Goal: Task Accomplishment & Management: Manage account settings

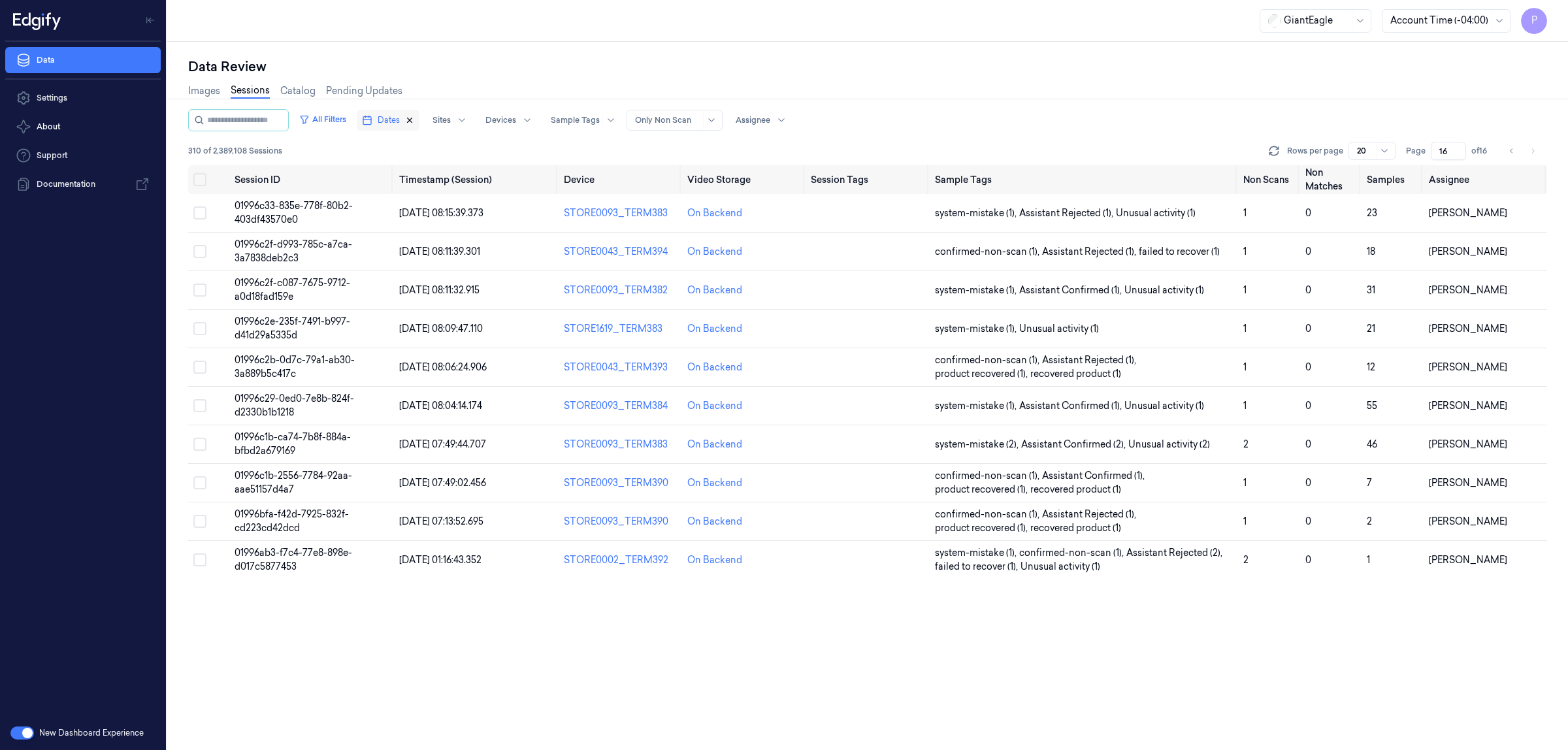
click at [414, 120] on icon "button" at bounding box center [409, 120] width 9 height 9
type input "1"
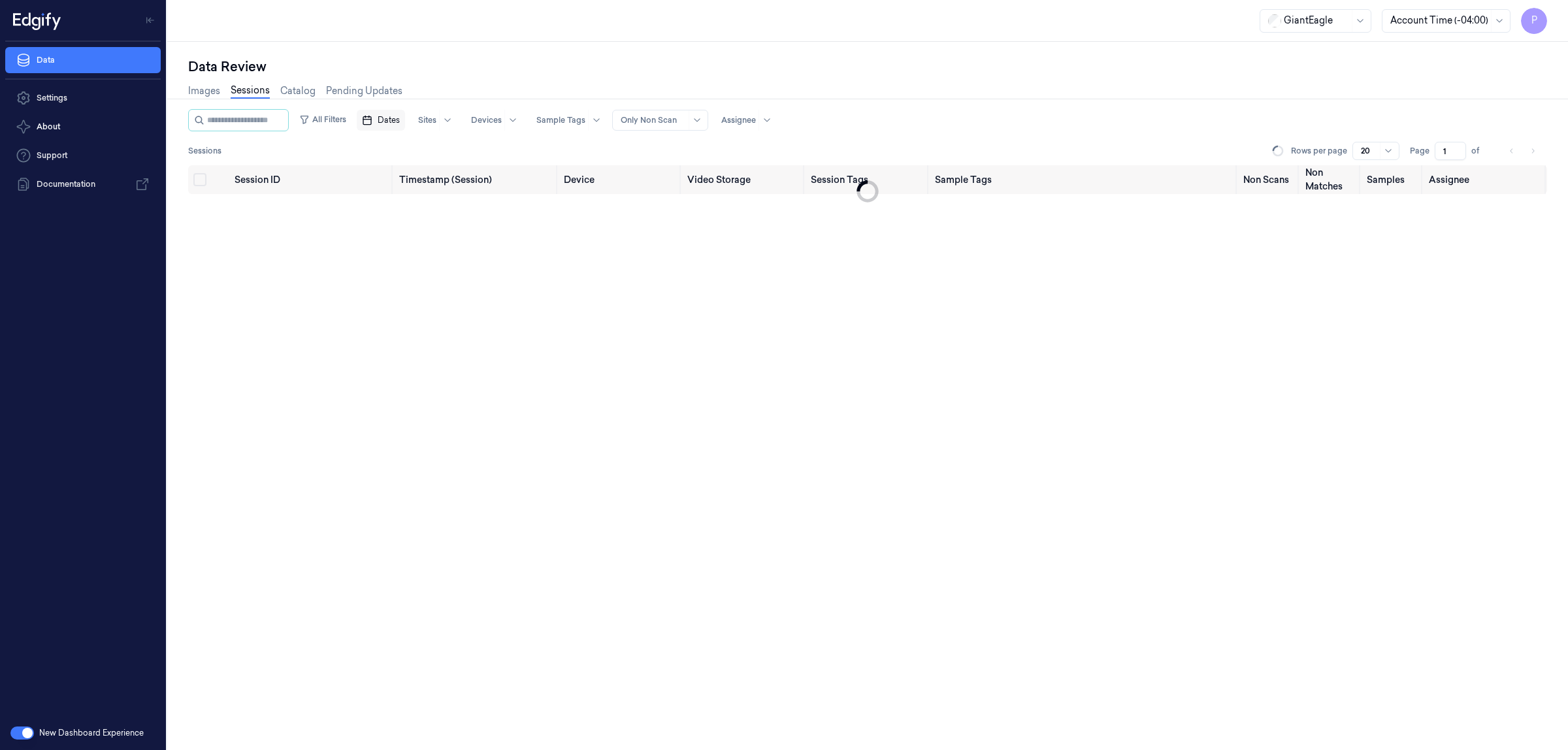
click at [400, 120] on span "Dates" at bounding box center [389, 120] width 22 height 12
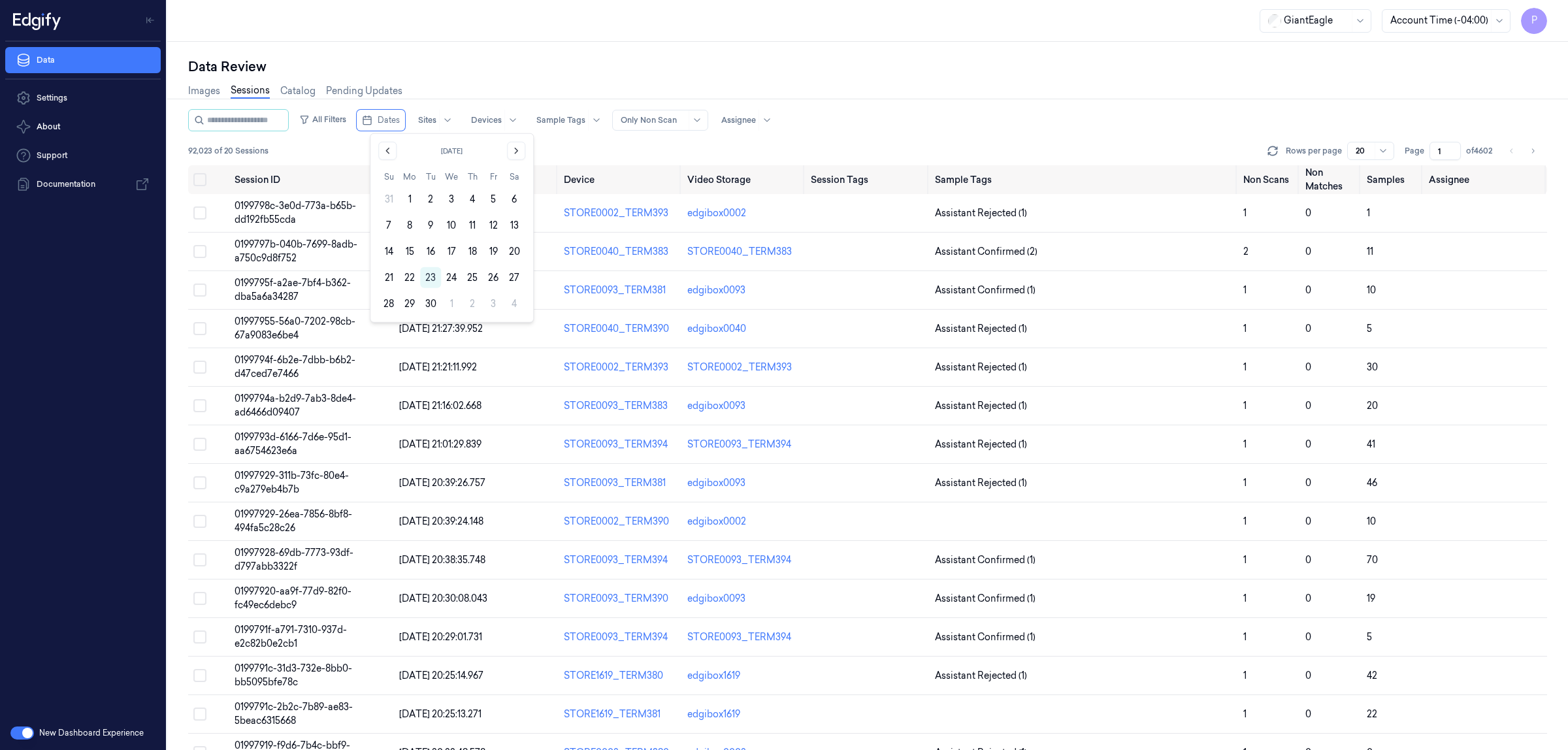
click at [430, 275] on button "23" at bounding box center [431, 278] width 21 height 21
click at [629, 46] on div "Data Review Images Sessions Catalog Pending Updates All Filters Dates Sites Dev…" at bounding box center [867, 396] width 1401 height 709
click at [414, 118] on icon "button" at bounding box center [409, 120] width 9 height 9
click at [400, 122] on span "Dates" at bounding box center [389, 120] width 22 height 12
click at [412, 282] on button "22" at bounding box center [410, 278] width 21 height 21
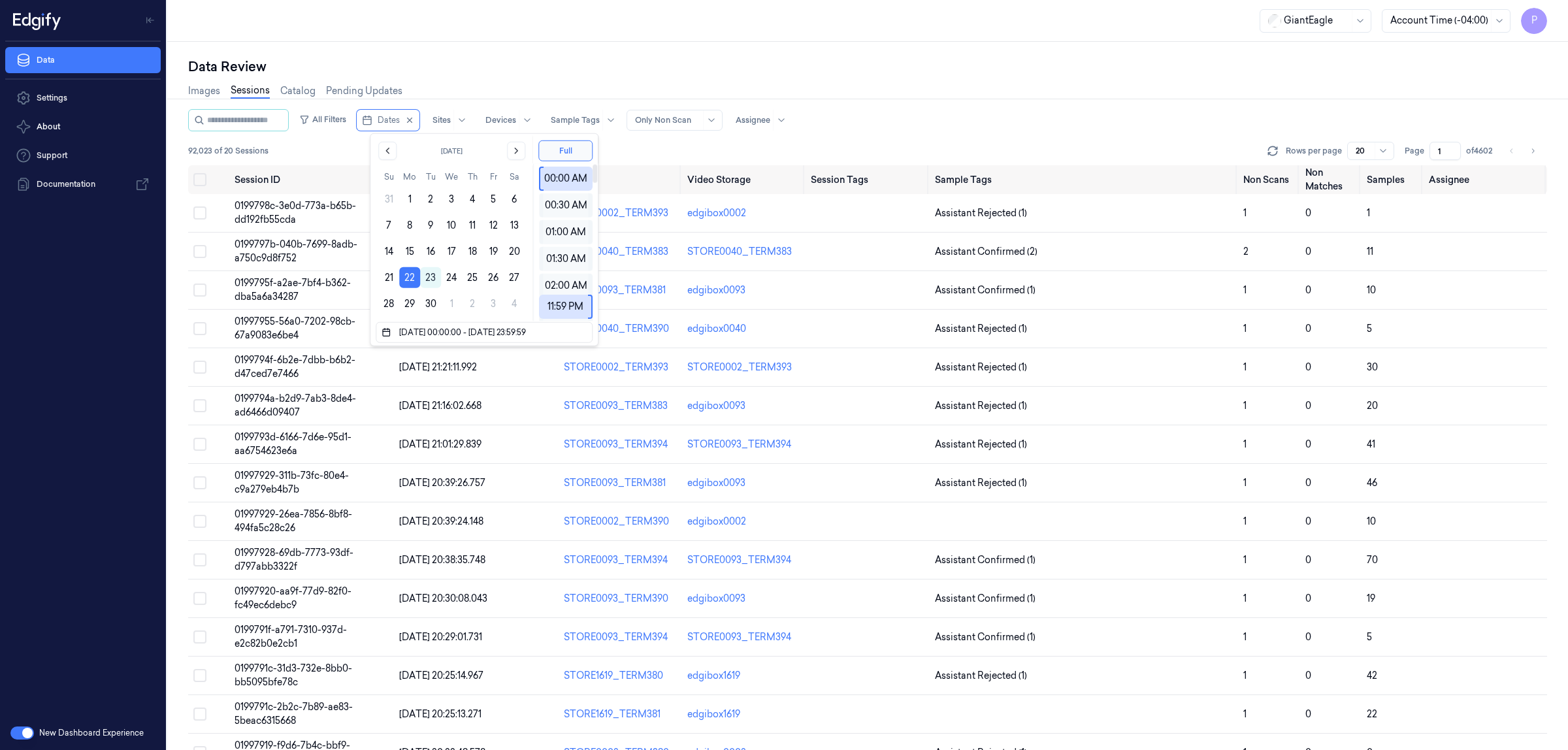
click at [652, 78] on div "Images Sessions Catalog Pending Updates" at bounding box center [867, 93] width 1359 height 33
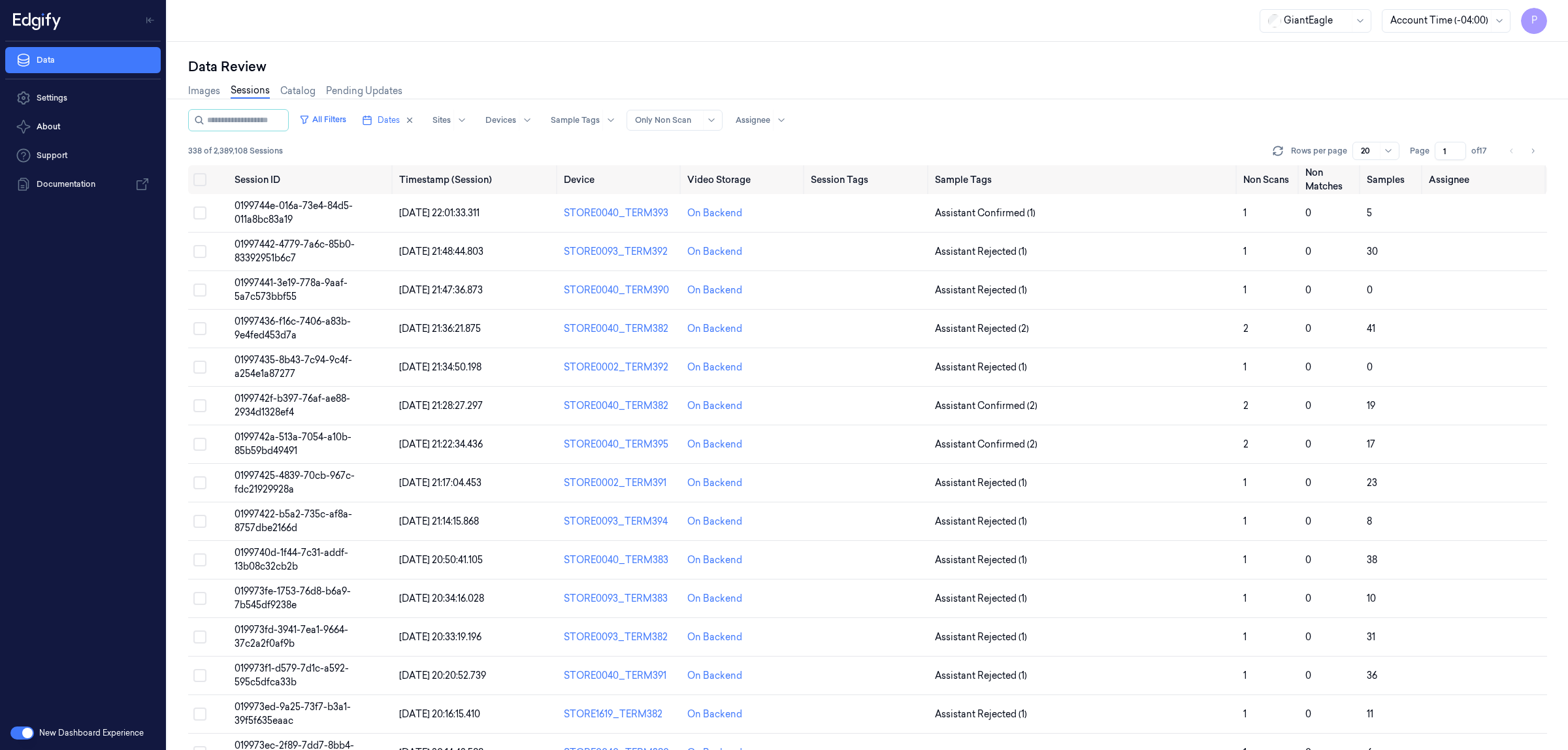
click at [801, 74] on div "Data Review" at bounding box center [867, 66] width 1359 height 18
click at [200, 182] on button "Select all" at bounding box center [200, 180] width 13 height 13
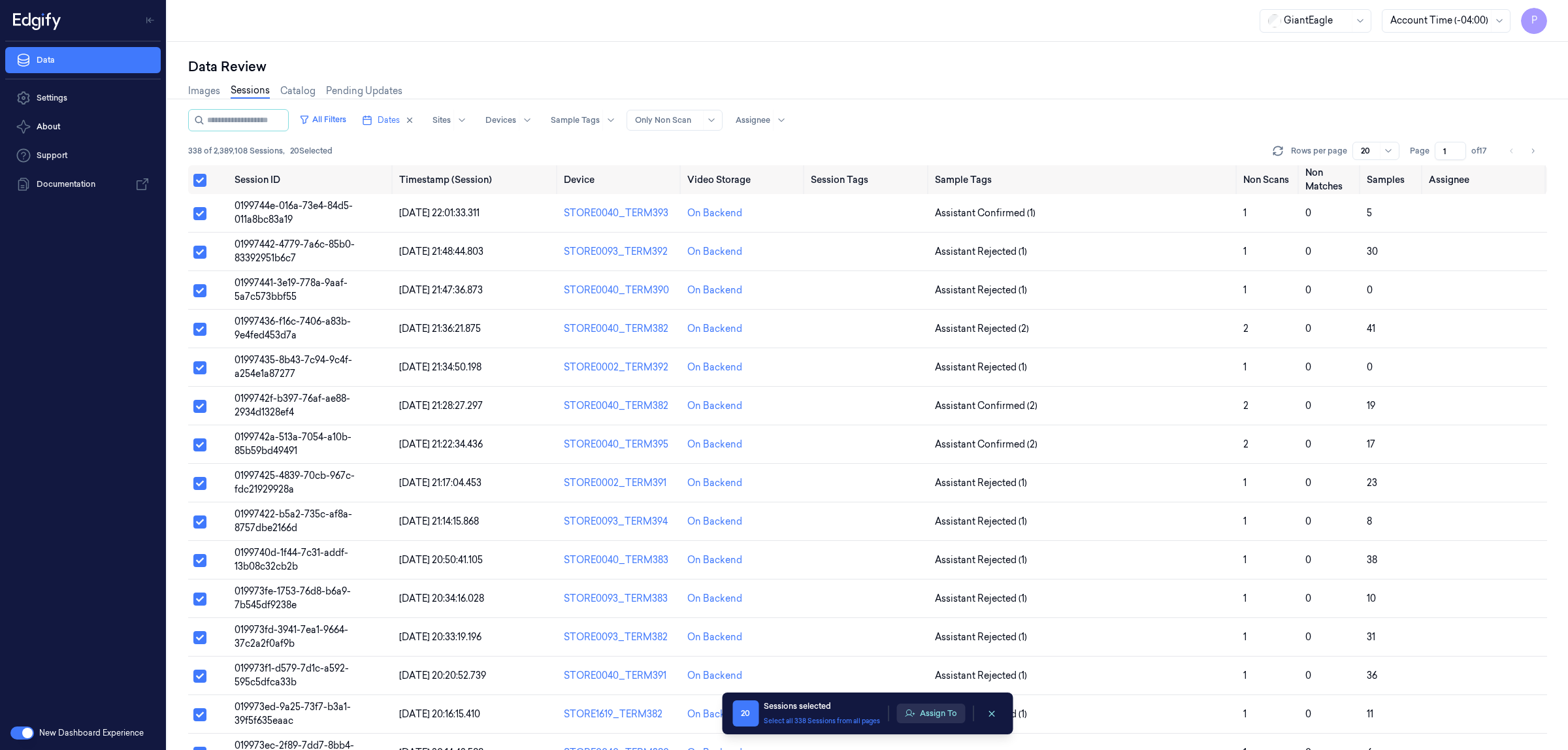
click at [929, 717] on button "Assign To" at bounding box center [930, 713] width 68 height 19
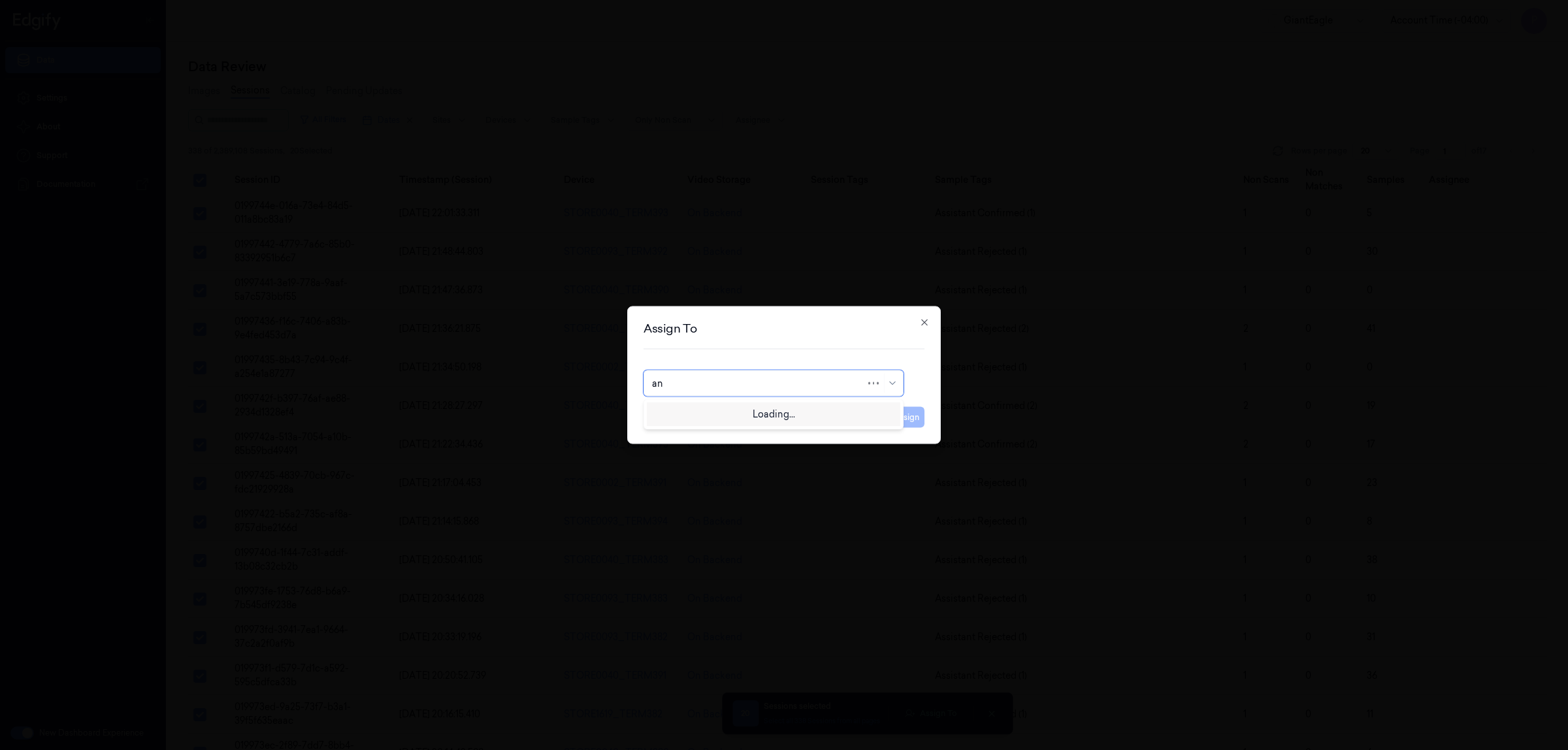
type input "ank"
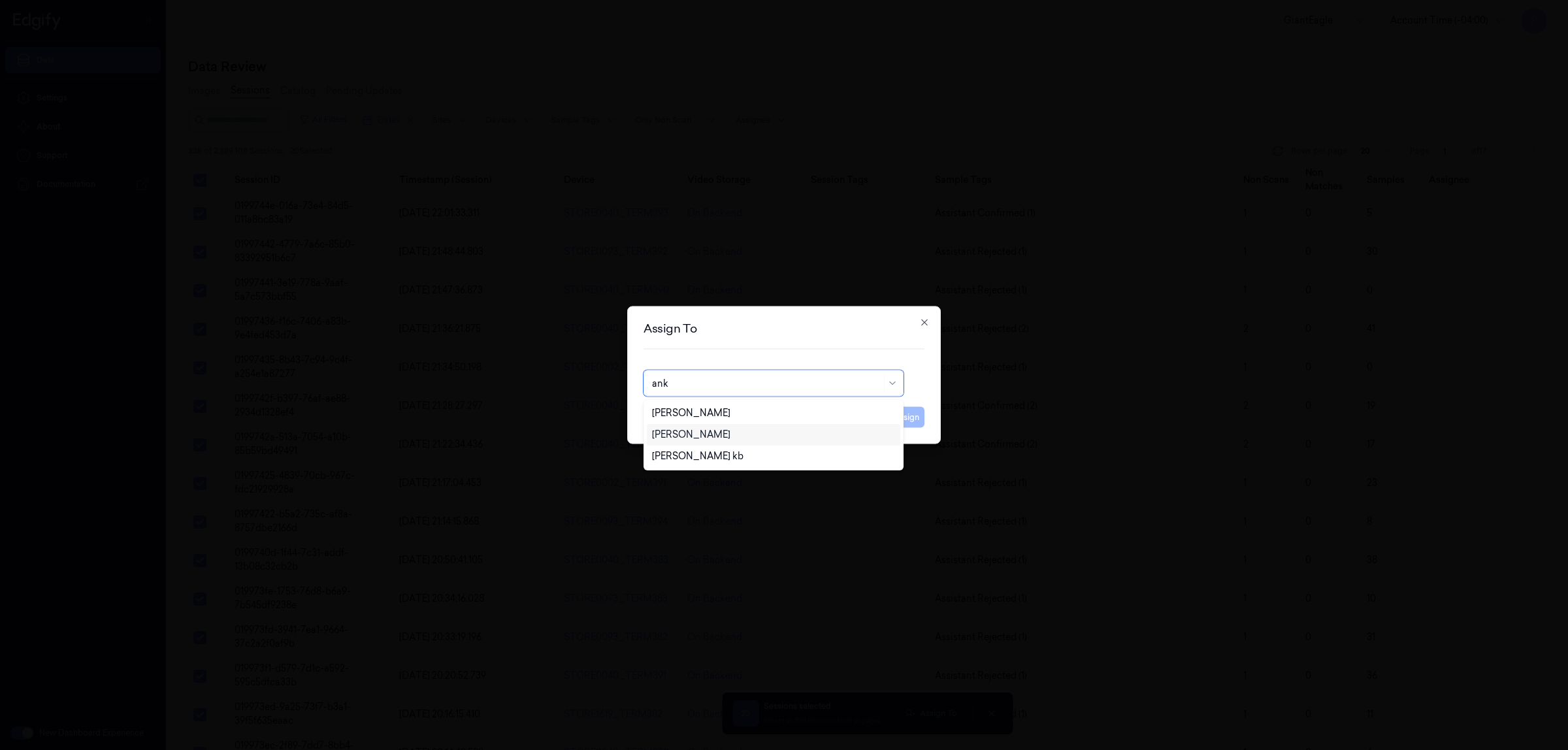
click at [764, 431] on div "[PERSON_NAME]" at bounding box center [774, 435] width 243 height 14
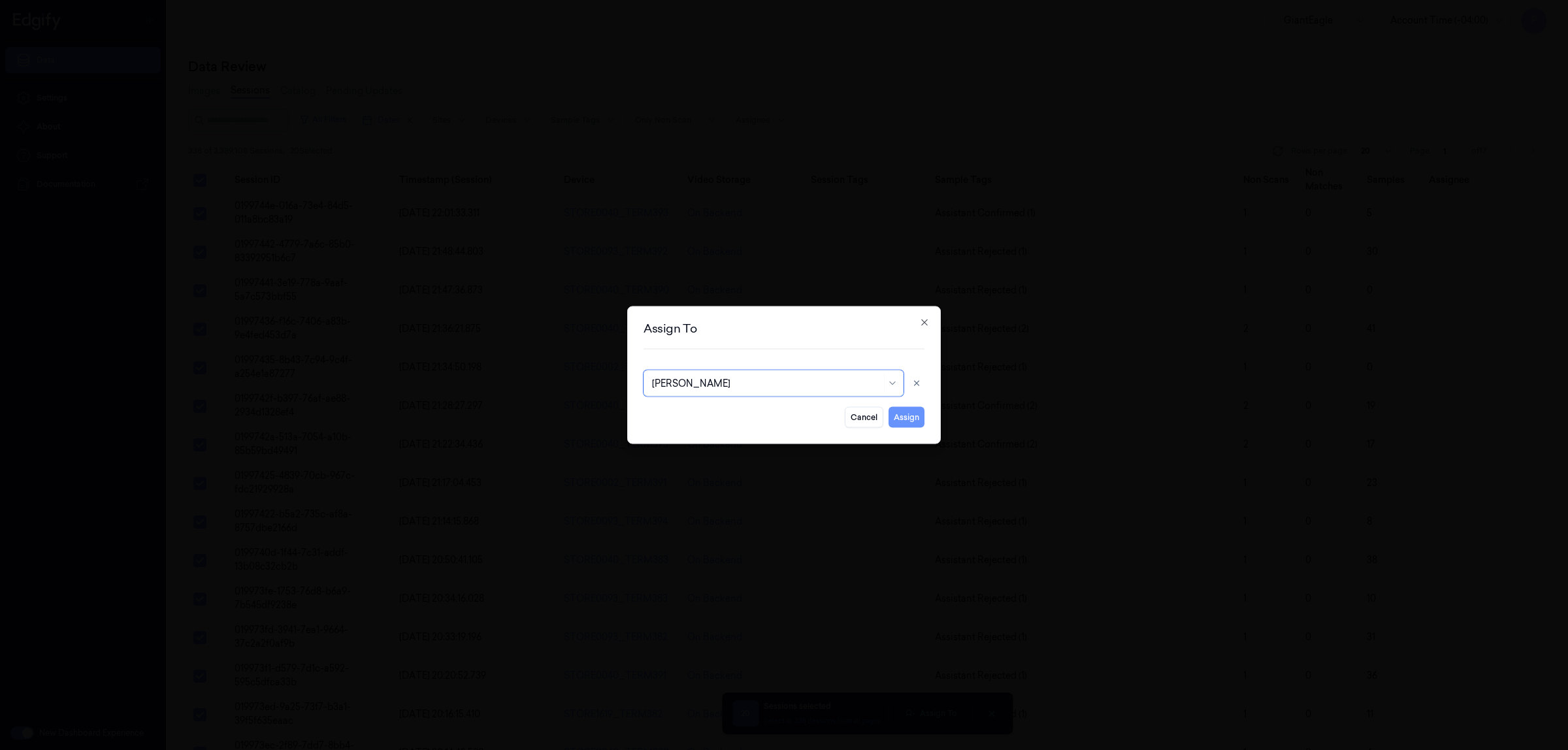
click at [900, 420] on button "Assign" at bounding box center [907, 418] width 36 height 21
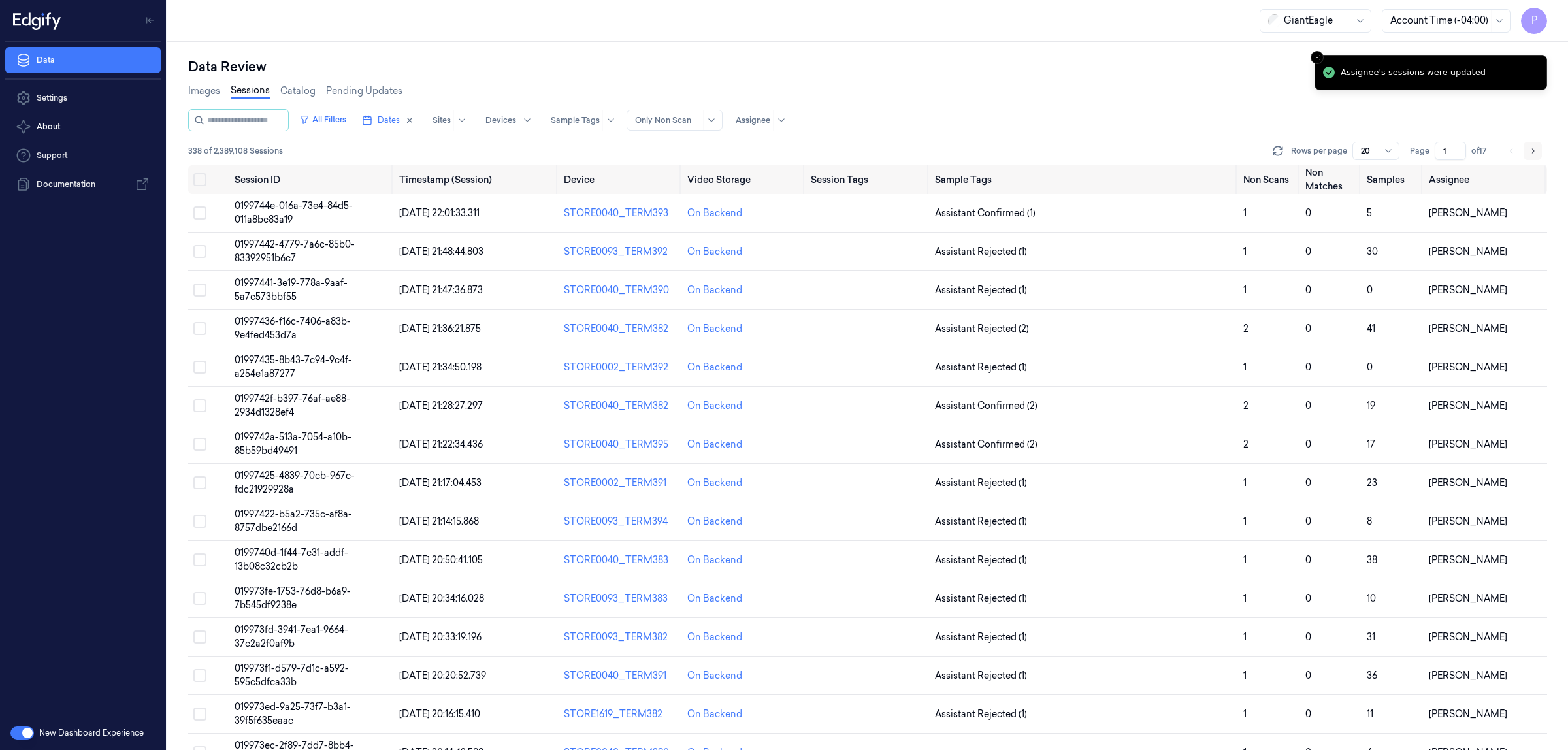
click at [1532, 149] on icon "Go to next page" at bounding box center [1532, 151] width 8 height 10
type input "2"
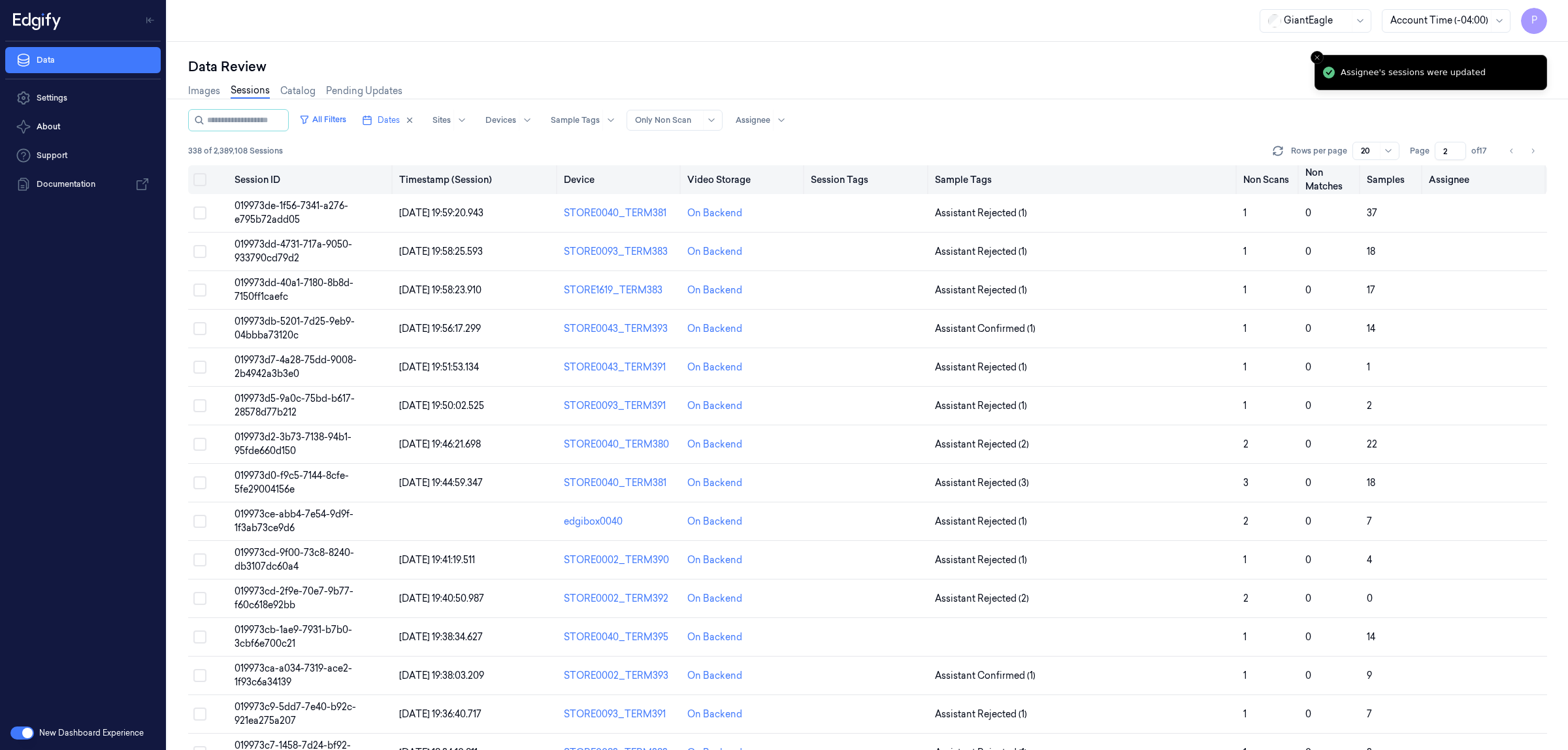
click at [200, 176] on button "Select all" at bounding box center [200, 180] width 13 height 13
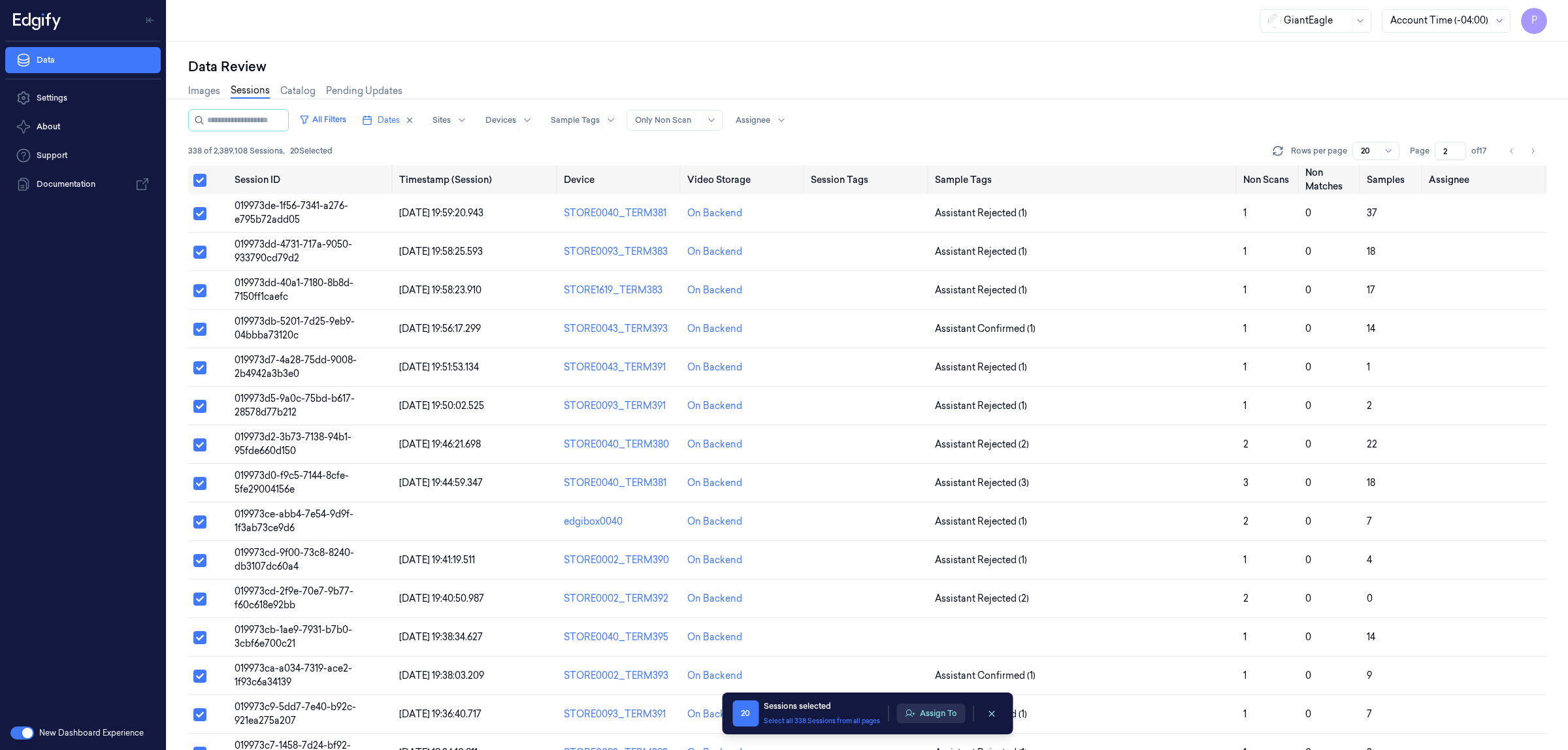
click at [942, 711] on button "Assign To" at bounding box center [930, 713] width 68 height 19
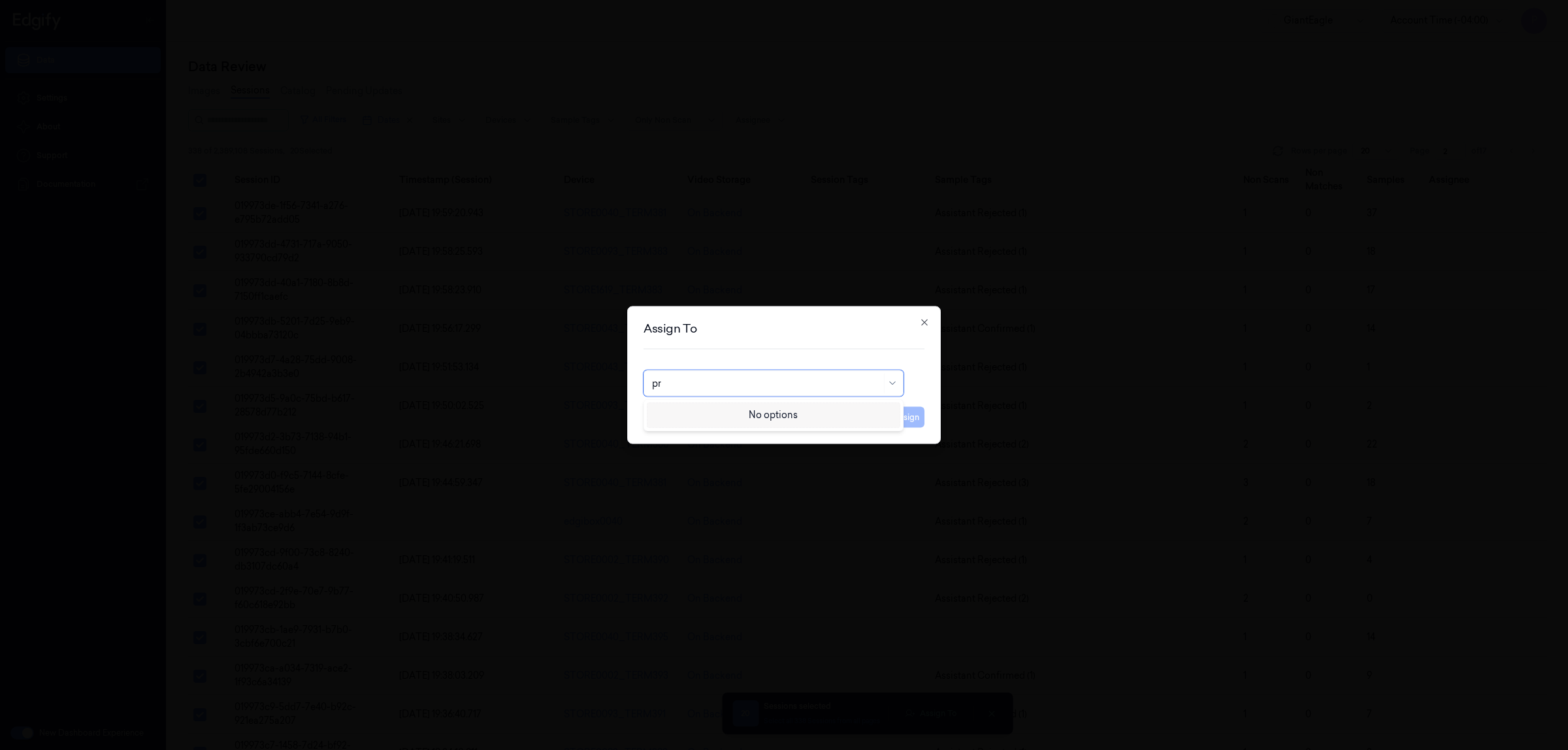
type input "p"
type input "ko"
click at [746, 413] on div "korisetty prem" at bounding box center [774, 413] width 243 height 14
click at [890, 415] on button "Assign" at bounding box center [907, 418] width 36 height 21
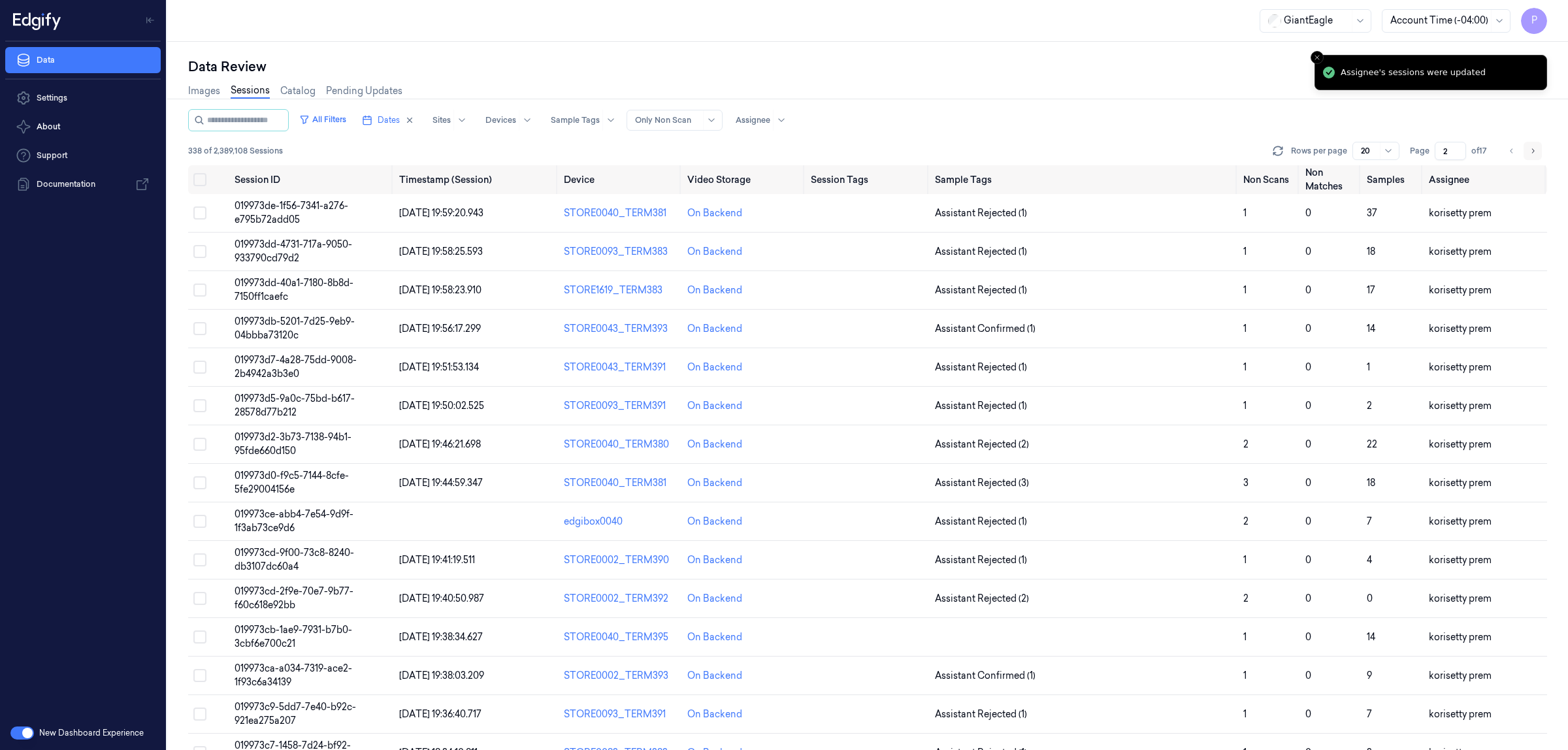
click at [1533, 149] on icon "Go to next page" at bounding box center [1532, 151] width 8 height 10
type input "3"
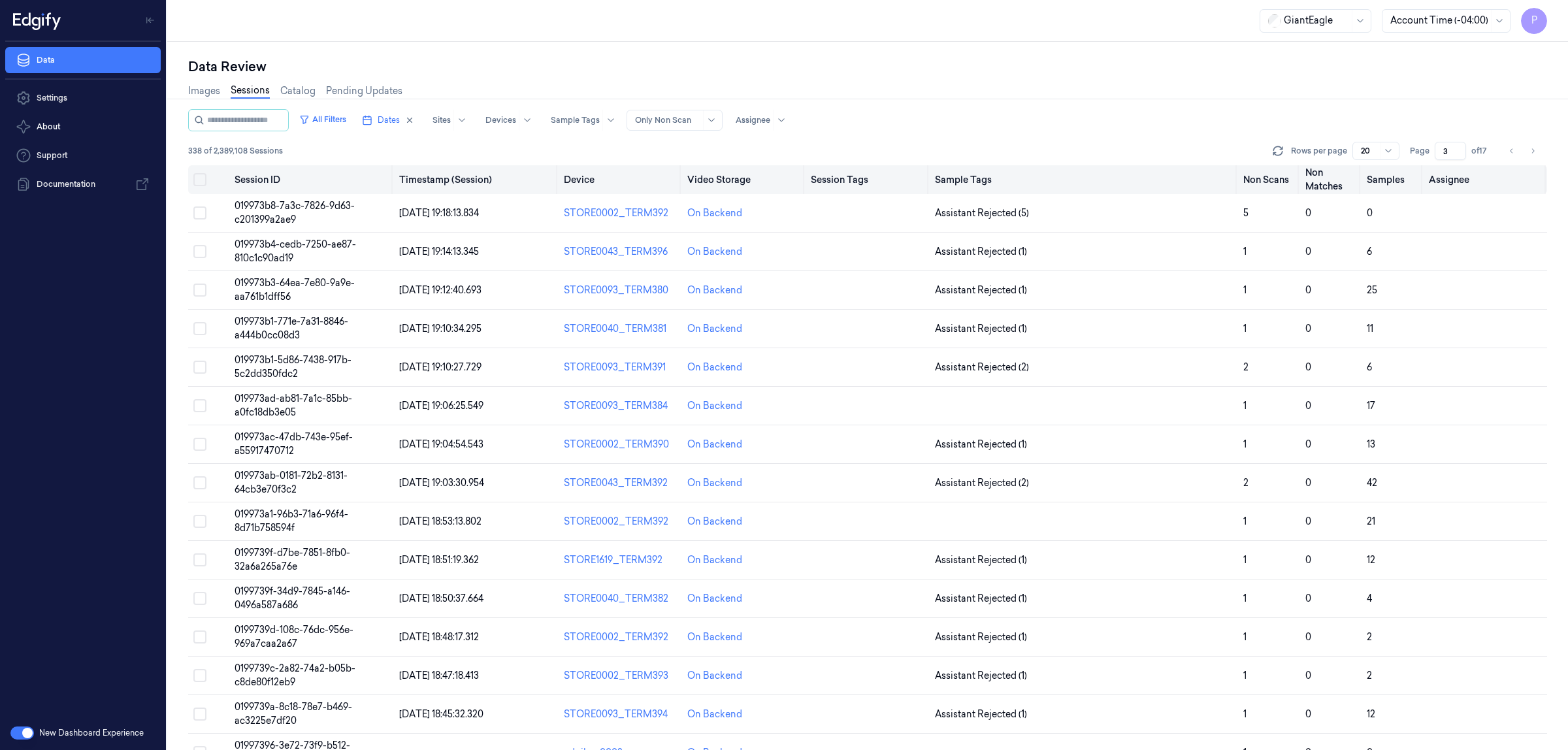
click at [202, 177] on button "Select all" at bounding box center [200, 180] width 13 height 13
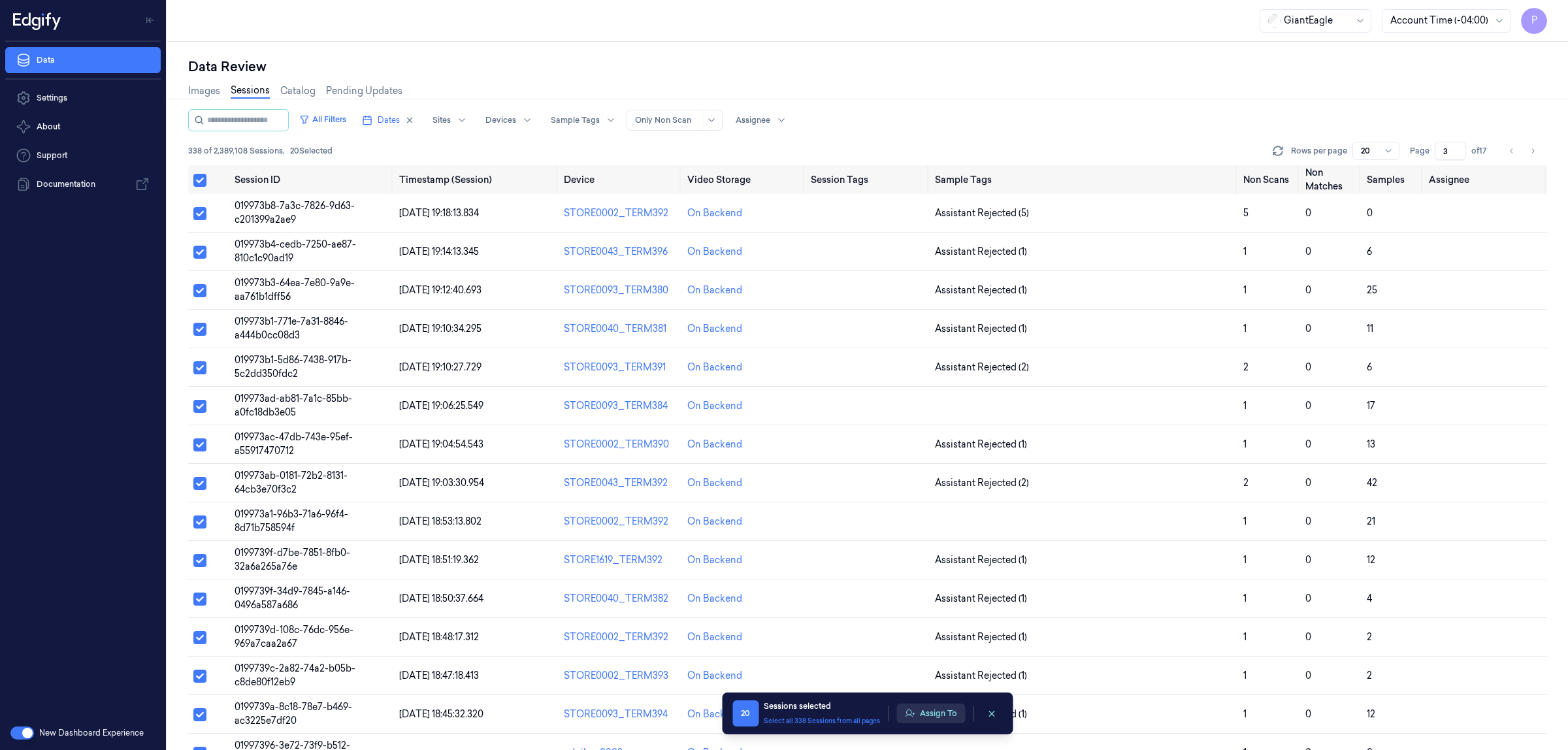
click at [934, 716] on button "Assign To" at bounding box center [930, 713] width 68 height 19
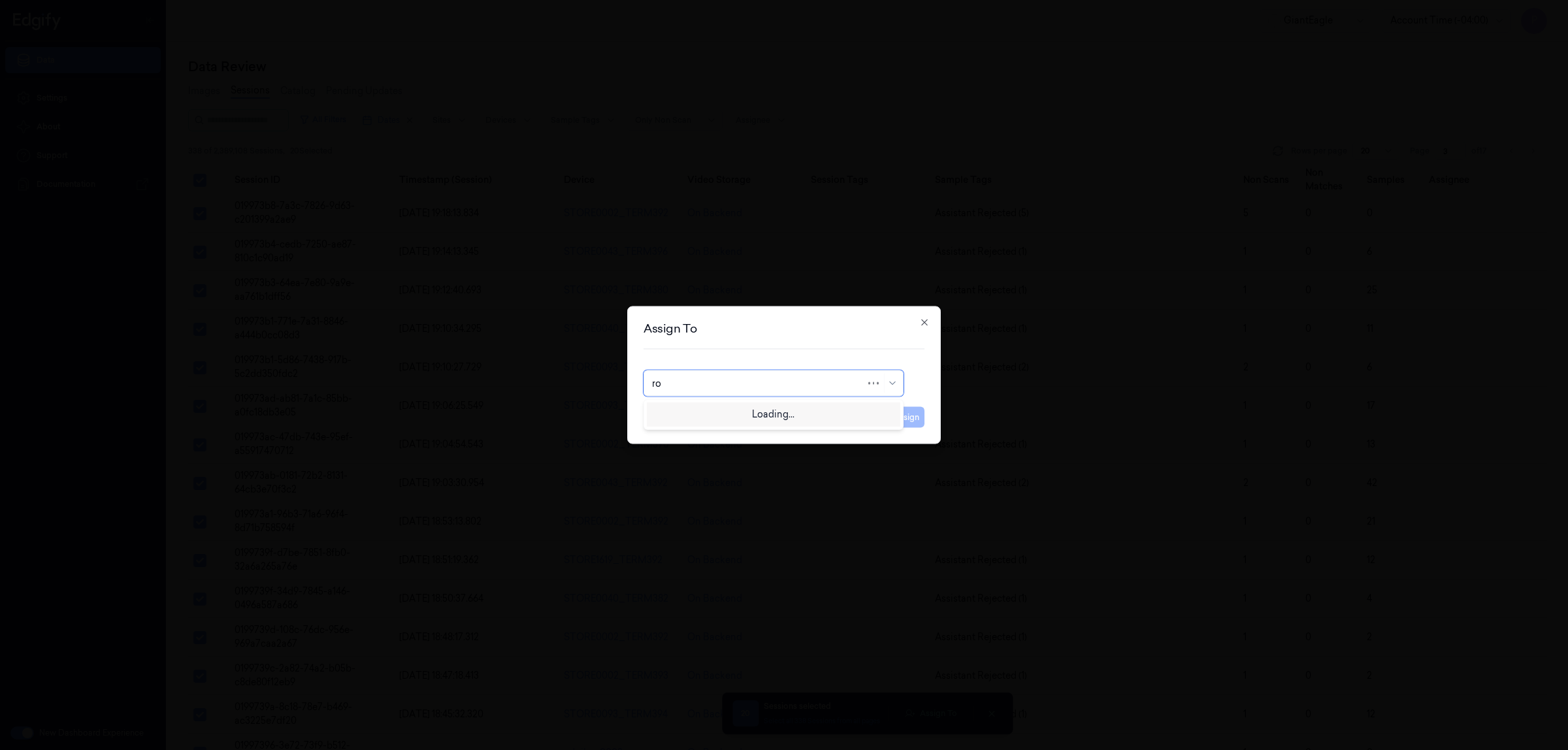
type input "roh"
click at [774, 419] on div "[PERSON_NAME]" at bounding box center [774, 413] width 243 height 14
click at [920, 413] on button "Assign" at bounding box center [907, 418] width 36 height 21
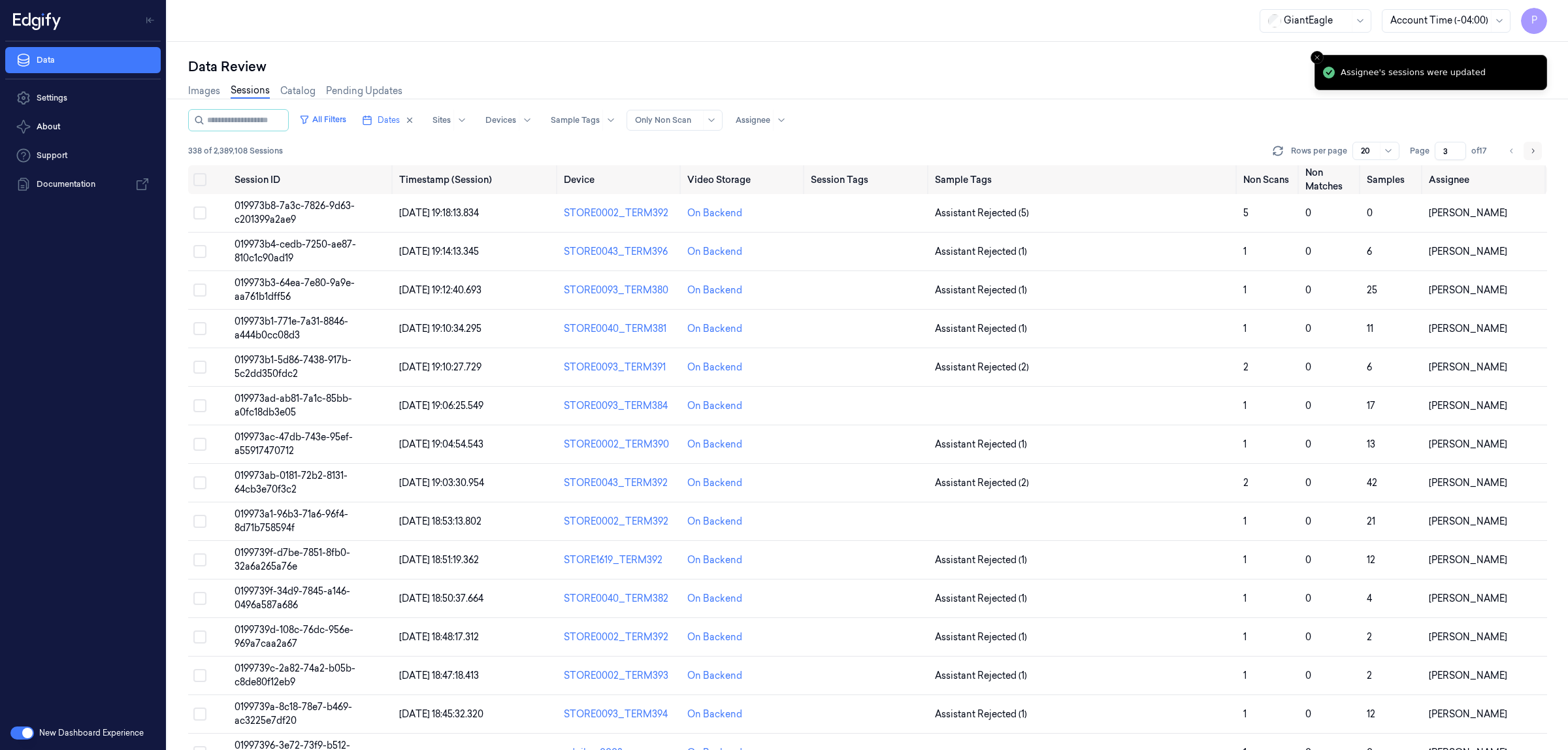
click at [1531, 151] on icon "Go to next page" at bounding box center [1532, 151] width 8 height 10
type input "4"
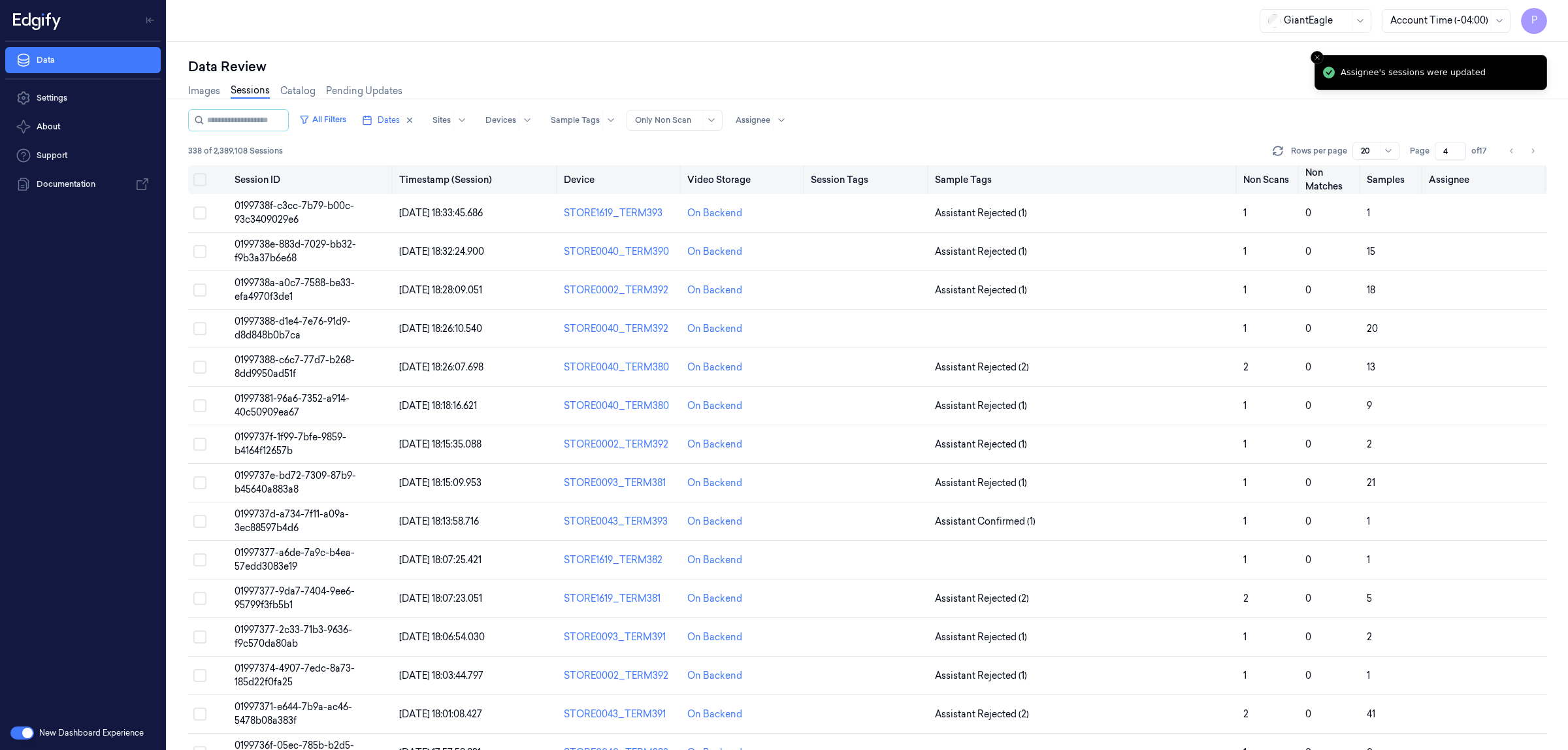
click at [200, 176] on button "Select all" at bounding box center [200, 180] width 13 height 13
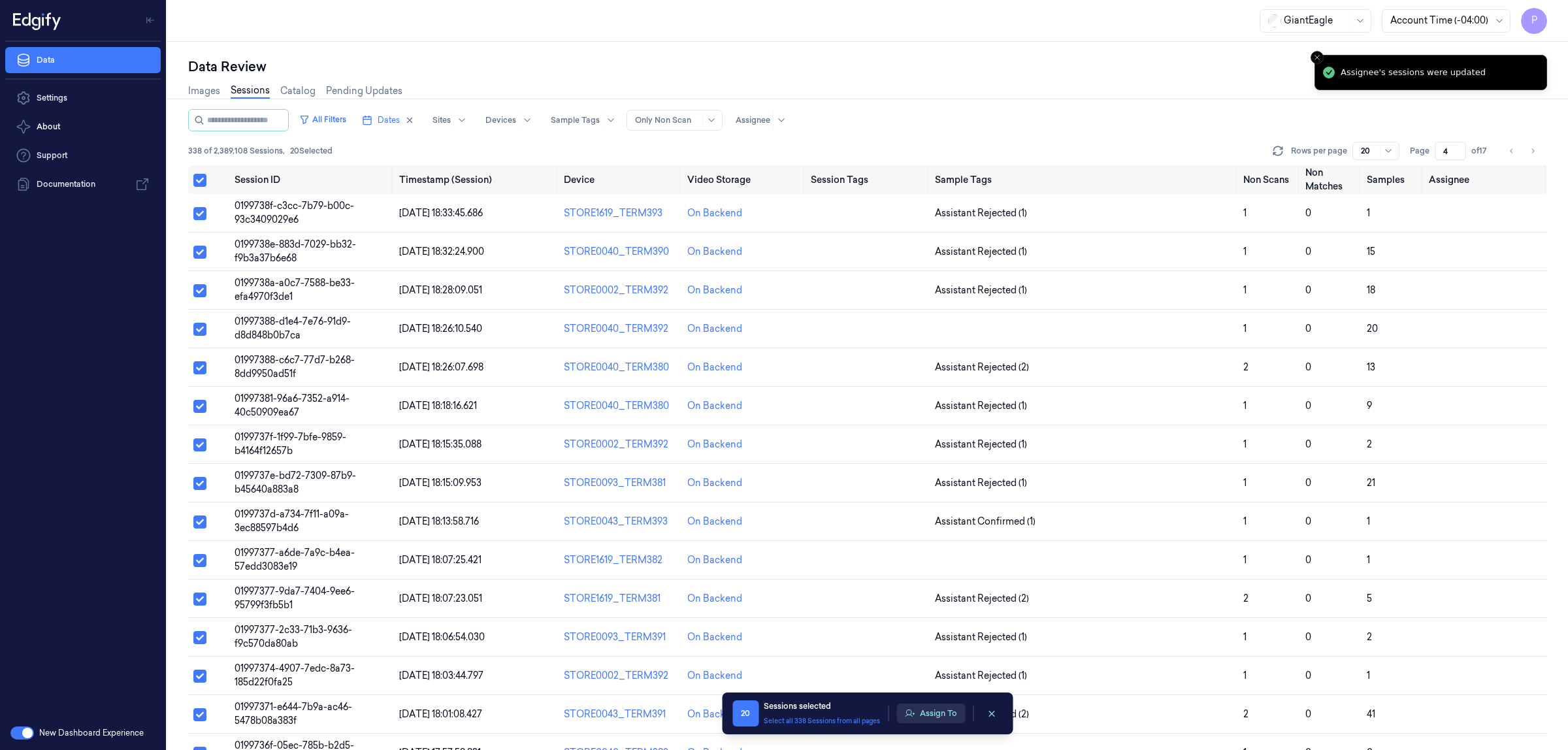
click at [929, 715] on button "Assign To" at bounding box center [930, 713] width 68 height 19
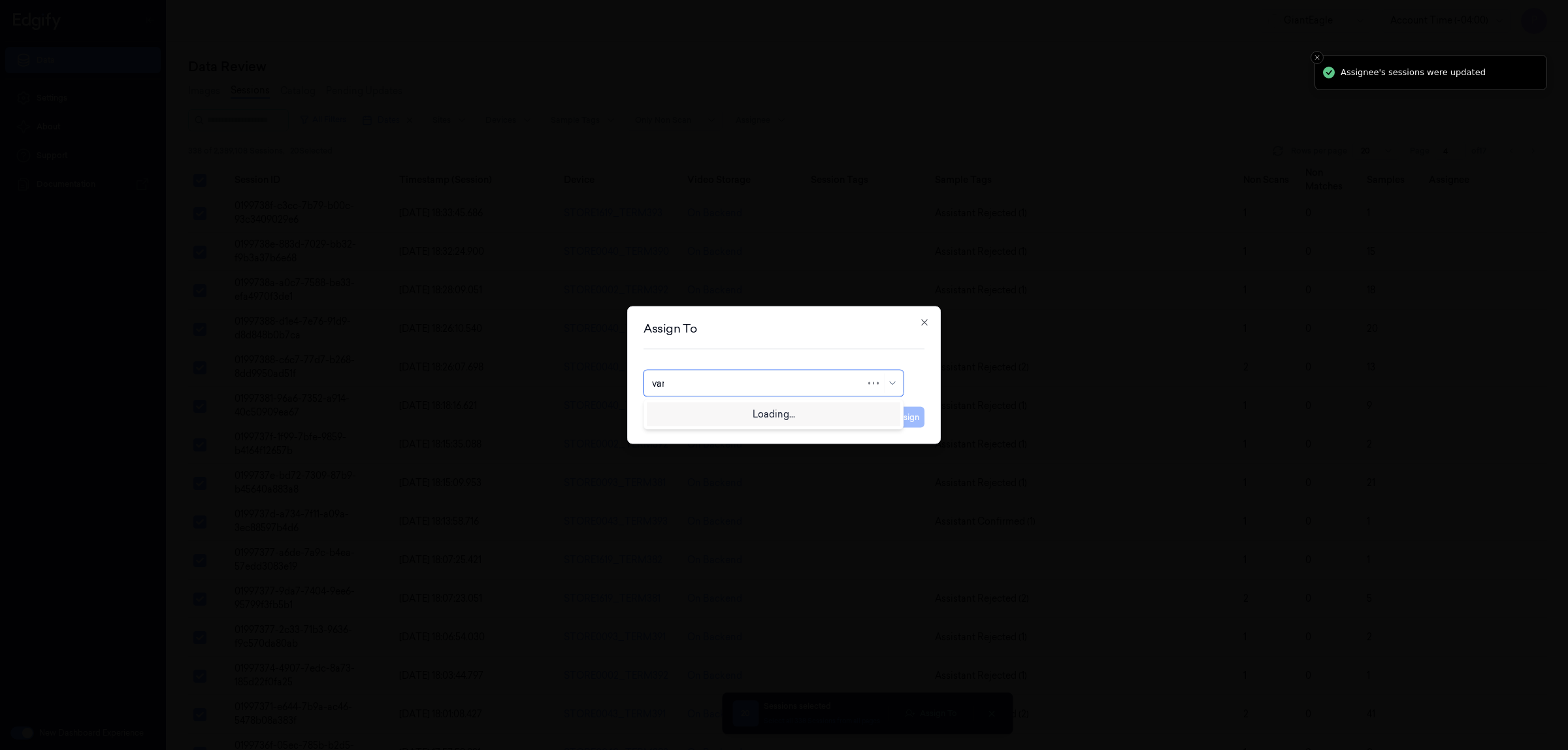
type input "vars"
click at [719, 415] on div "[PERSON_NAME]" at bounding box center [774, 413] width 243 height 14
click at [909, 417] on button "Assign" at bounding box center [907, 418] width 36 height 21
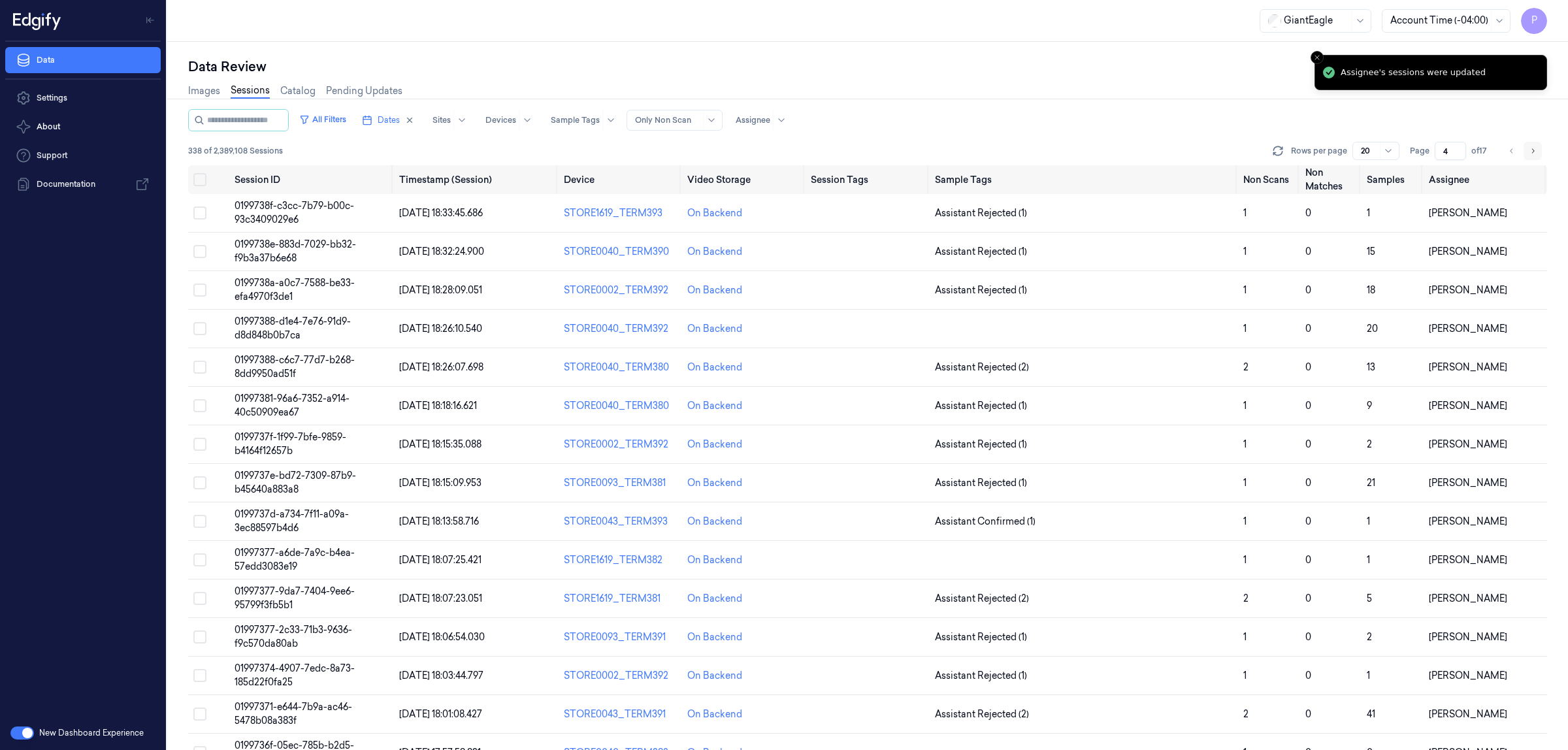
click at [1533, 151] on icon "Go to next page" at bounding box center [1533, 151] width 3 height 5
type input "5"
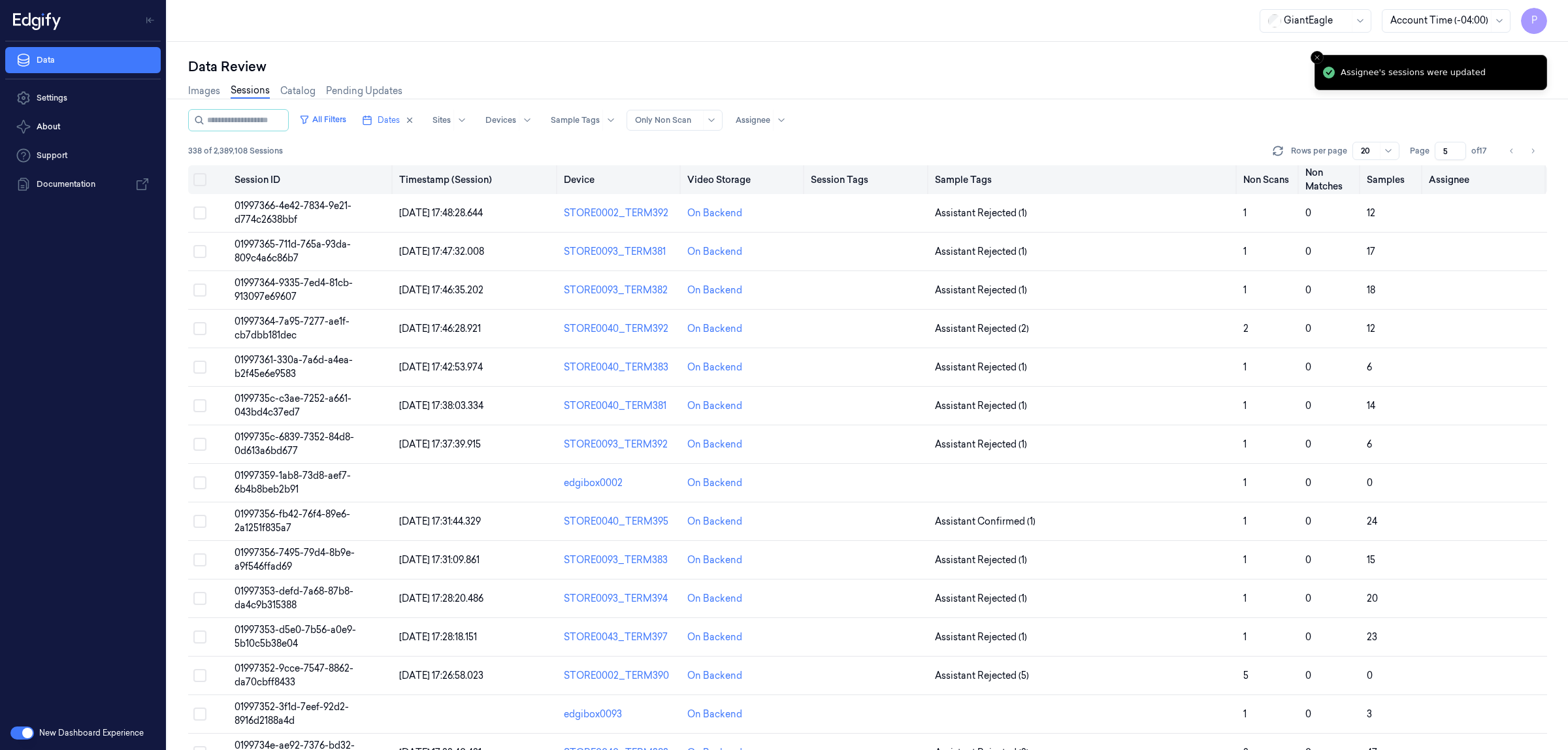
click at [198, 178] on button "Select all" at bounding box center [200, 180] width 13 height 13
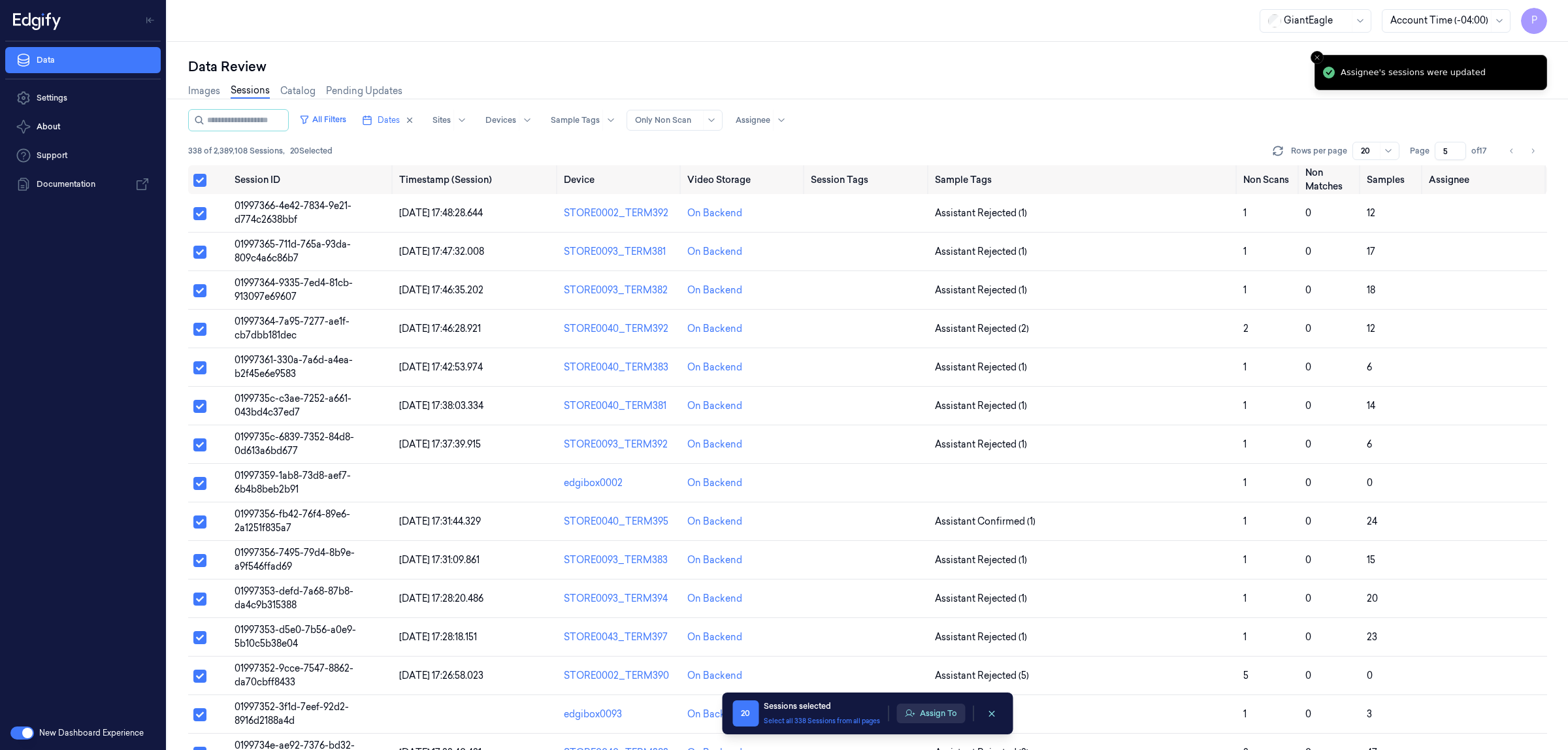
click at [935, 713] on button "Assign To" at bounding box center [930, 713] width 68 height 19
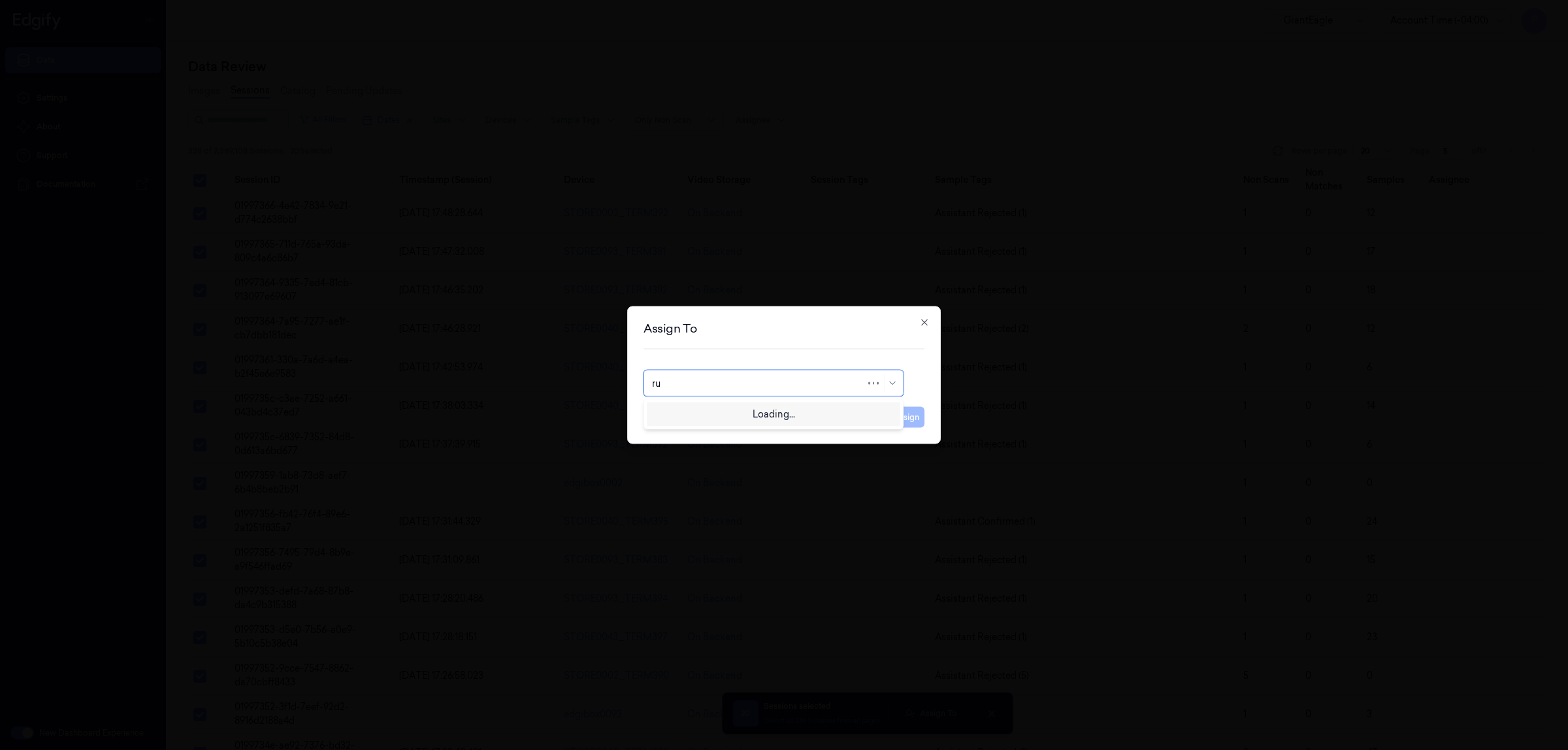
type input "rup"
click at [762, 415] on div "rupa b" at bounding box center [774, 413] width 243 height 14
click at [916, 415] on button "Assign" at bounding box center [907, 418] width 36 height 21
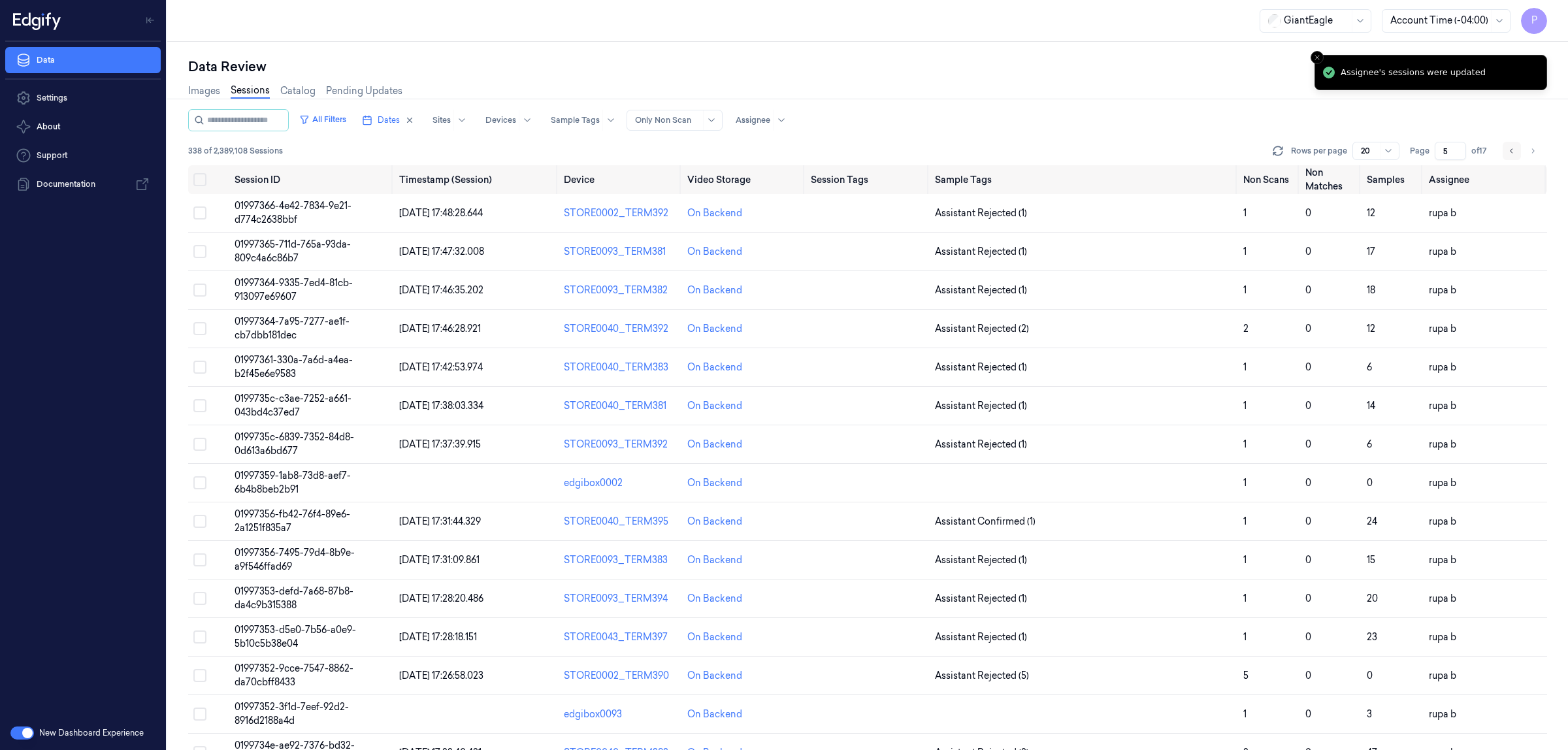
click at [1516, 152] on icon "Go to previous page" at bounding box center [1511, 151] width 8 height 10
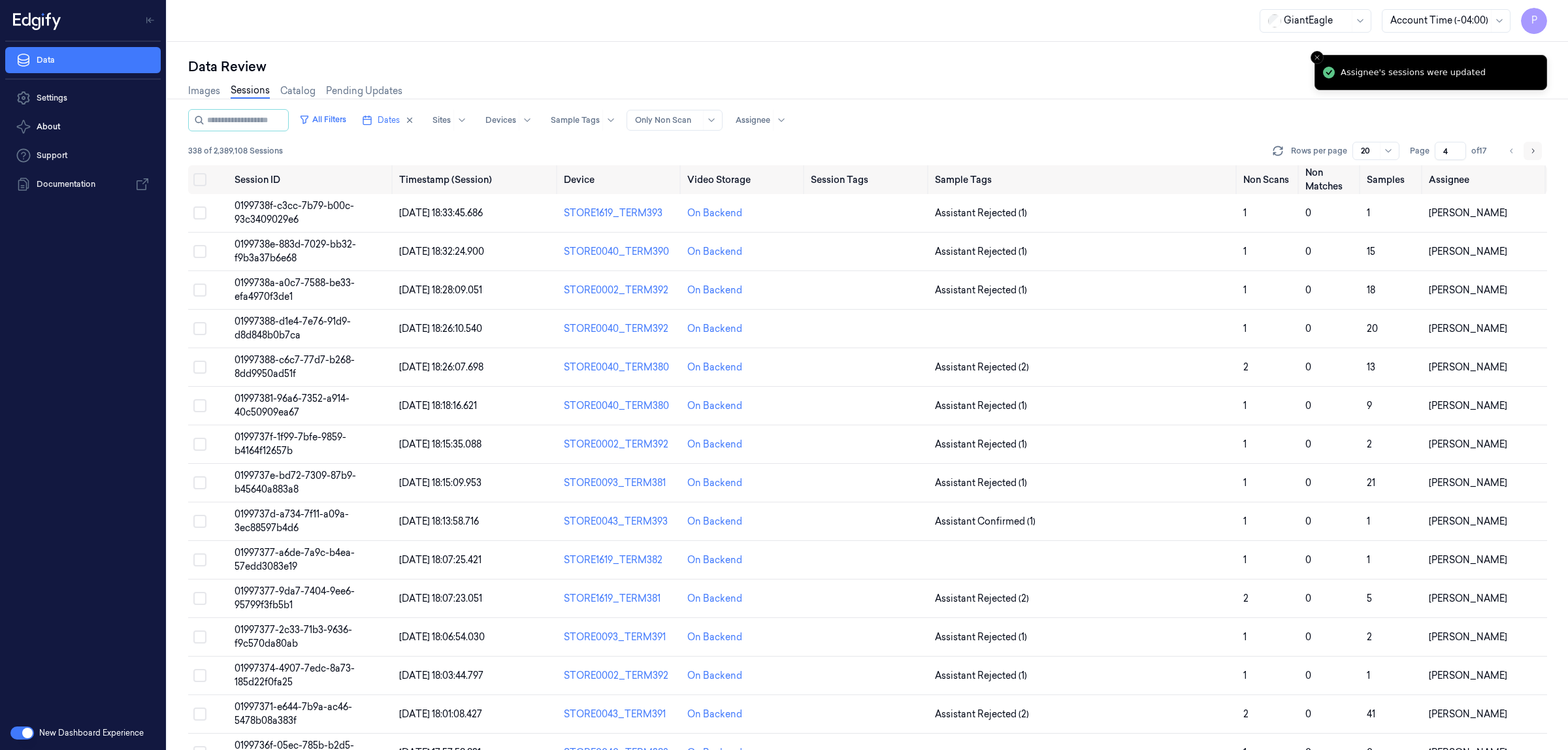
click at [1536, 149] on icon "Go to next page" at bounding box center [1532, 151] width 8 height 10
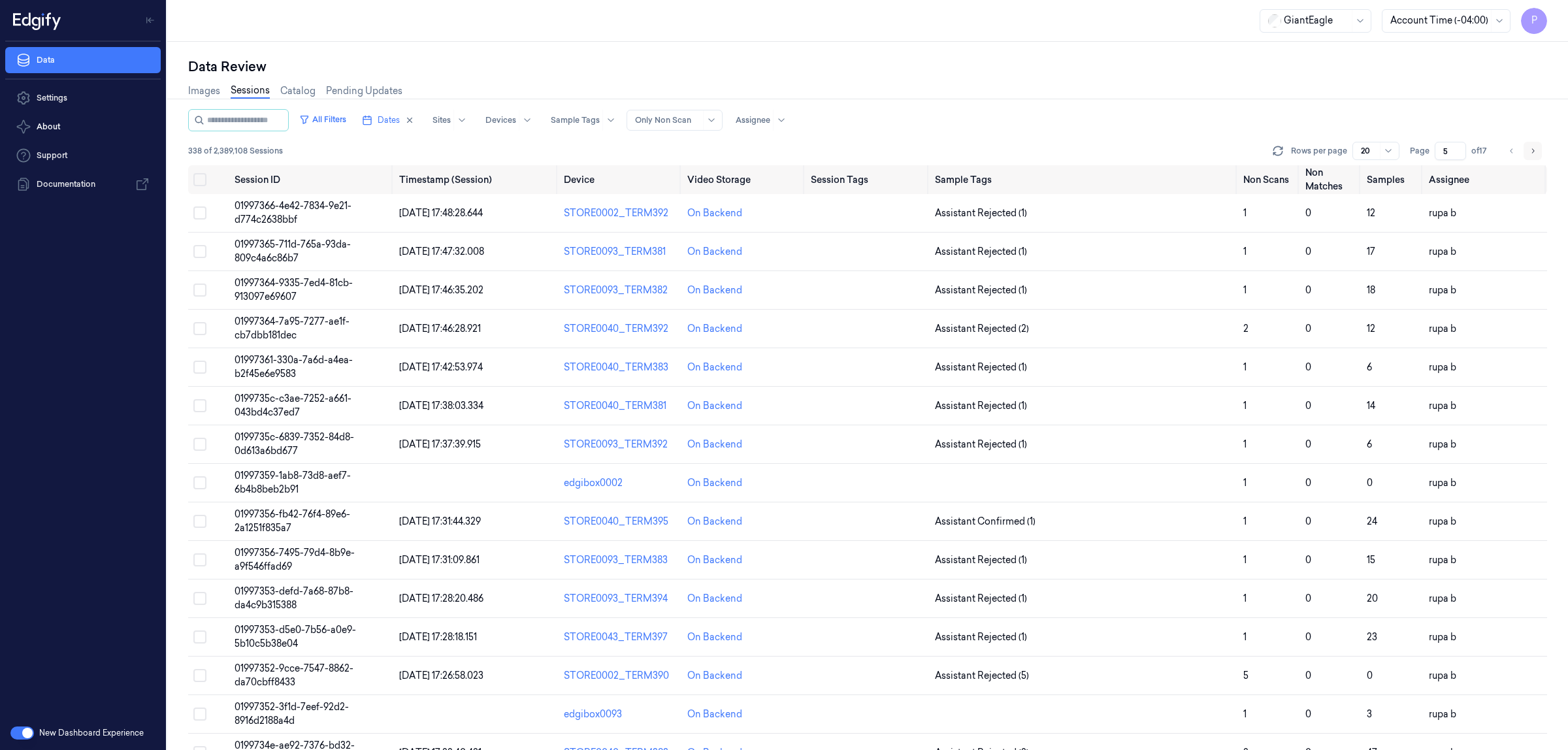
click at [1536, 149] on icon "Go to next page" at bounding box center [1532, 151] width 8 height 10
type input "6"
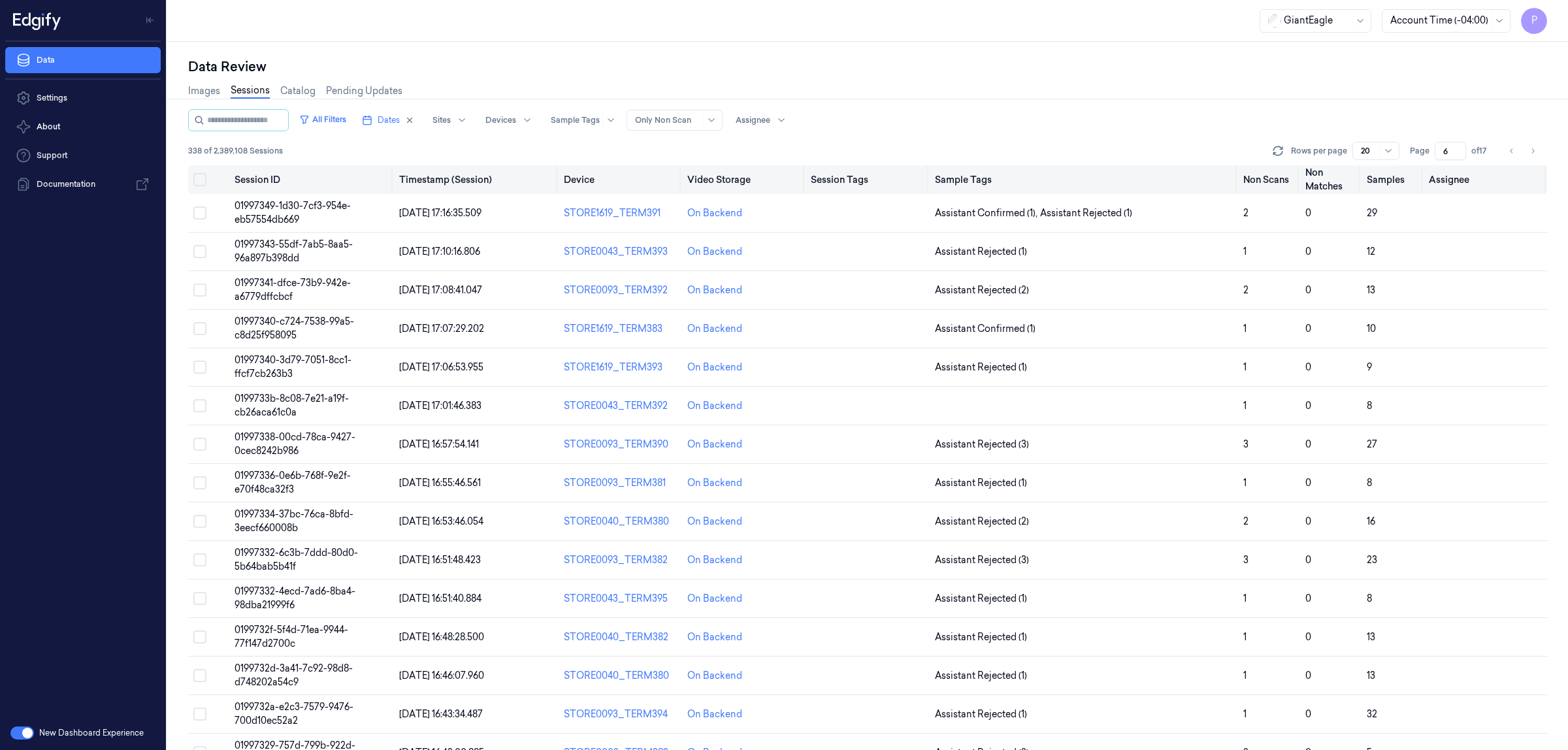
click at [205, 181] on button "Select all" at bounding box center [200, 180] width 13 height 13
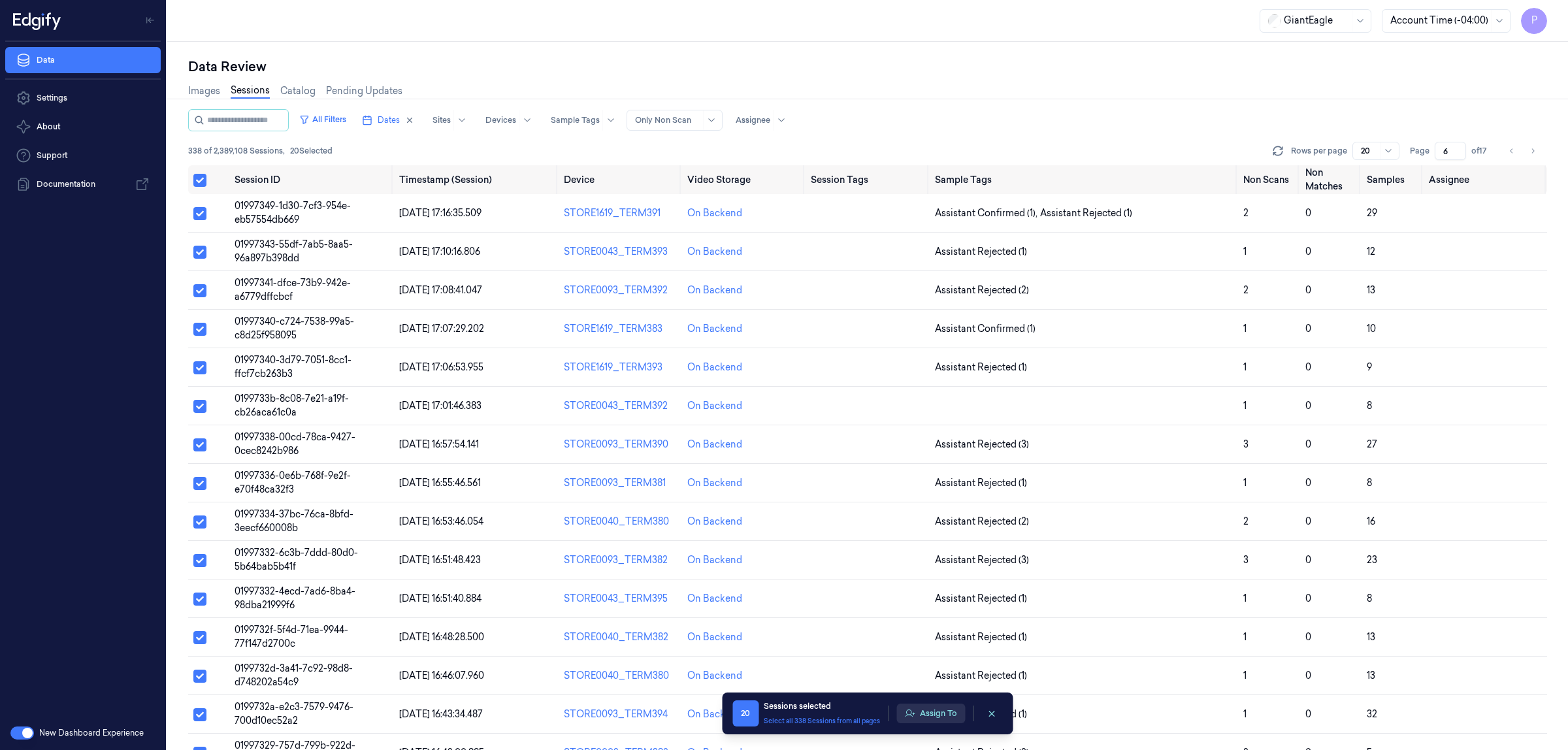
click at [938, 711] on button "Assign To" at bounding box center [930, 713] width 68 height 19
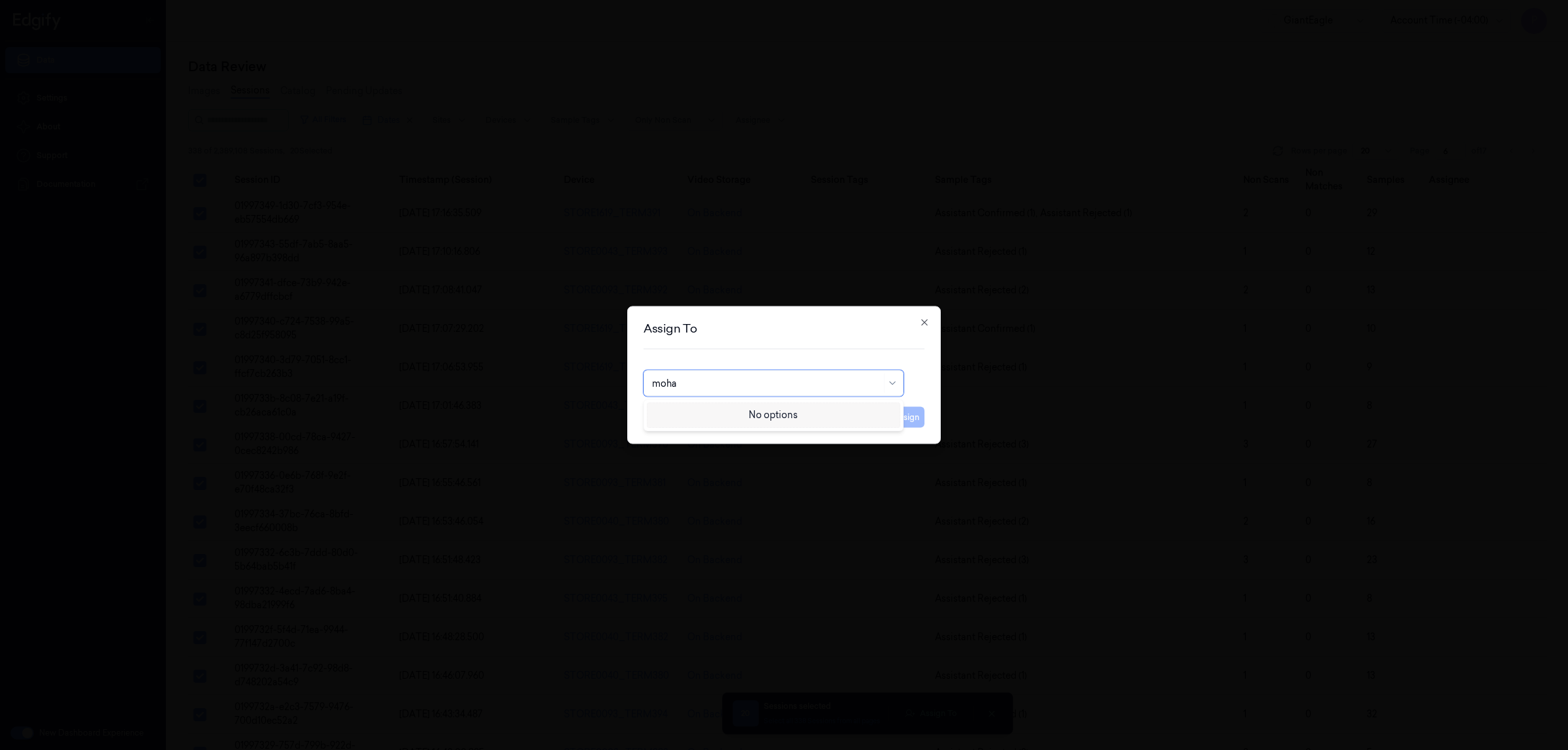
type input "mohan"
click at [740, 415] on div "[PERSON_NAME]" at bounding box center [774, 413] width 243 height 14
click at [906, 419] on button "Assign" at bounding box center [907, 418] width 36 height 21
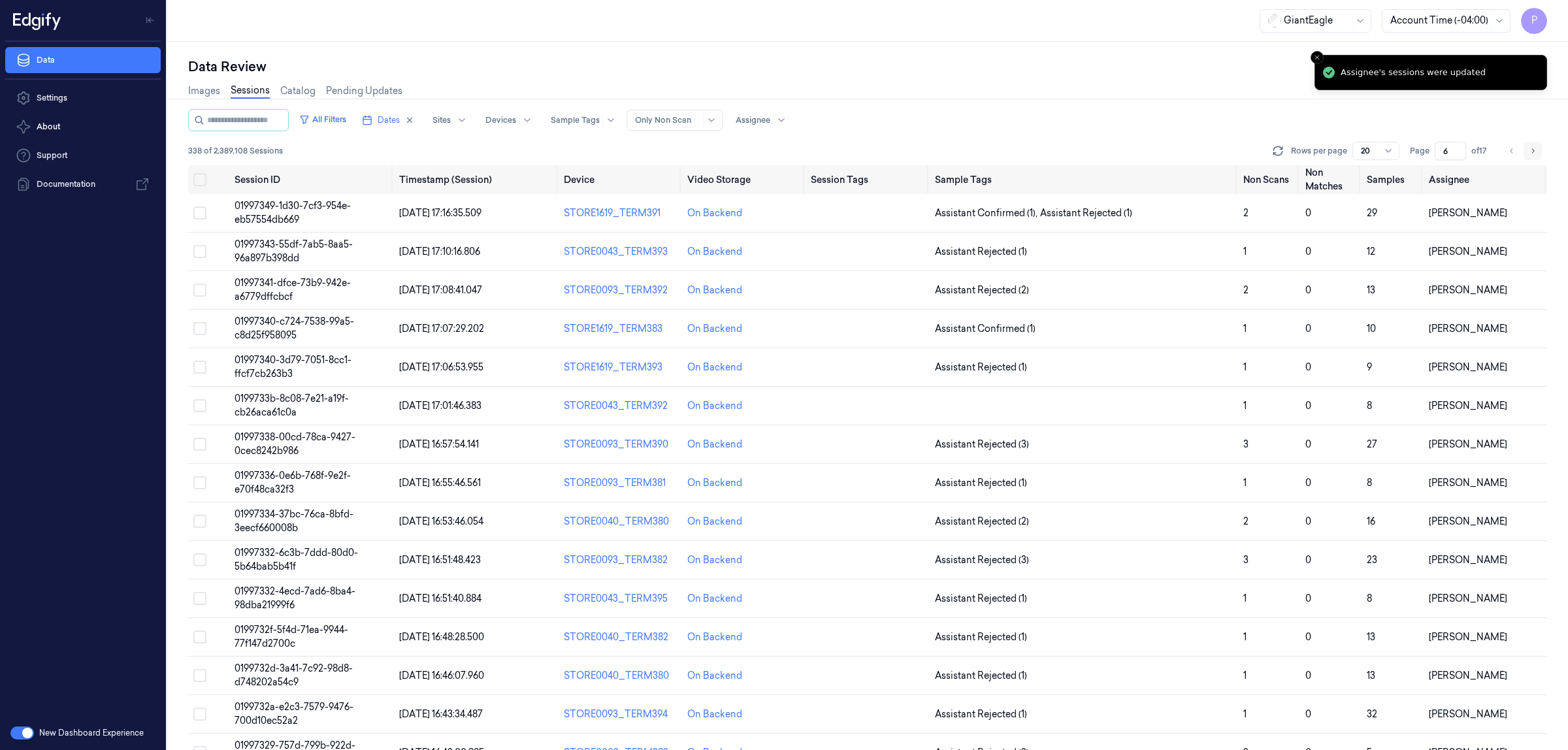
click at [1536, 147] on icon "Go to next page" at bounding box center [1532, 151] width 8 height 10
type input "7"
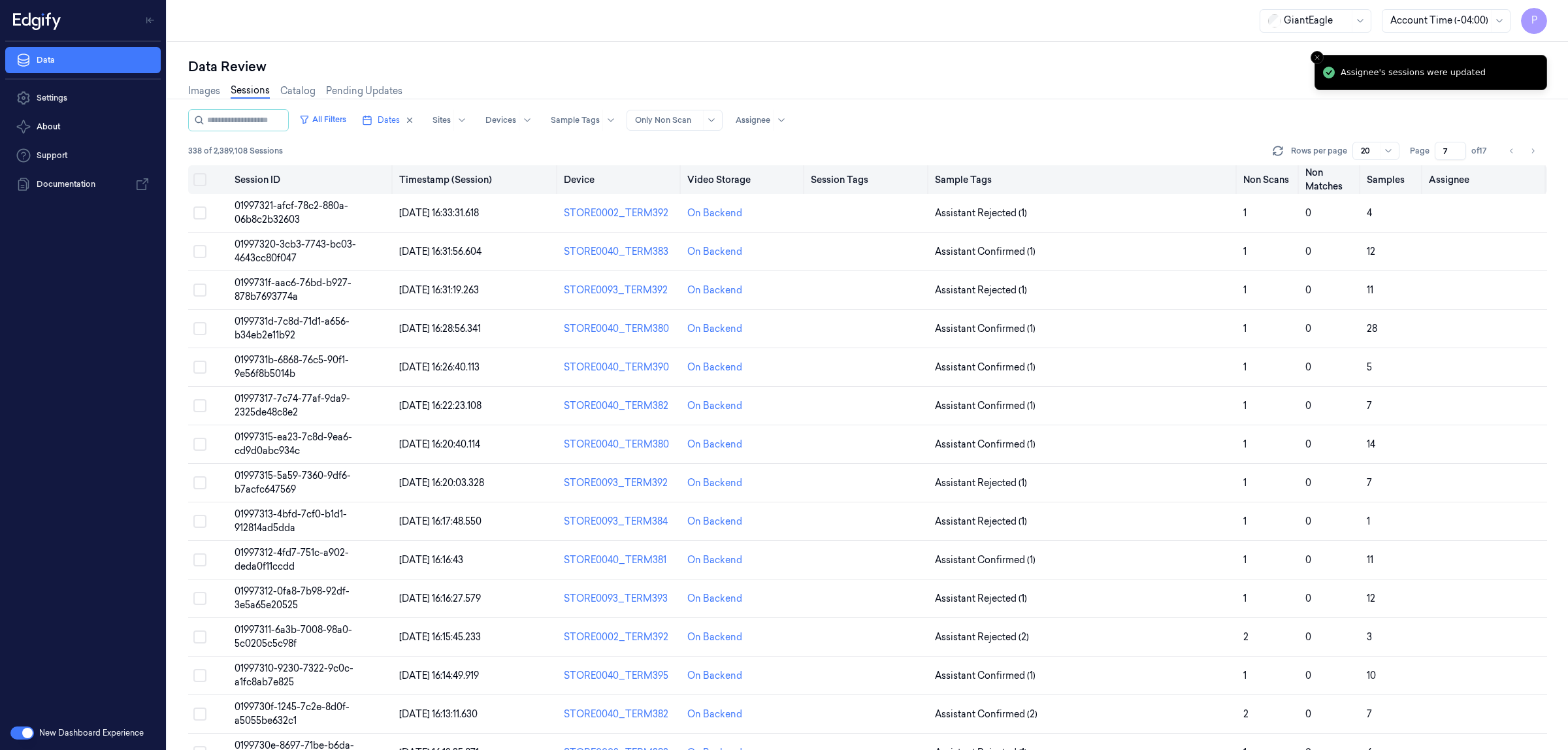
click at [198, 180] on button "Select all" at bounding box center [200, 180] width 13 height 13
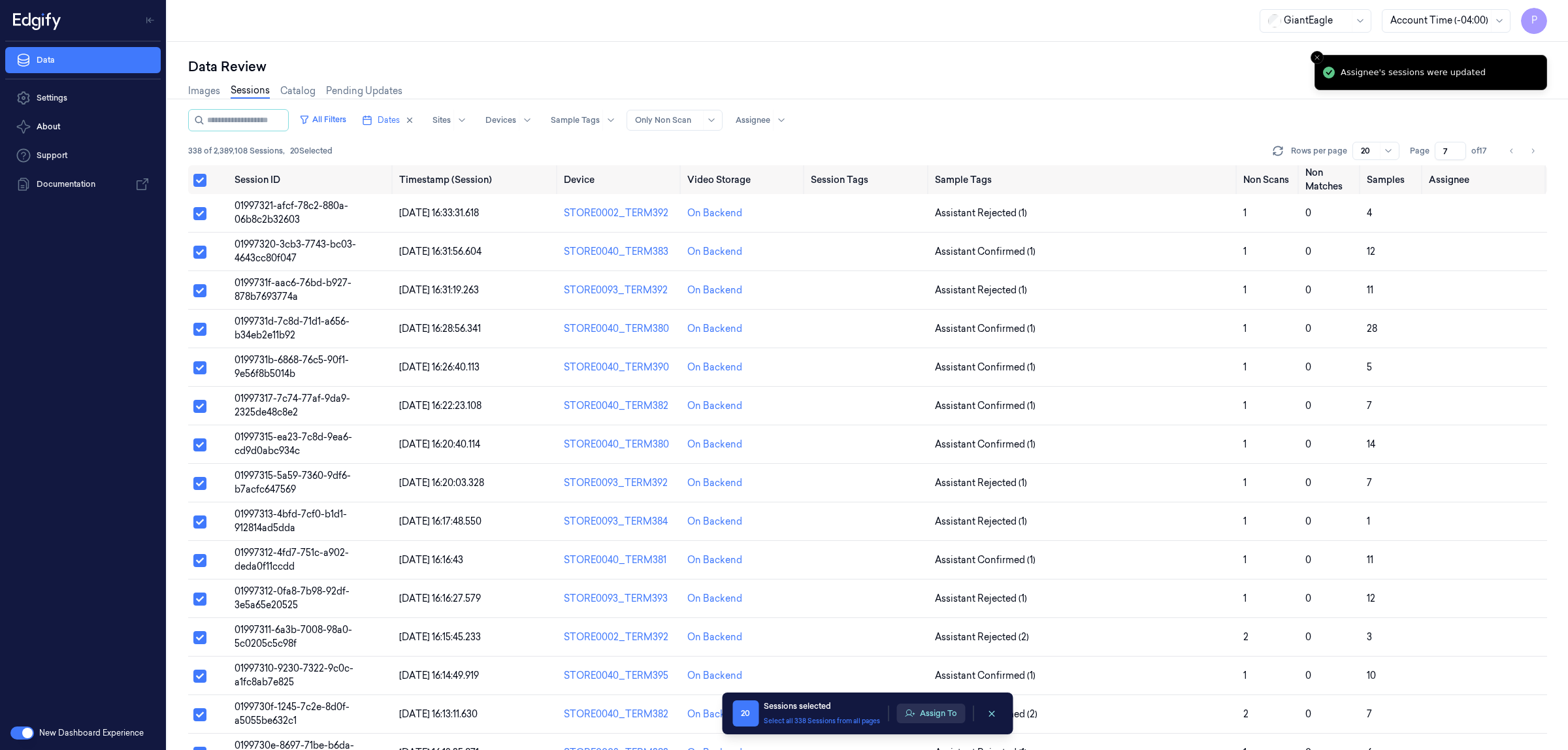
click at [938, 719] on button "Assign To" at bounding box center [930, 713] width 68 height 19
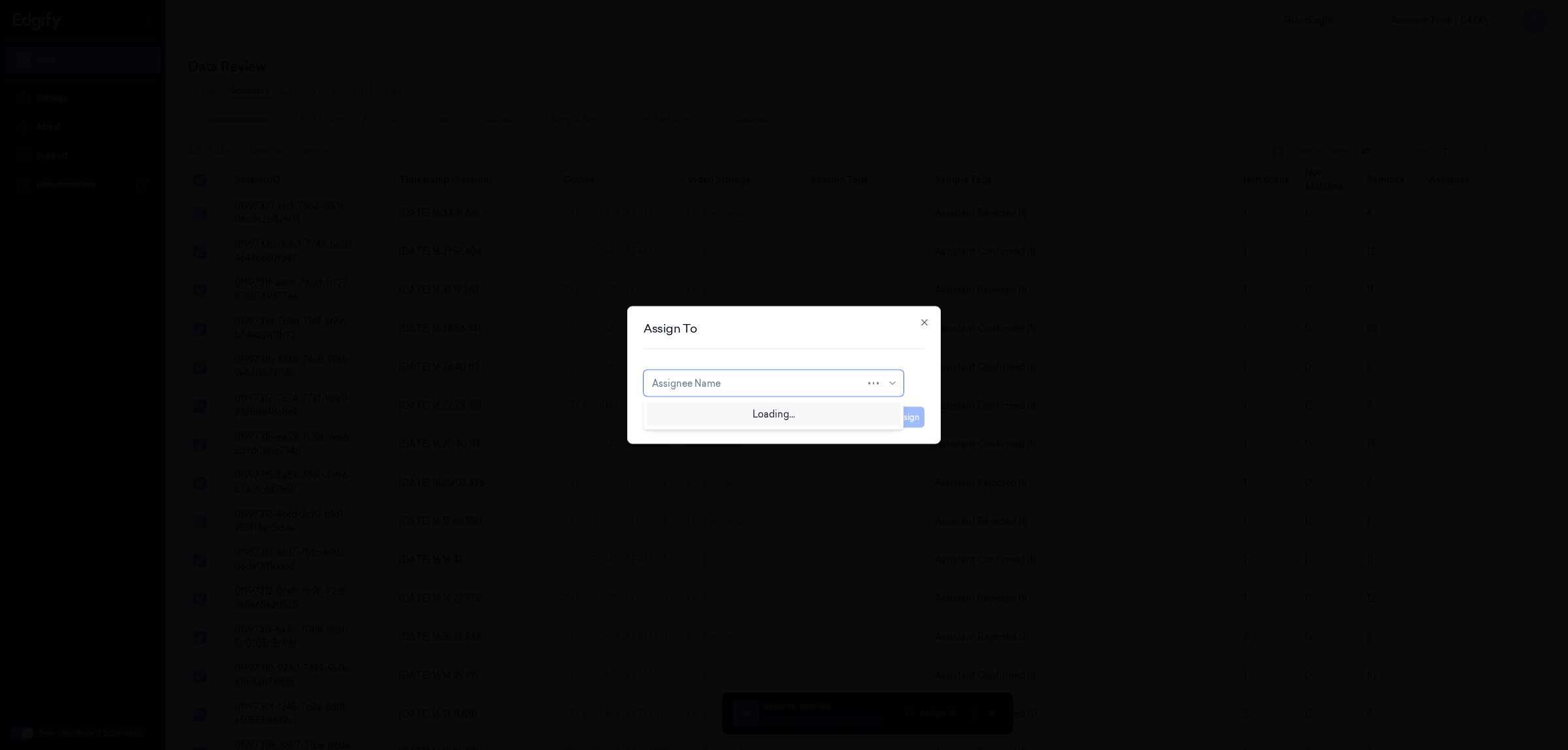
click at [746, 382] on div at bounding box center [759, 384] width 214 height 14
type input "vars"
click at [719, 435] on div "[PERSON_NAME] g" at bounding box center [774, 435] width 243 height 14
click at [903, 415] on button "Assign" at bounding box center [907, 418] width 36 height 21
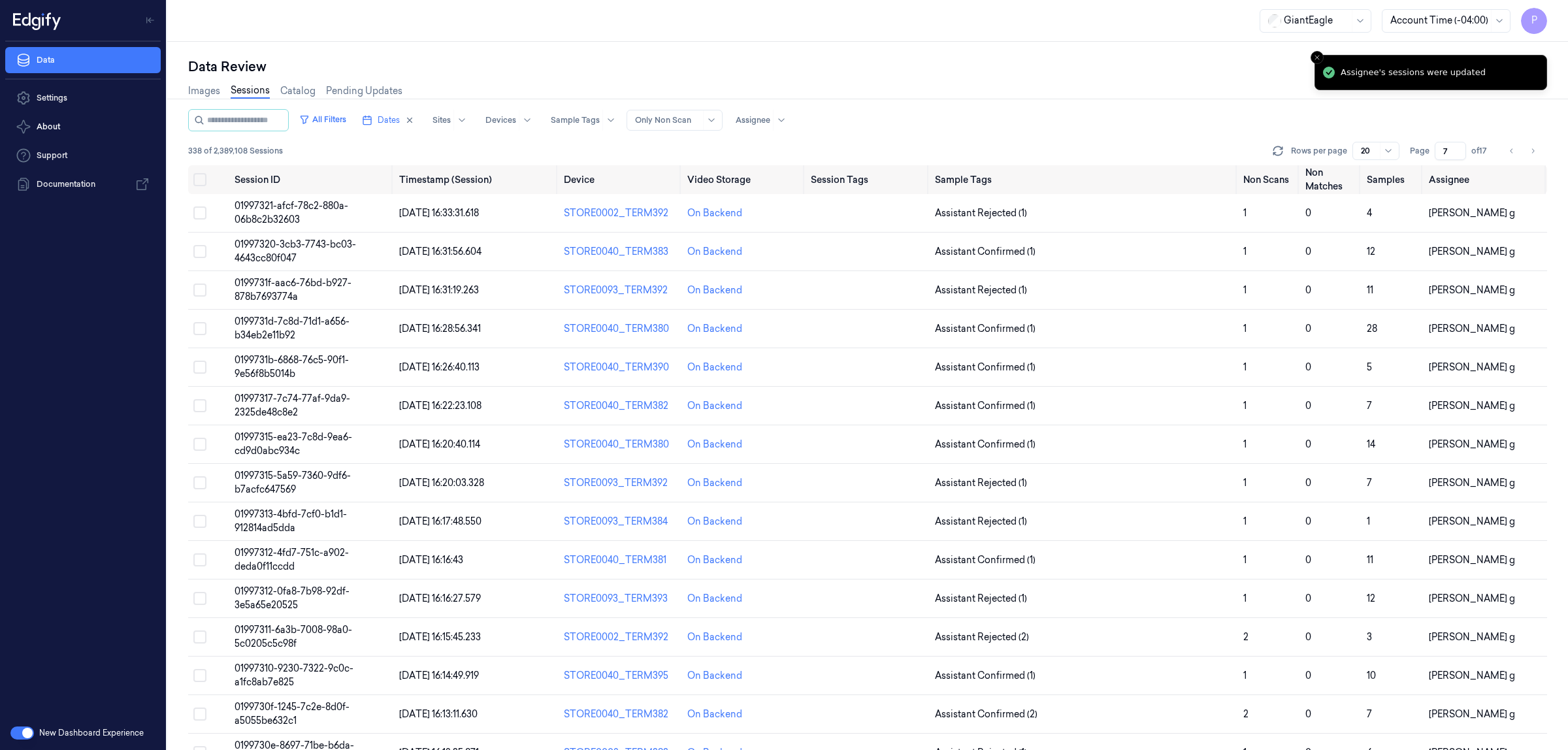
click at [1132, 72] on div "Data Review" at bounding box center [867, 66] width 1359 height 18
click at [1527, 148] on button "Go to next page" at bounding box center [1533, 151] width 18 height 18
type input "8"
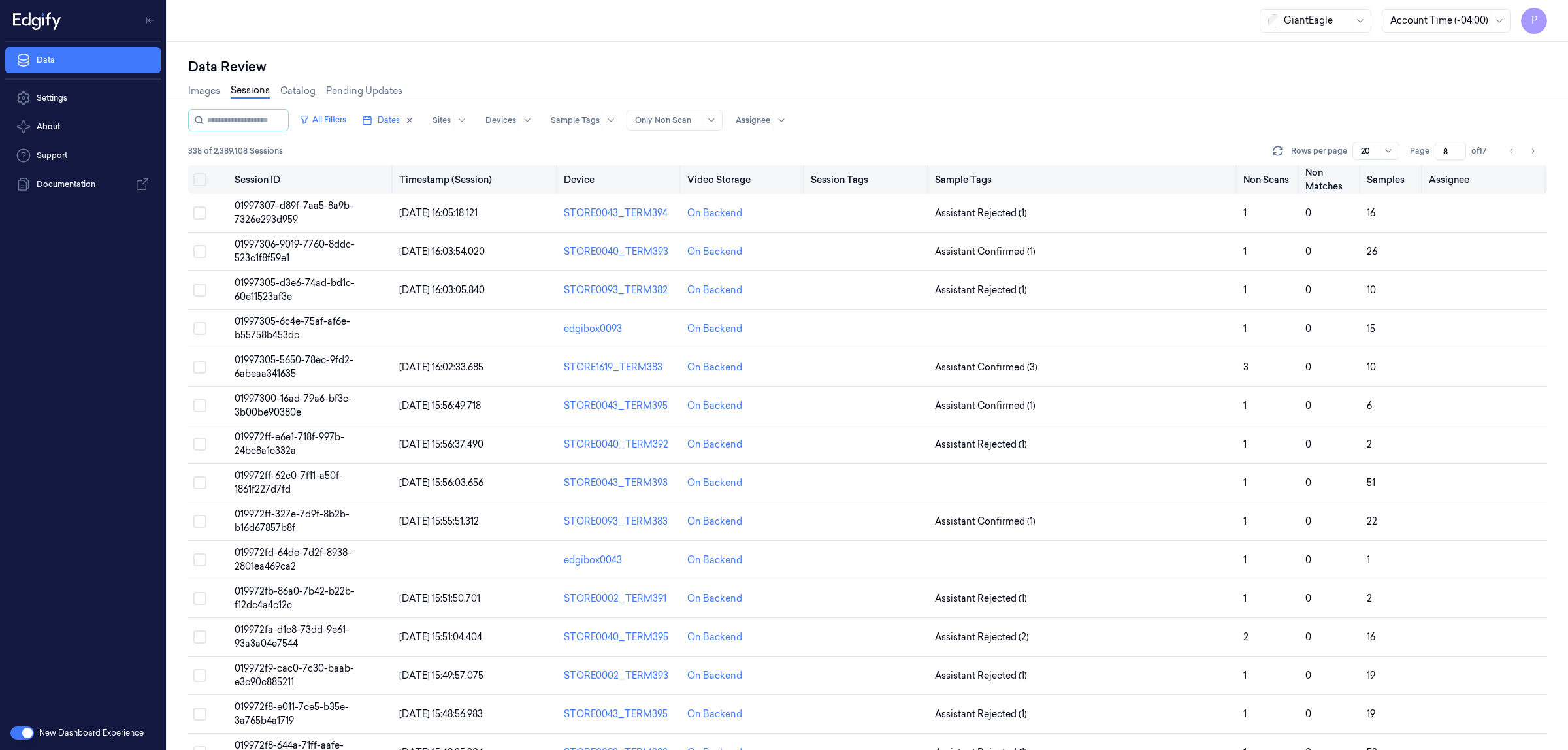
click at [200, 175] on button "Select all" at bounding box center [200, 180] width 13 height 13
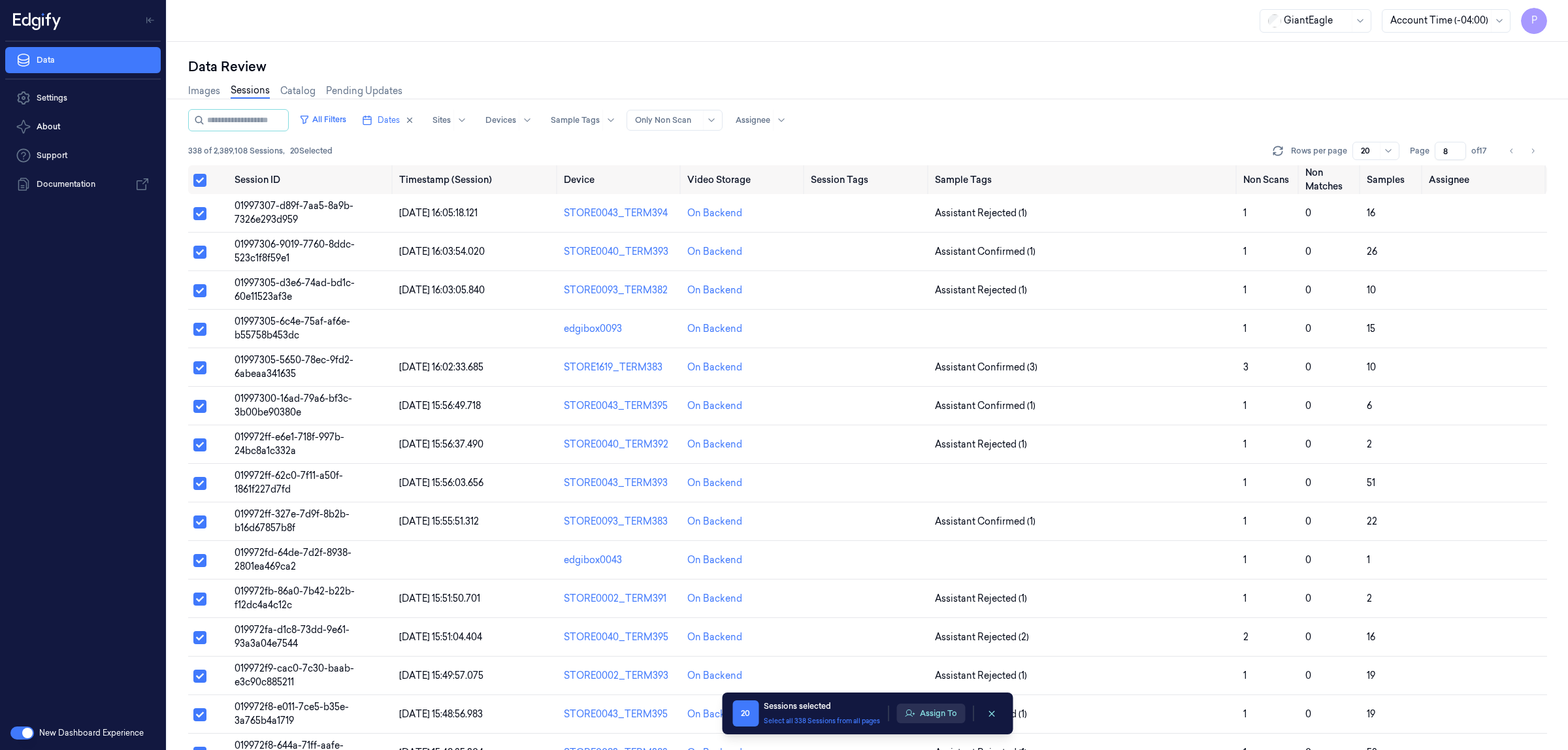
click at [941, 710] on button "Assign To" at bounding box center [930, 713] width 68 height 19
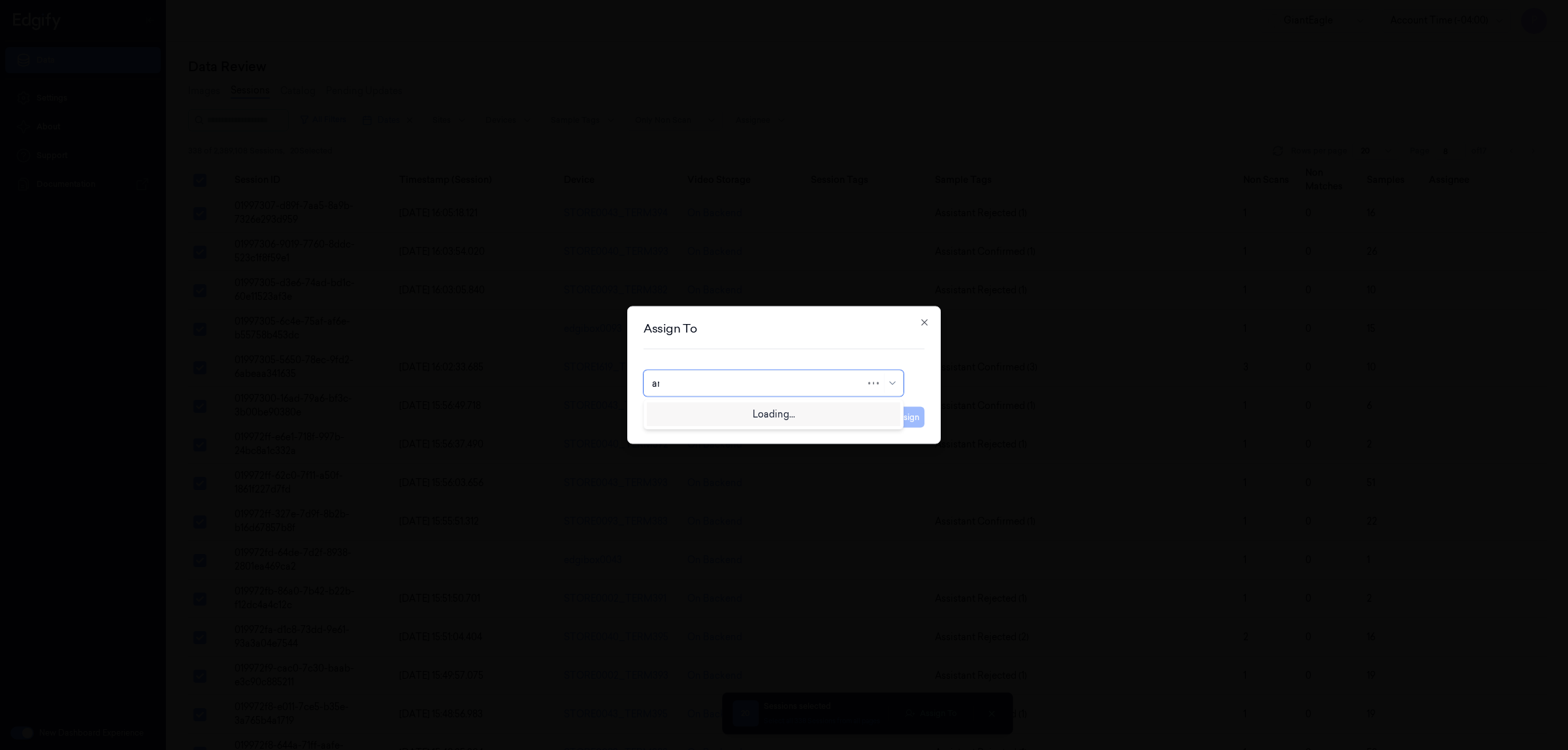
type input "ank"
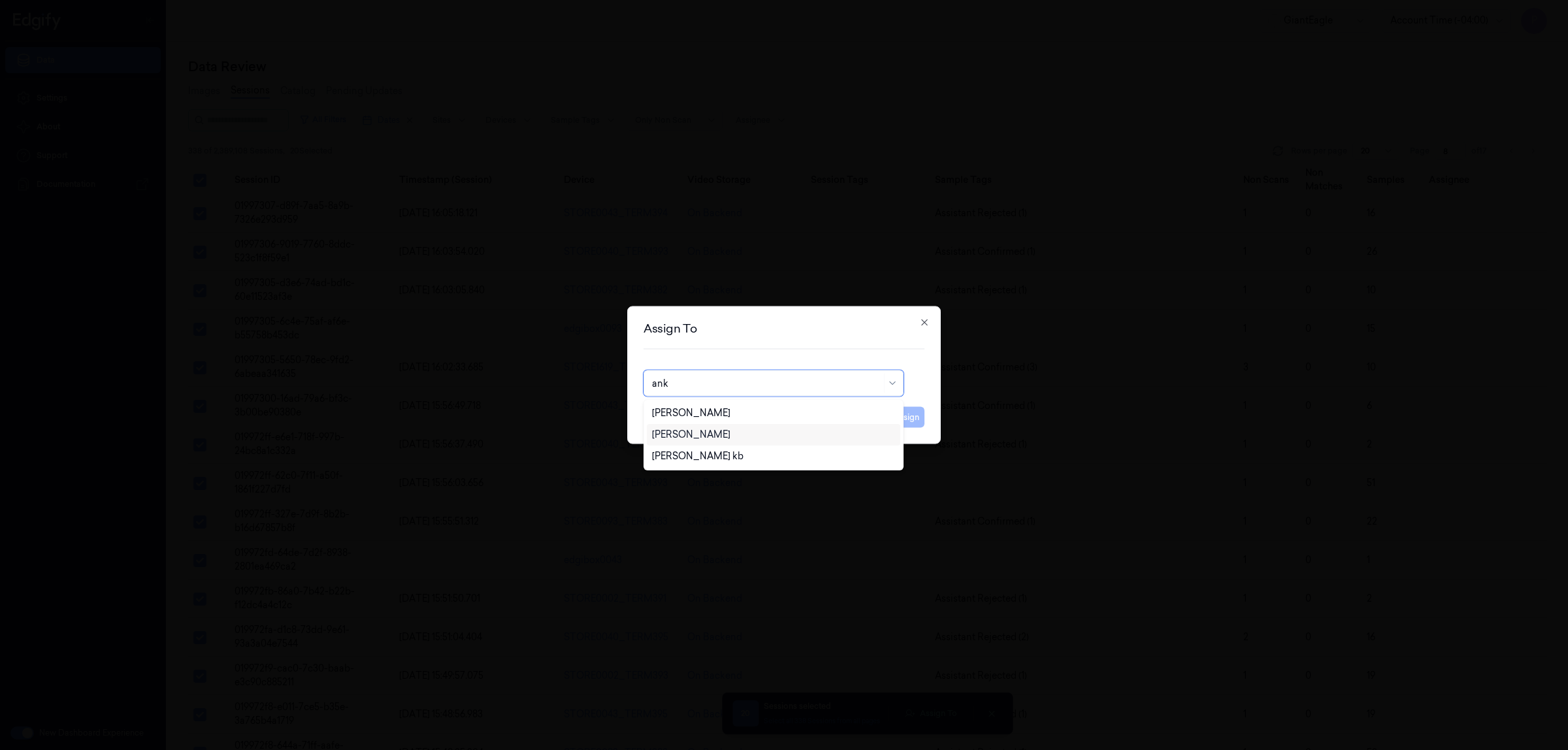
click at [735, 435] on div "[PERSON_NAME]" at bounding box center [774, 435] width 243 height 14
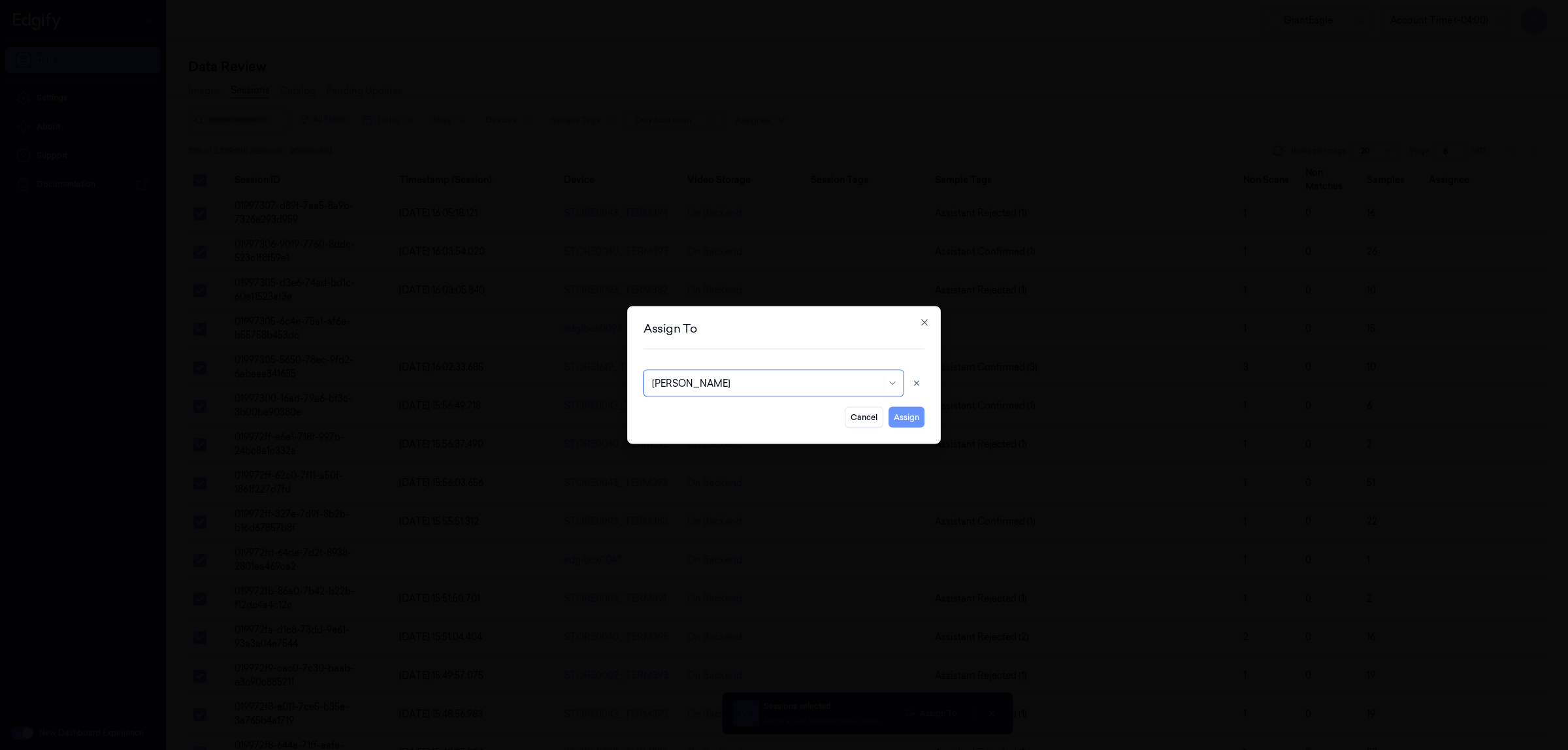
click at [913, 419] on button "Assign" at bounding box center [907, 418] width 36 height 21
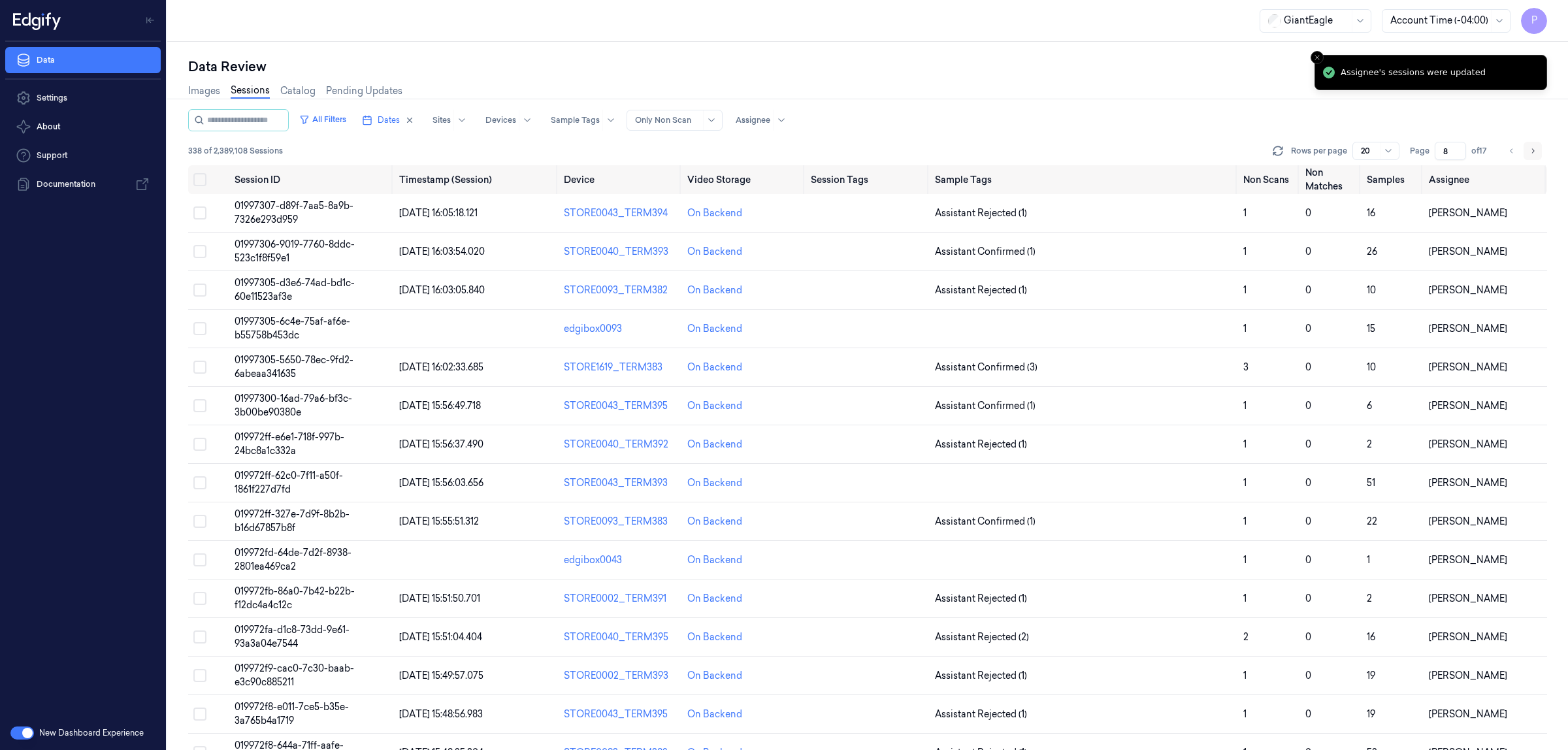
click at [1536, 151] on icon "Go to next page" at bounding box center [1532, 151] width 8 height 10
type input "9"
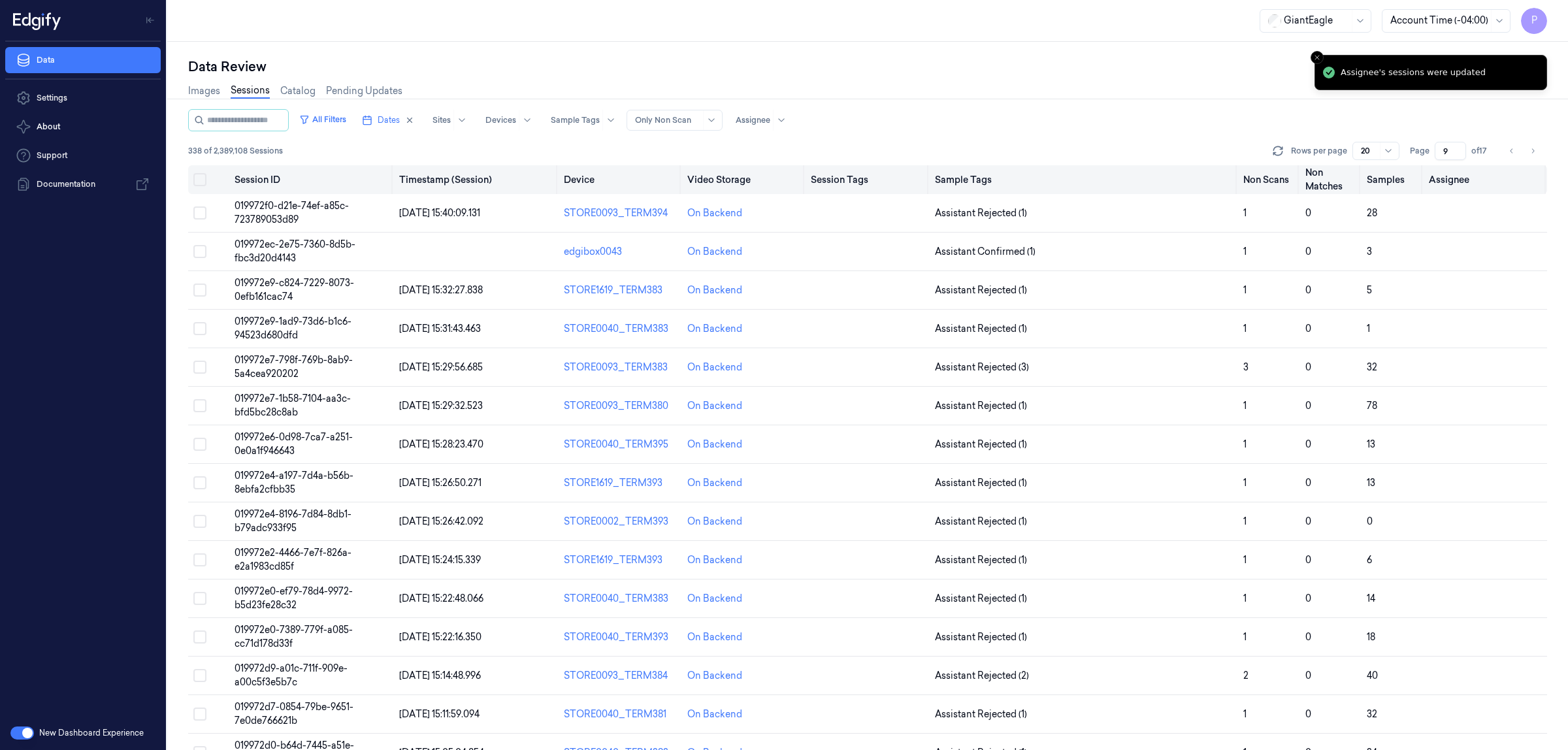
click at [200, 174] on button "Select all" at bounding box center [200, 180] width 13 height 13
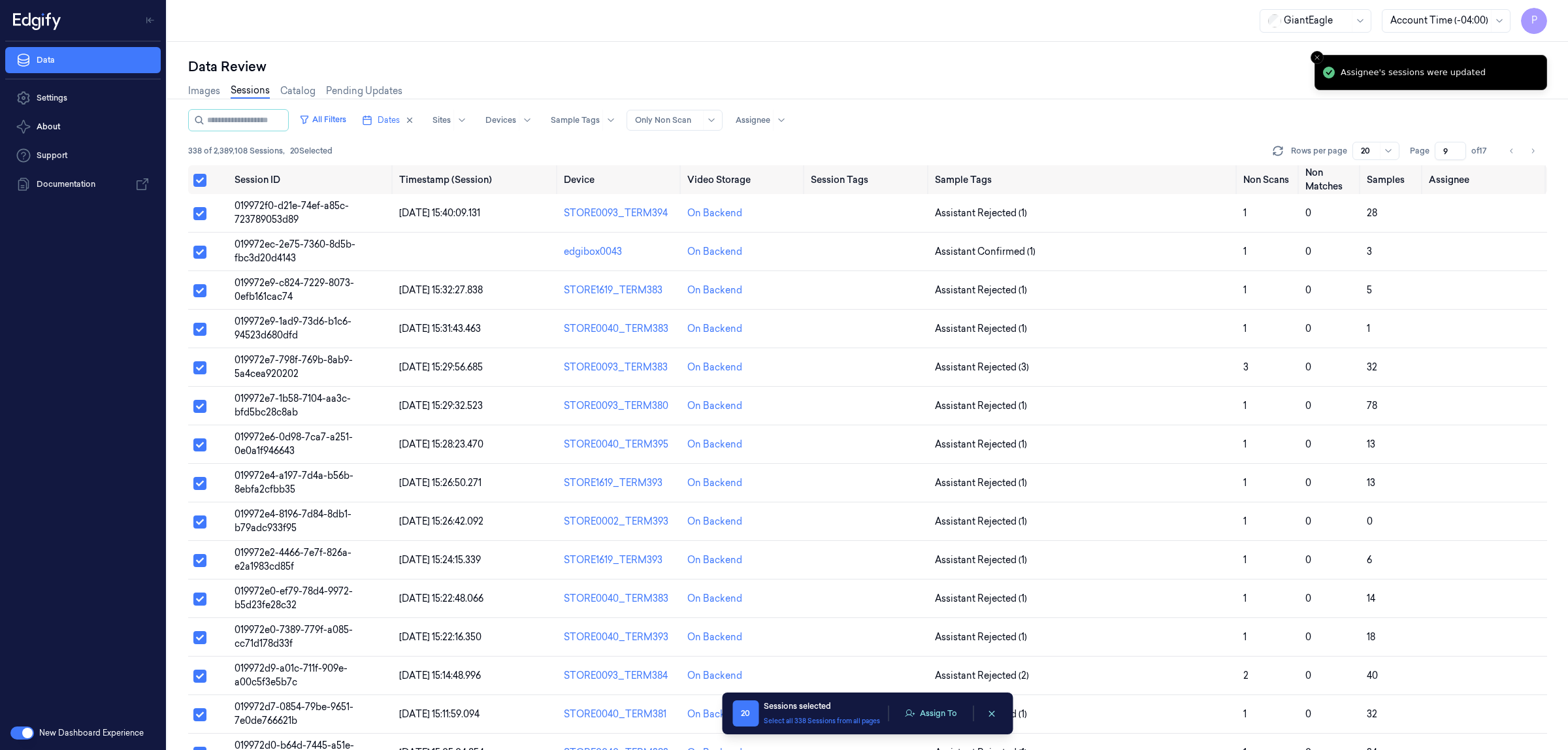
click at [917, 702] on div "20 Sessions selected Select all 338 Sessions from all pages Assign To" at bounding box center [867, 714] width 270 height 26
click at [925, 713] on button "Assign To" at bounding box center [930, 713] width 68 height 19
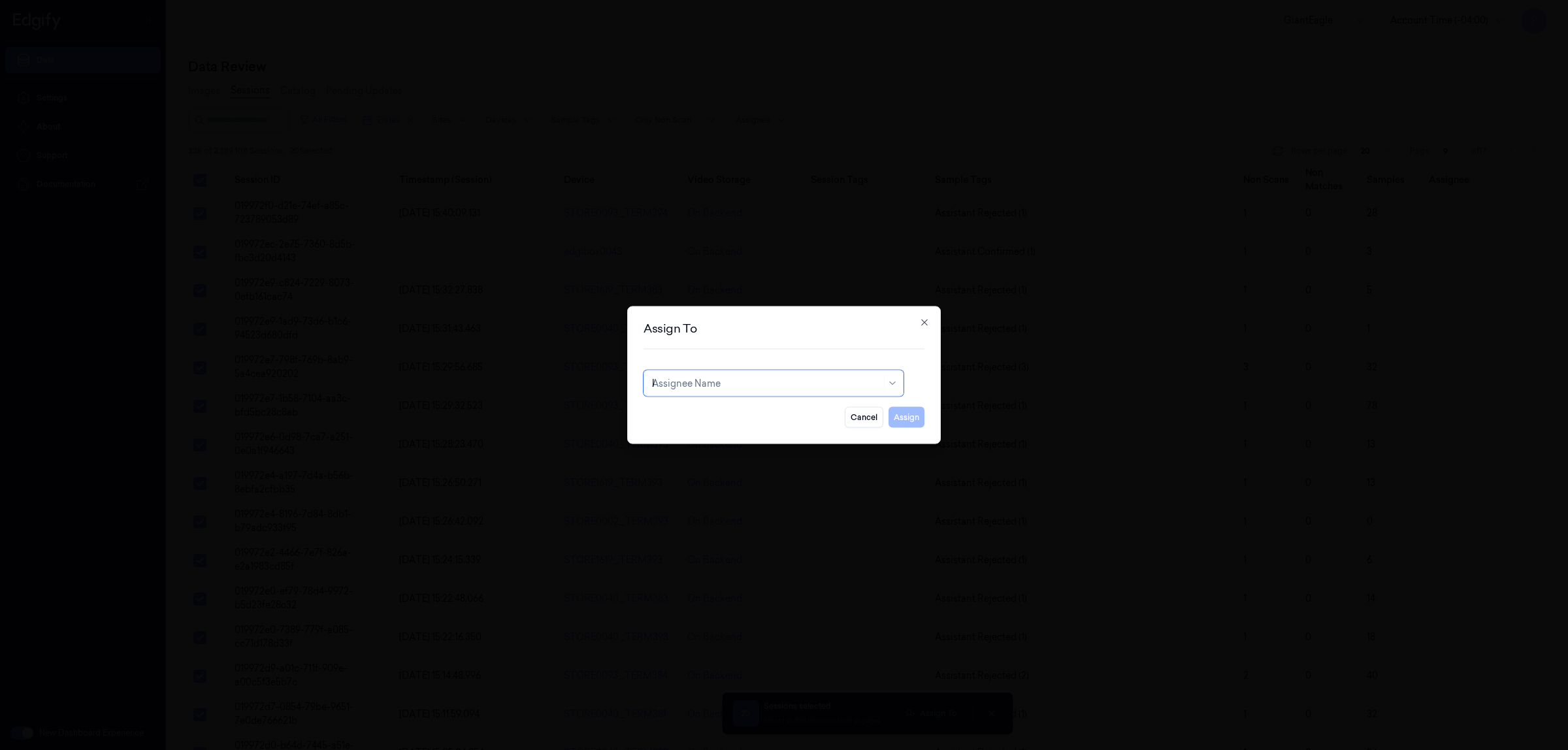
type input "ko"
click at [763, 412] on div "korisetty prem" at bounding box center [774, 413] width 243 height 14
click at [916, 416] on button "Assign" at bounding box center [907, 418] width 36 height 21
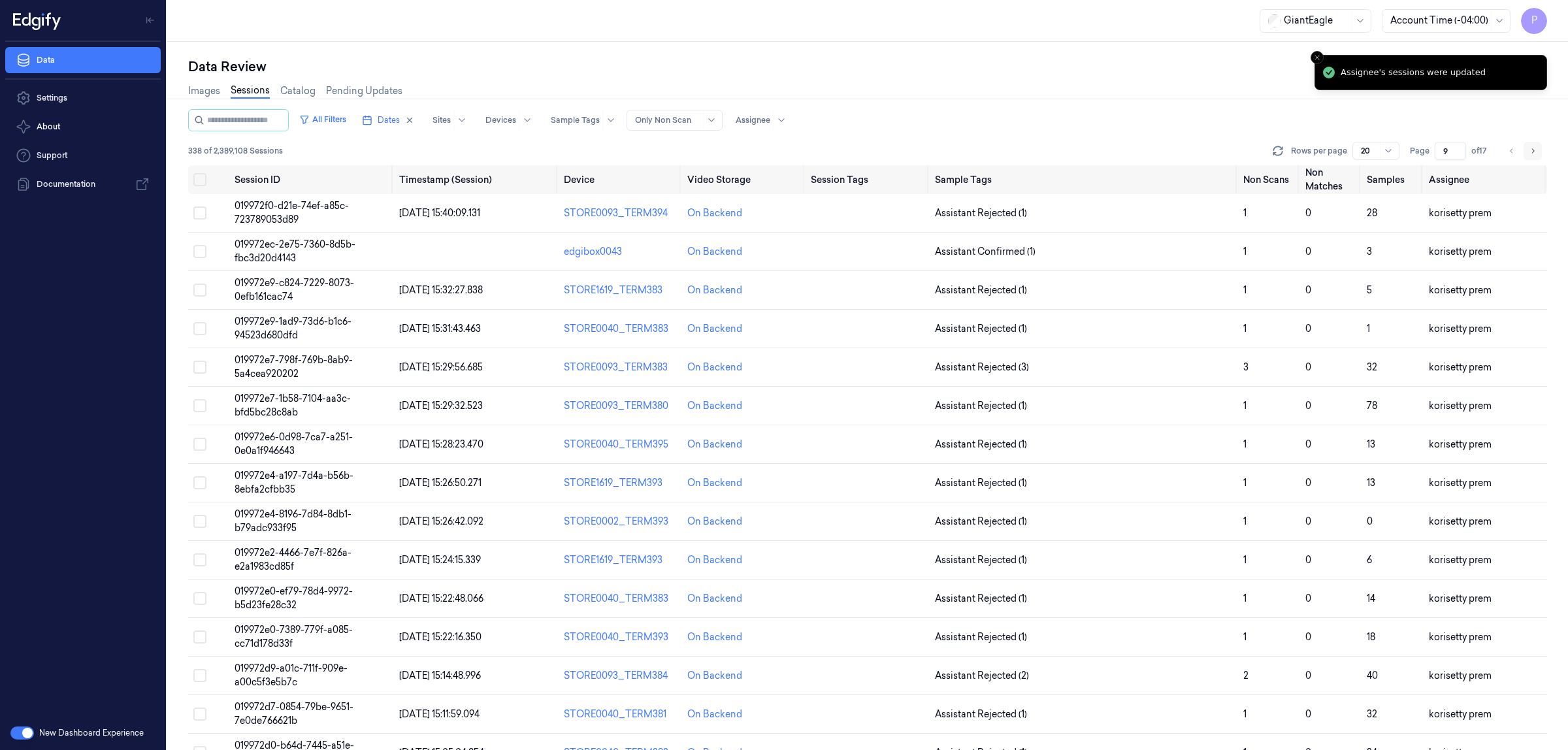
click at [1530, 150] on icon "Go to next page" at bounding box center [1532, 151] width 8 height 10
type input "10"
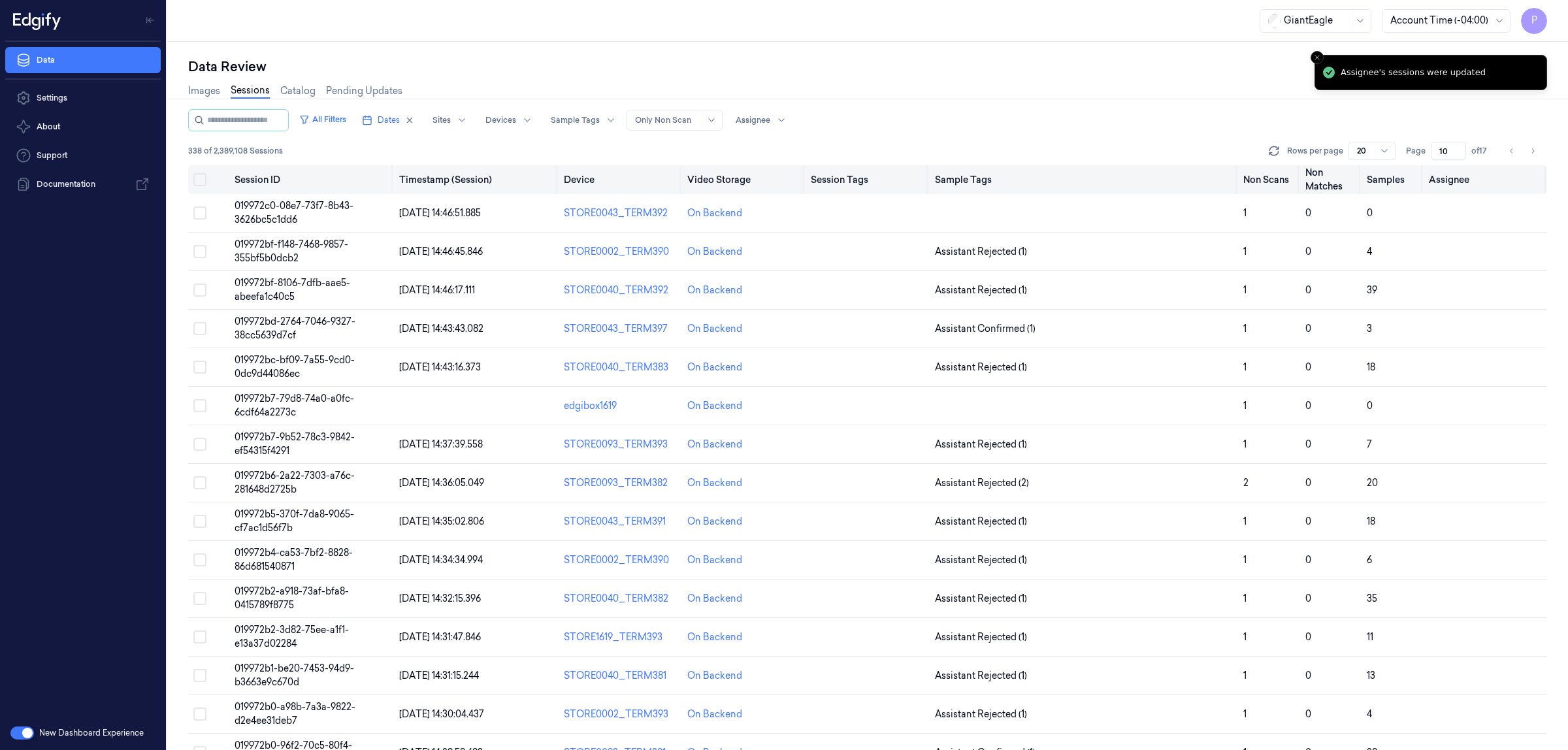
click at [202, 180] on button "Select all" at bounding box center [200, 180] width 13 height 13
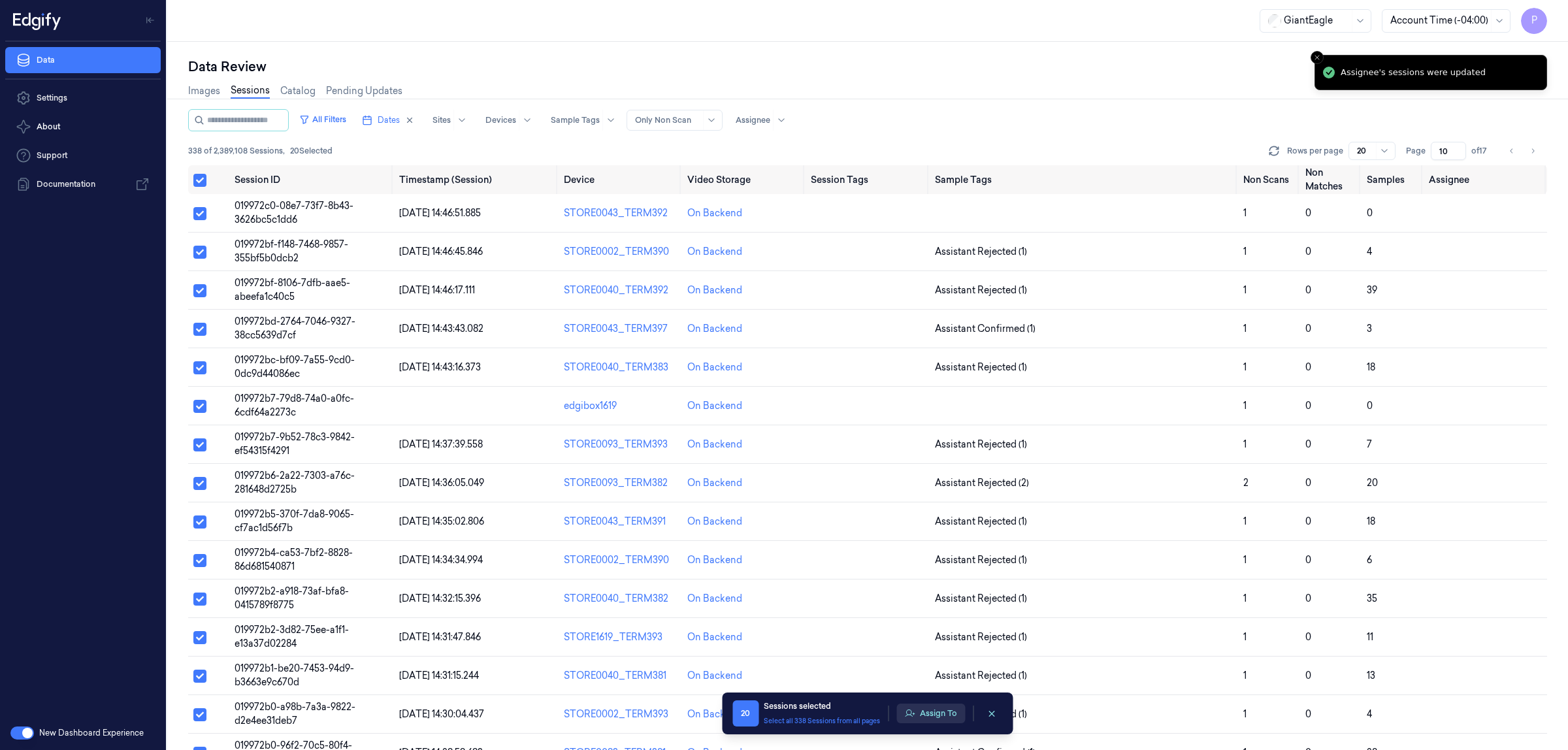
click at [933, 711] on button "Assign To" at bounding box center [930, 713] width 68 height 19
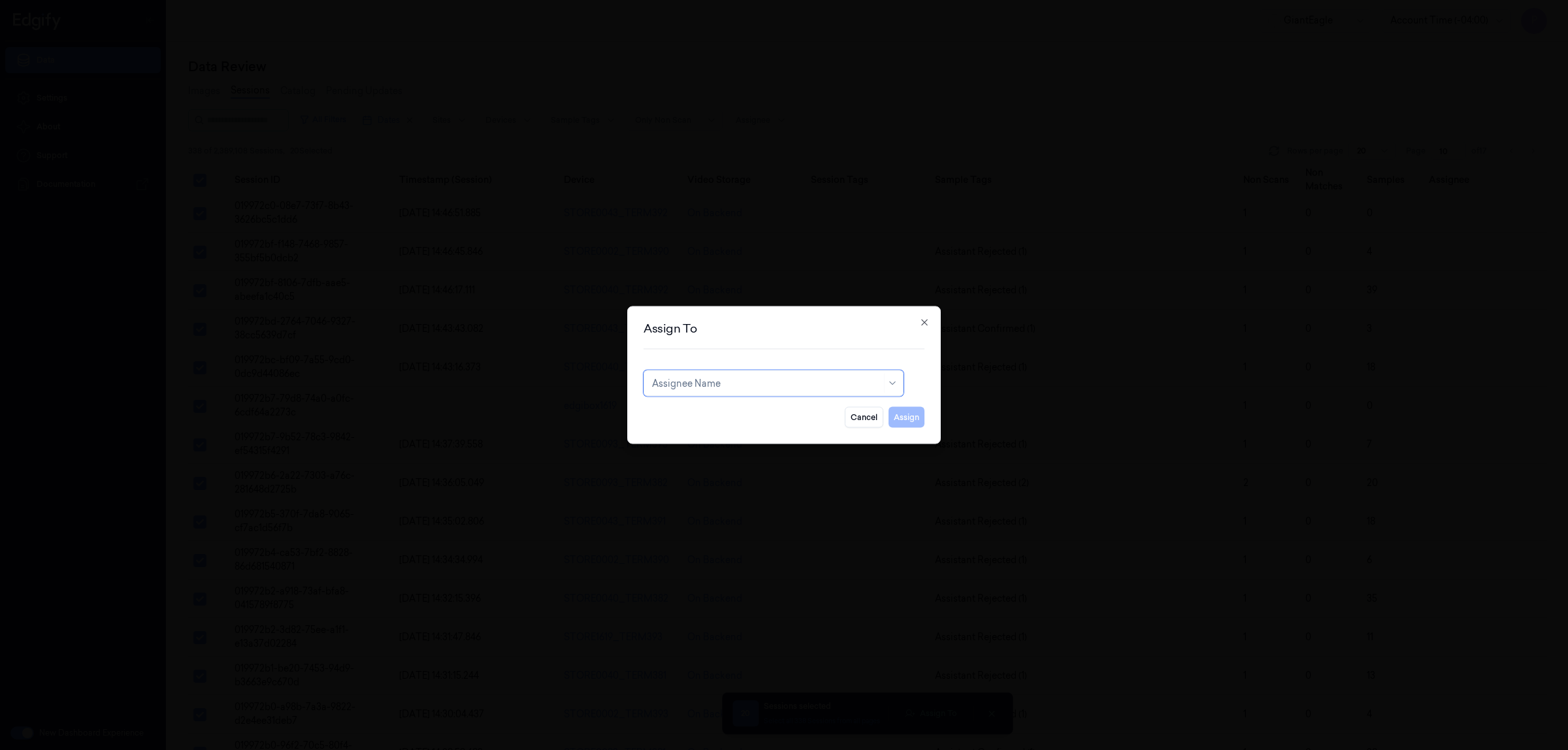
click at [723, 384] on div at bounding box center [767, 384] width 229 height 14
type input "roh"
click at [726, 415] on div "[PERSON_NAME]" at bounding box center [774, 413] width 243 height 14
click at [911, 413] on button "Assign" at bounding box center [907, 418] width 36 height 21
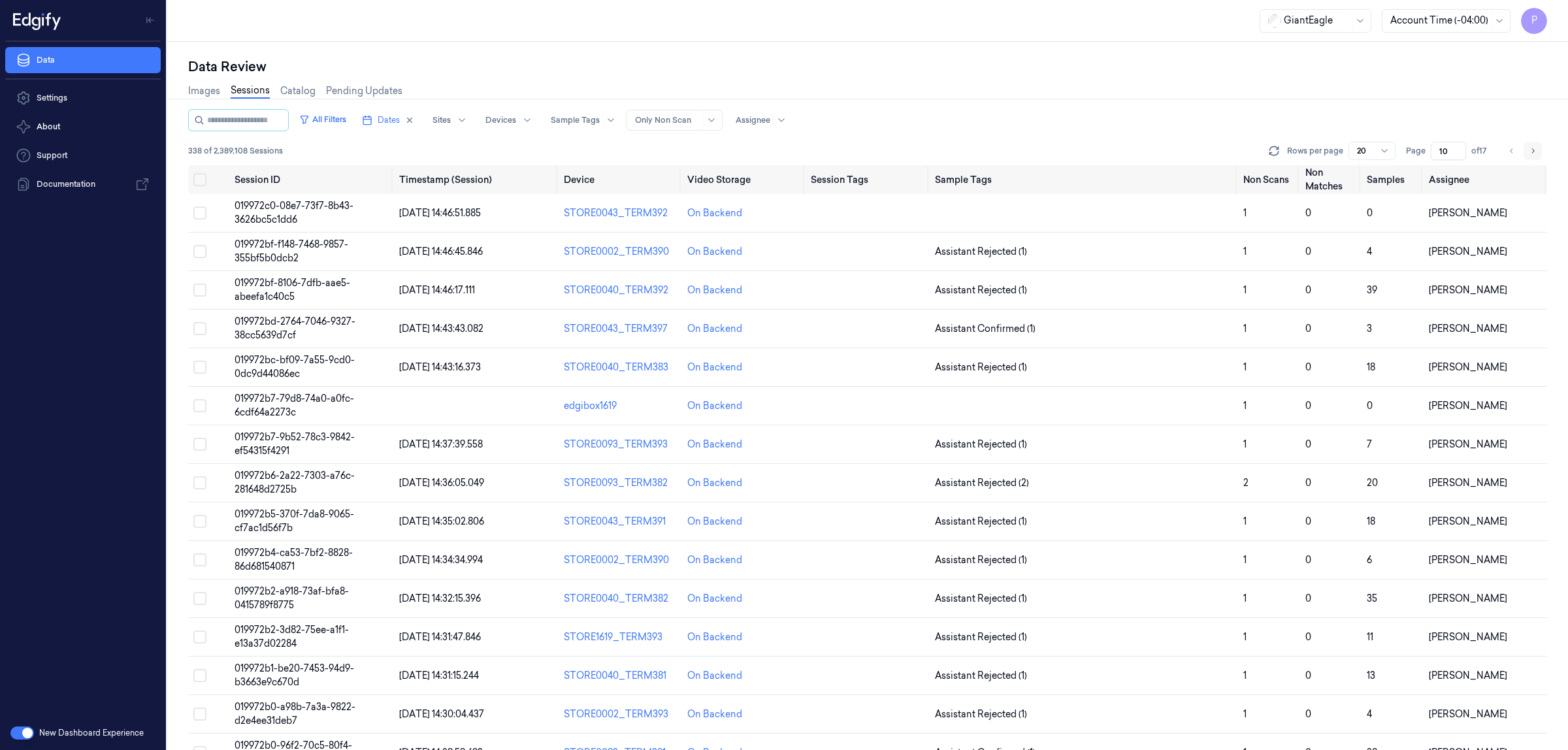
click at [1529, 146] on icon "Go to next page" at bounding box center [1532, 151] width 8 height 10
type input "11"
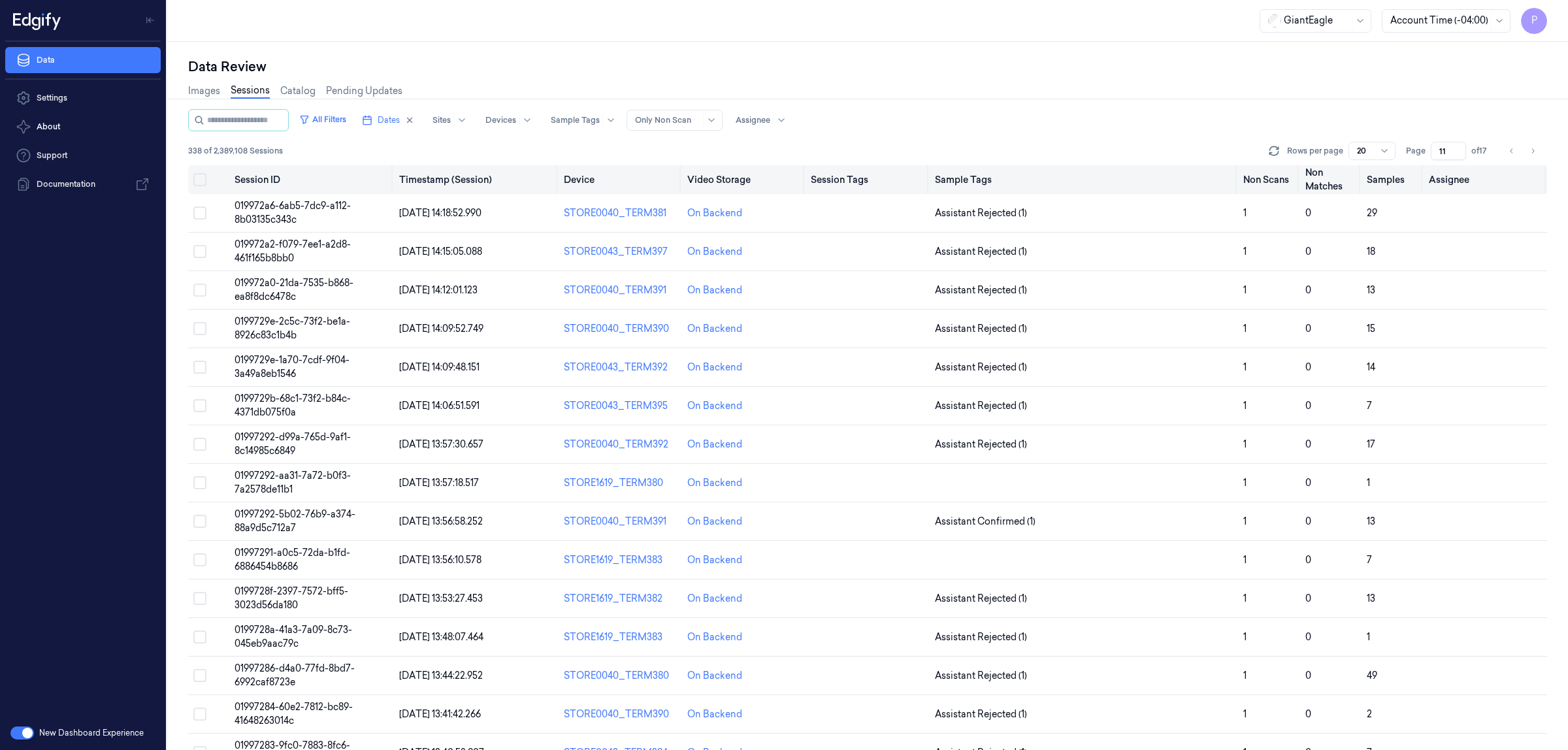
click at [204, 178] on button "Select all" at bounding box center [200, 180] width 13 height 13
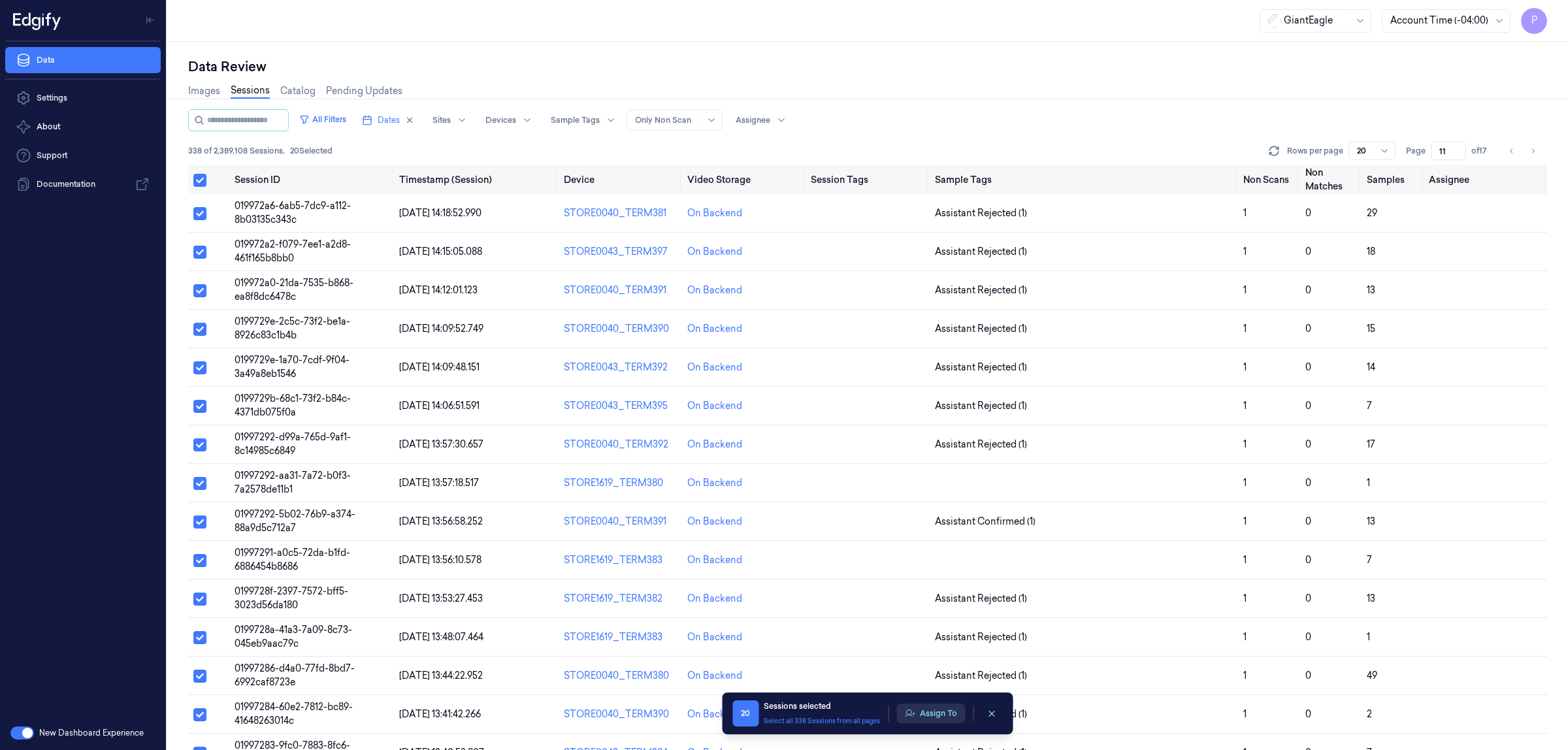
click at [947, 715] on button "Assign To" at bounding box center [930, 713] width 68 height 19
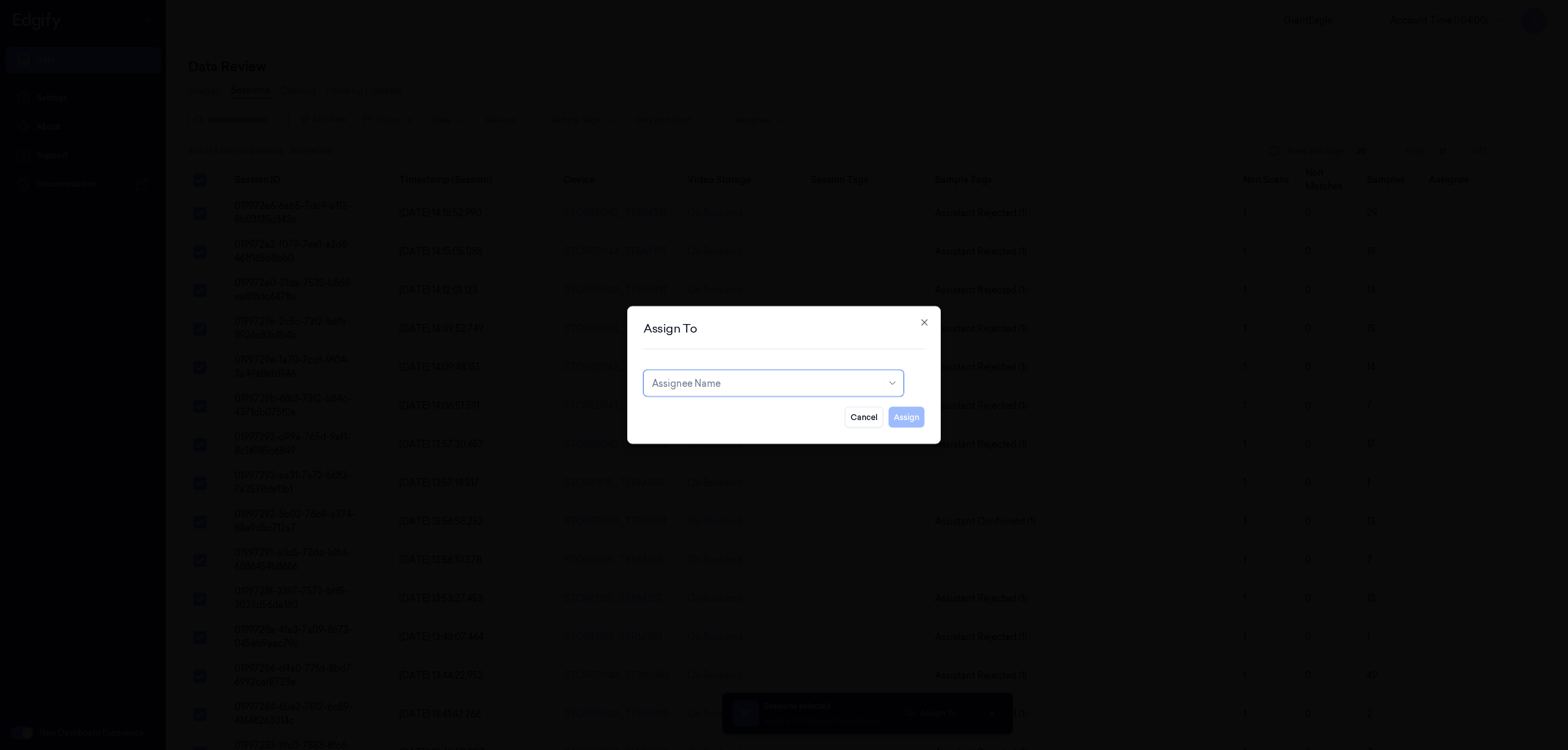
click at [764, 379] on div at bounding box center [767, 384] width 229 height 14
type input "vars"
click at [742, 416] on div "[PERSON_NAME]" at bounding box center [774, 413] width 243 height 14
click at [902, 415] on button "Assign" at bounding box center [907, 418] width 36 height 21
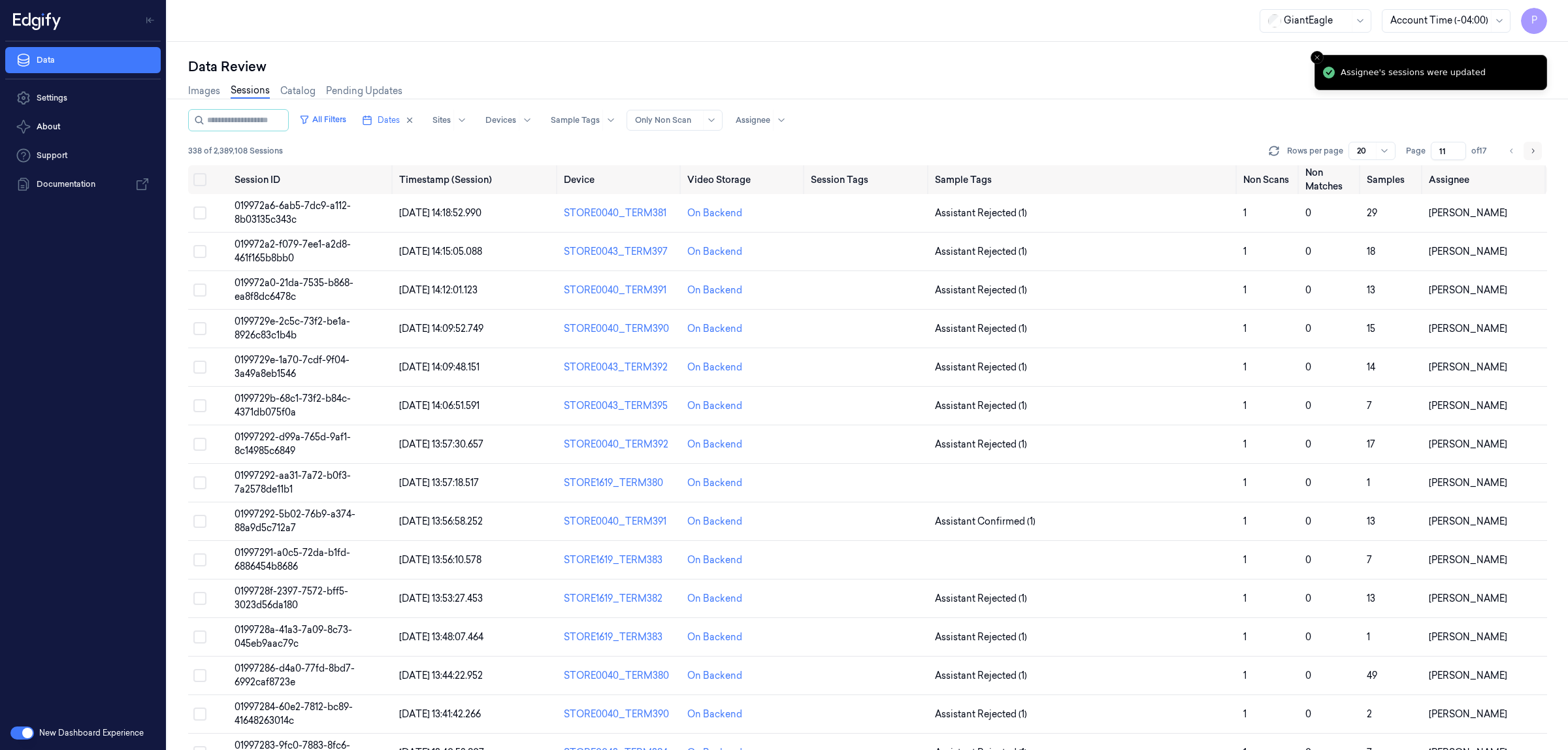
click at [1531, 151] on icon "Go to next page" at bounding box center [1532, 151] width 8 height 10
type input "12"
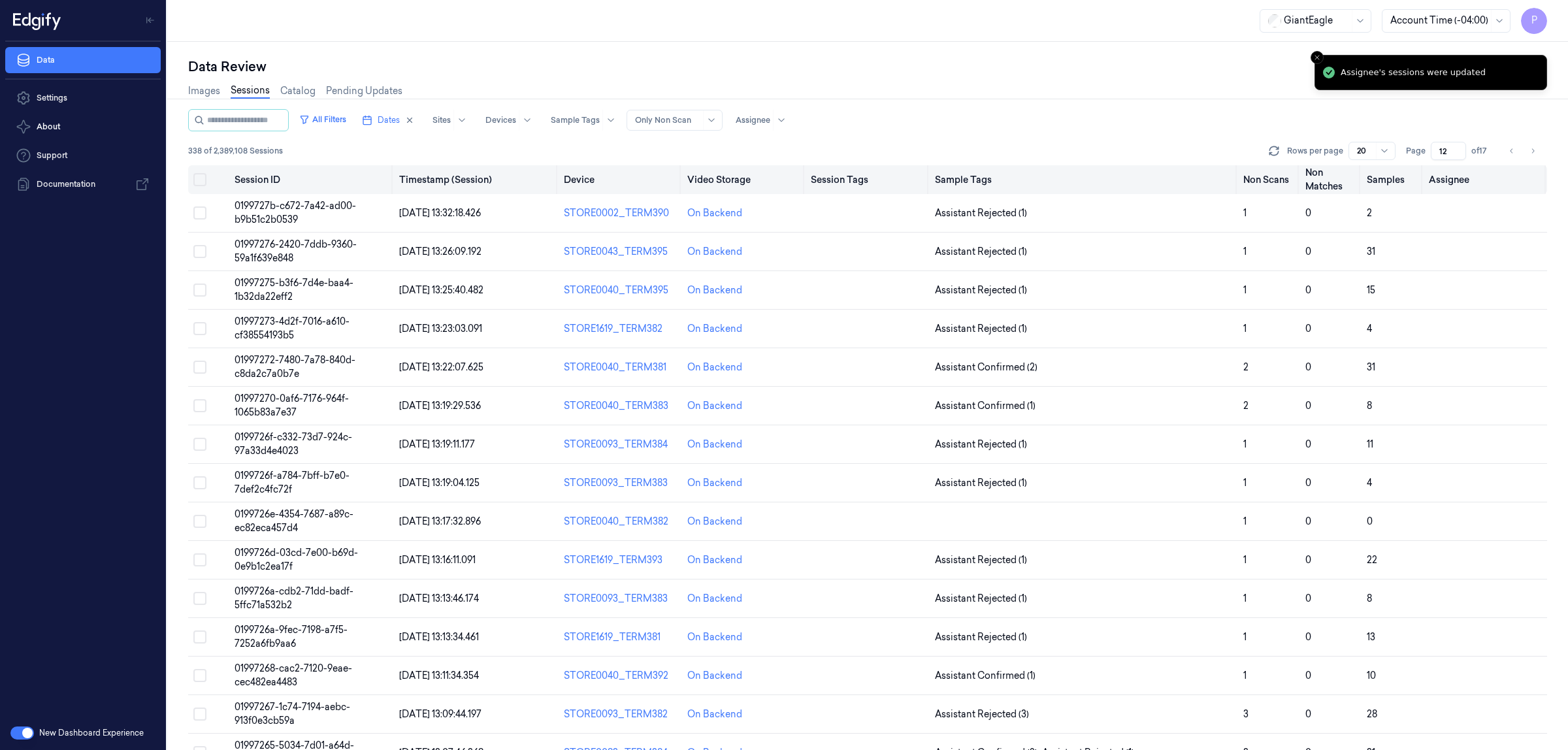
click at [194, 180] on button "Select all" at bounding box center [200, 180] width 13 height 13
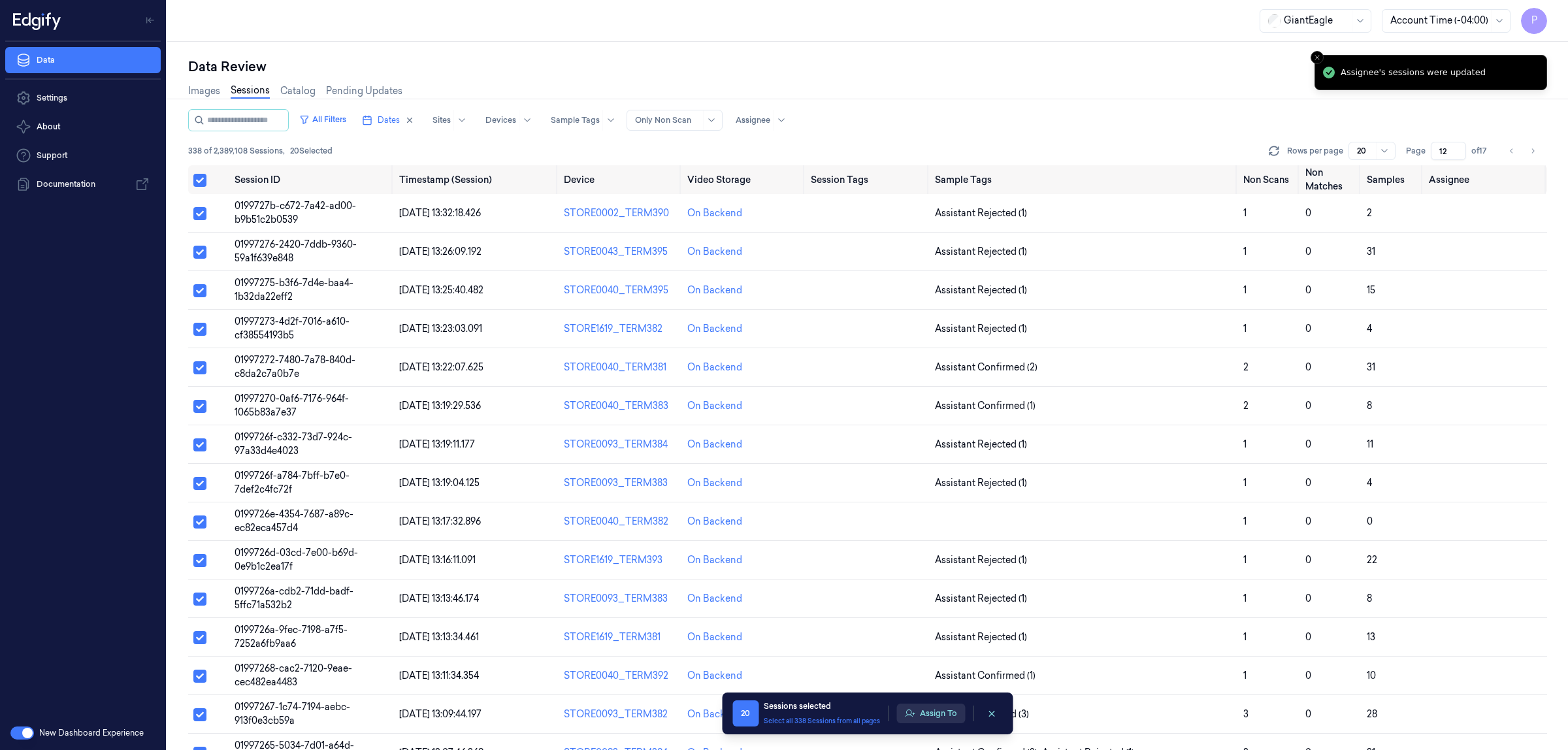
click at [945, 713] on button "Assign To" at bounding box center [930, 713] width 68 height 19
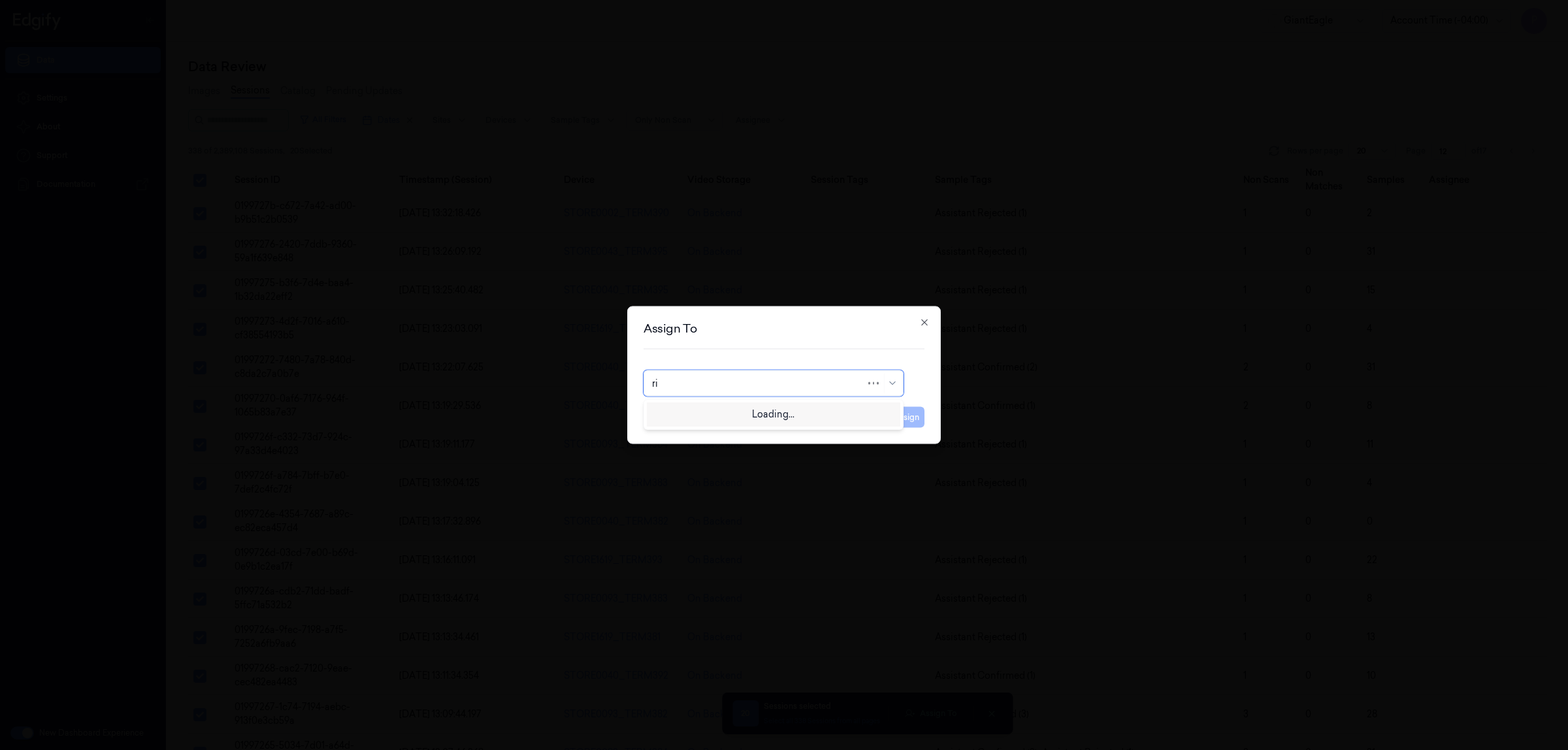
type input "r"
type input "u"
type input "ru"
click at [691, 409] on div "rupa b" at bounding box center [774, 413] width 243 height 14
click at [905, 412] on button "Assign" at bounding box center [907, 418] width 36 height 21
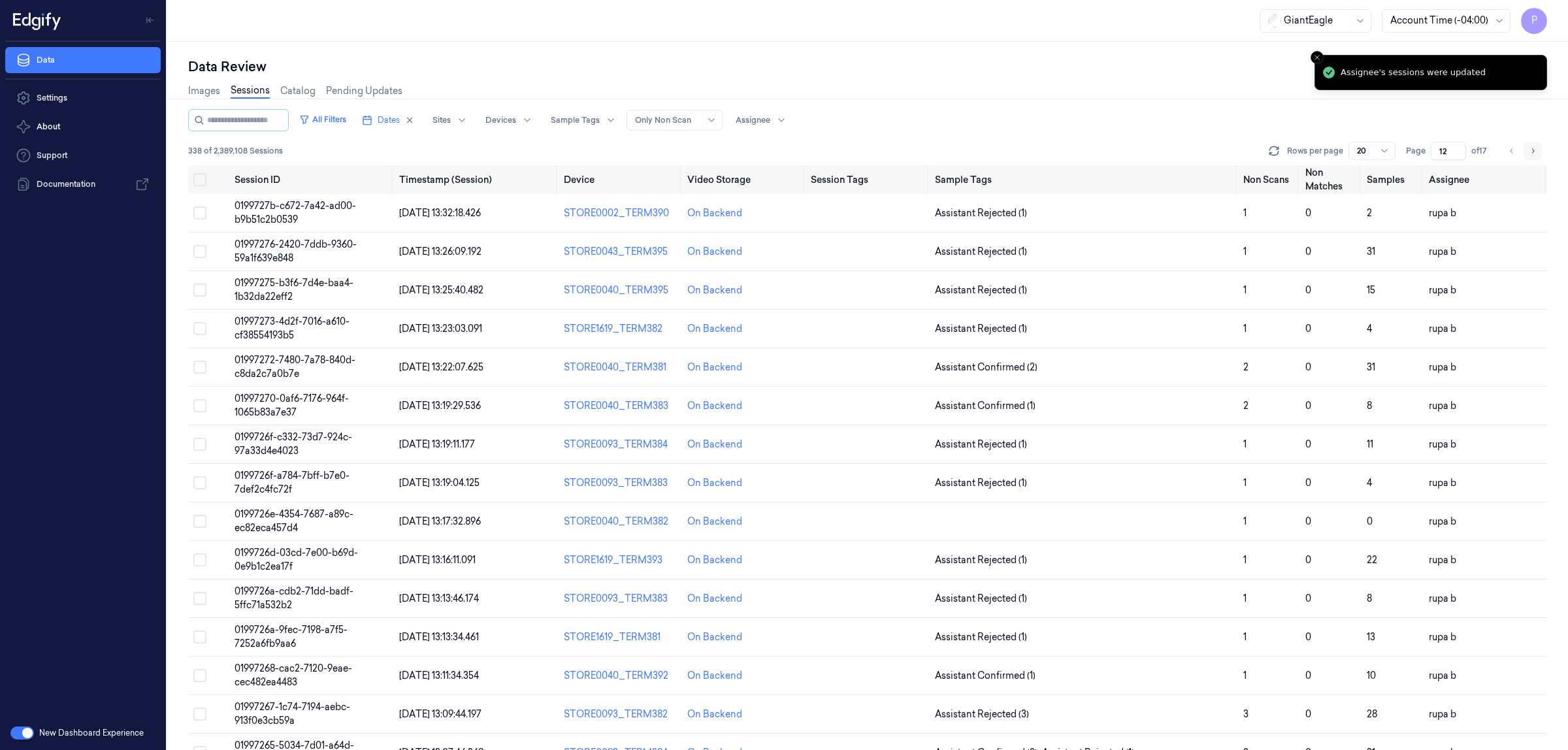
click at [1533, 151] on icon "Go to next page" at bounding box center [1532, 151] width 8 height 10
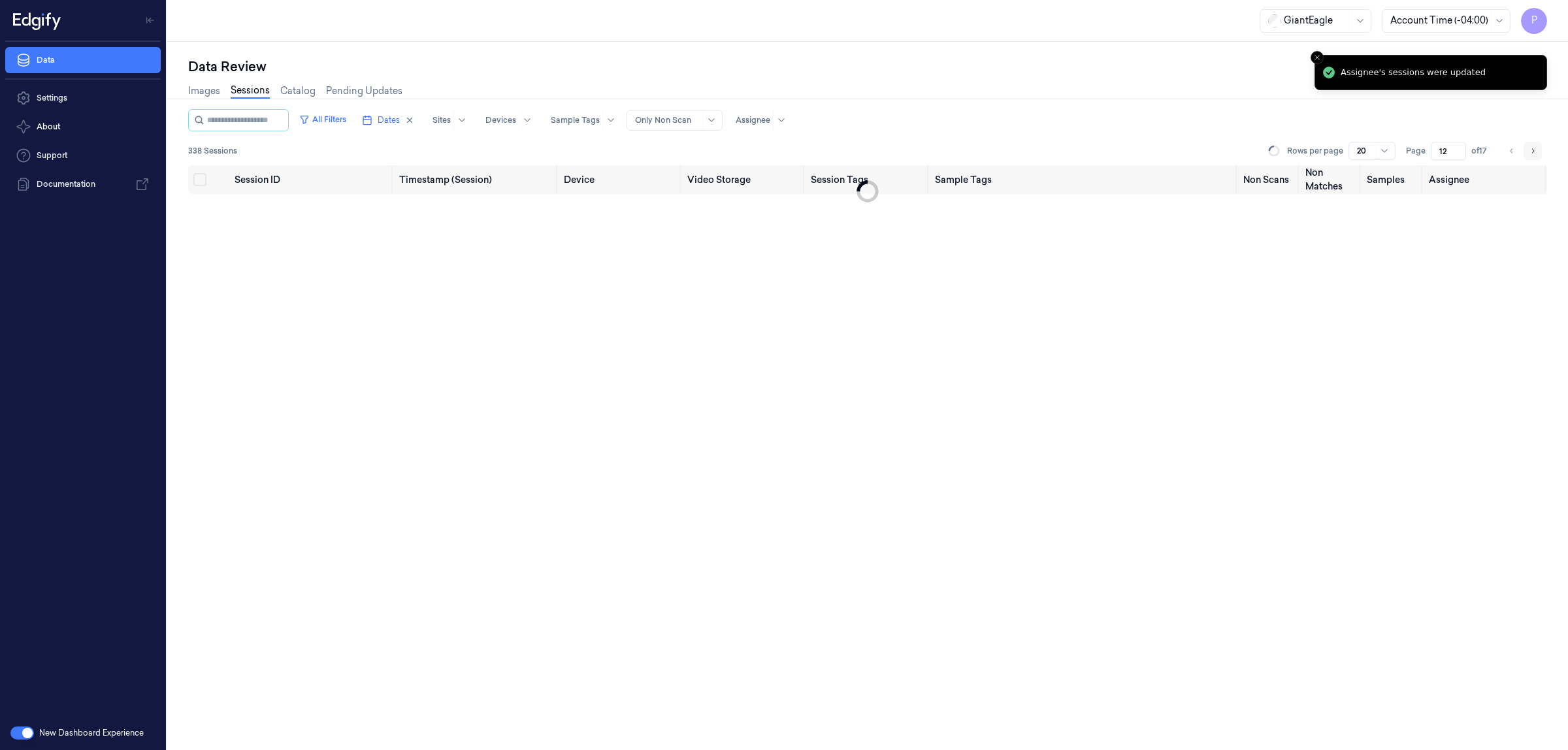
type input "13"
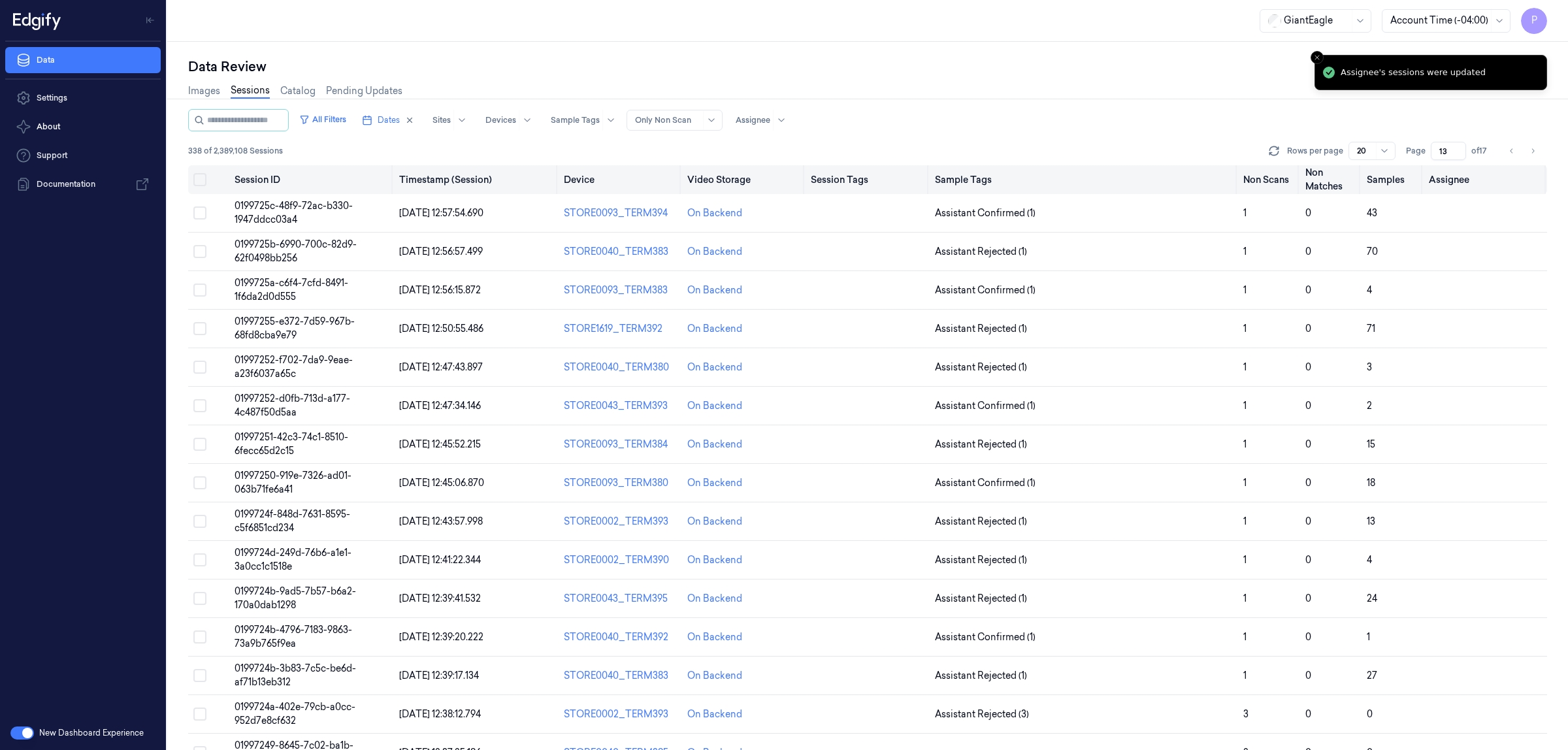
click at [195, 177] on button "Select all" at bounding box center [200, 180] width 13 height 13
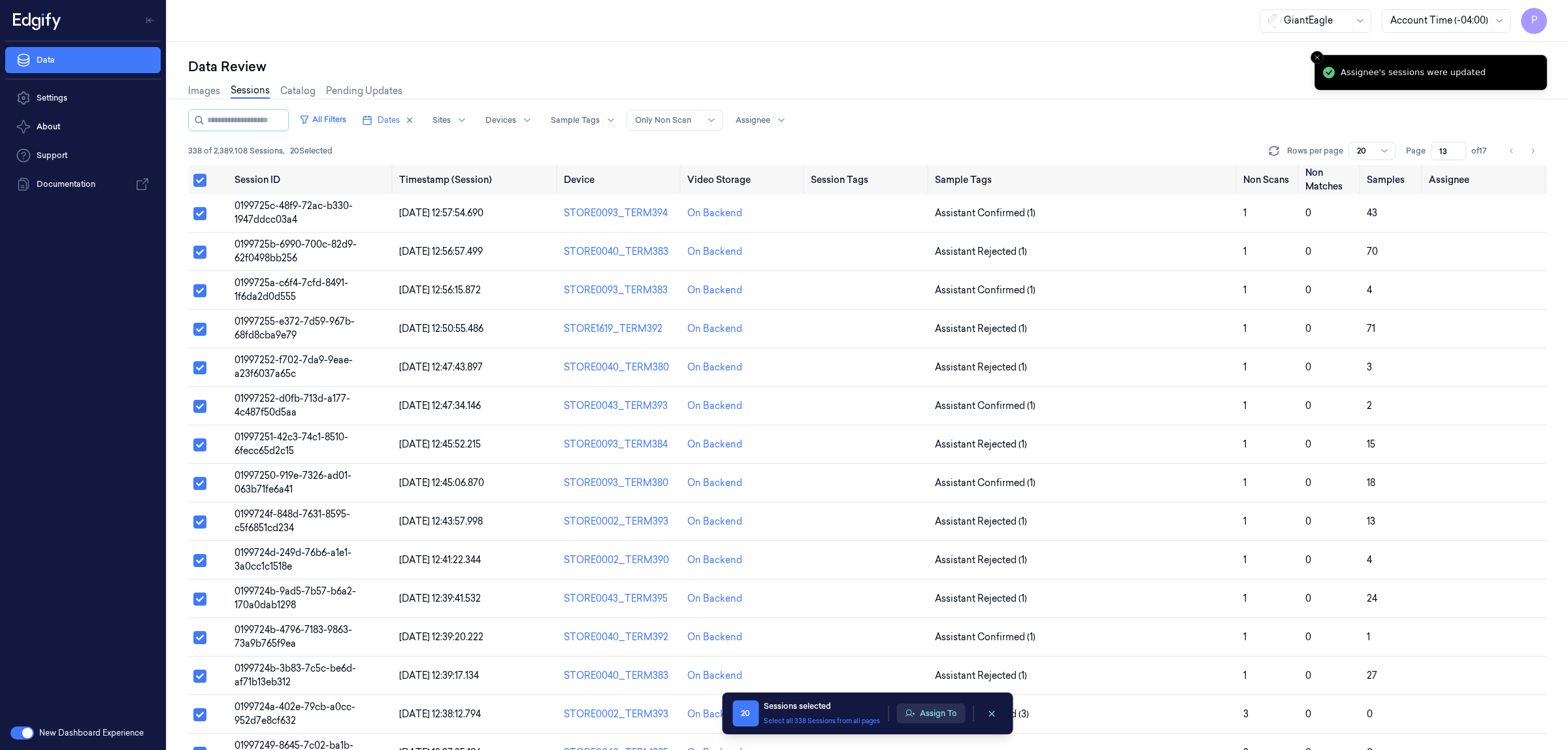
click at [933, 717] on button "Assign To" at bounding box center [930, 713] width 68 height 19
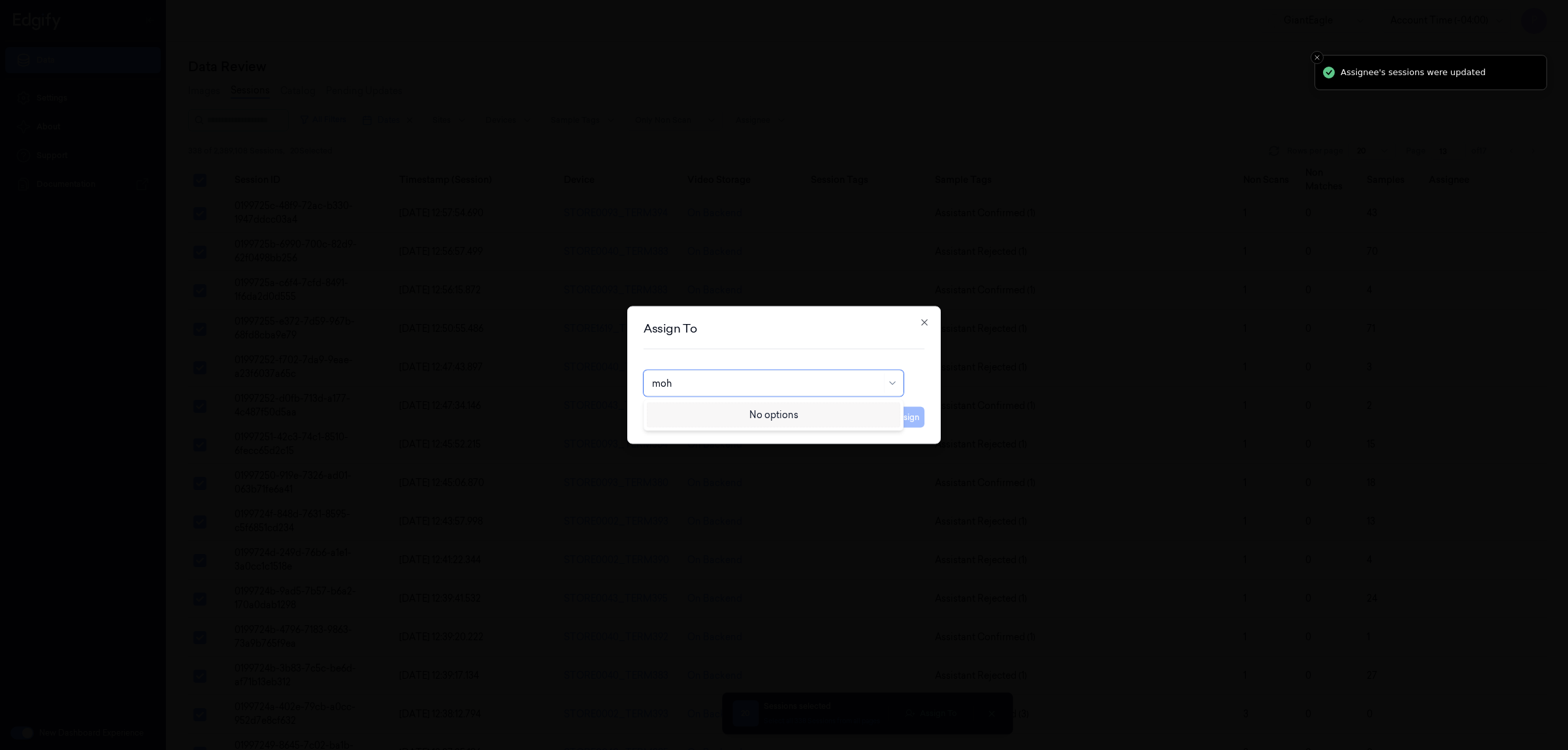
type input "moha"
click at [729, 413] on div "[PERSON_NAME]" at bounding box center [774, 413] width 243 height 14
click at [906, 418] on button "Assign" at bounding box center [907, 418] width 36 height 21
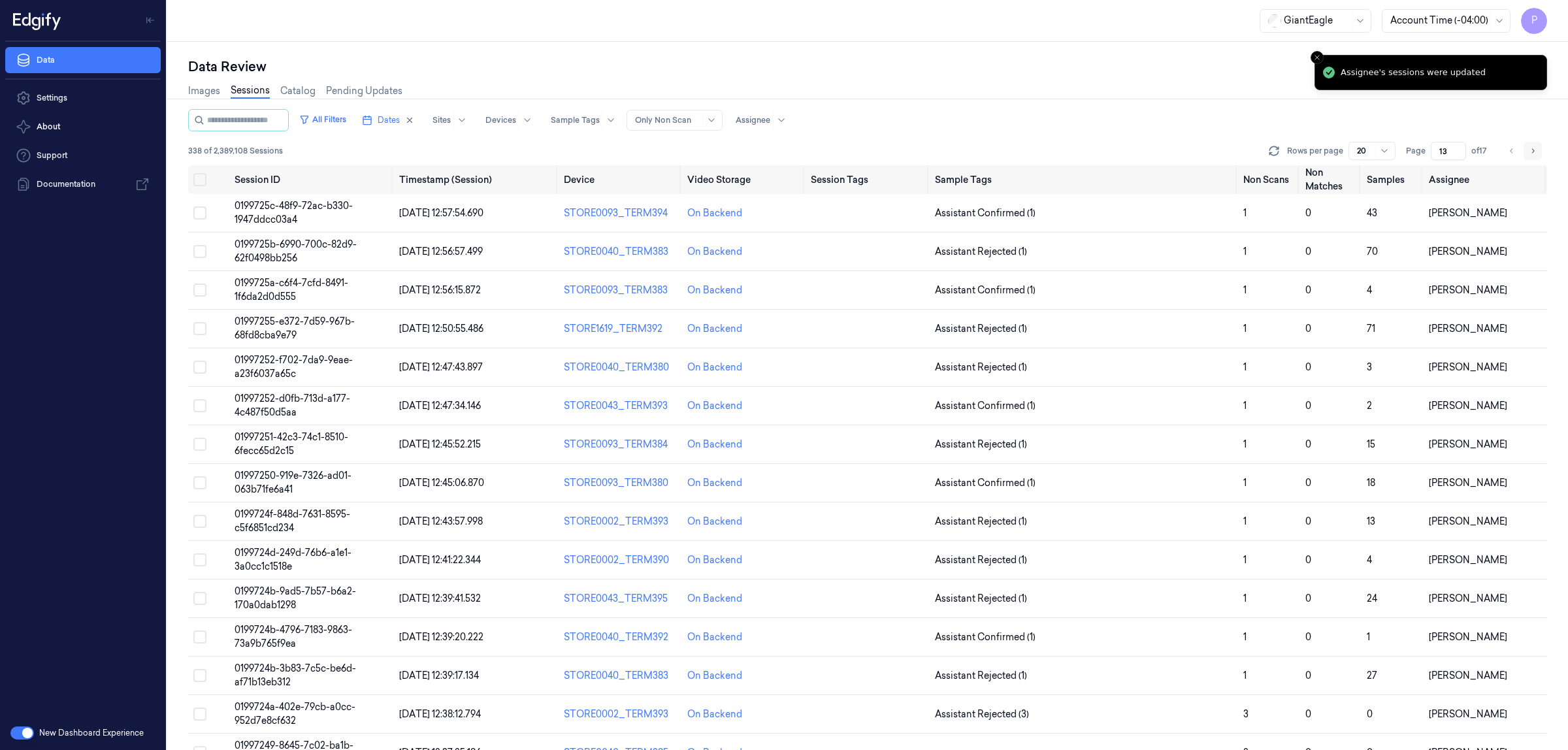
click at [1533, 150] on icon "Go to next page" at bounding box center [1533, 151] width 3 height 5
type input "14"
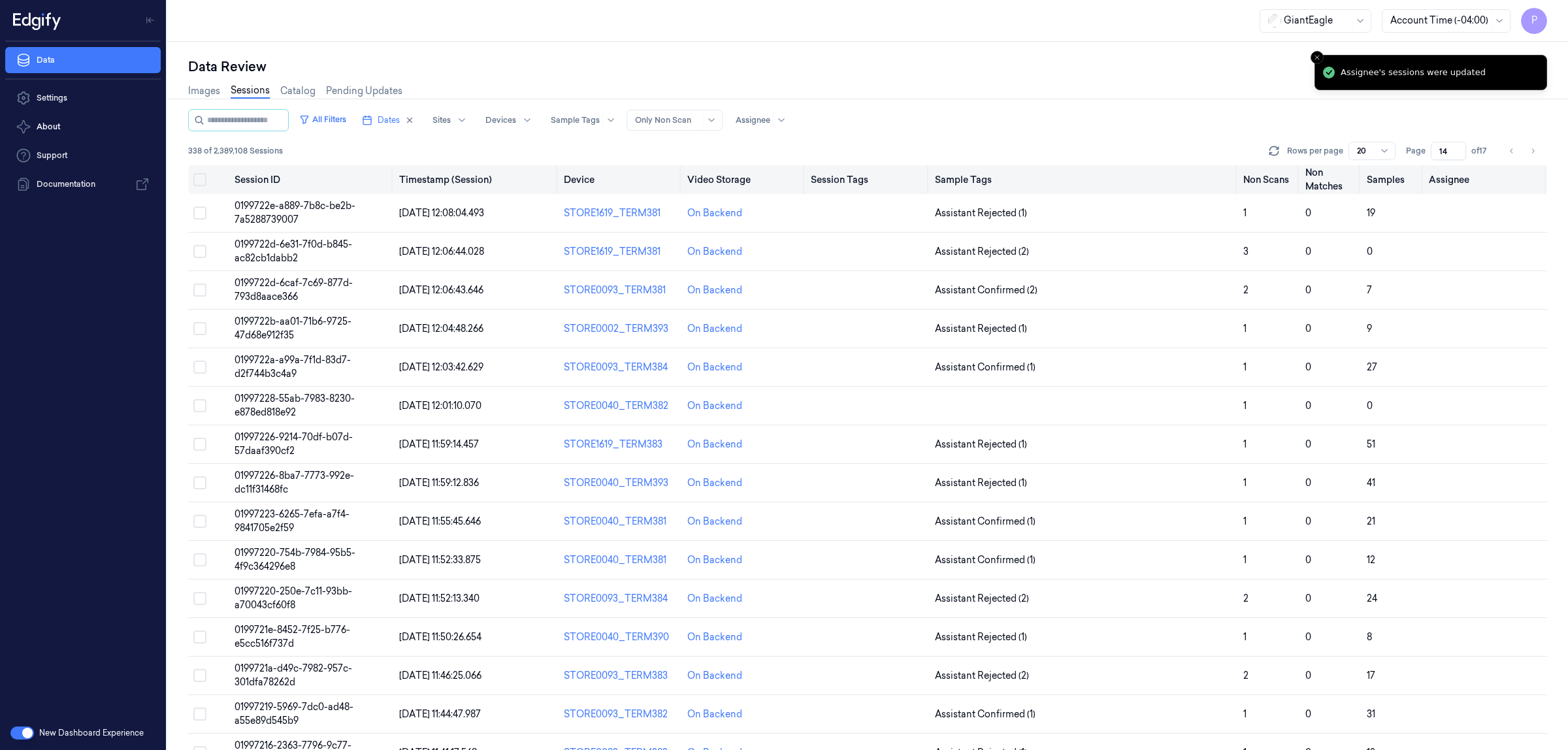
click at [203, 180] on button "Select all" at bounding box center [200, 180] width 13 height 13
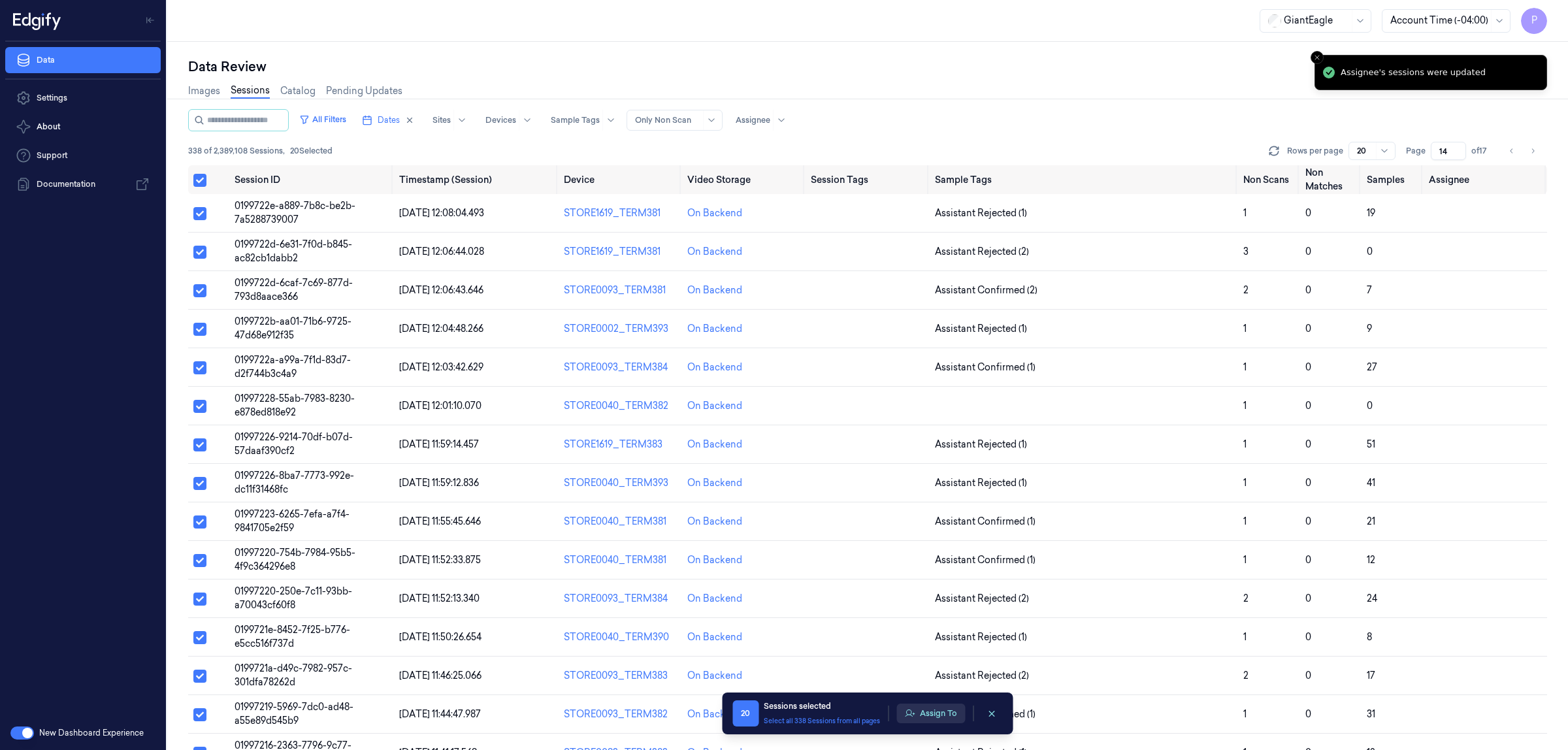
click at [927, 718] on button "Assign To" at bounding box center [930, 713] width 68 height 19
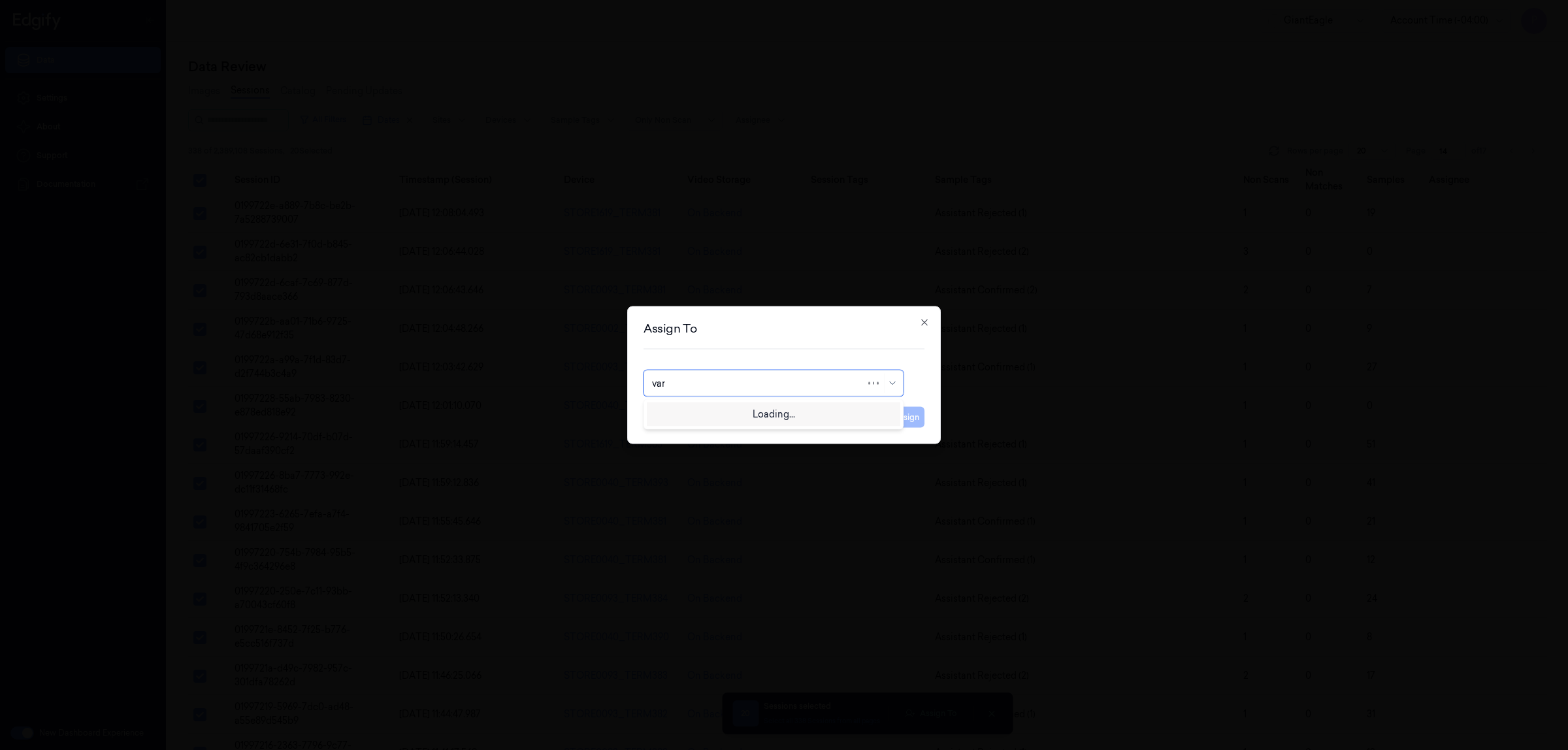
type input "vars"
click at [723, 435] on div "[PERSON_NAME] g" at bounding box center [774, 435] width 243 height 14
click at [908, 416] on button "Assign" at bounding box center [907, 418] width 36 height 21
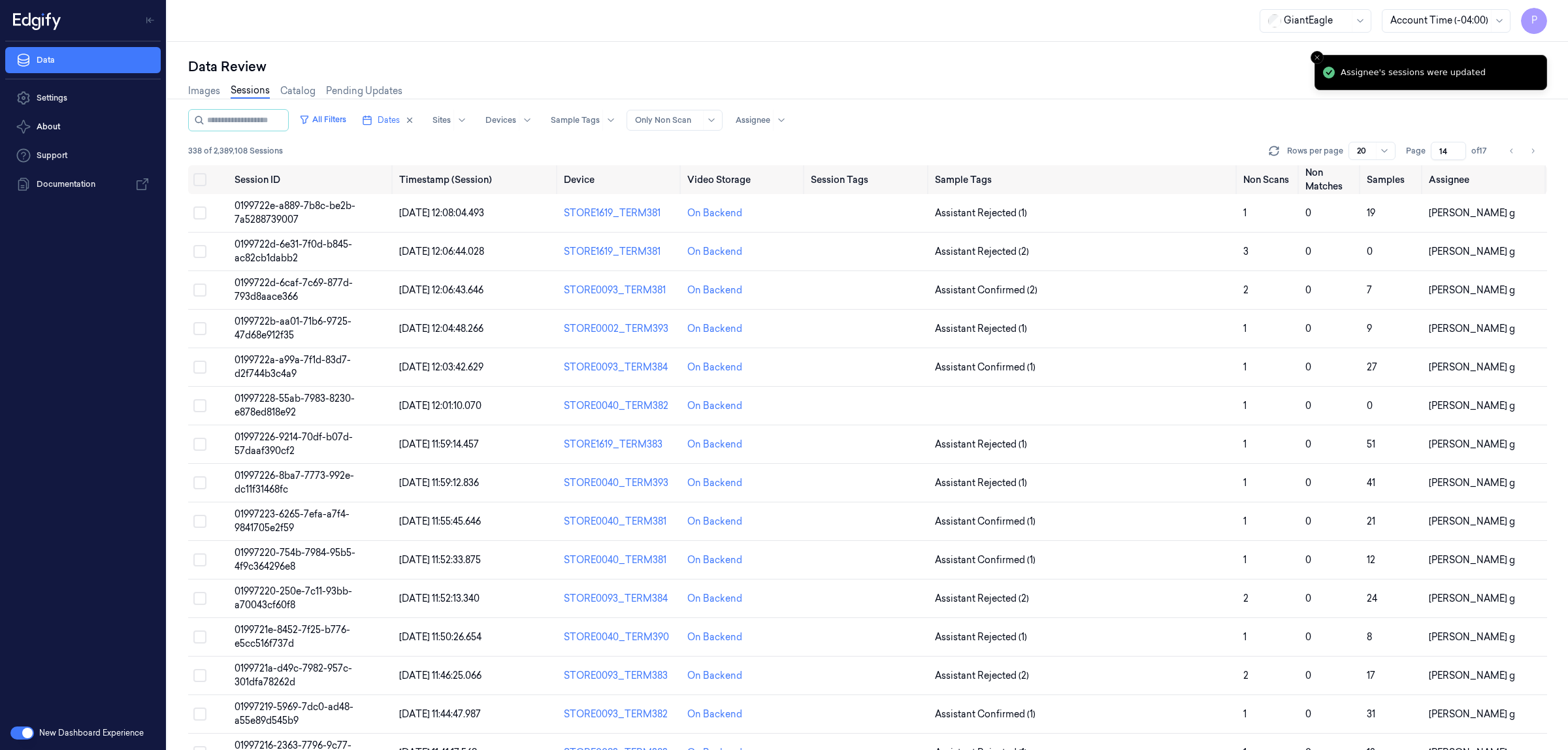
click at [1025, 96] on div "Images Sessions Catalog Pending Updates" at bounding box center [867, 93] width 1359 height 33
click at [1451, 151] on input "14" at bounding box center [1448, 151] width 35 height 18
click at [1345, 100] on div "Images Sessions Catalog Pending Updates" at bounding box center [867, 93] width 1359 height 33
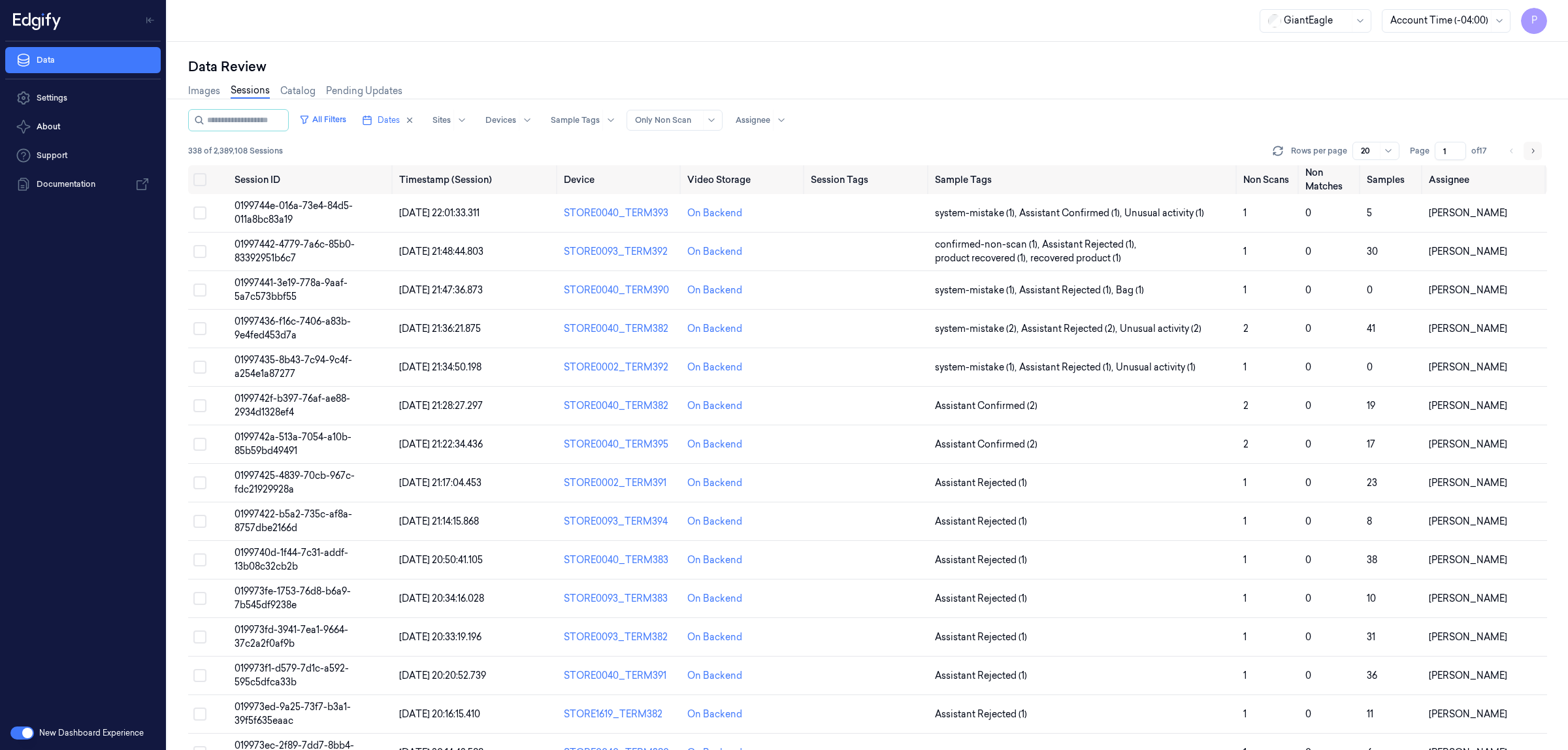
click at [1536, 147] on icon "Go to next page" at bounding box center [1532, 151] width 8 height 10
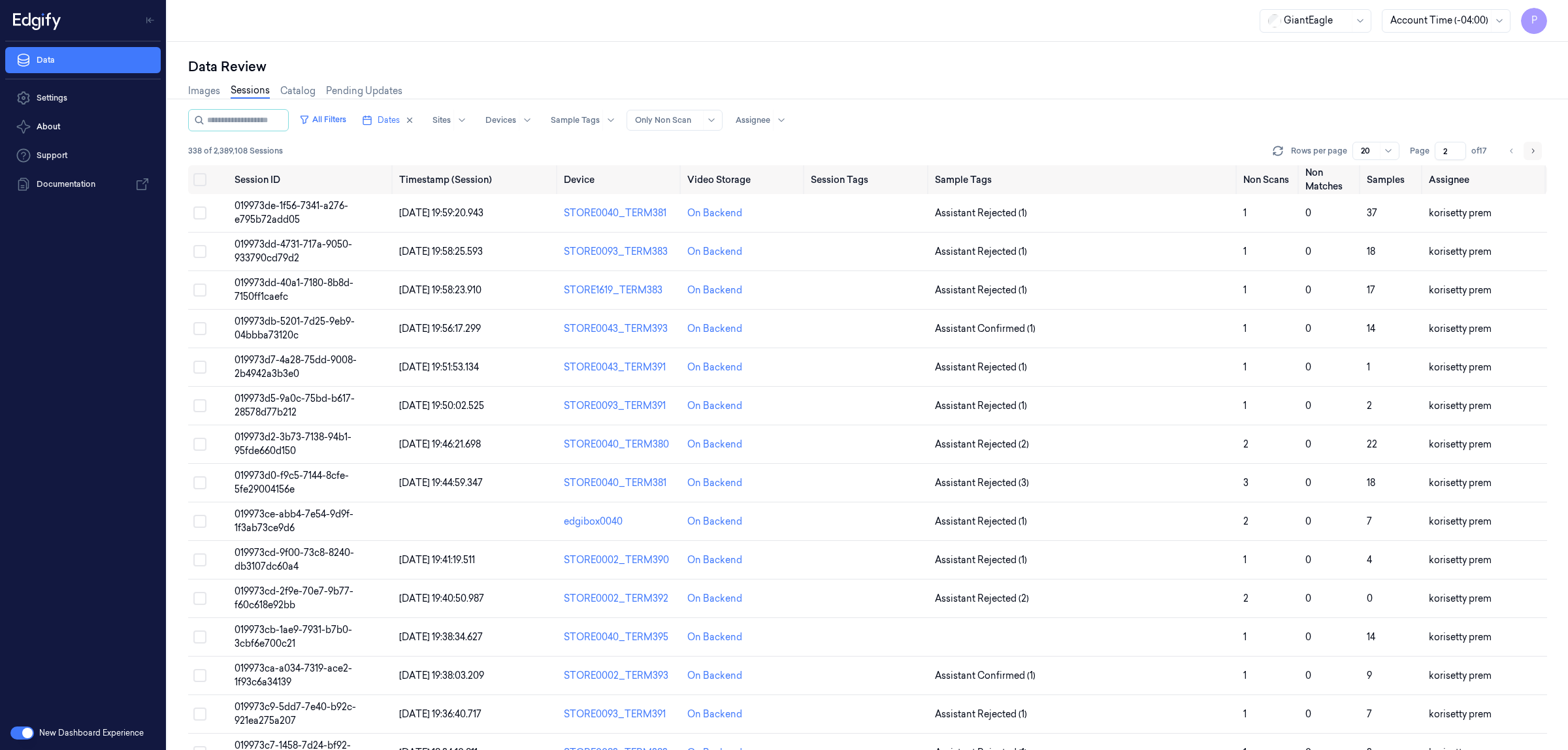
click at [1536, 147] on icon "Go to next page" at bounding box center [1532, 151] width 8 height 10
type input "3"
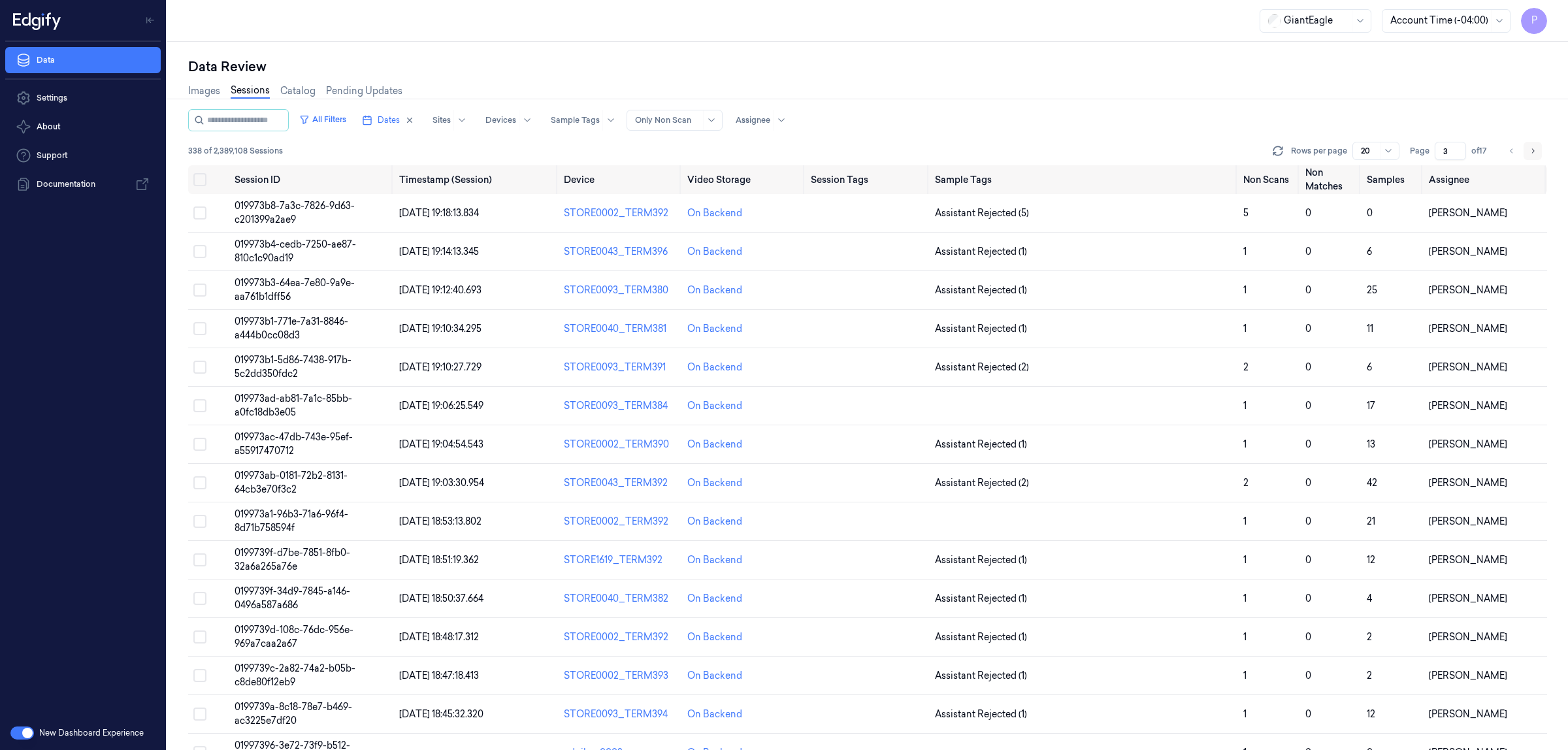
click at [1536, 147] on icon "Go to next page" at bounding box center [1532, 151] width 8 height 10
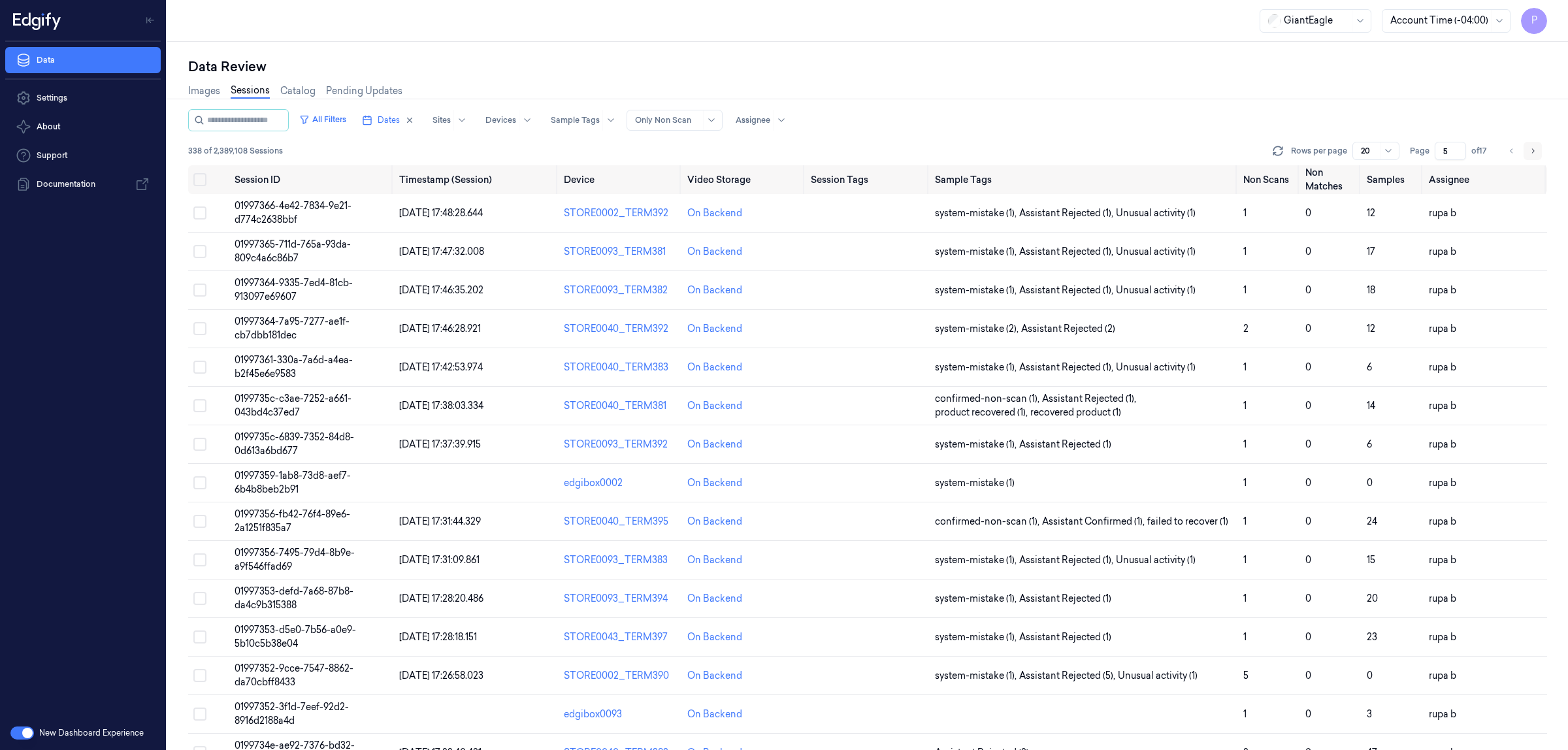
click at [1536, 149] on icon "Go to next page" at bounding box center [1532, 151] width 8 height 10
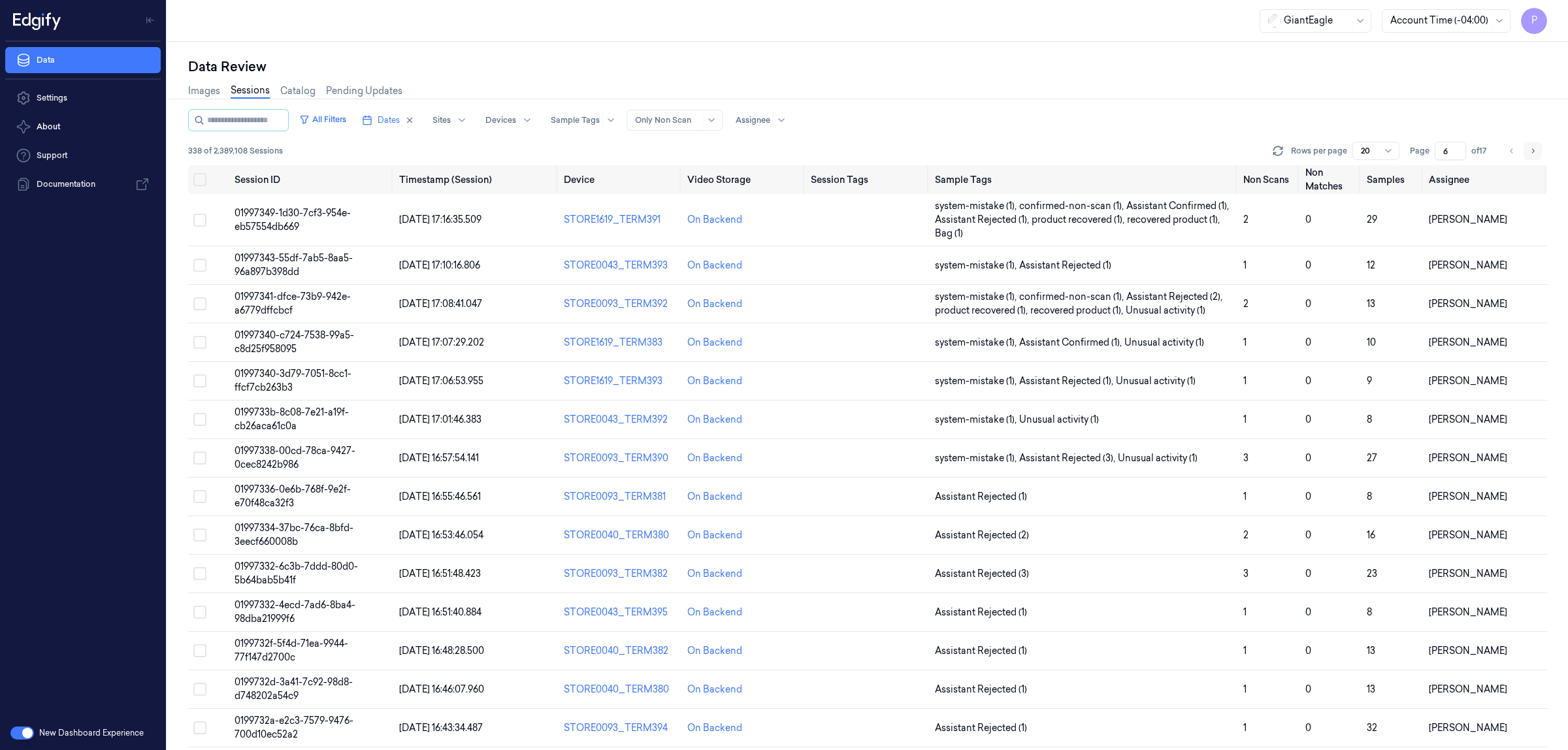
click at [1536, 149] on icon "Go to next page" at bounding box center [1532, 151] width 8 height 10
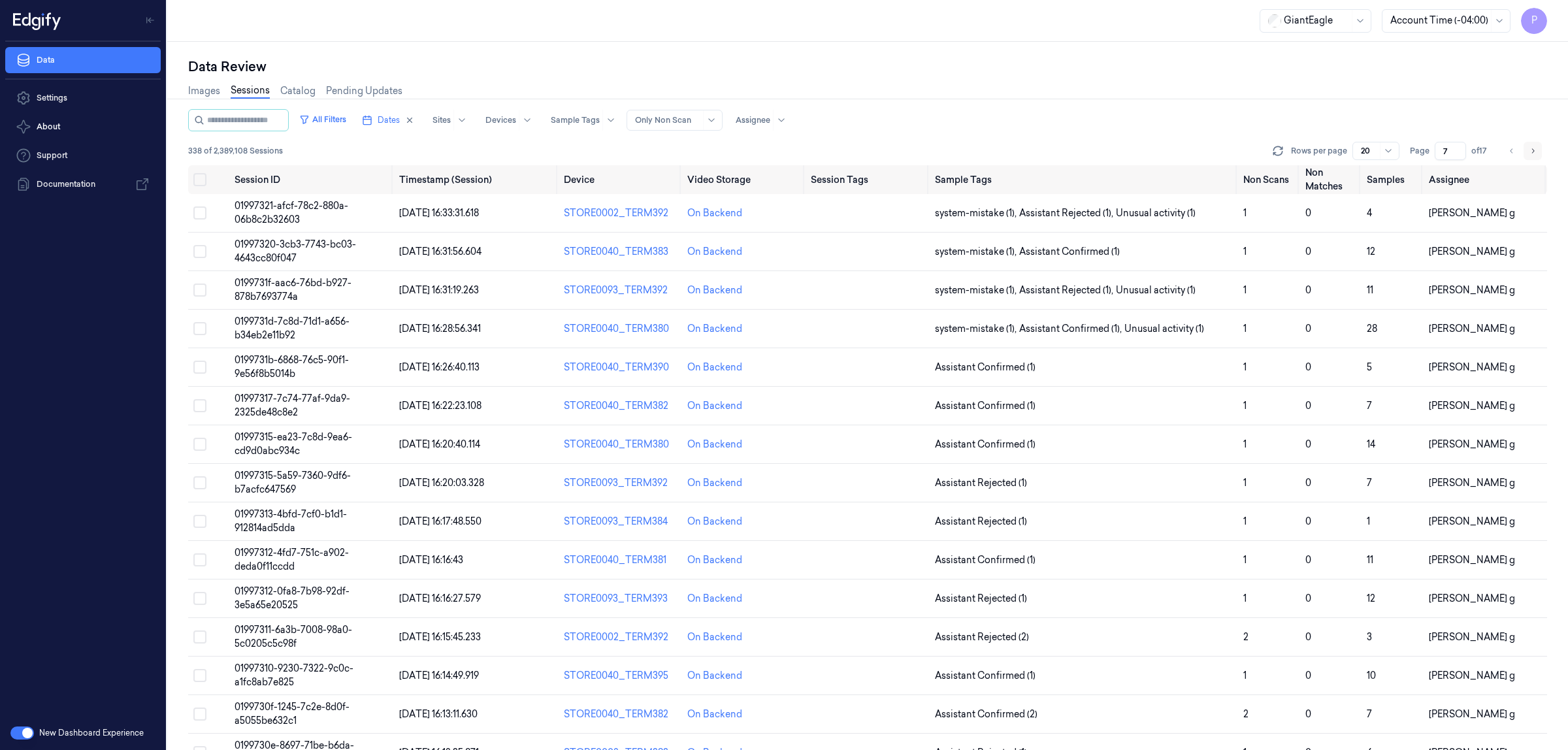
click at [1536, 149] on icon "Go to next page" at bounding box center [1532, 151] width 8 height 10
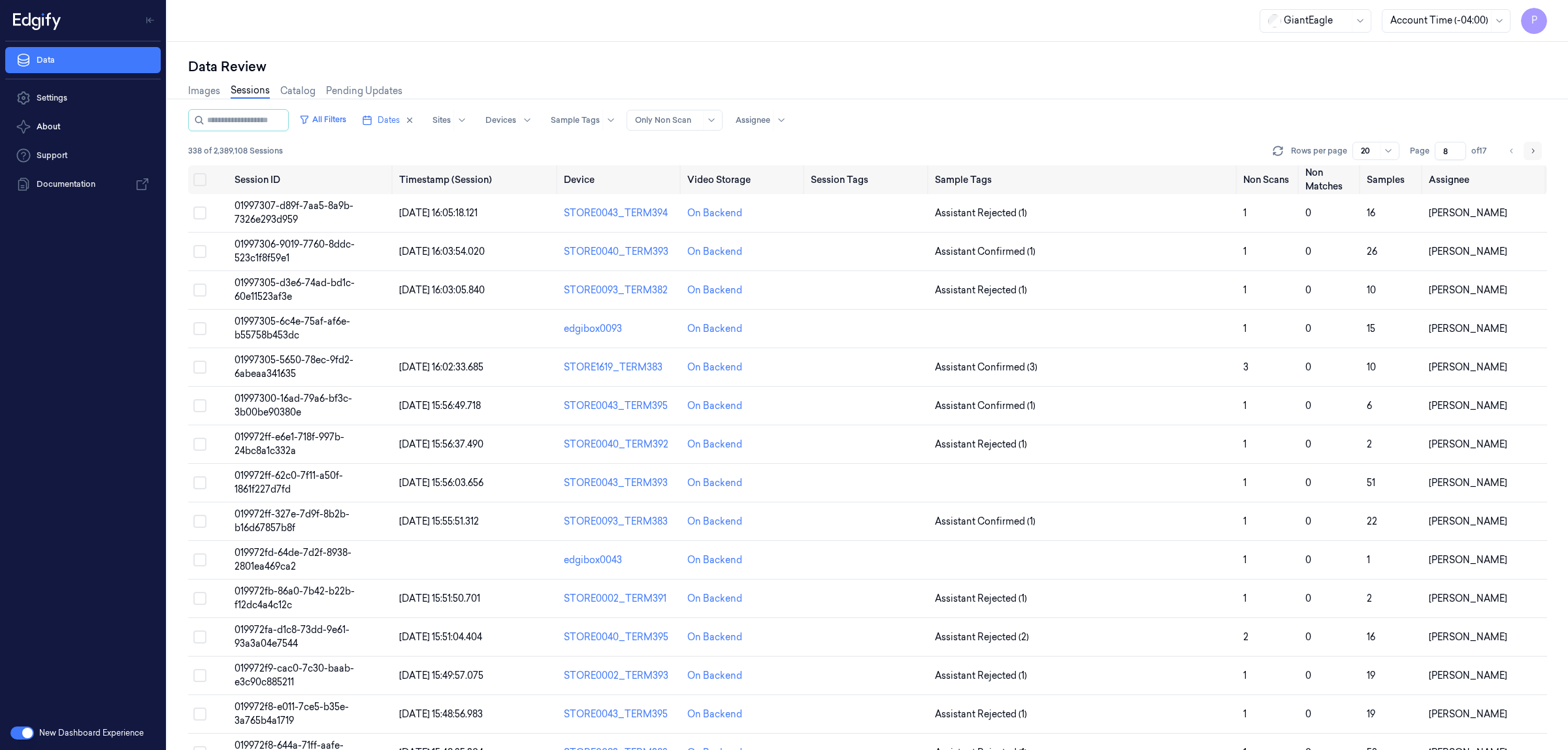
click at [1536, 149] on icon "Go to next page" at bounding box center [1532, 151] width 8 height 10
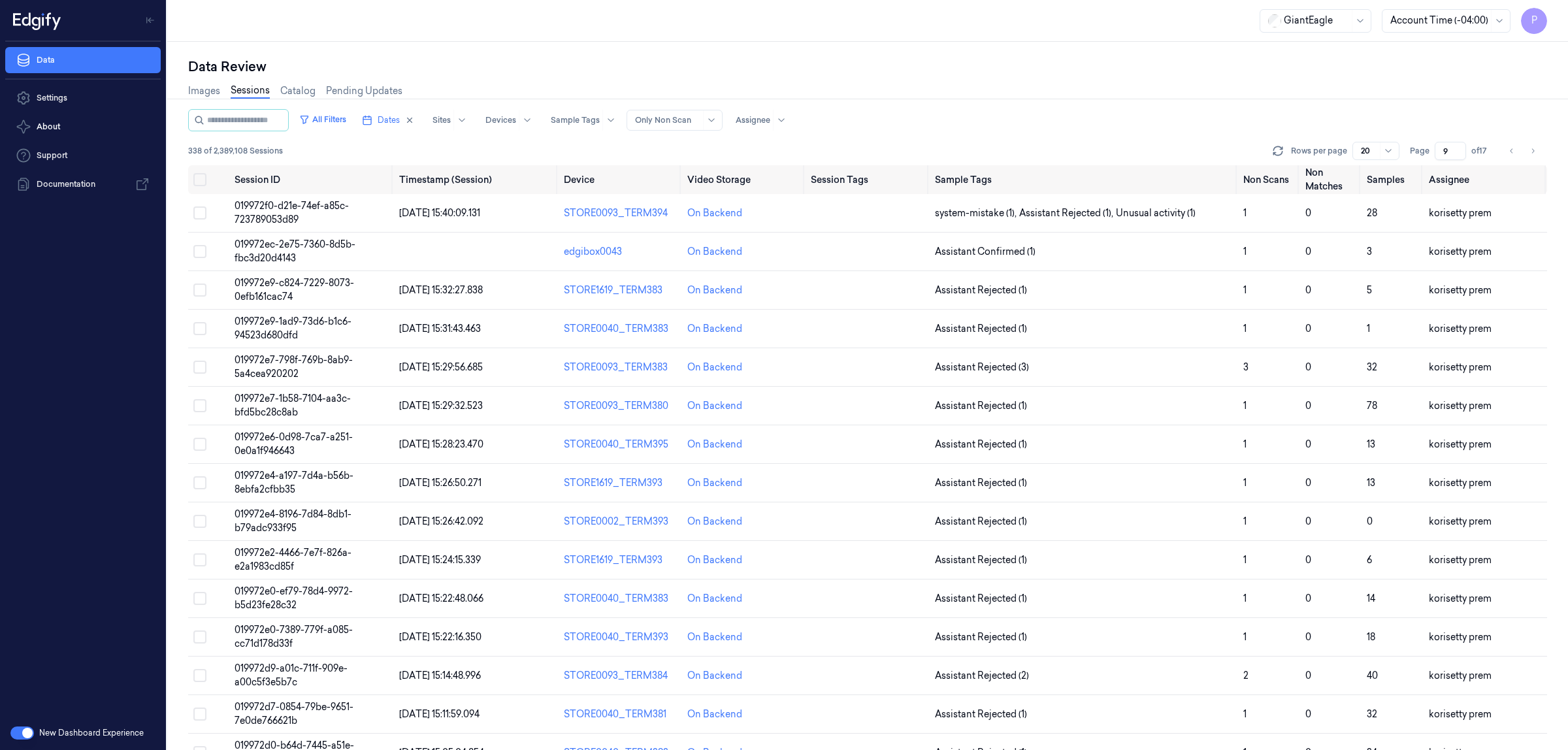
click at [1151, 71] on div "Data Review" at bounding box center [867, 66] width 1359 height 18
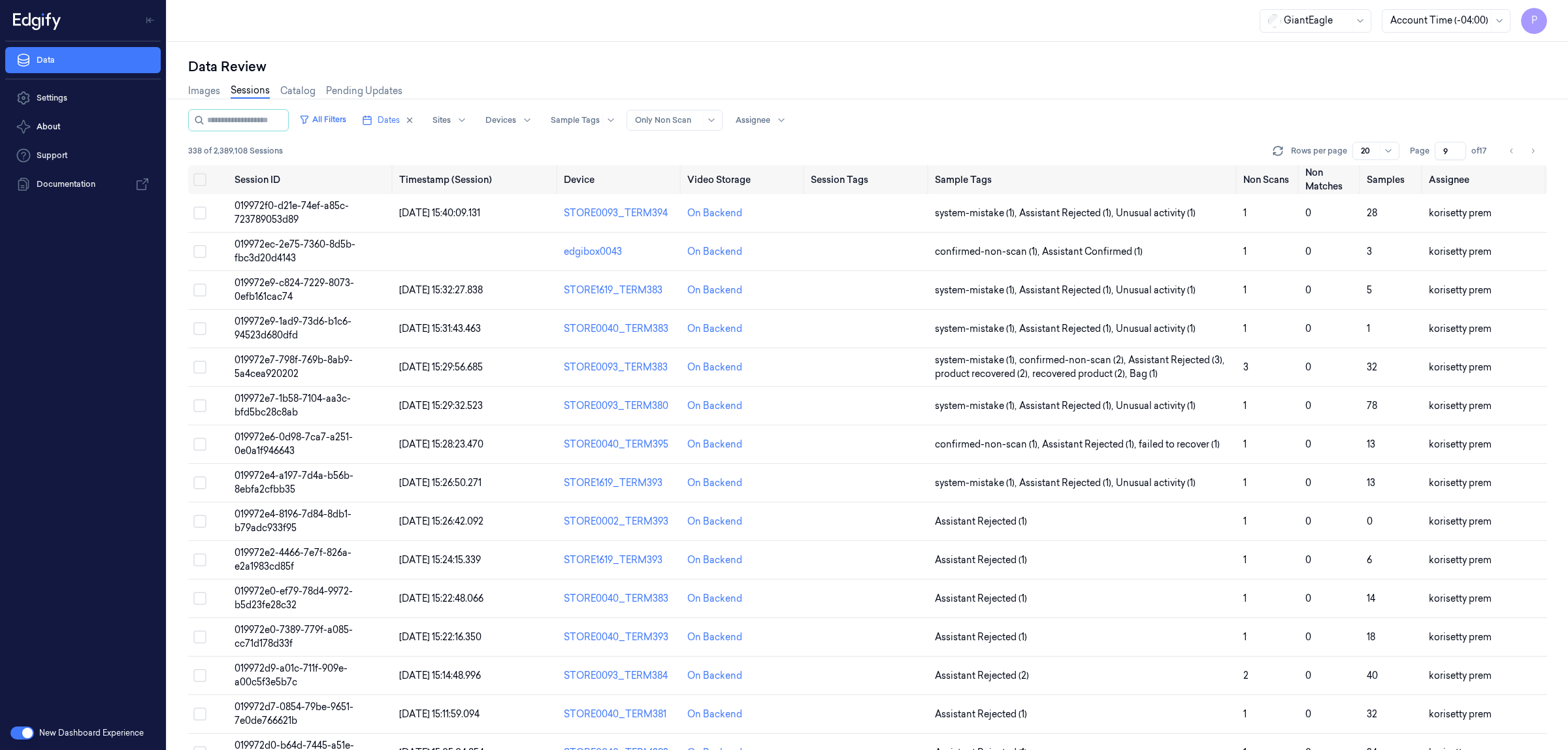
click at [1444, 150] on input "9" at bounding box center [1450, 151] width 31 height 18
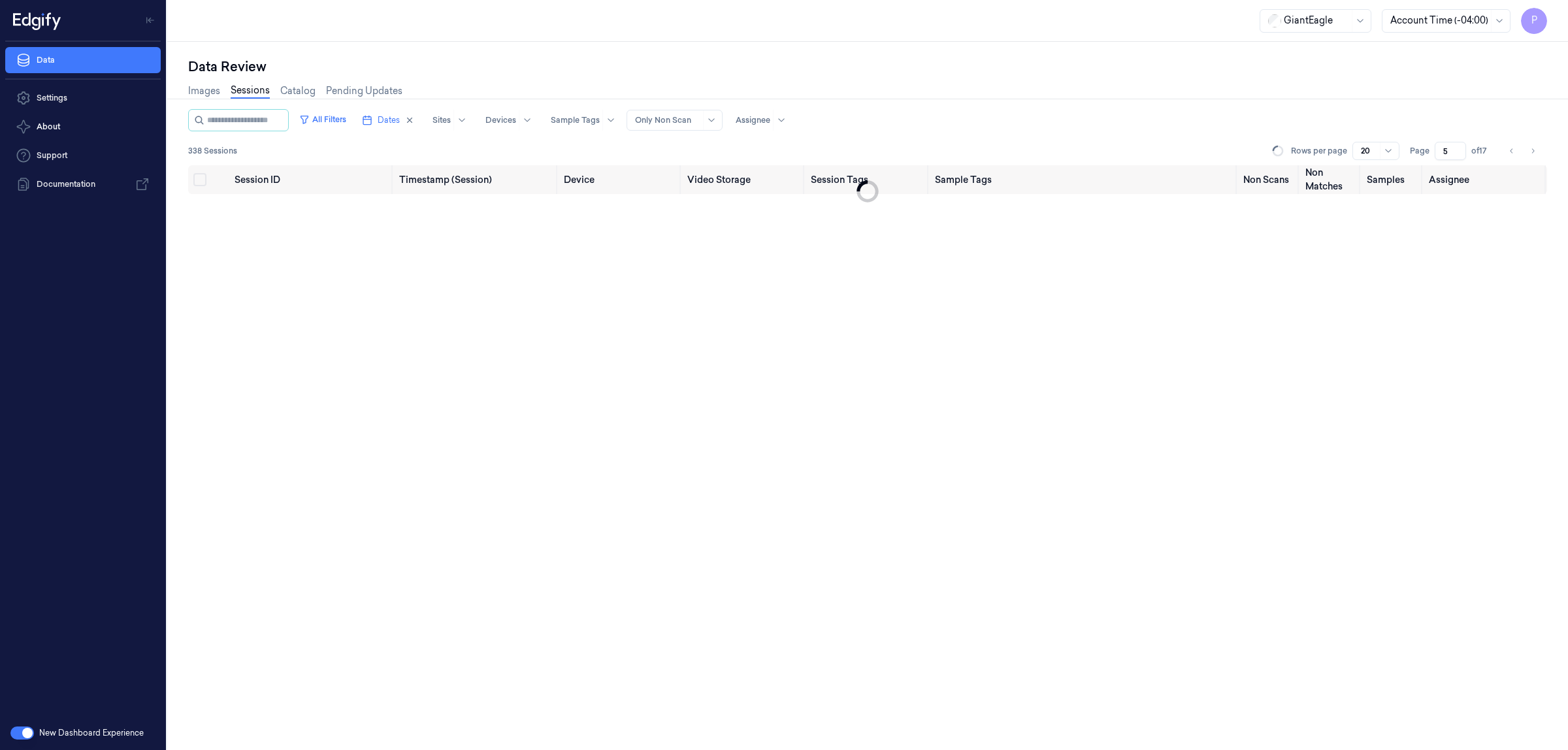
click at [1389, 73] on div "Data Review" at bounding box center [867, 66] width 1359 height 18
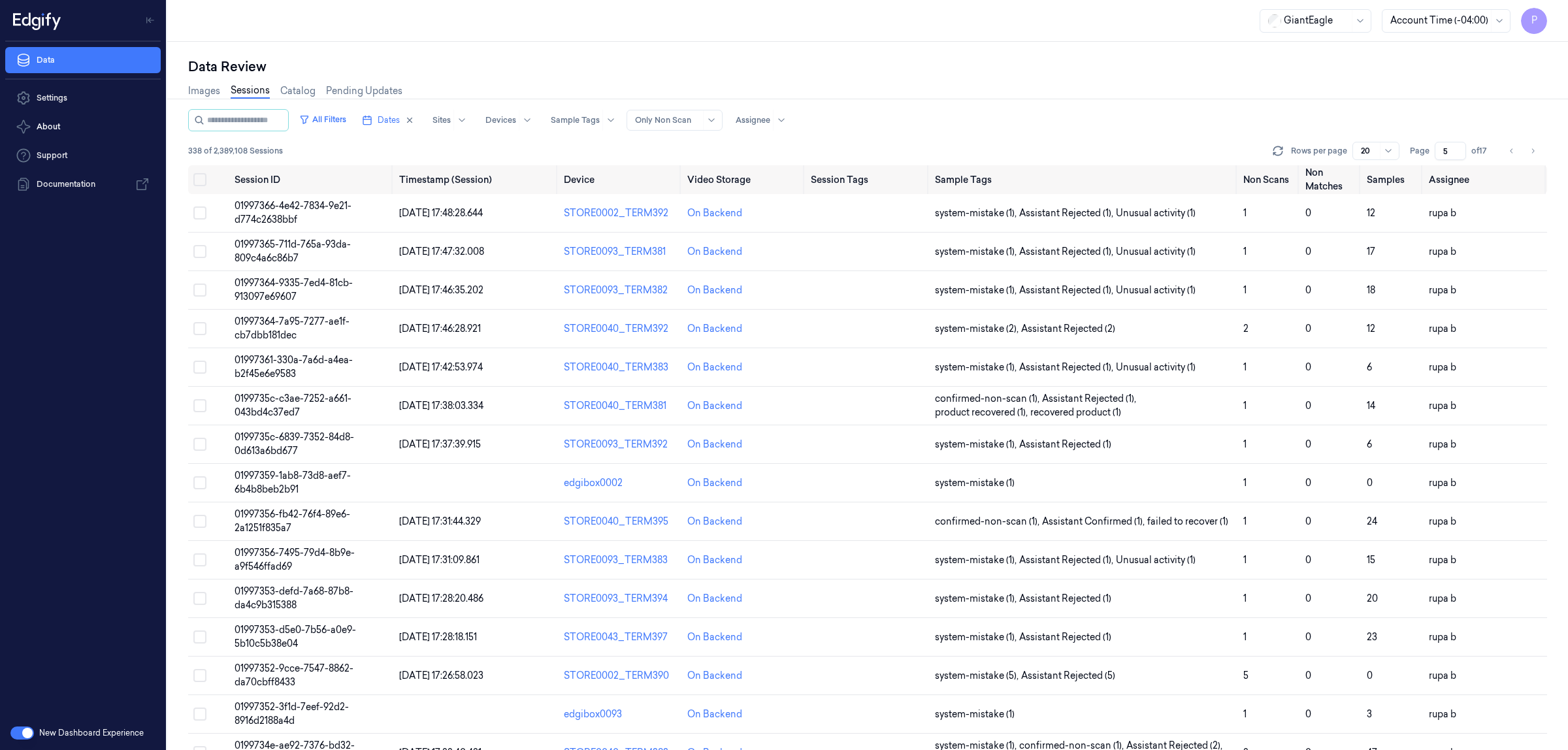
click at [1442, 149] on input "5" at bounding box center [1450, 151] width 31 height 18
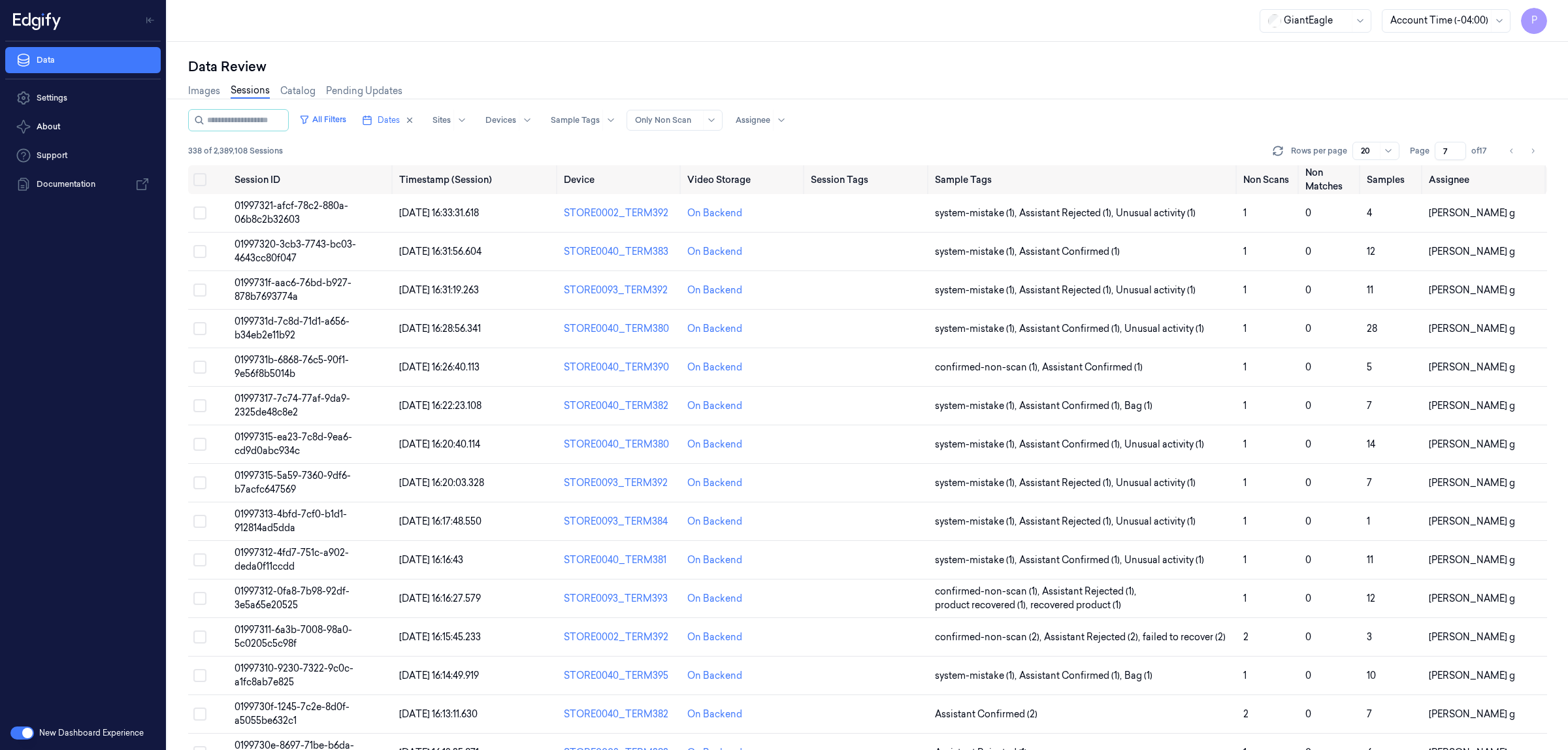
click at [1302, 83] on div "Images Sessions Catalog Pending Updates" at bounding box center [867, 93] width 1359 height 33
click at [1443, 149] on input "7" at bounding box center [1450, 151] width 31 height 18
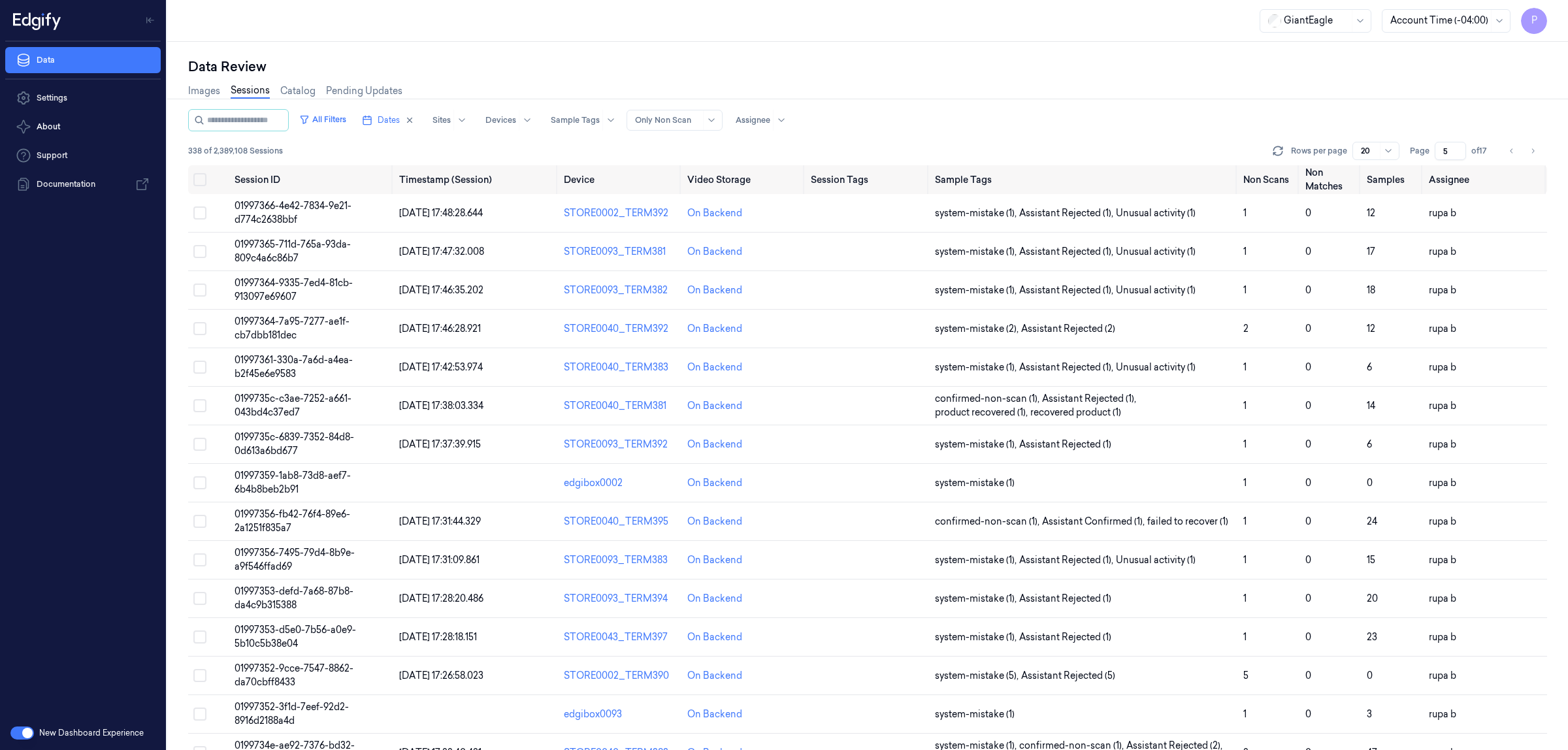
type input "5"
click at [1266, 69] on div "Data Review" at bounding box center [867, 66] width 1359 height 18
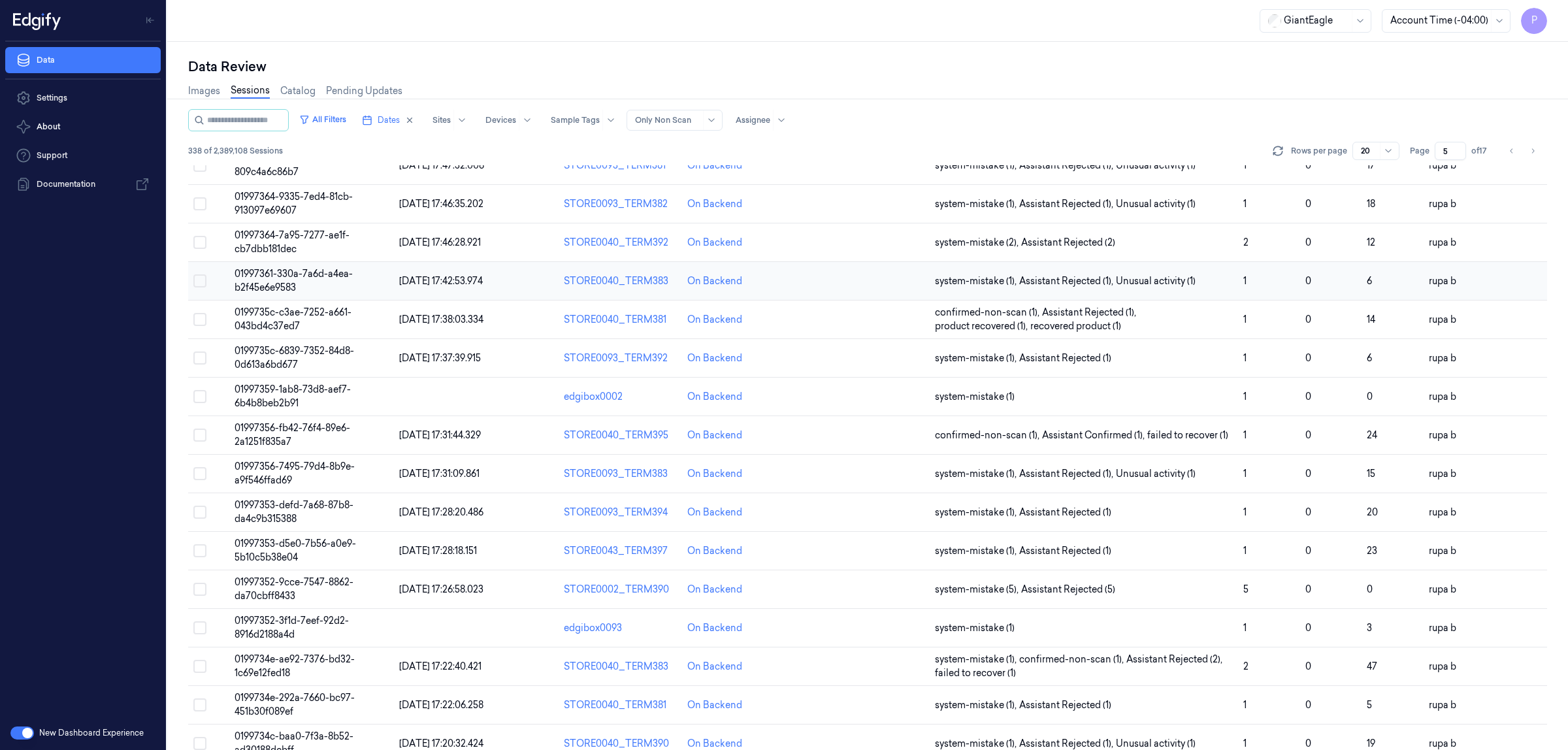
scroll to position [226, 0]
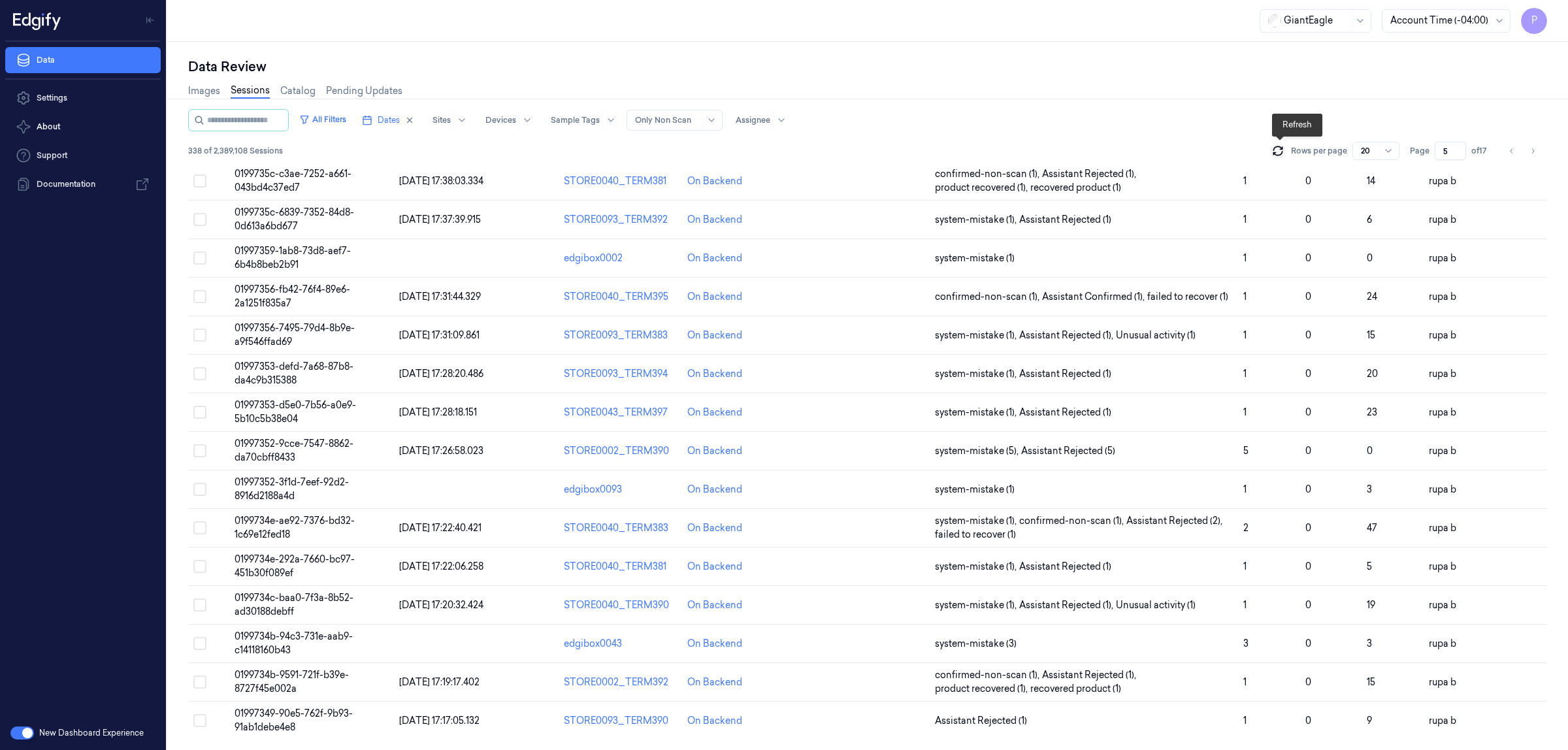
click at [1285, 151] on icon at bounding box center [1278, 151] width 13 height 13
click at [1279, 154] on icon at bounding box center [1278, 151] width 13 height 13
click at [1448, 153] on input "5" at bounding box center [1450, 151] width 31 height 18
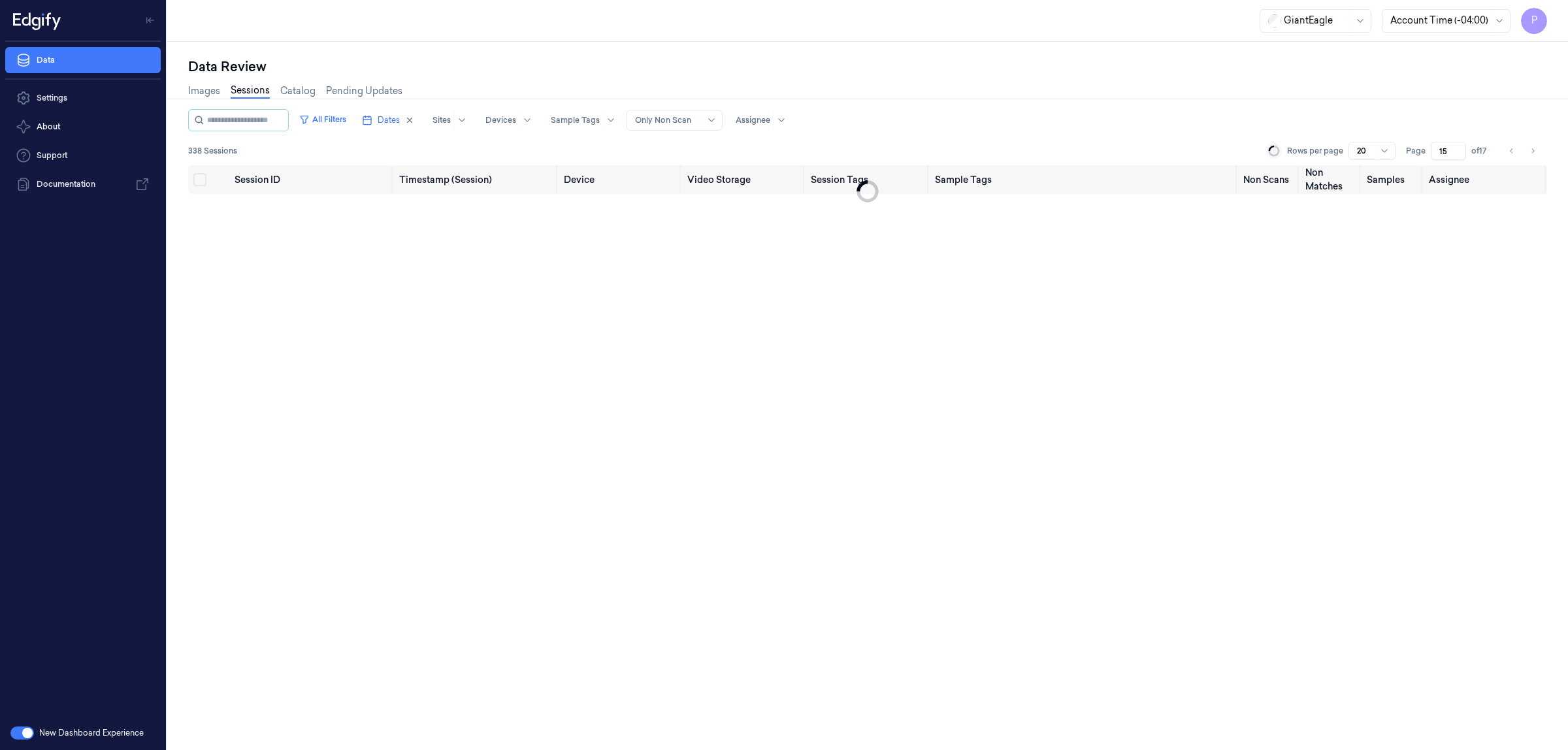
type input "15"
click at [1327, 106] on div "Images Sessions Catalog Pending Updates" at bounding box center [867, 93] width 1359 height 33
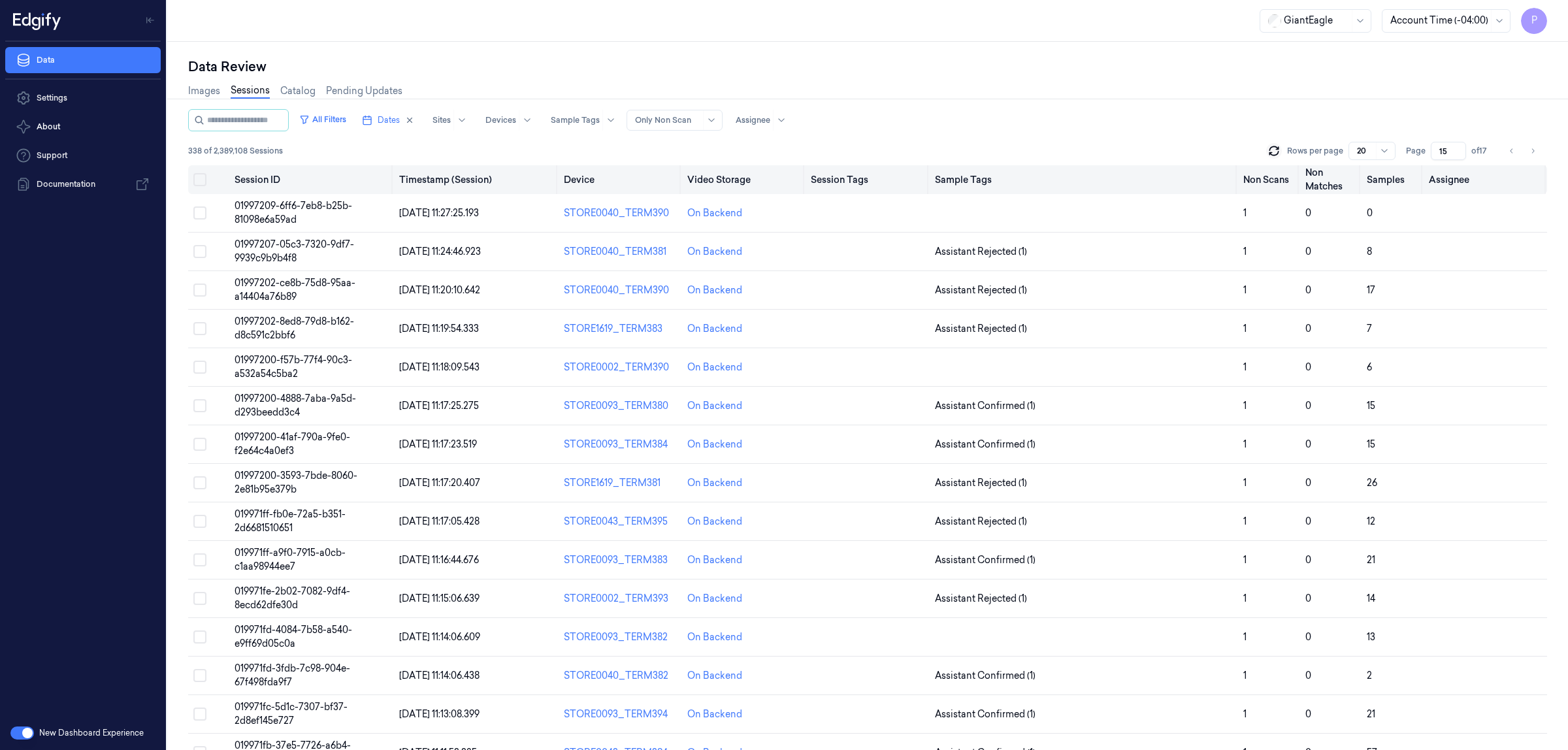
click at [198, 176] on button "Select all" at bounding box center [200, 180] width 13 height 13
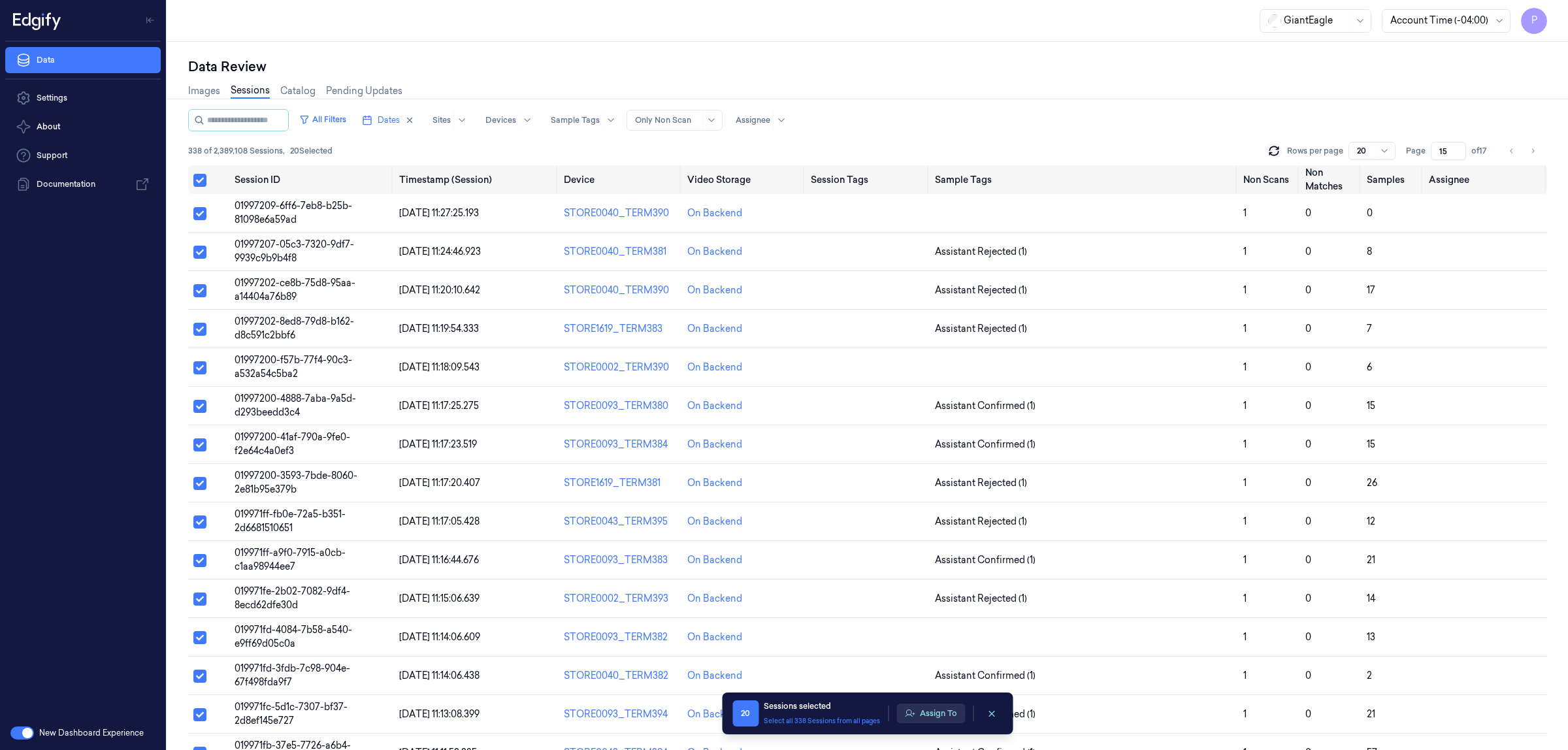
click at [929, 716] on button "Assign To" at bounding box center [930, 713] width 68 height 19
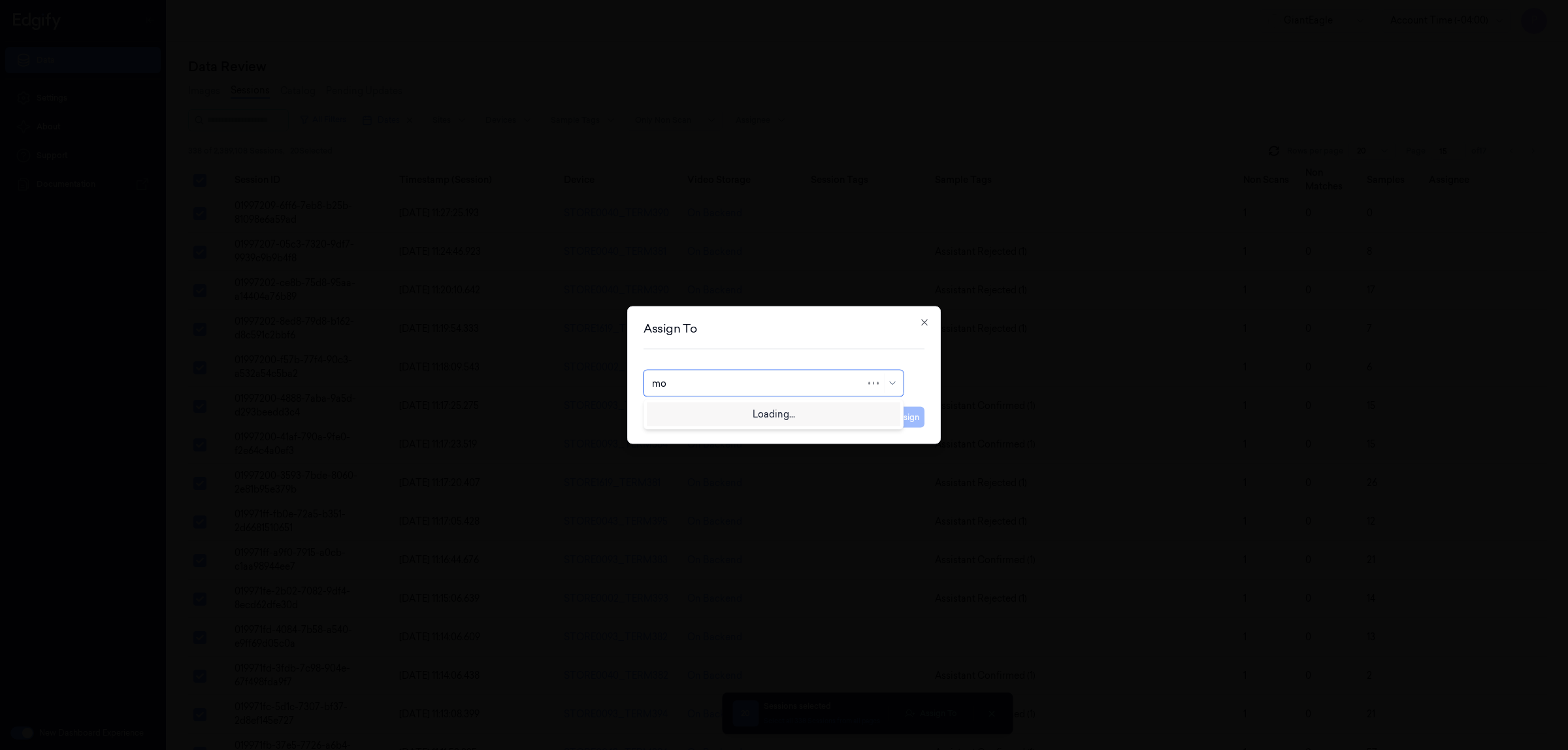
type input "moh"
click at [760, 407] on div "[PERSON_NAME]" at bounding box center [774, 413] width 243 height 14
click at [900, 415] on button "Assign" at bounding box center [907, 418] width 36 height 21
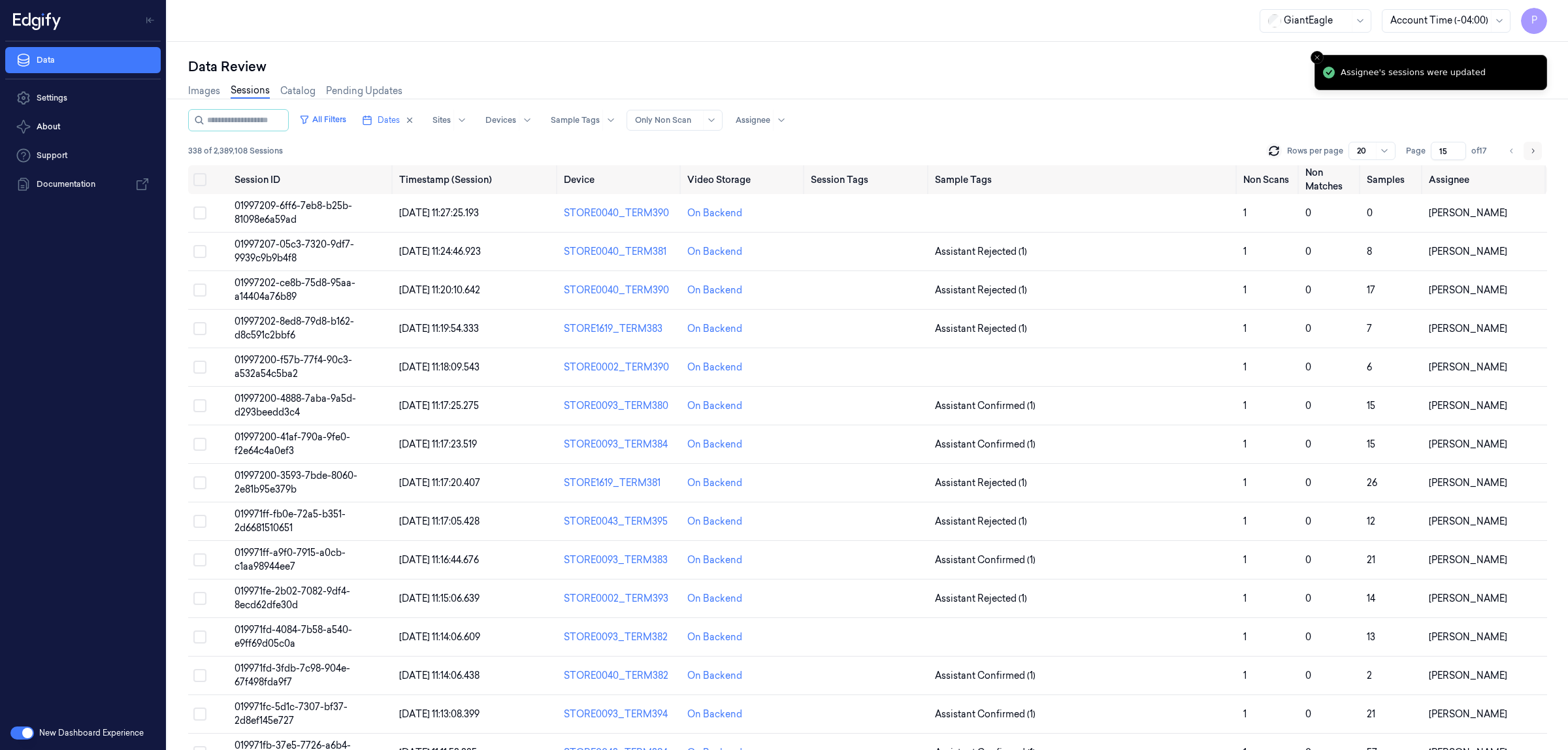
click at [1533, 147] on icon "Go to next page" at bounding box center [1532, 151] width 8 height 10
type input "16"
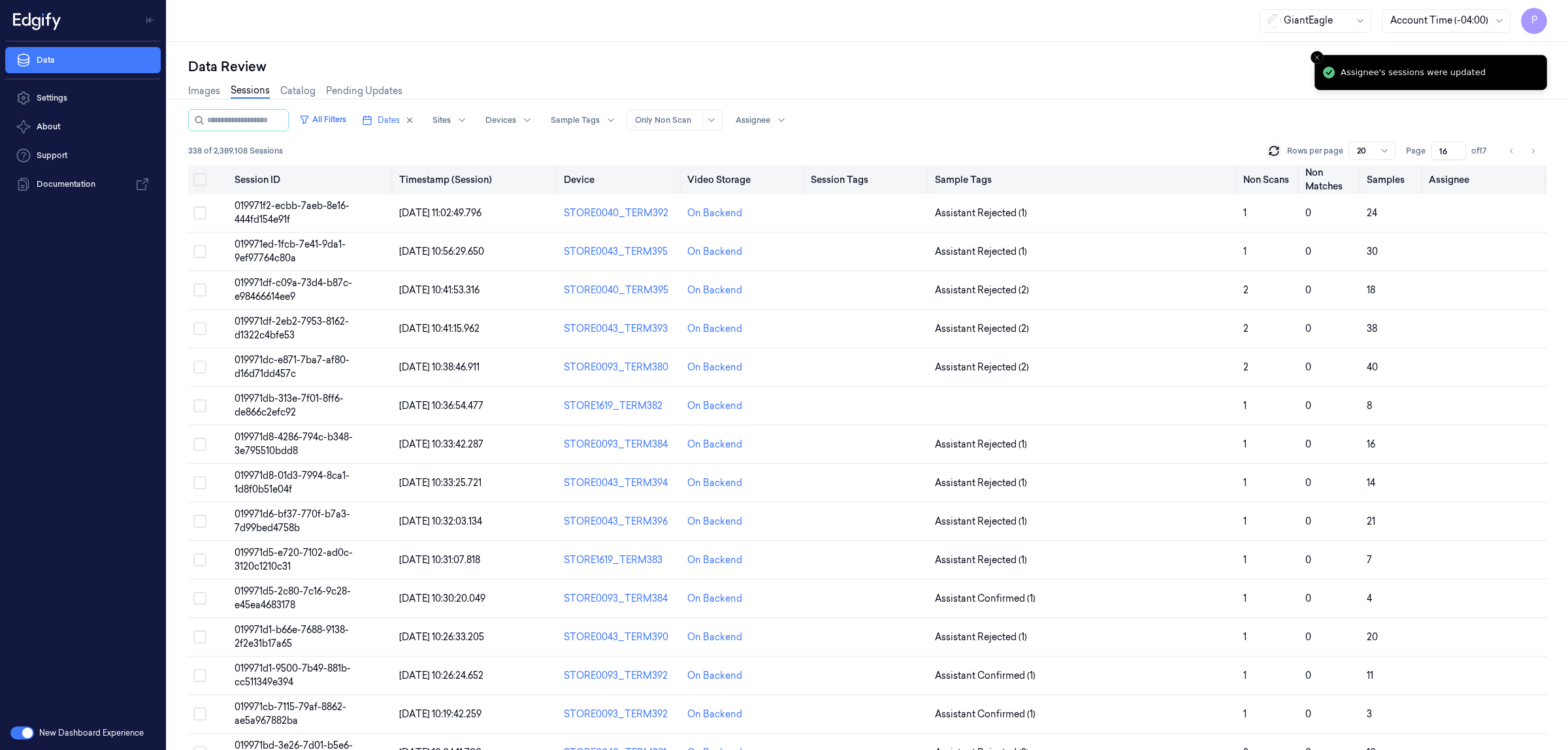
click at [198, 181] on button "Select all" at bounding box center [200, 180] width 13 height 13
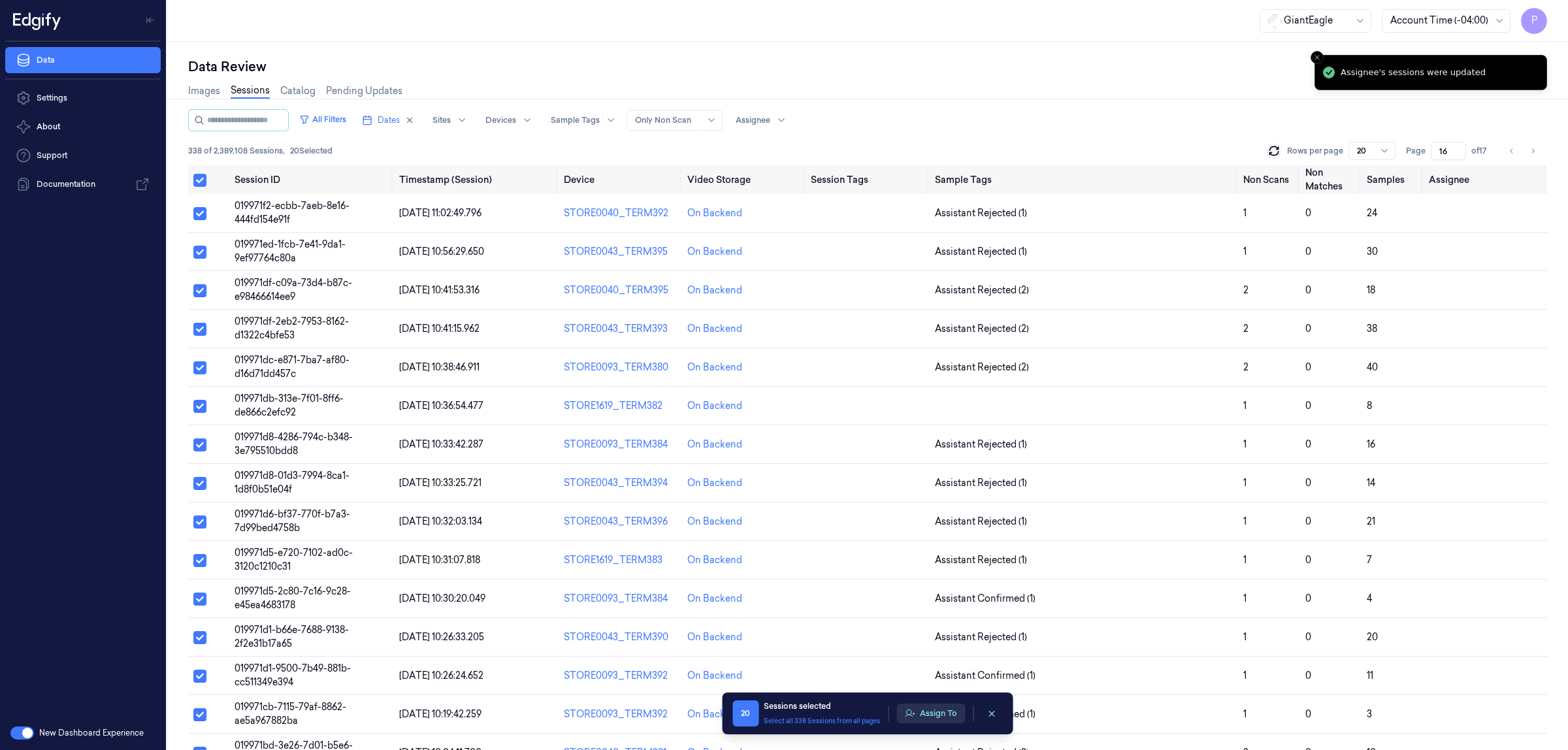
click at [942, 713] on button "Assign To" at bounding box center [930, 713] width 68 height 19
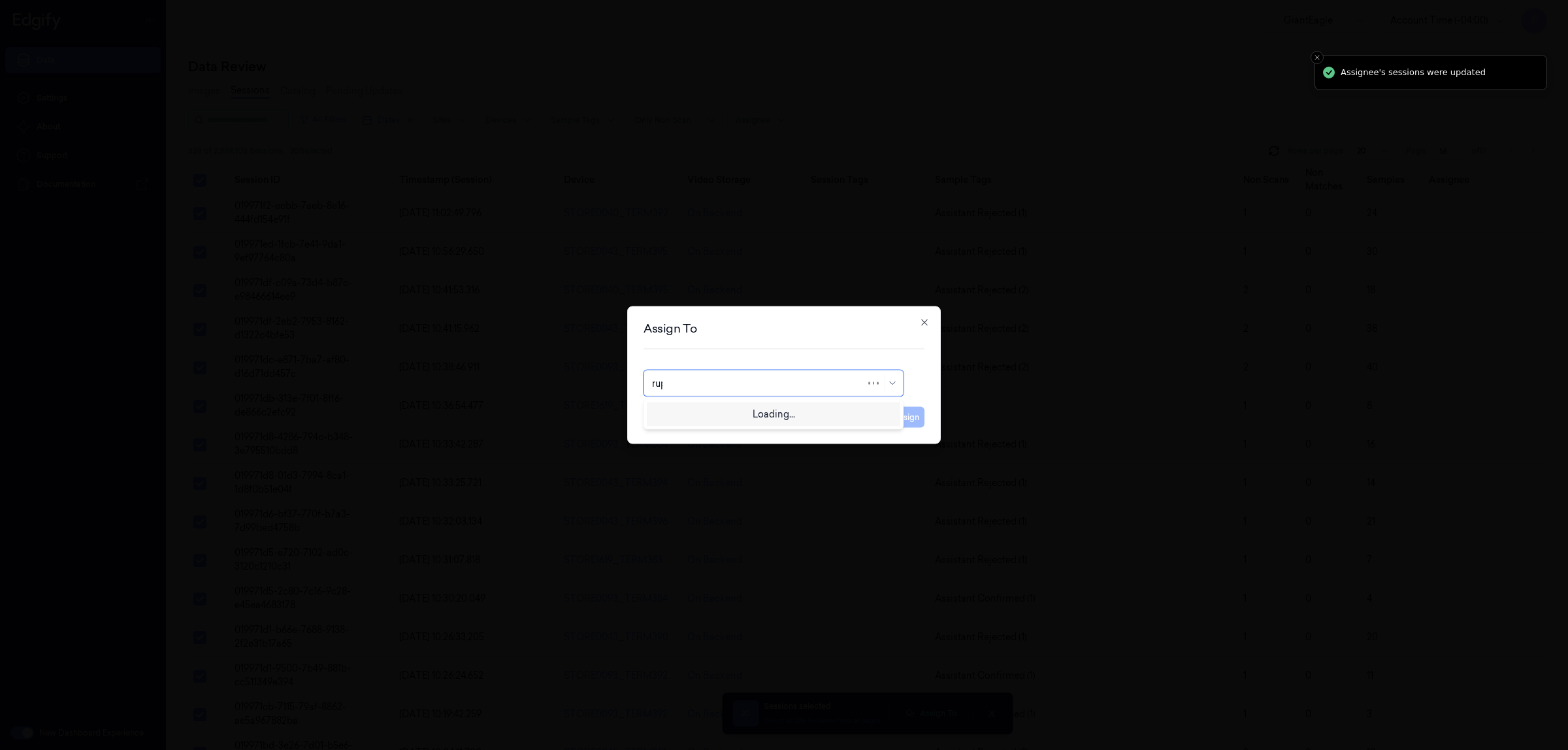
type input "rupa"
click at [766, 405] on div "rupa b" at bounding box center [773, 413] width 254 height 21
click at [906, 418] on button "Assign" at bounding box center [907, 418] width 36 height 21
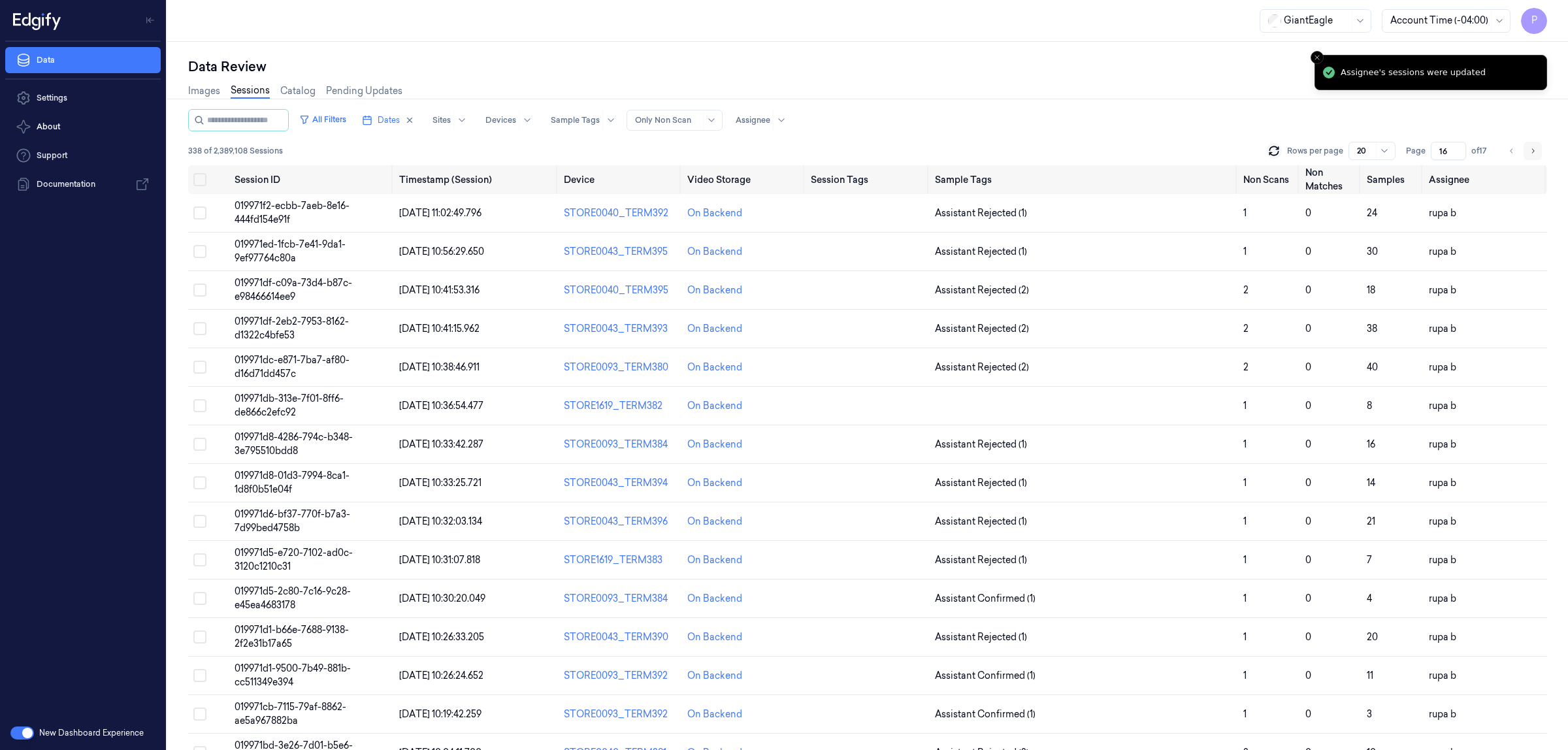
click at [1533, 151] on icon "Go to next page" at bounding box center [1532, 151] width 8 height 10
type input "17"
click at [200, 178] on button "Select all" at bounding box center [200, 180] width 13 height 13
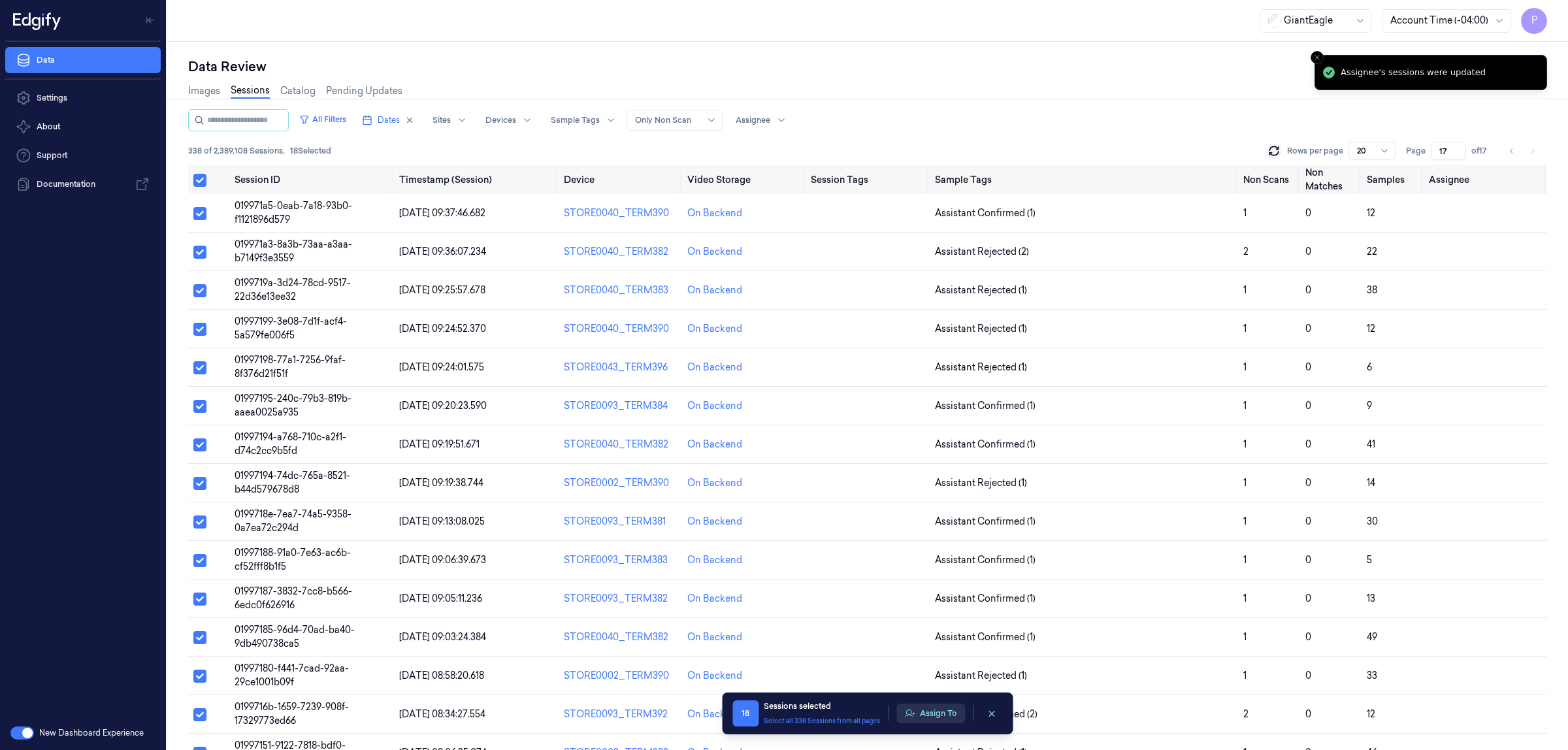
click at [931, 718] on button "Assign To" at bounding box center [930, 713] width 68 height 19
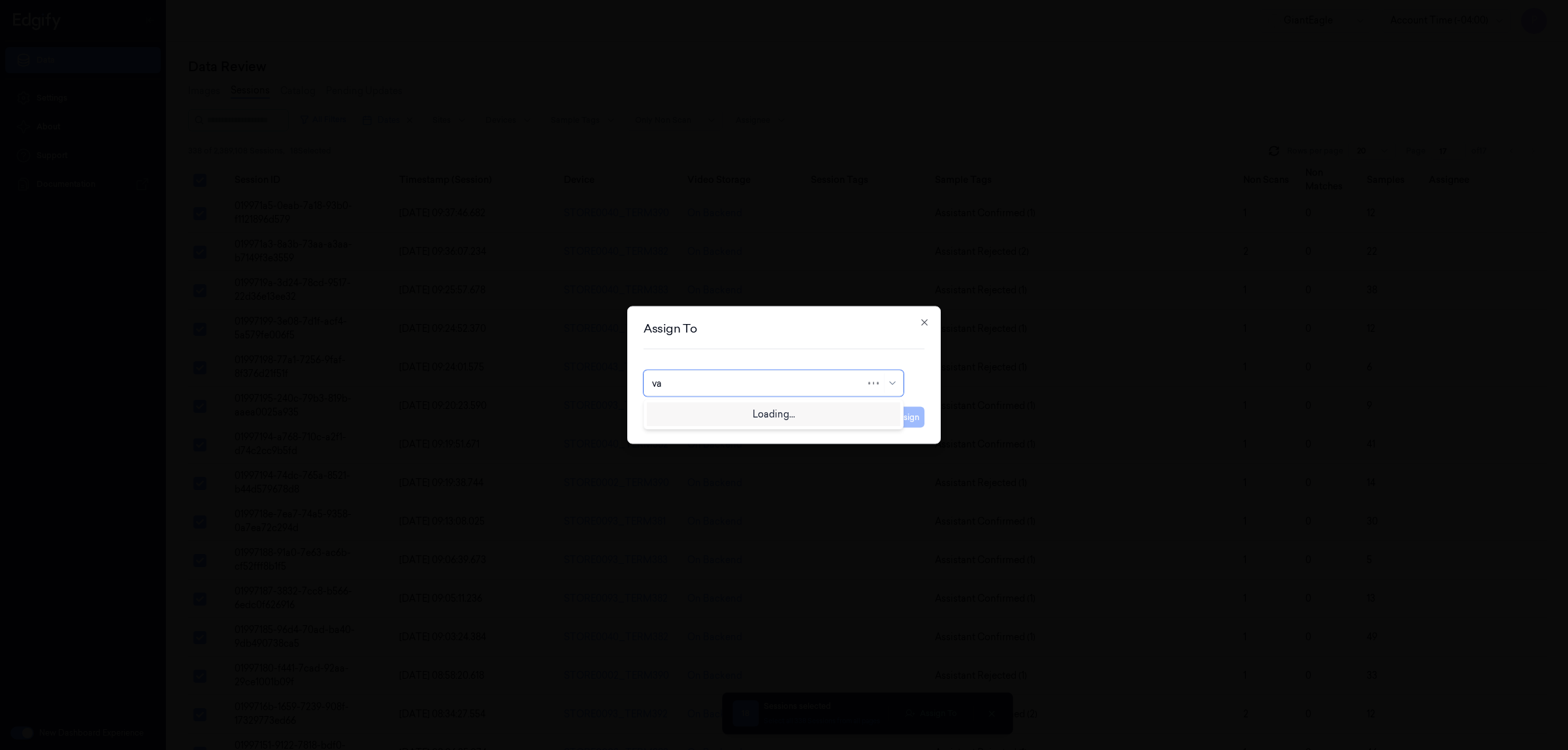
type input "var"
click at [723, 438] on div "[PERSON_NAME] g" at bounding box center [774, 435] width 243 height 14
click at [905, 417] on button "Assign" at bounding box center [907, 418] width 36 height 21
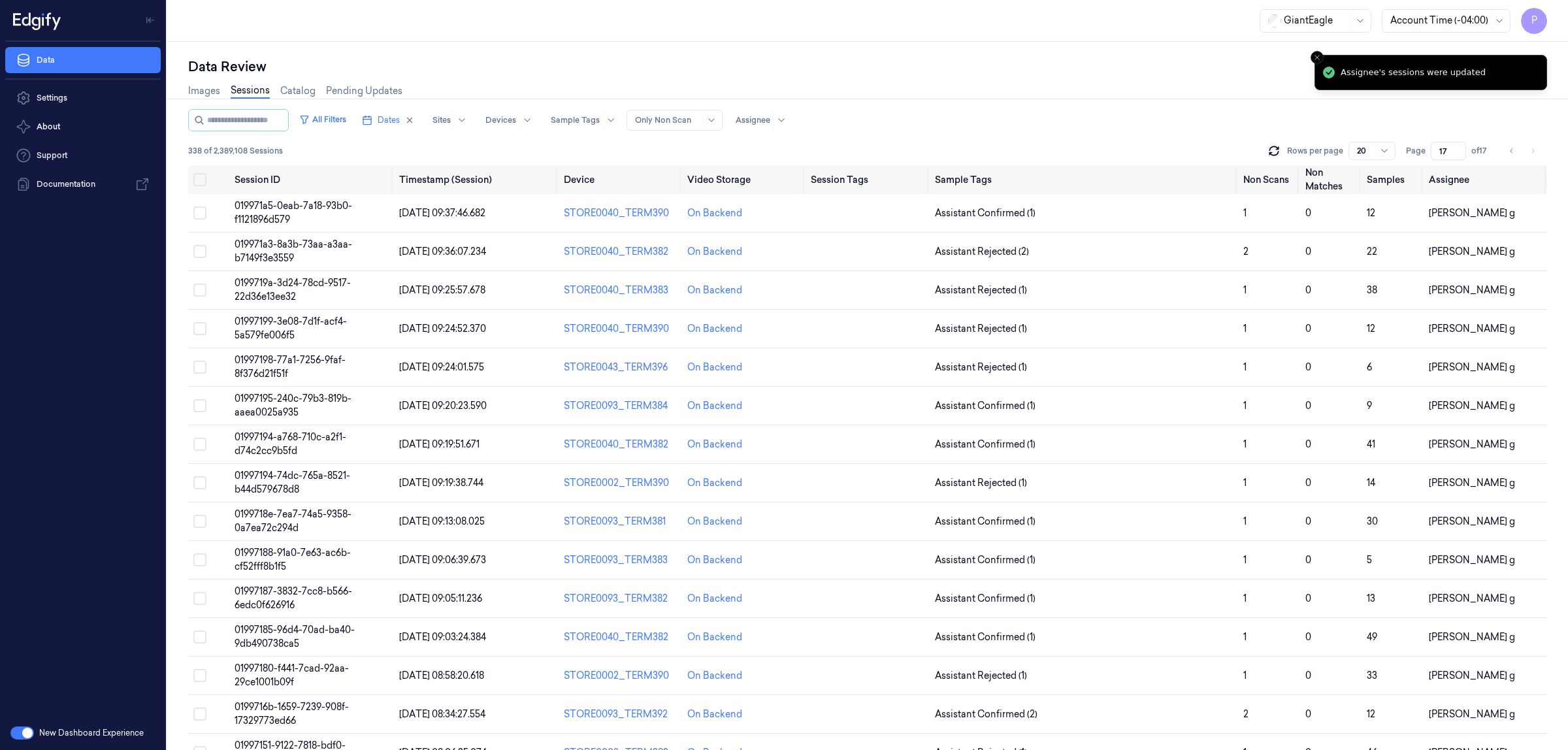
click at [1115, 122] on div "All Filters Dates Sites Devices Sample Tags Alert Type Only Non Scan Assignee" at bounding box center [867, 120] width 1359 height 22
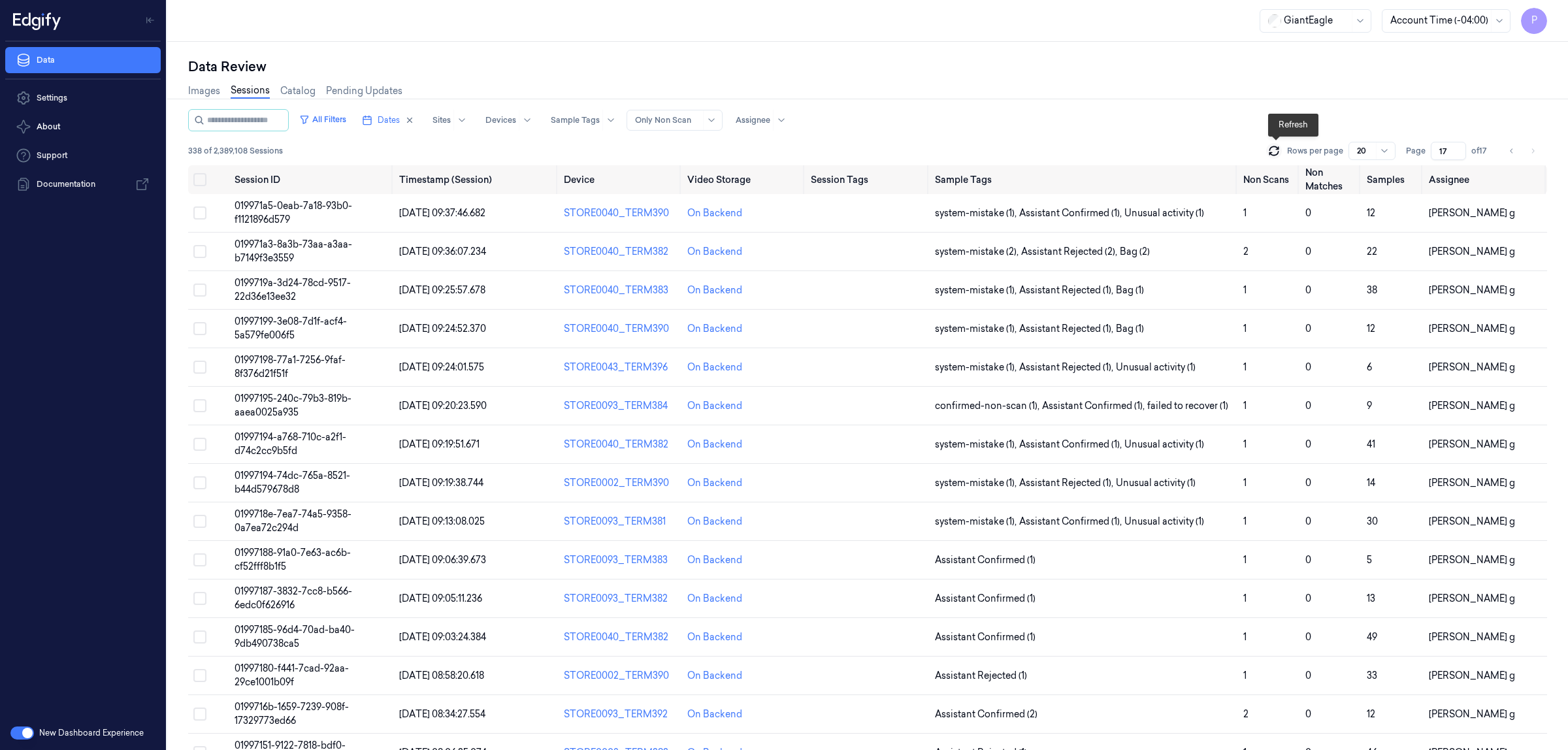
click at [1272, 151] on icon at bounding box center [1274, 151] width 13 height 13
click at [1510, 150] on icon "Go to previous page" at bounding box center [1511, 151] width 8 height 10
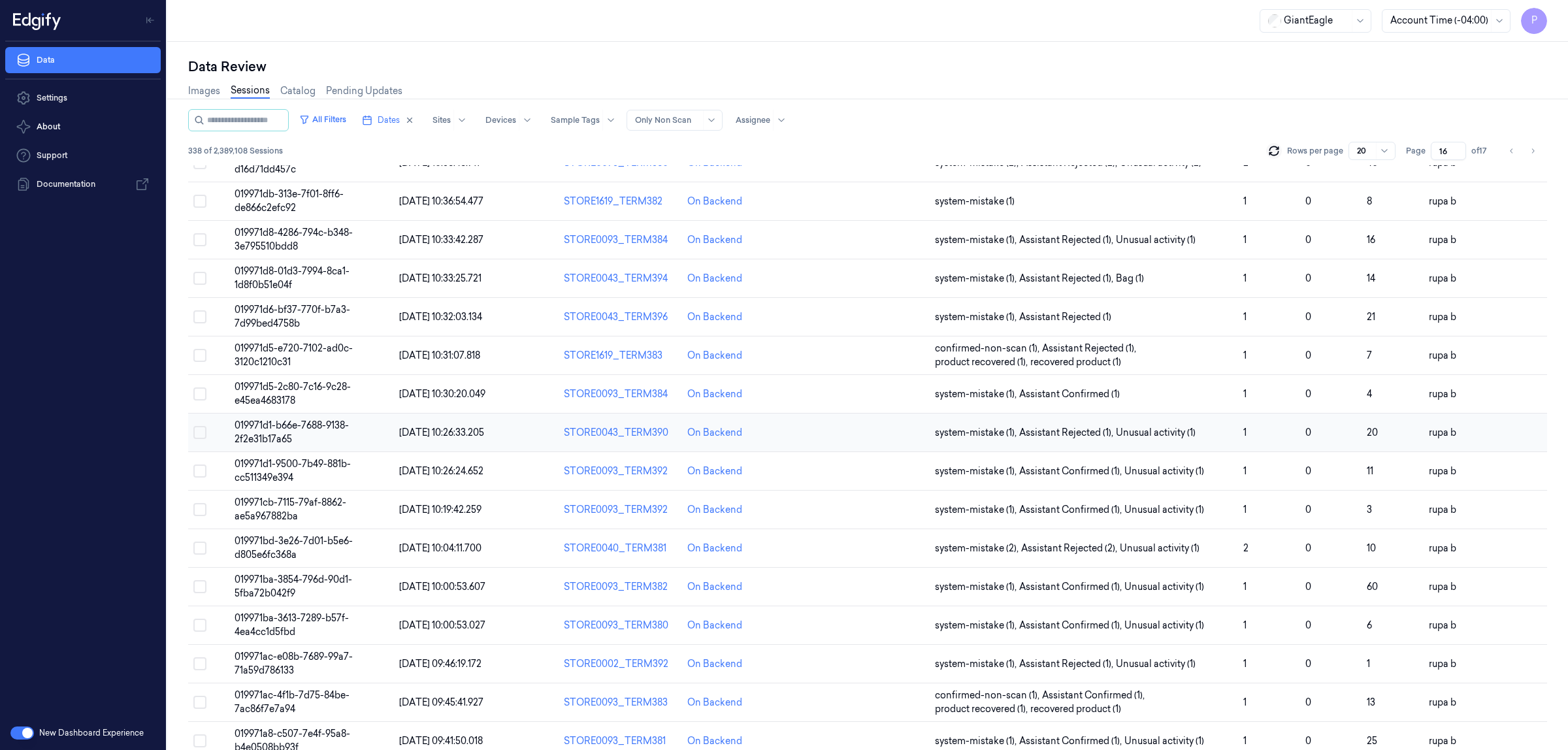
scroll to position [226, 0]
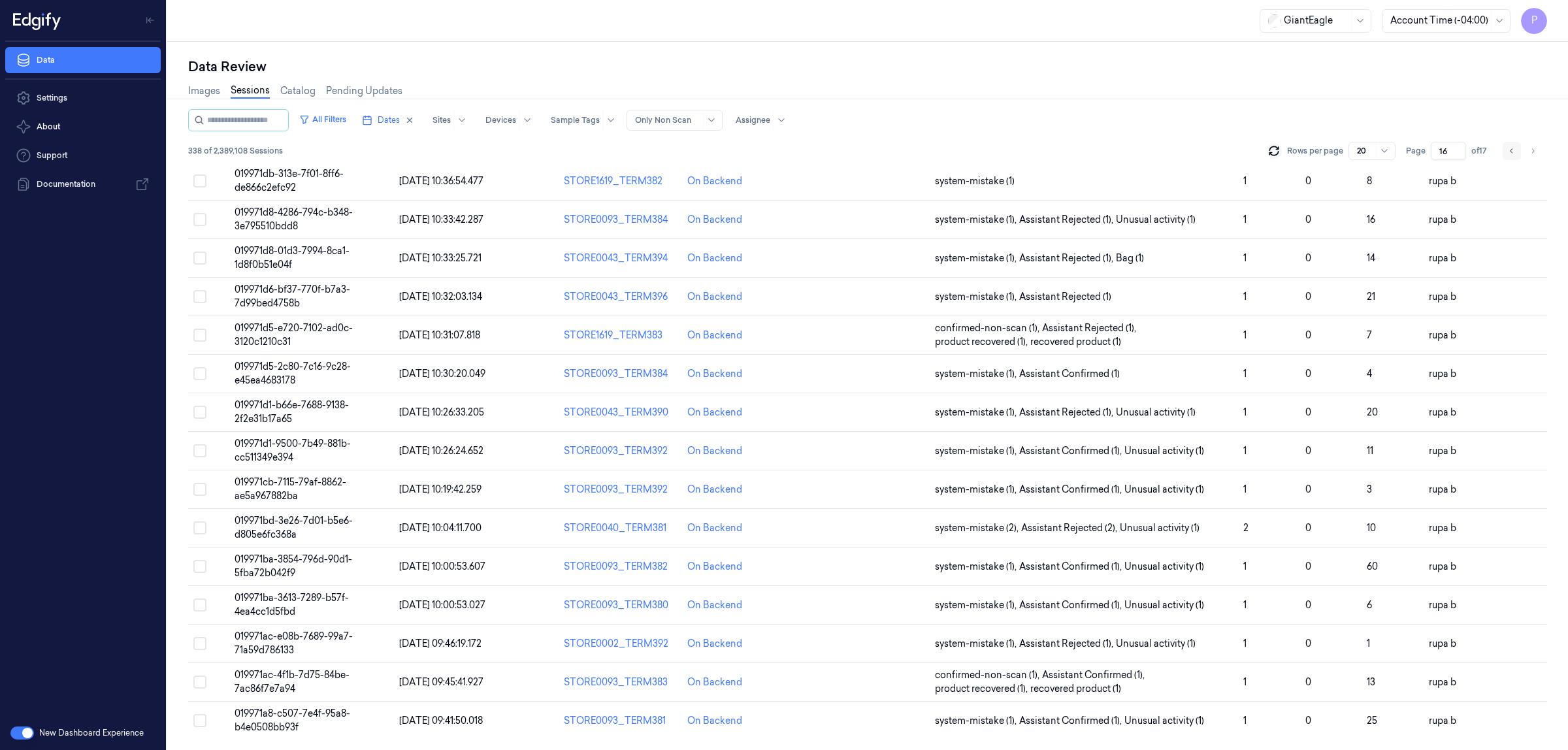
click at [1508, 151] on icon "Go to previous page" at bounding box center [1511, 151] width 8 height 10
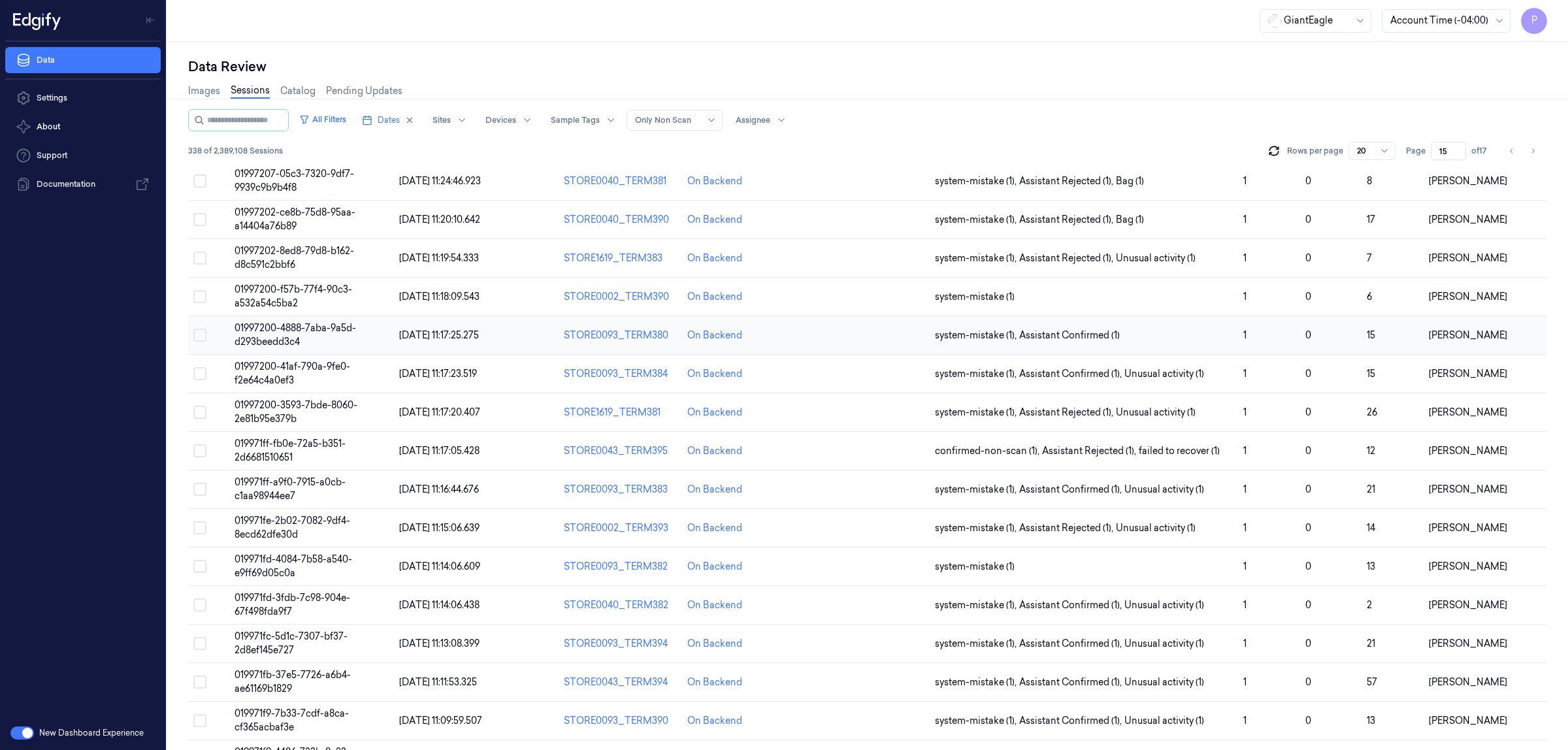
scroll to position [226, 0]
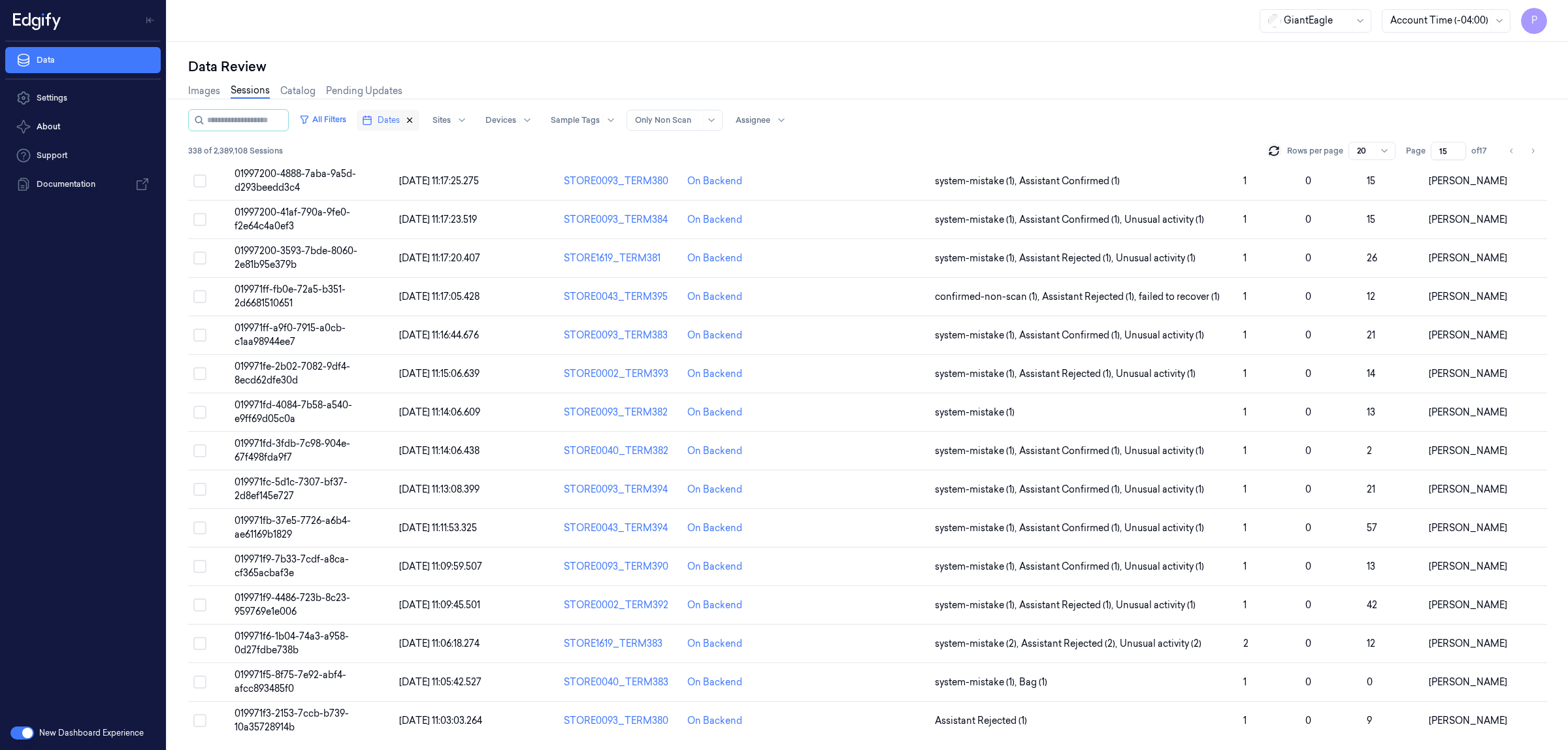
click at [414, 122] on icon "button" at bounding box center [409, 120] width 9 height 9
type input "1"
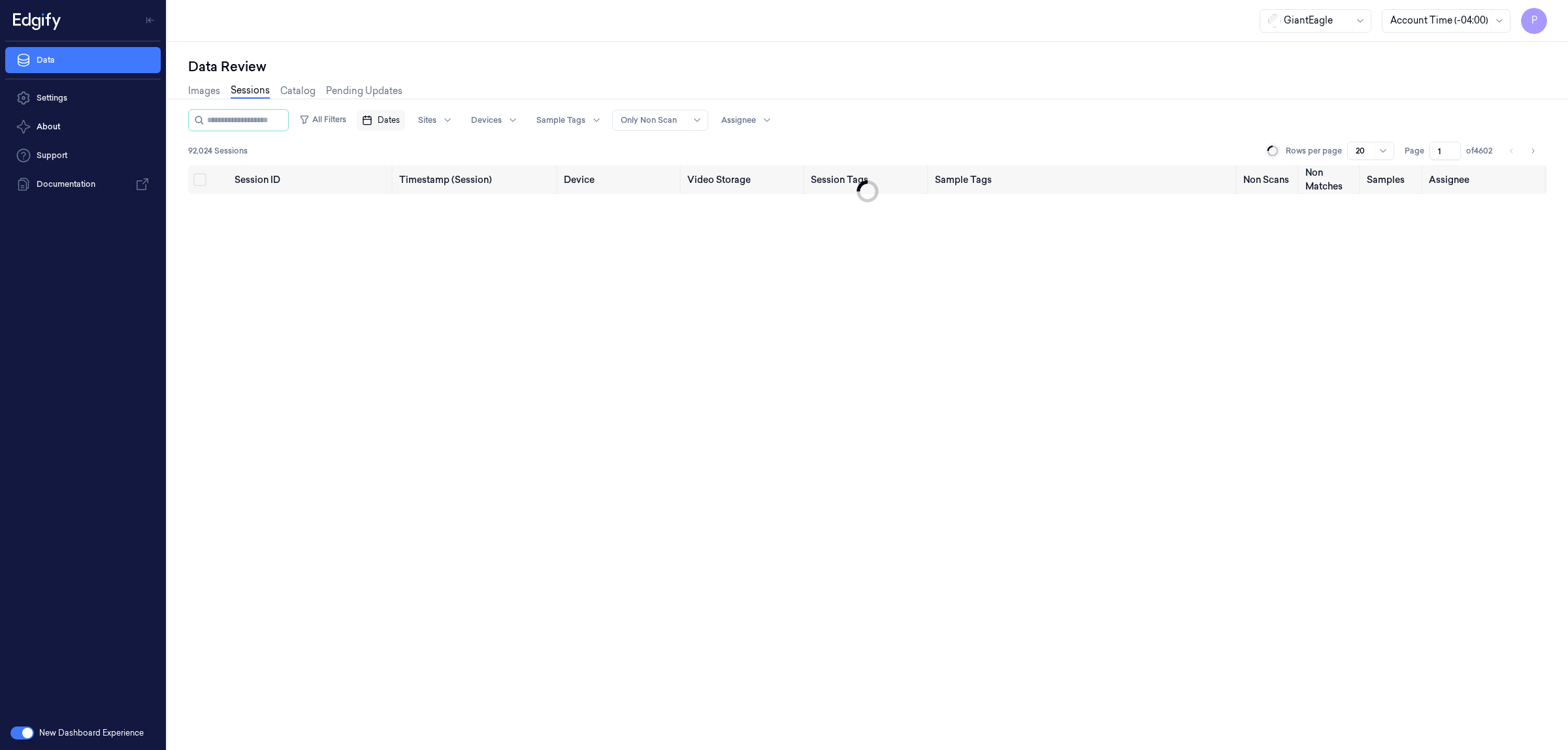
click at [399, 122] on span "Dates" at bounding box center [389, 120] width 22 height 12
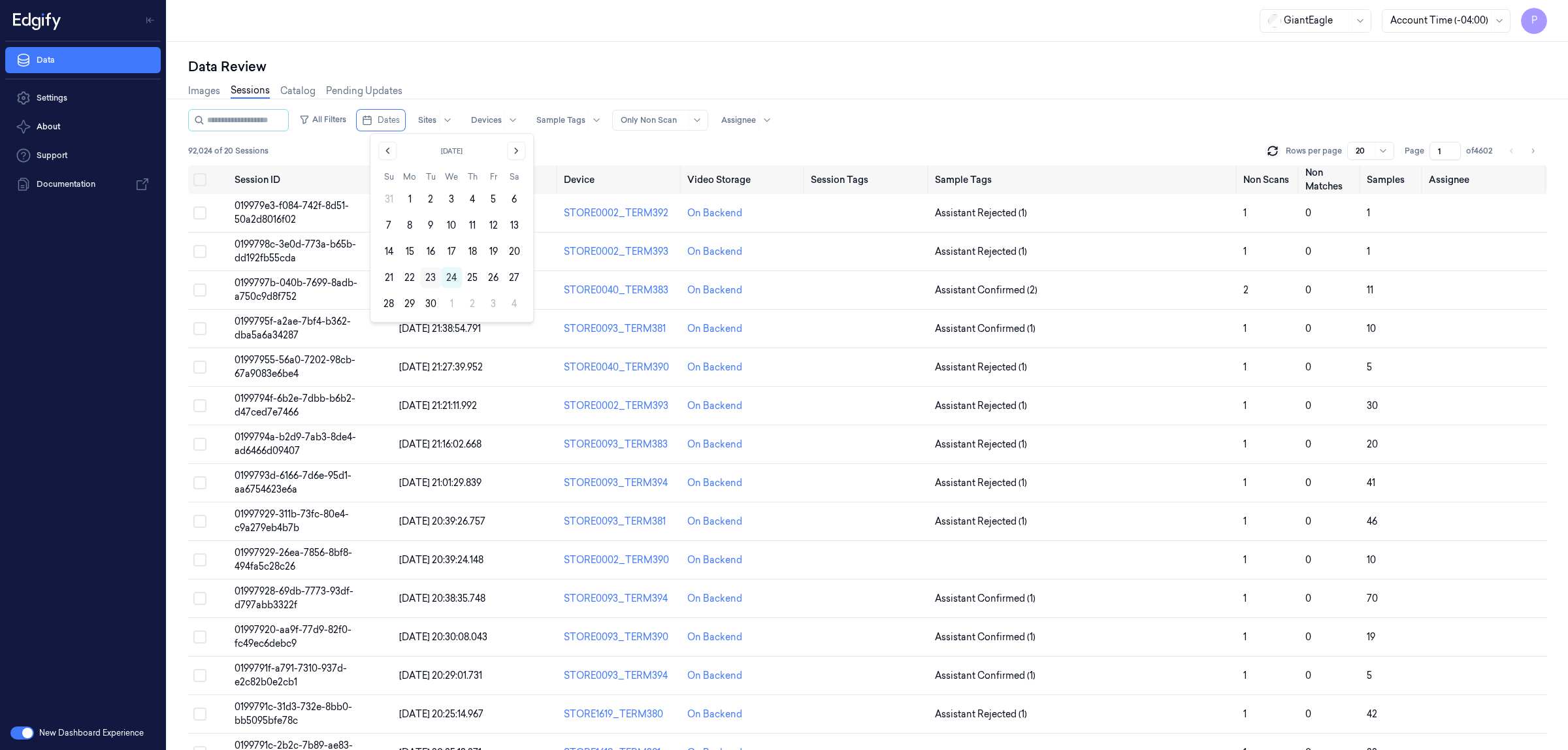
click at [429, 278] on button "23" at bounding box center [431, 278] width 21 height 21
click at [862, 57] on div "Data Review" at bounding box center [867, 66] width 1359 height 18
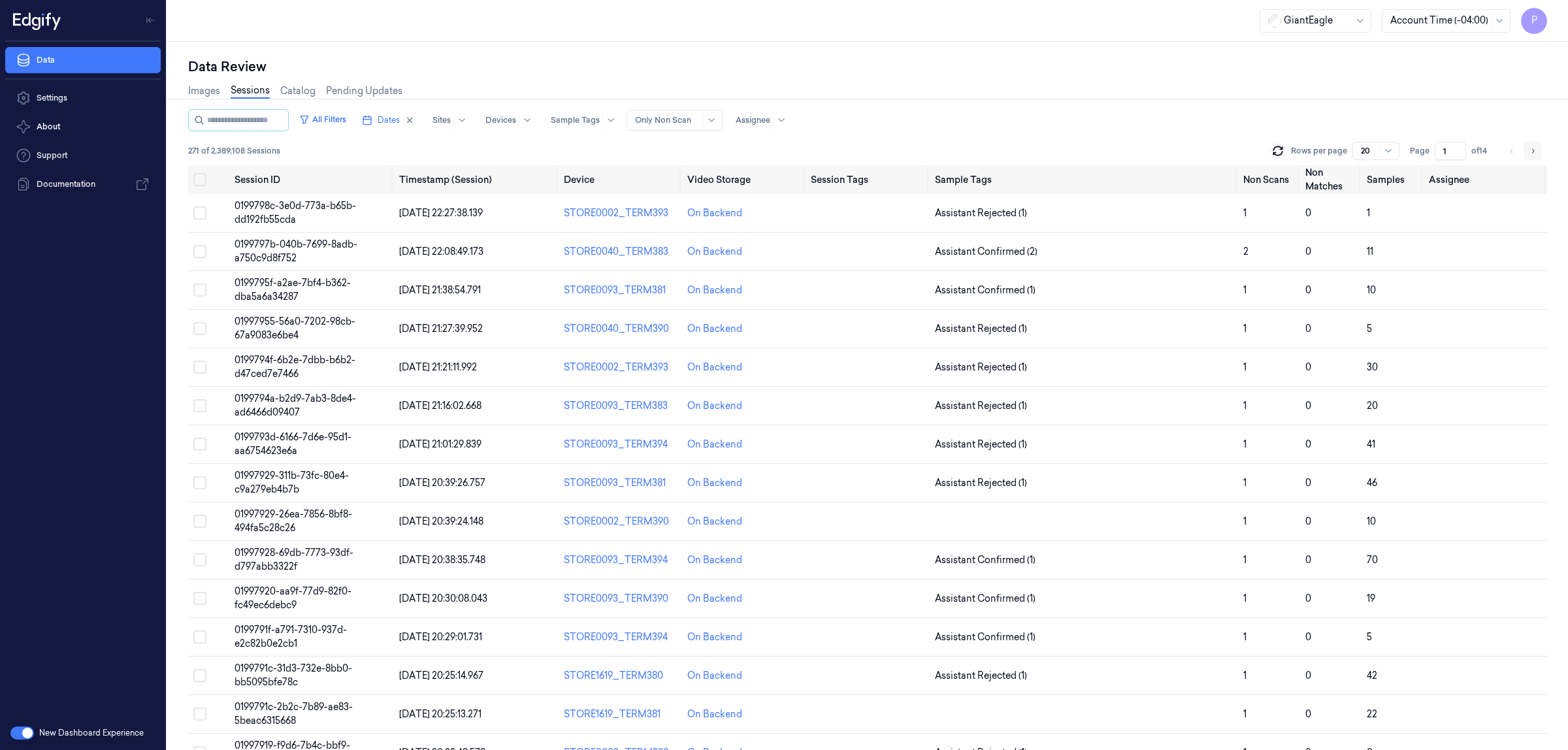
click at [1534, 152] on icon "Go to next page" at bounding box center [1532, 151] width 8 height 10
click at [1530, 149] on icon "Go to next page" at bounding box center [1532, 151] width 8 height 10
click at [1530, 146] on icon "Go to next page" at bounding box center [1532, 151] width 8 height 10
click at [1533, 151] on icon "Go to next page" at bounding box center [1533, 151] width 3 height 5
click at [1531, 144] on button "Go to next page" at bounding box center [1533, 151] width 18 height 18
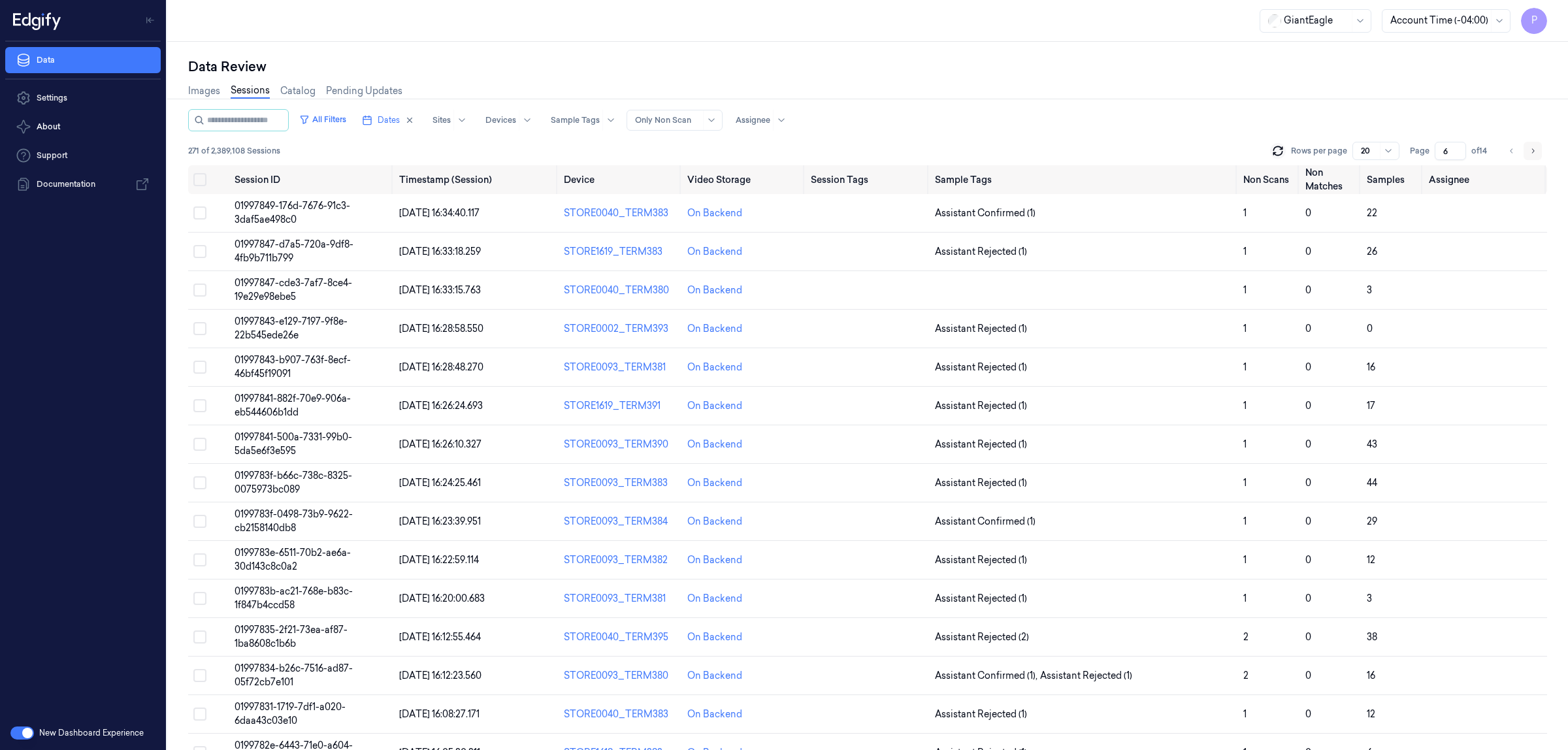
click at [1533, 151] on icon "Go to next page" at bounding box center [1532, 151] width 8 height 10
click at [1531, 146] on icon "Go to next page" at bounding box center [1532, 151] width 8 height 10
click at [1445, 149] on input "8" at bounding box center [1450, 151] width 31 height 18
type input "1"
click at [1160, 95] on div "Images Sessions Catalog Pending Updates" at bounding box center [867, 93] width 1359 height 33
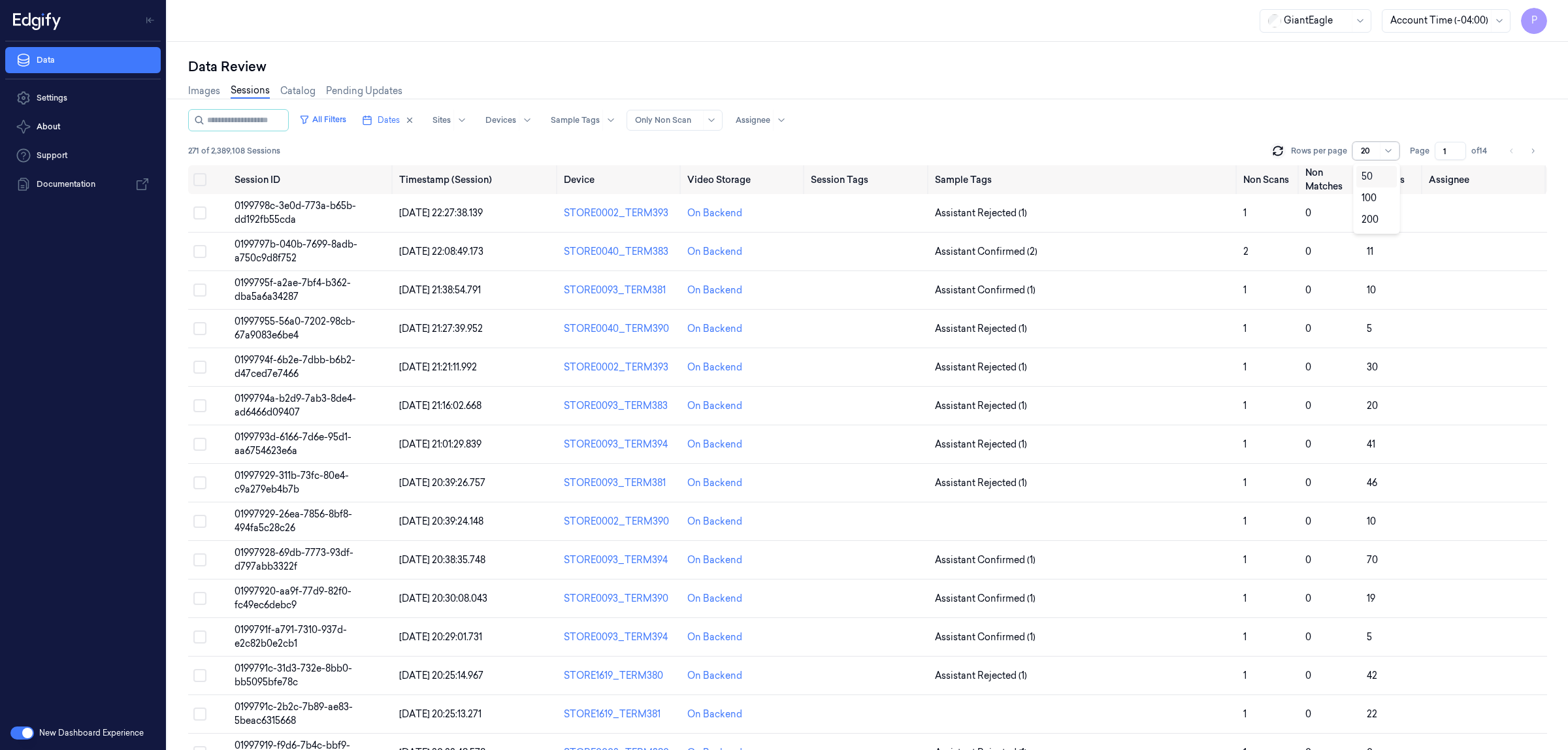
click at [1373, 149] on div at bounding box center [1369, 151] width 17 height 12
click at [1368, 221] on div "200" at bounding box center [1370, 220] width 17 height 14
click at [1234, 115] on div "All Filters Dates Sites Devices Sample Tags Alert Type Only Non Scan Assignee" at bounding box center [867, 120] width 1359 height 22
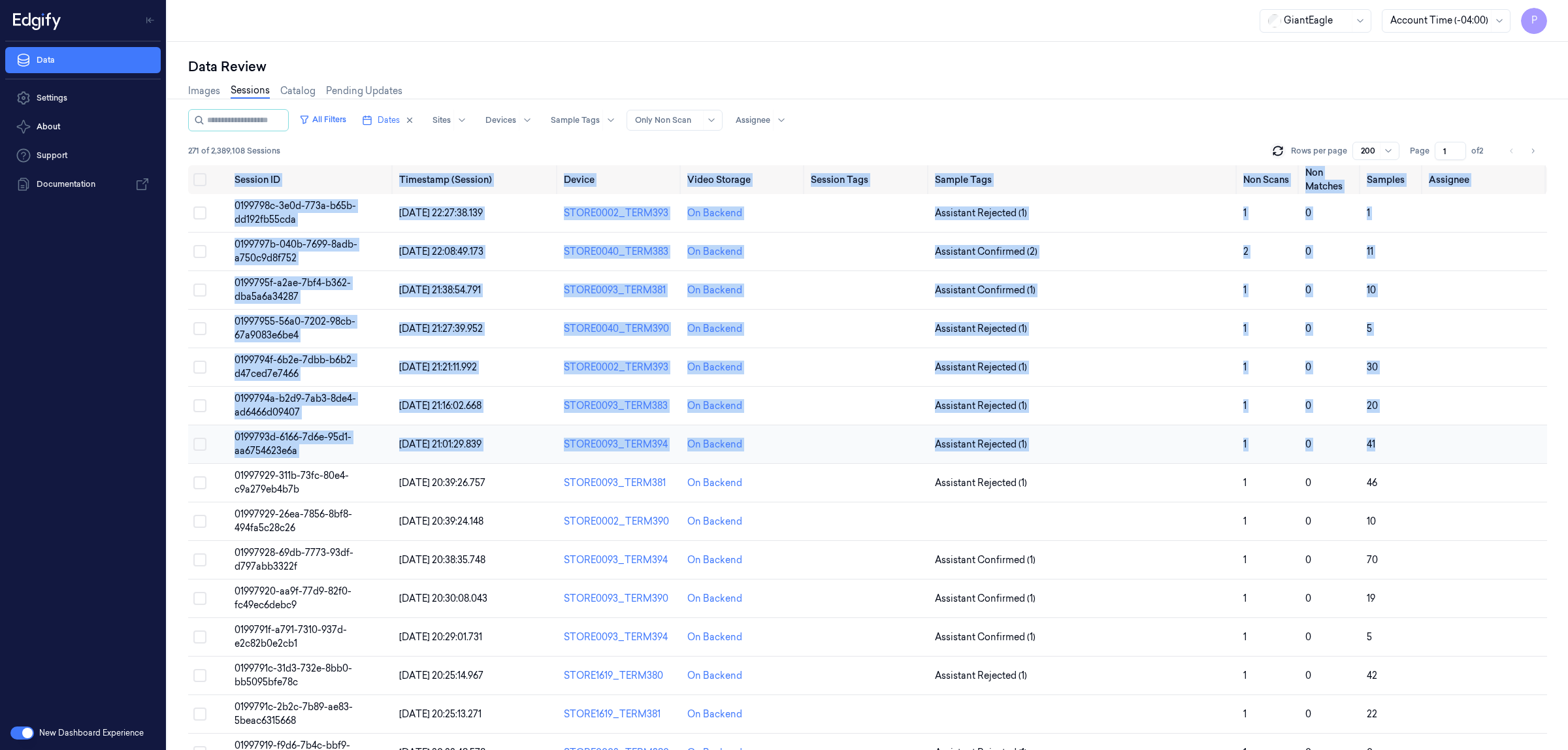
drag, startPoint x: 223, startPoint y: 175, endPoint x: 1518, endPoint y: 450, distance: 1323.9
copy table "Session ID Timestamp (Session) Device Video Storage Session Tags Sample Tags No…"
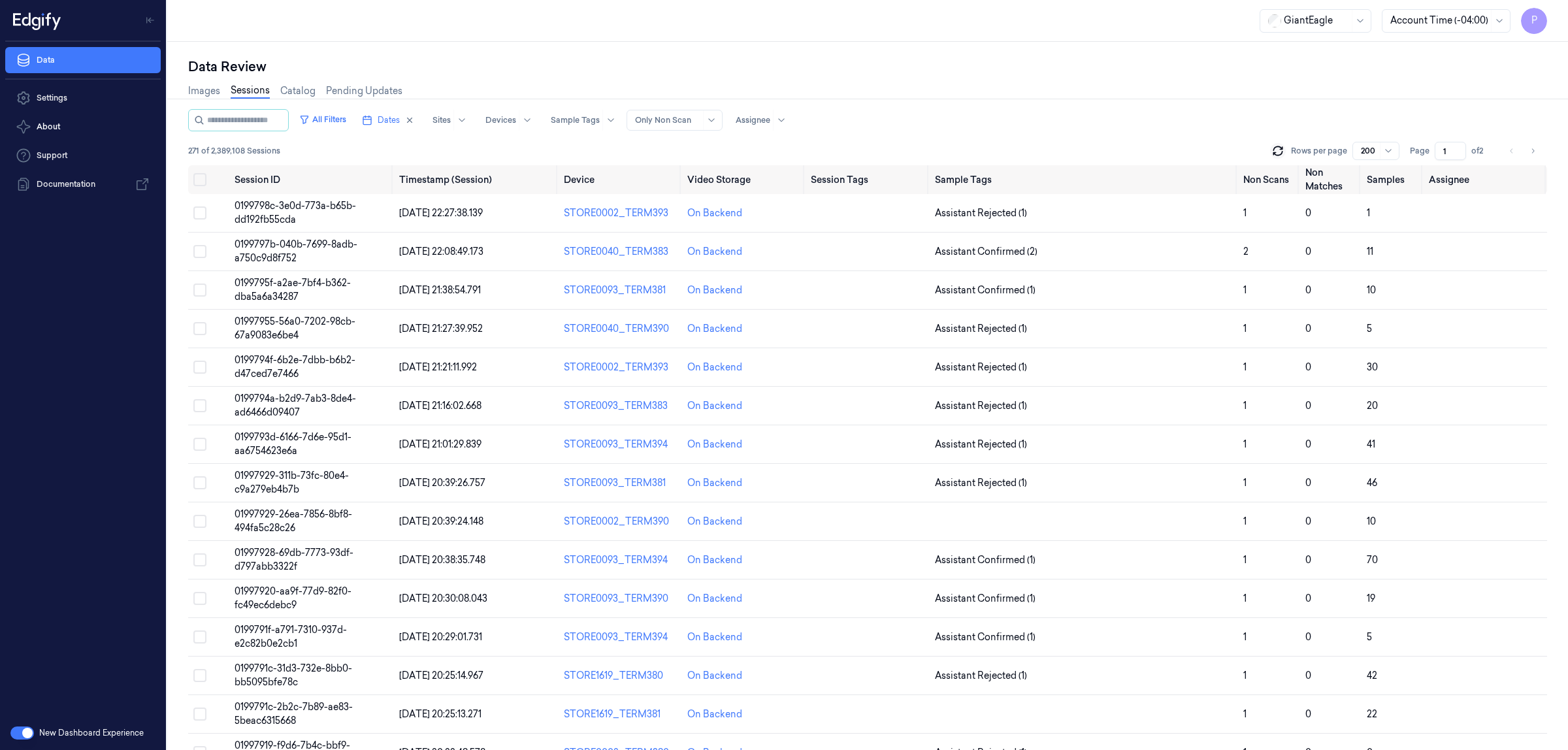
click at [809, 46] on div "Data Review Images Sessions Catalog Pending Updates All Filters Dates Sites Dev…" at bounding box center [867, 396] width 1401 height 709
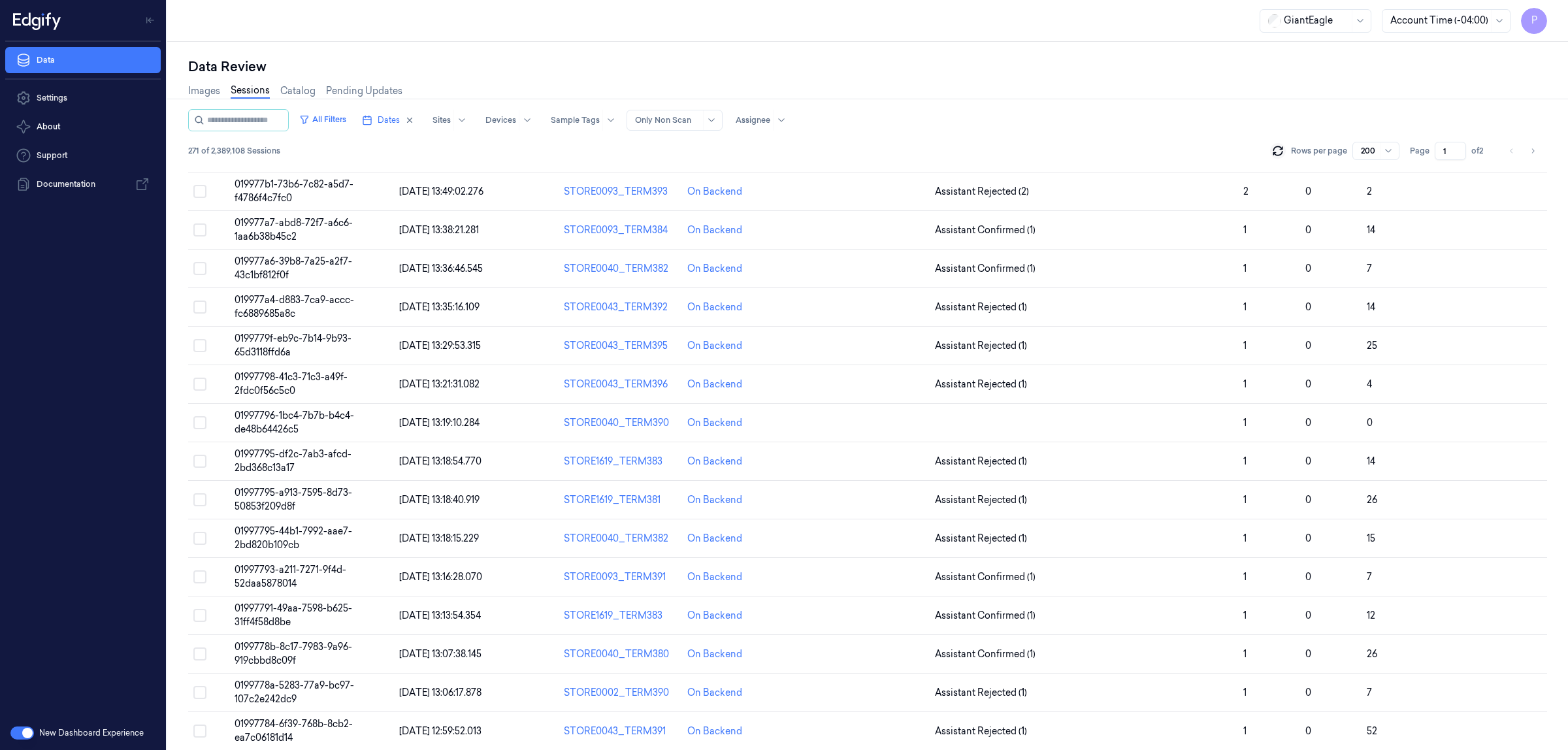
scroll to position [7193, 0]
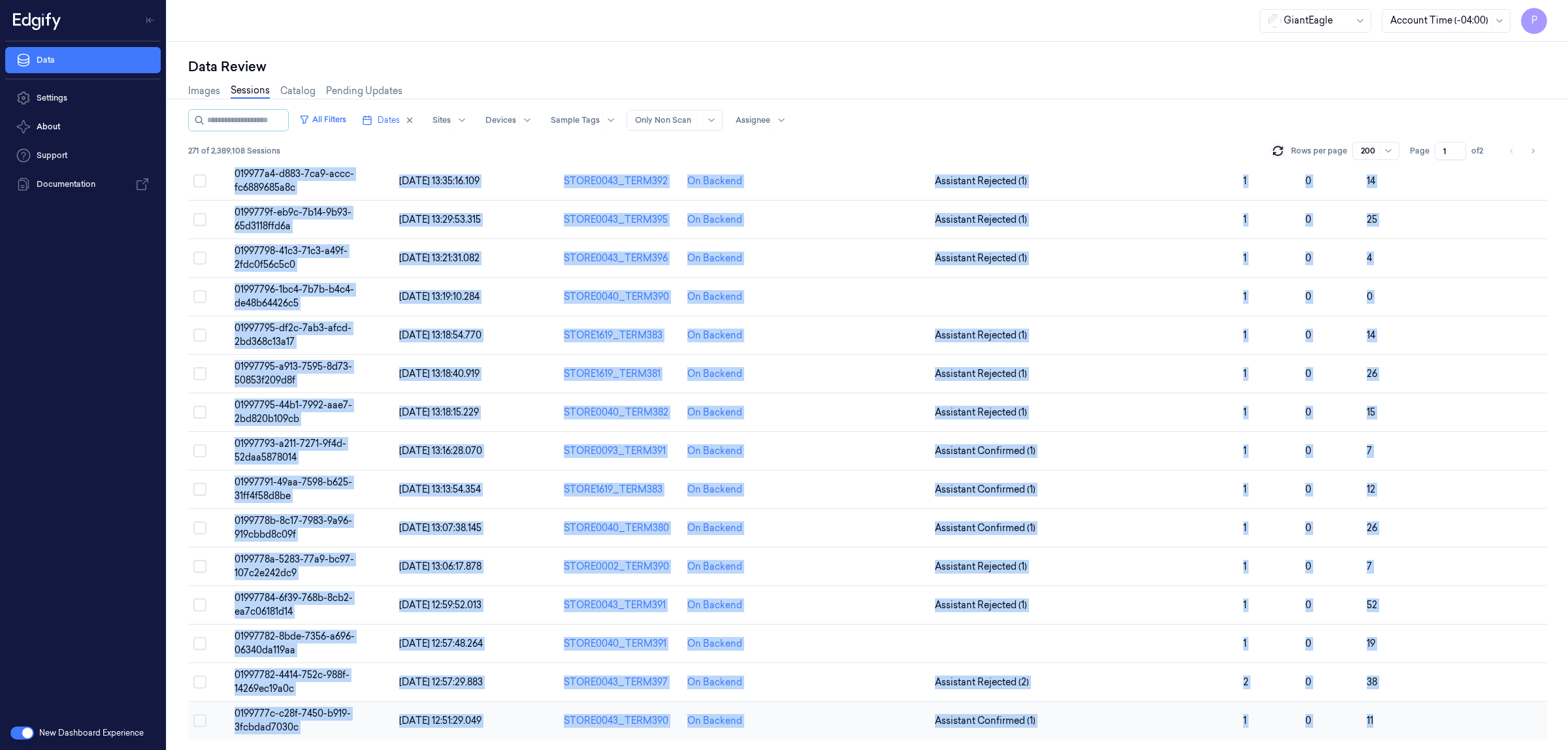
drag, startPoint x: 229, startPoint y: 180, endPoint x: 1408, endPoint y: 715, distance: 1294.7
copy table "Session ID Timestamp (Session) Device Video Storage Session Tags Sample Tags No…"
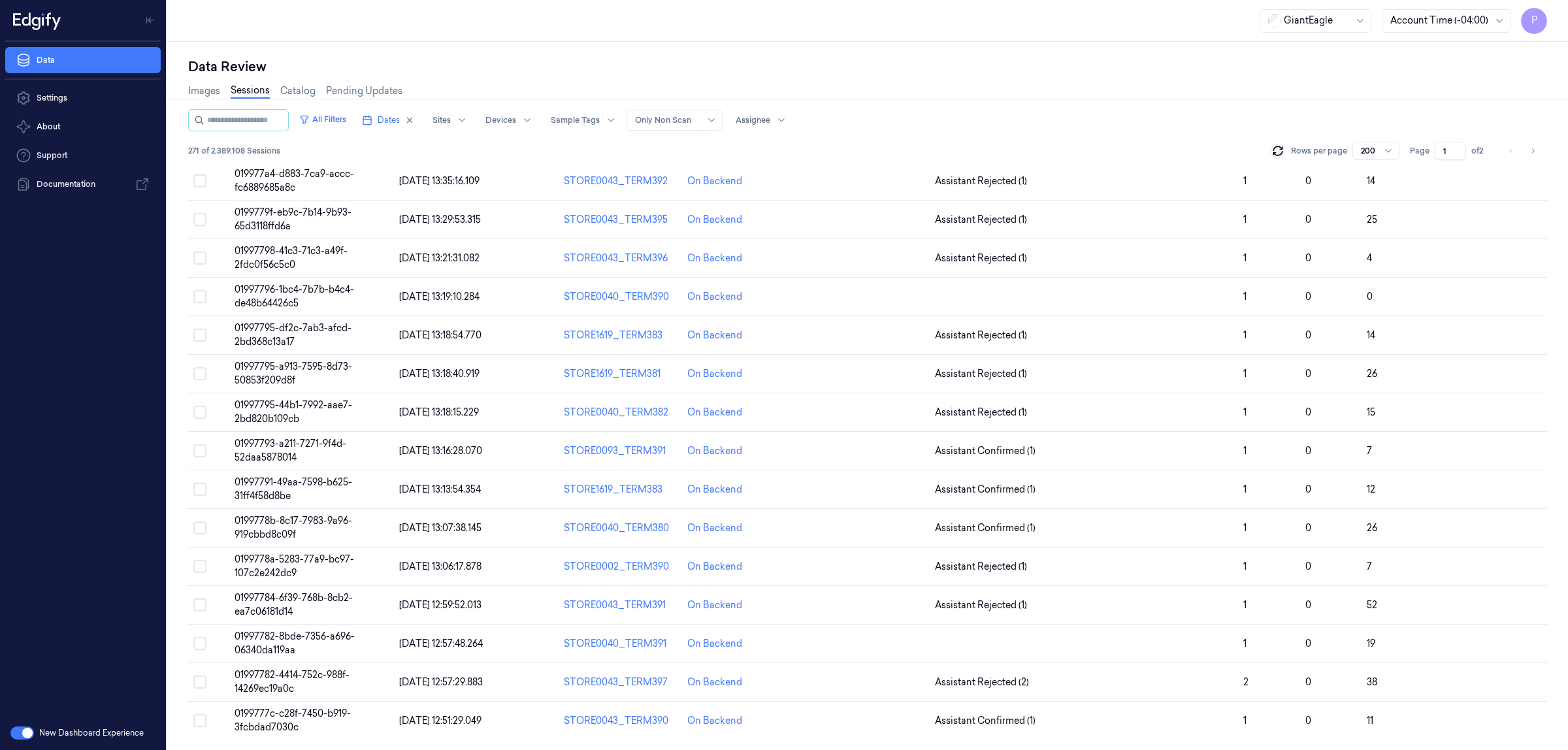
click at [947, 96] on div "Images Sessions Catalog Pending Updates" at bounding box center [867, 93] width 1359 height 33
drag, startPoint x: 301, startPoint y: 171, endPoint x: 885, endPoint y: 67, distance: 593.2
click at [885, 67] on div "Data Review" at bounding box center [867, 66] width 1359 height 18
click at [1462, 14] on div at bounding box center [1439, 21] width 98 height 14
click at [1059, 27] on div "GiantEagle 3 results available. Use Up and Down to choose options, press Enter …" at bounding box center [867, 21] width 1401 height 42
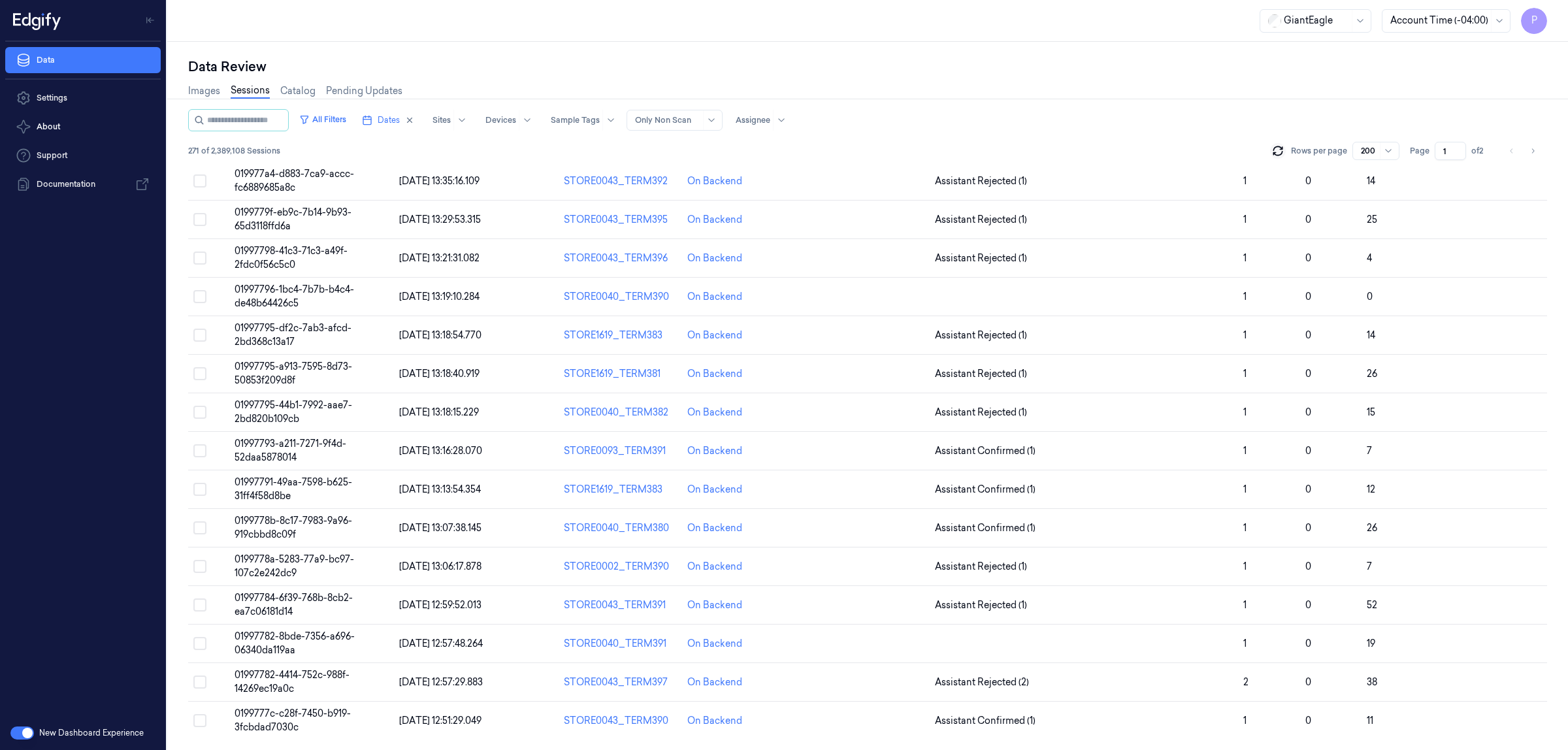
click at [1049, 99] on div "Images Sessions Catalog Pending Updates" at bounding box center [867, 93] width 1359 height 33
click at [1373, 148] on div at bounding box center [1369, 151] width 17 height 12
click at [1196, 92] on div "Images Sessions Catalog Pending Updates" at bounding box center [867, 93] width 1359 height 33
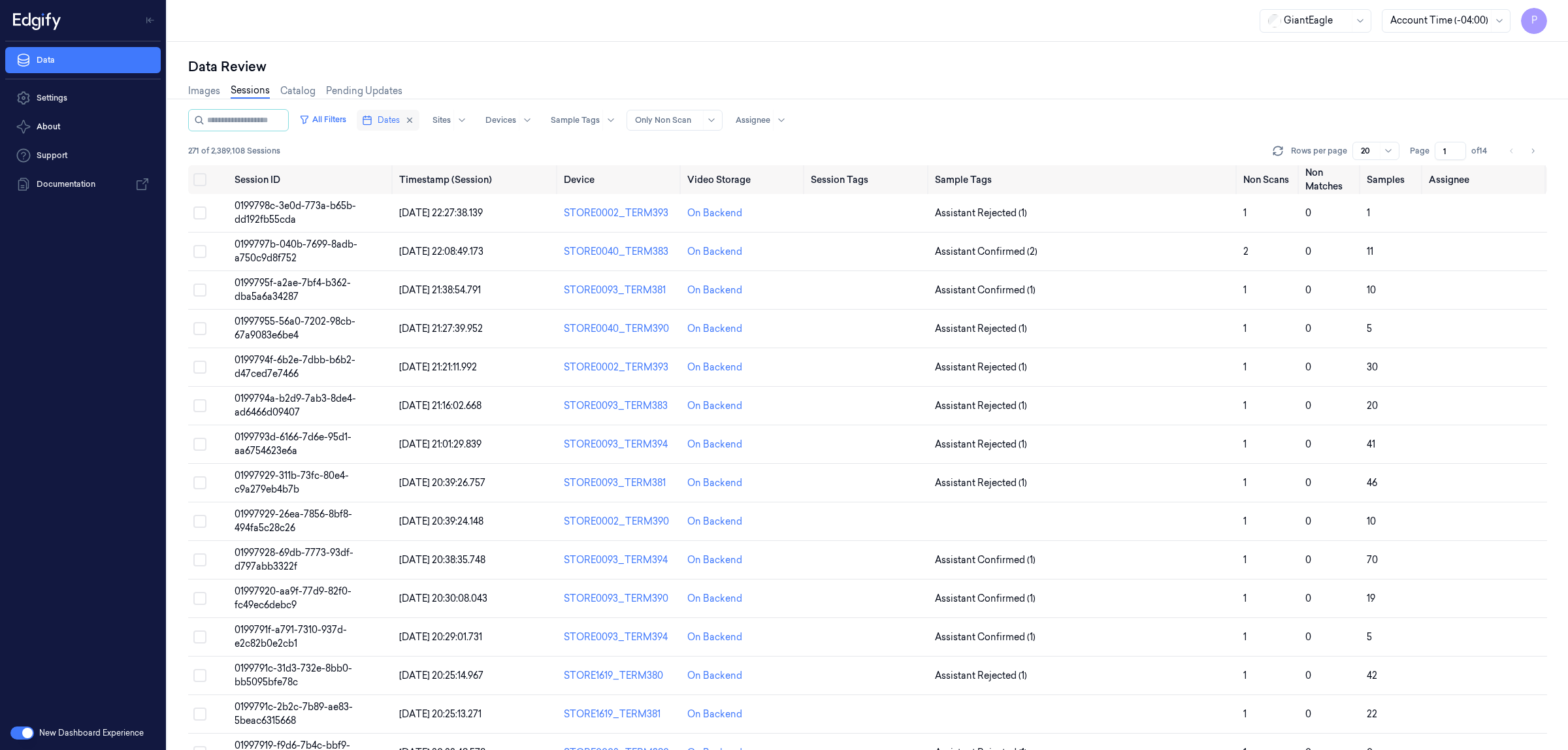
click at [400, 114] on span "Dates" at bounding box center [389, 120] width 22 height 12
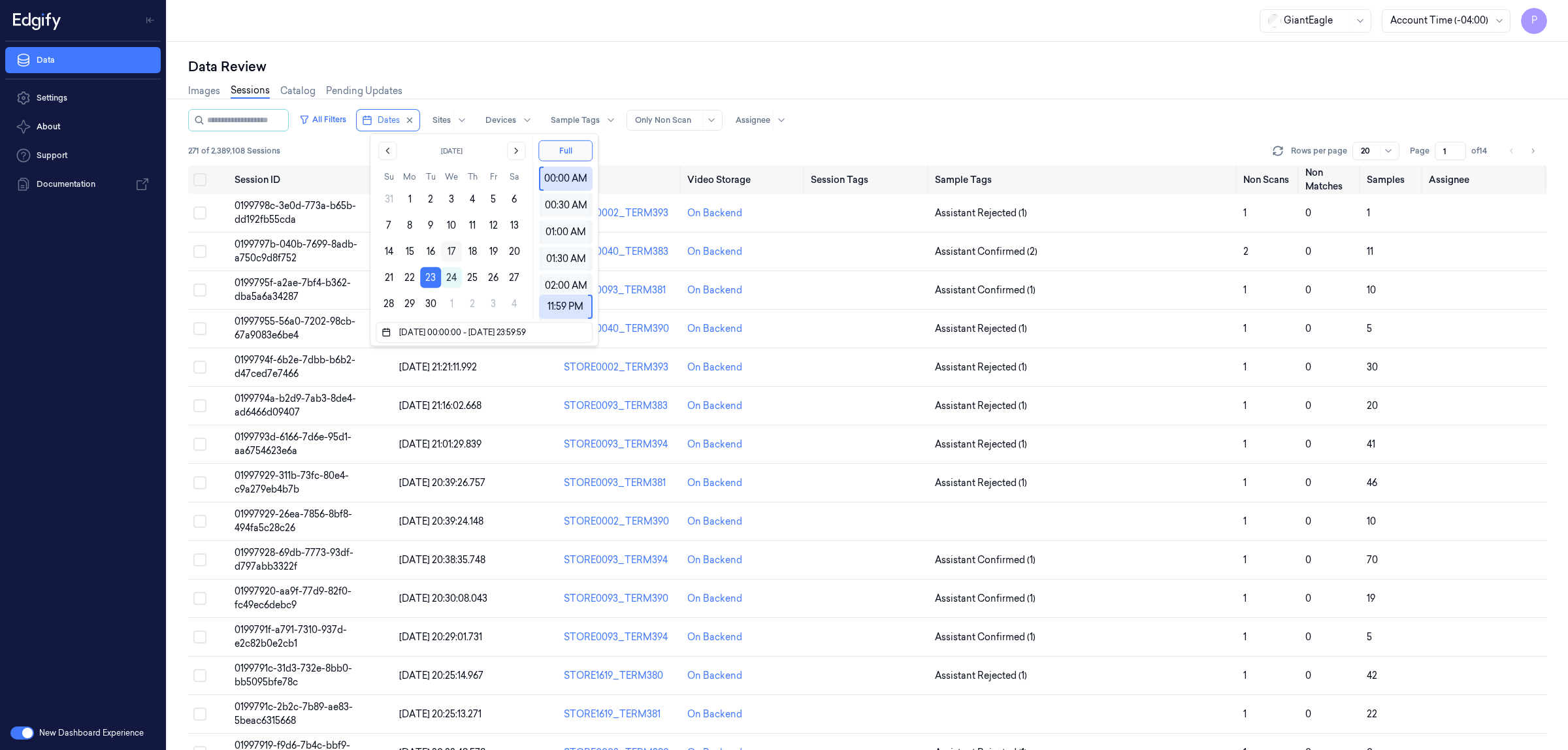
click at [451, 250] on button "17" at bounding box center [451, 252] width 21 height 21
type input "17/09/2025 00:00:00 - 17/09/2025 23:59:59"
click at [688, 62] on div "Data Review" at bounding box center [867, 66] width 1359 height 18
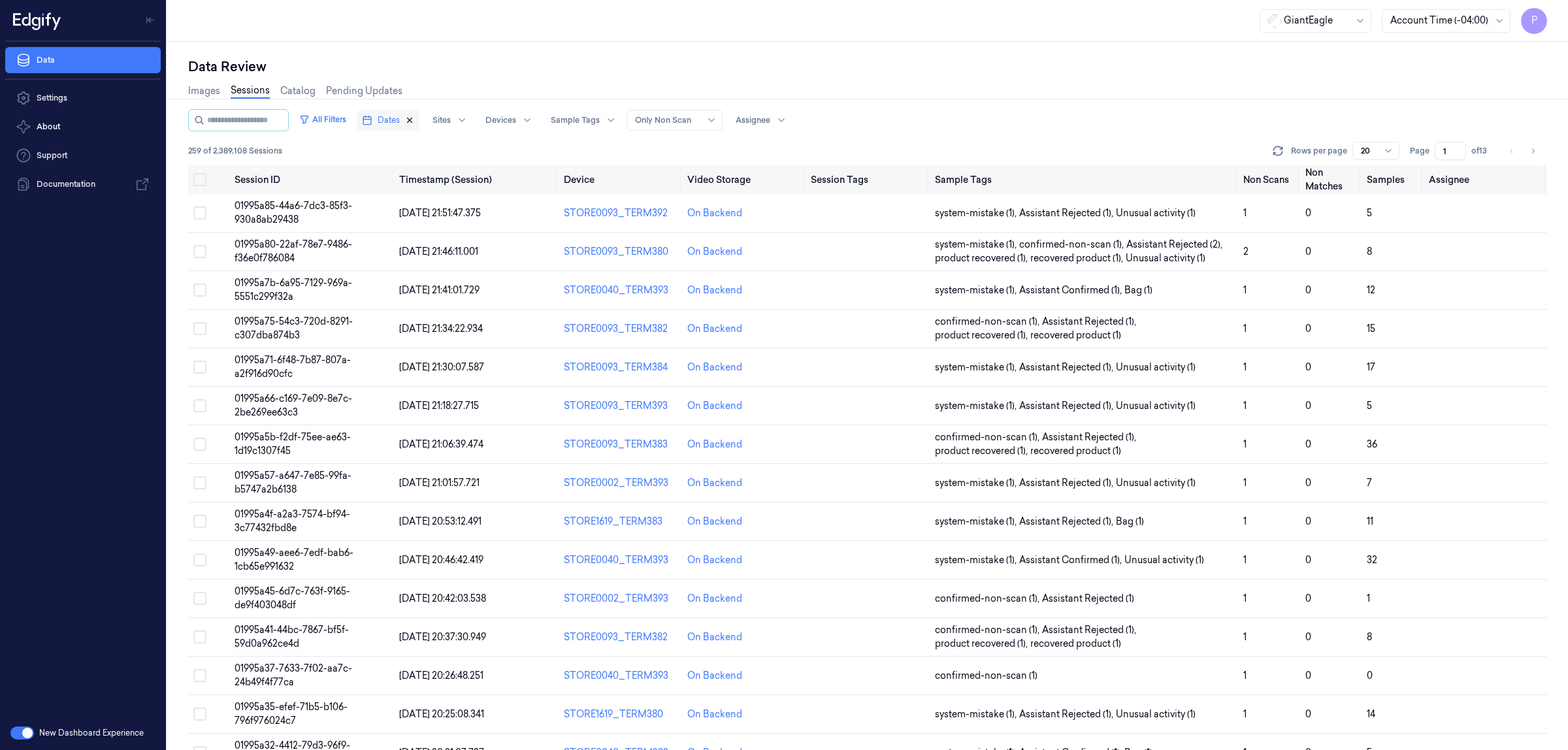
click at [414, 120] on icon "button" at bounding box center [409, 120] width 9 height 9
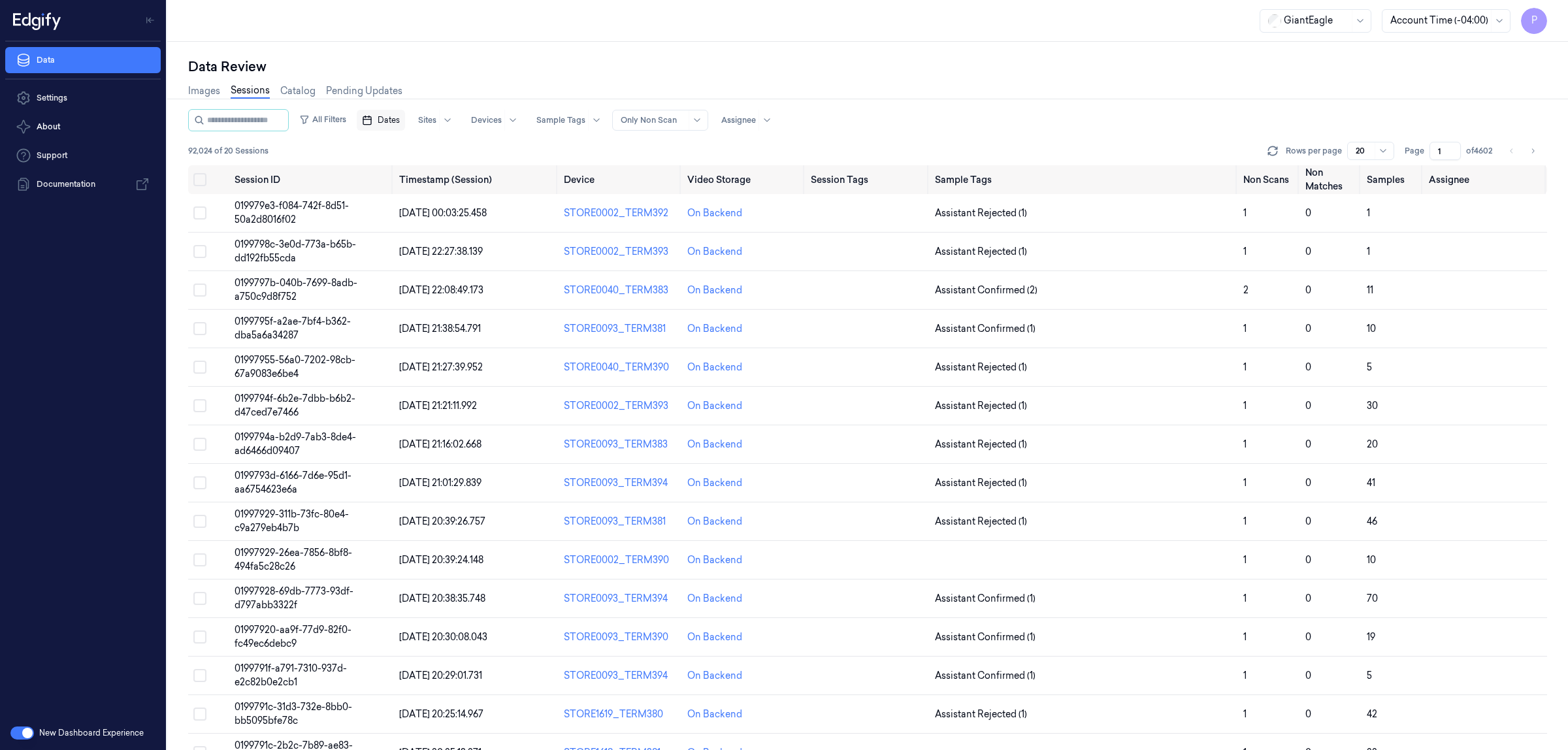
click at [400, 120] on span "Dates" at bounding box center [389, 120] width 22 height 12
click at [471, 253] on button "18" at bounding box center [472, 252] width 21 height 21
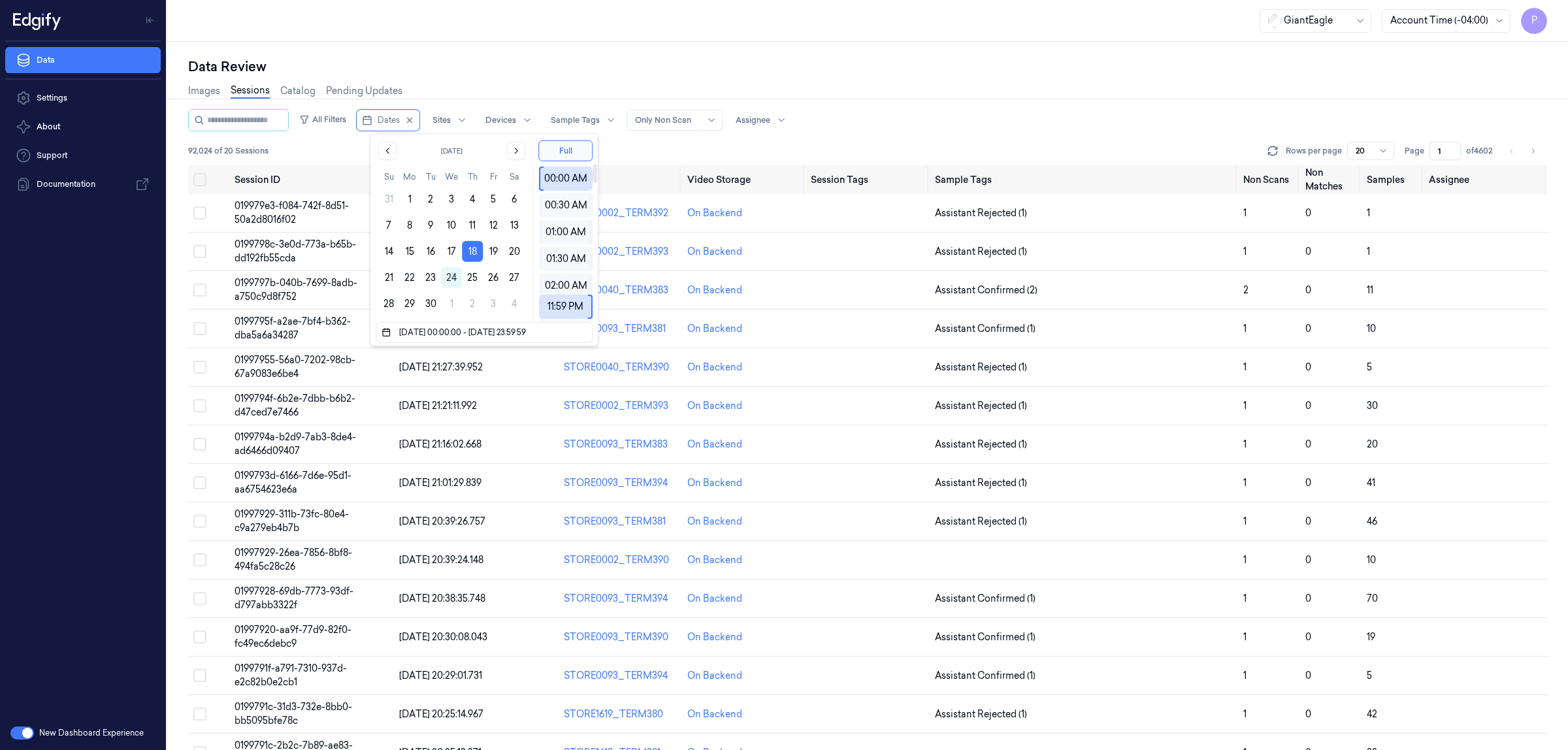
click at [679, 59] on div "Data Review" at bounding box center [867, 66] width 1359 height 18
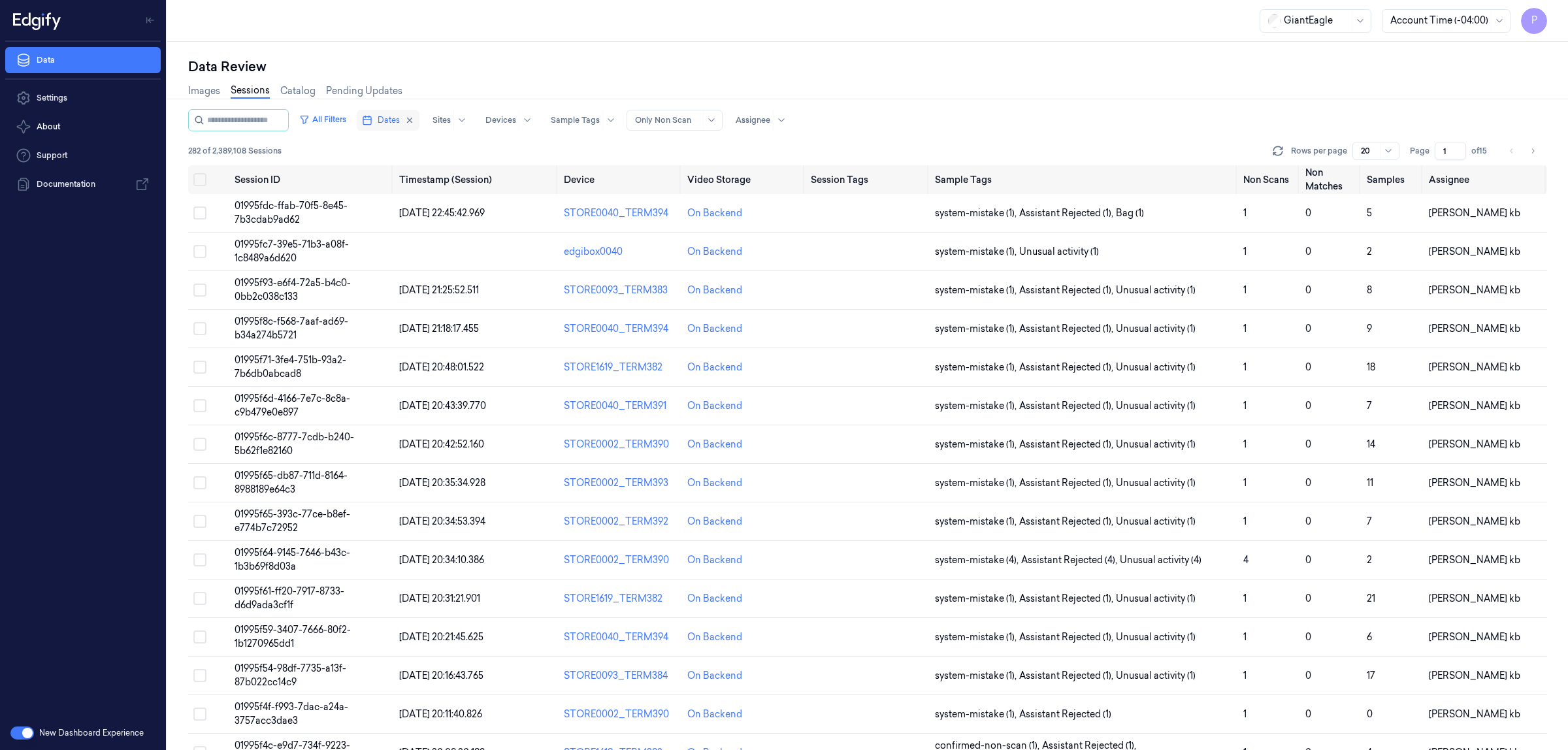
click at [415, 124] on button "Dates" at bounding box center [388, 120] width 63 height 21
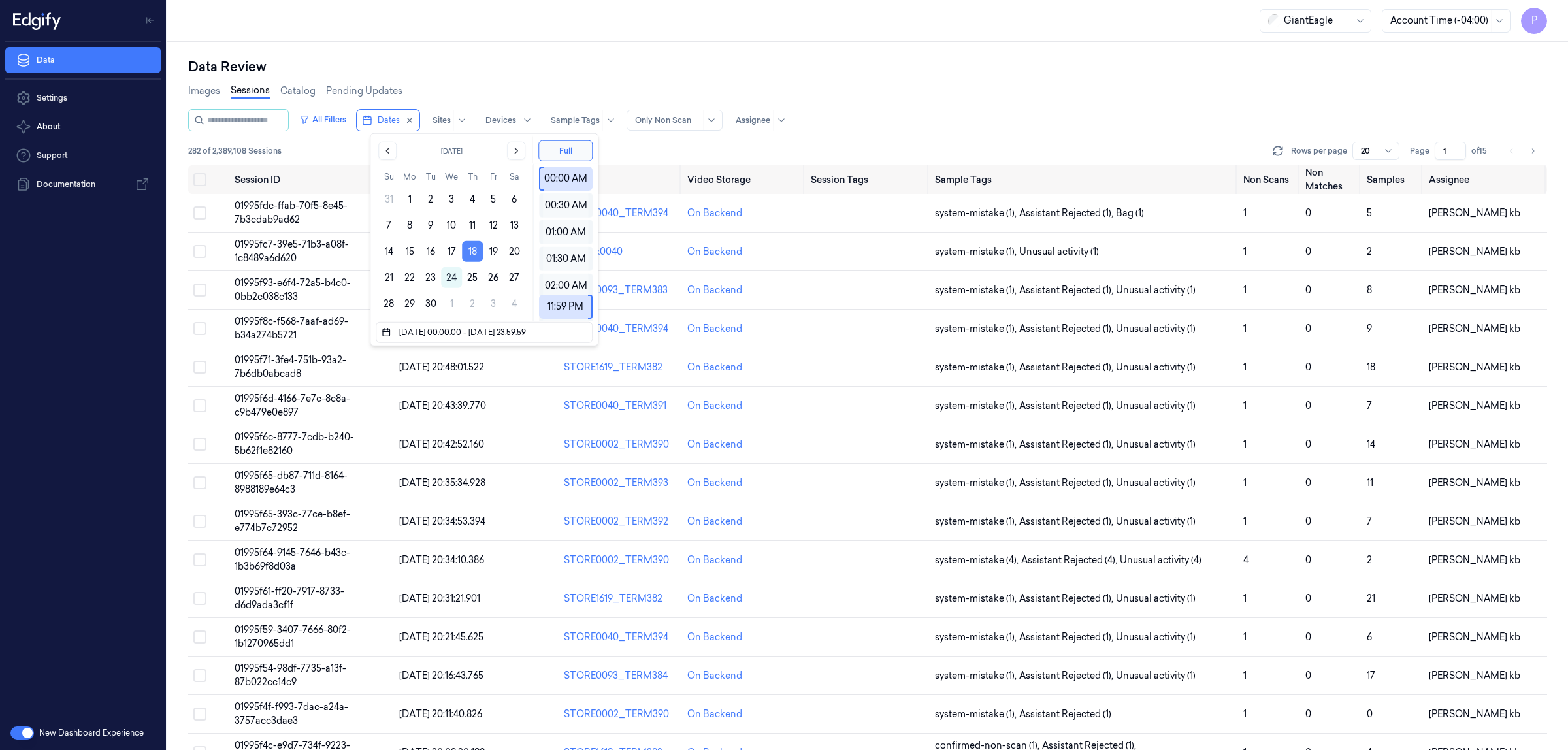
click at [472, 252] on button "18" at bounding box center [472, 252] width 21 height 21
click at [474, 250] on button "18" at bounding box center [472, 252] width 21 height 21
click at [431, 281] on button "23" at bounding box center [431, 278] width 21 height 21
type input "18/09/2025 00:00:00 - 23/09/2025 23:59:59"
click at [867, 71] on div "Data Review" at bounding box center [867, 66] width 1359 height 18
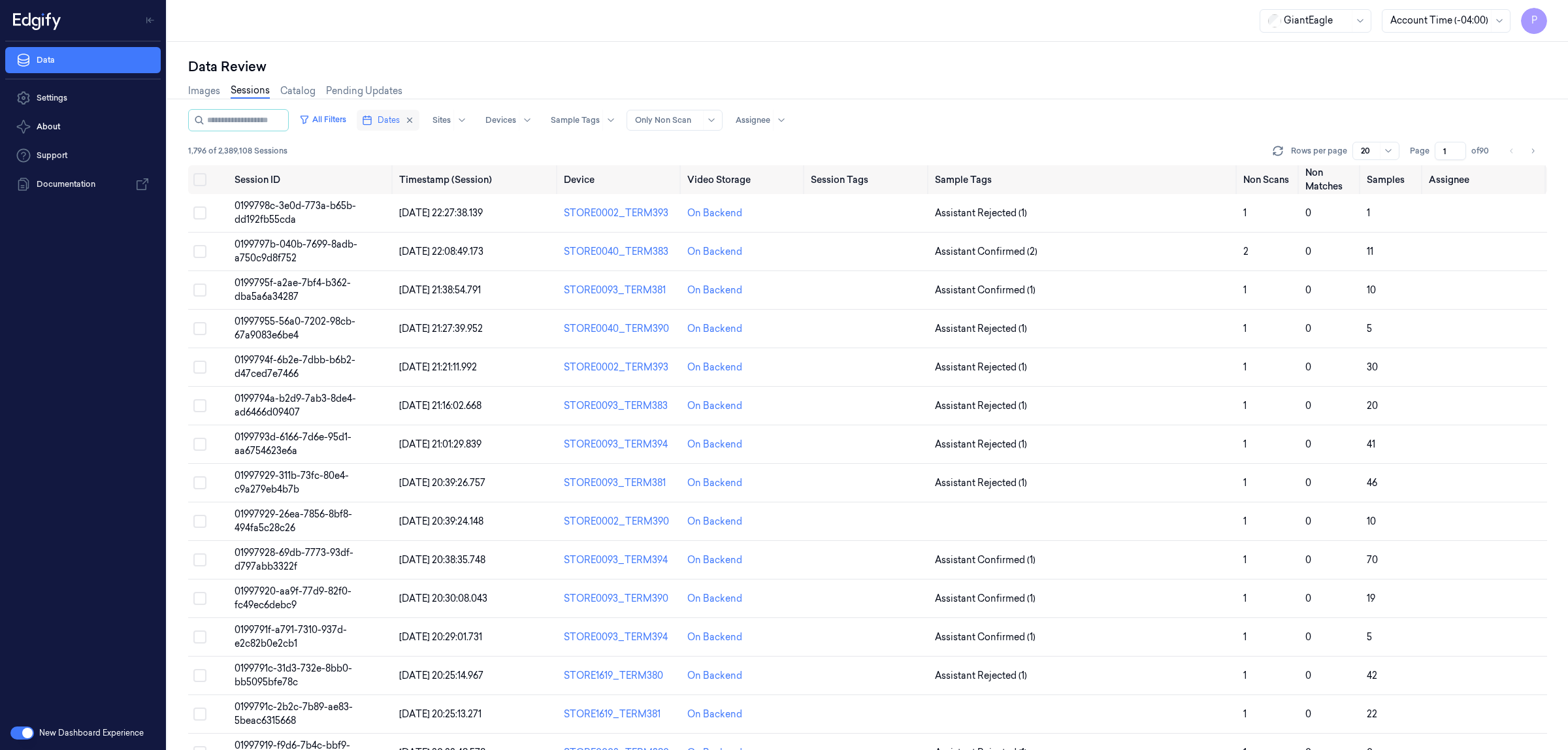
click at [400, 122] on span "Dates" at bounding box center [389, 120] width 22 height 12
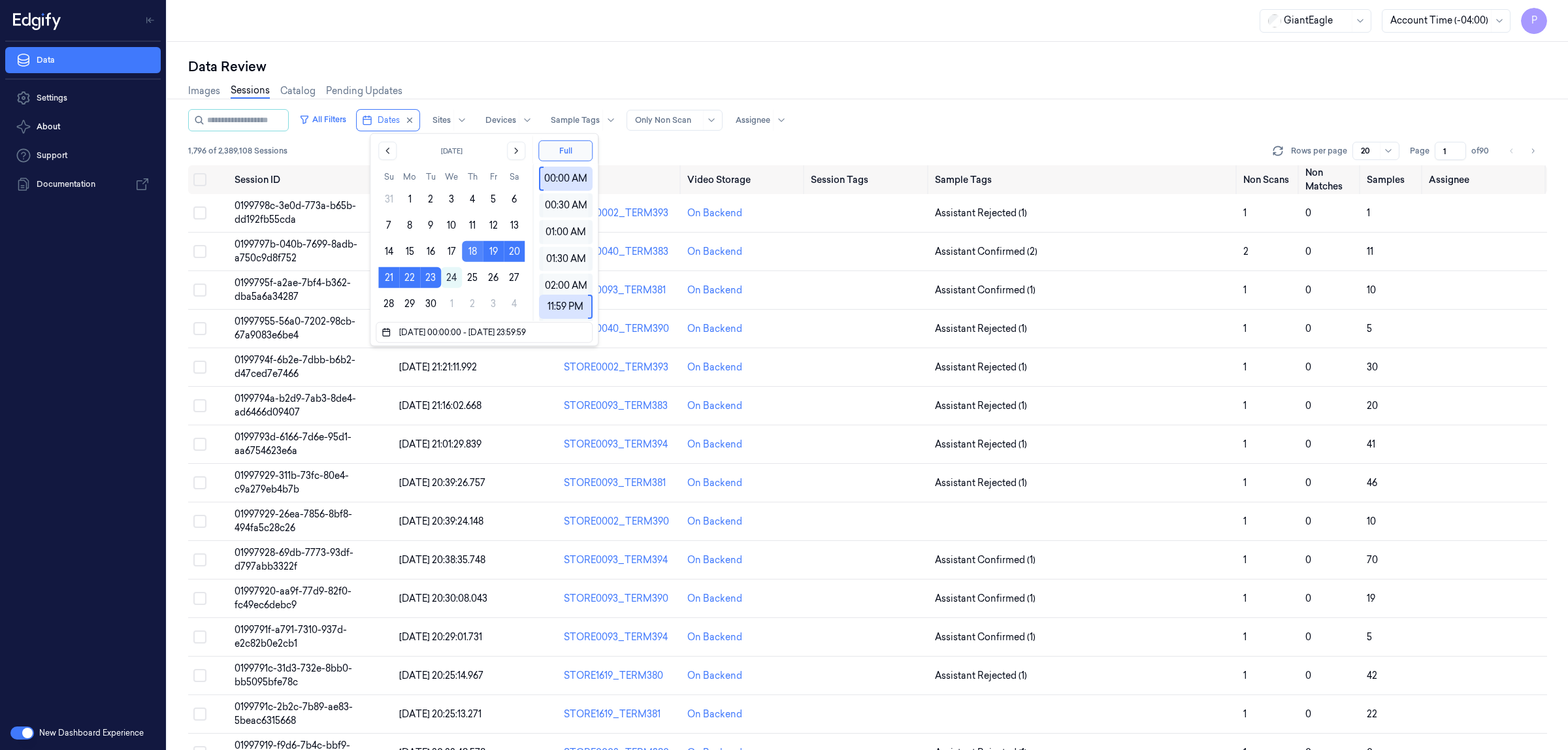
click at [471, 252] on button "18" at bounding box center [472, 252] width 21 height 21
click at [409, 276] on button "22" at bounding box center [410, 278] width 21 height 21
type input "18/09/2025 00:00:00 - 22/09/2025 23:59:59"
click at [873, 71] on div "Data Review" at bounding box center [867, 66] width 1359 height 18
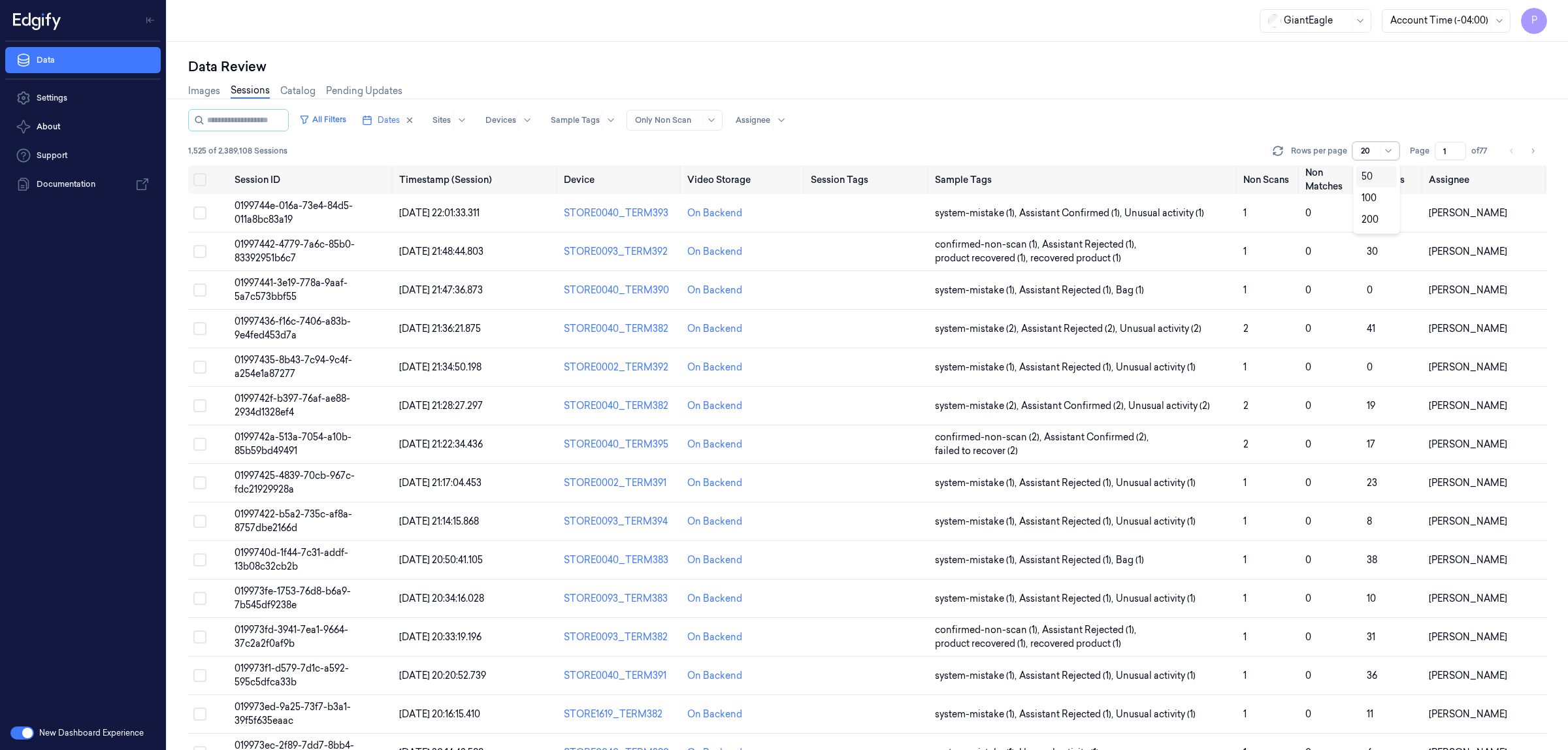
click at [1379, 153] on div "20" at bounding box center [1376, 151] width 47 height 18
click at [1383, 221] on div "200" at bounding box center [1376, 220] width 30 height 14
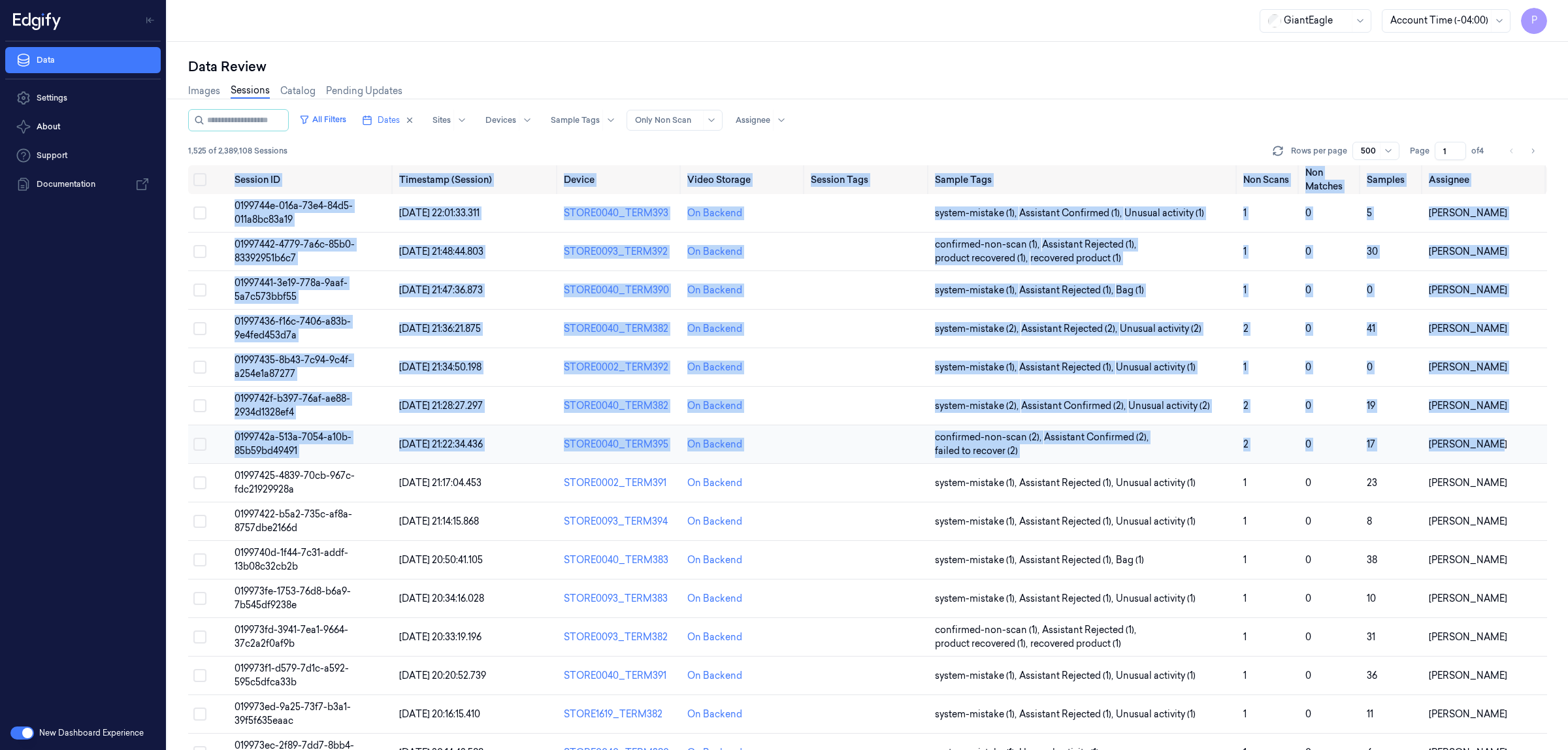
drag, startPoint x: 227, startPoint y: 174, endPoint x: 1505, endPoint y: 429, distance: 1303.2
copy table "Session ID Timestamp (Session) Device Video Storage Session Tags Sample Tags No…"
drag, startPoint x: 1262, startPoint y: 95, endPoint x: 637, endPoint y: 32, distance: 628.2
click at [1262, 95] on div "Images Sessions Catalog Pending Updates" at bounding box center [867, 93] width 1359 height 33
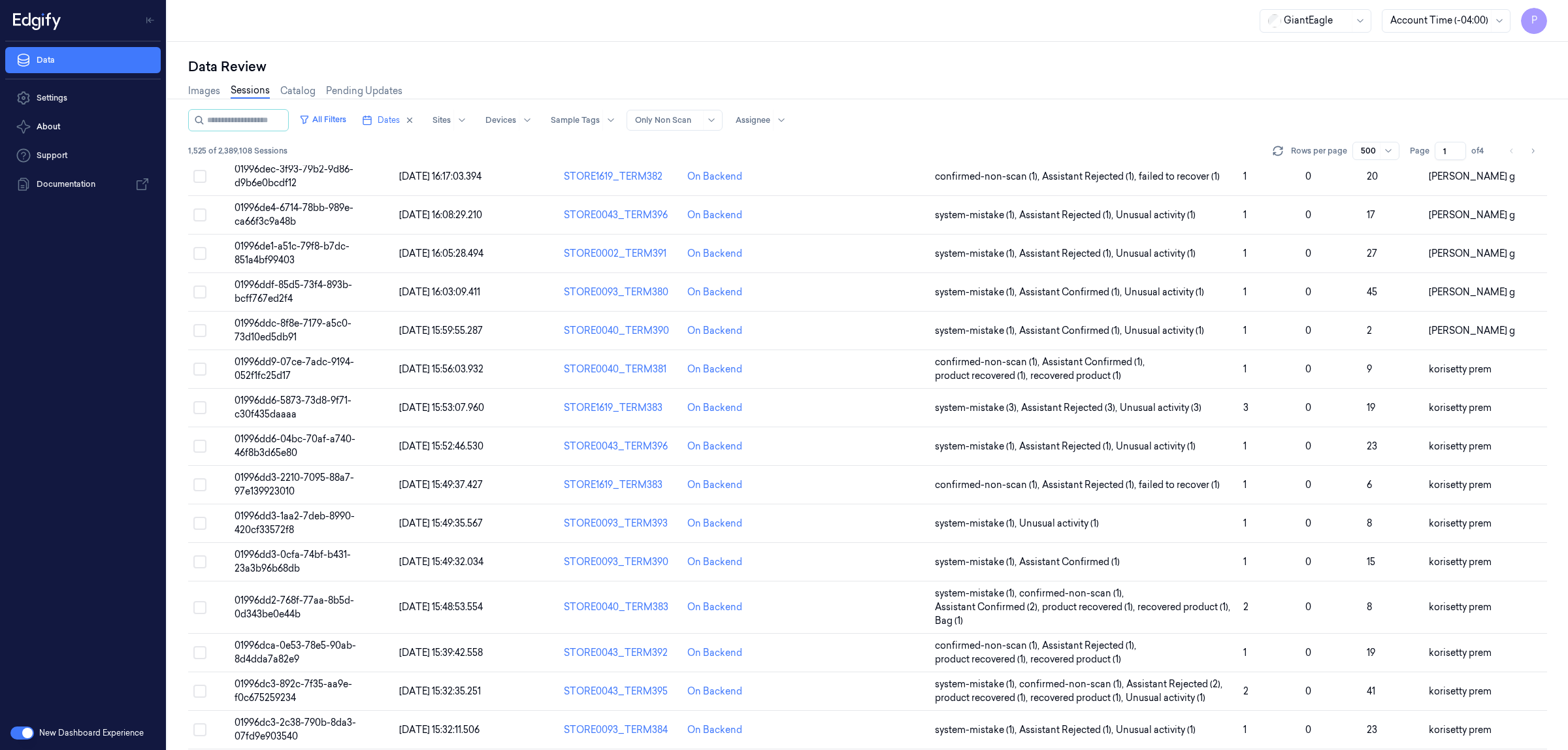
scroll to position [16812, 0]
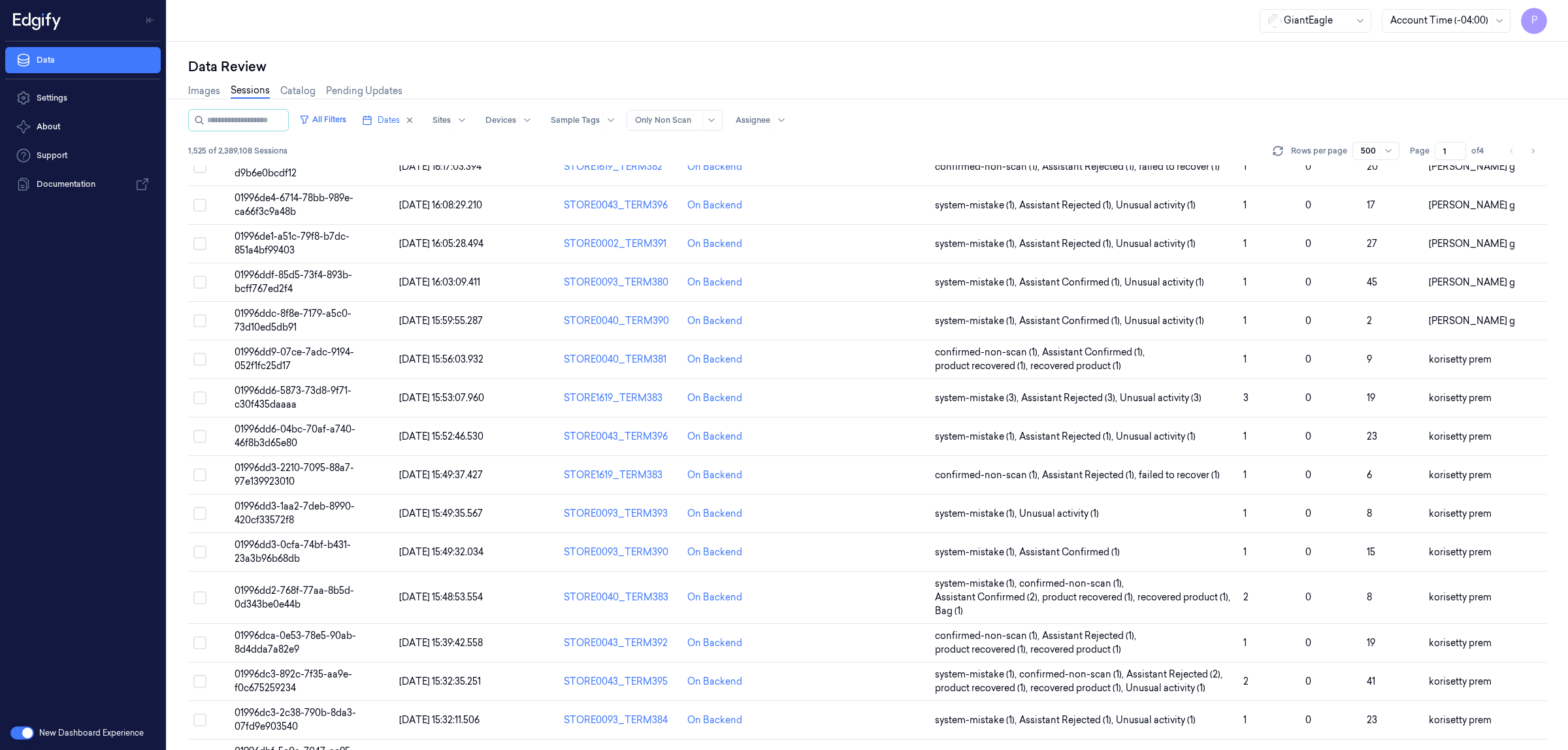
click at [1158, 55] on div "Data Review Images Sessions Catalog Pending Updates All Filters Dates Sites Dev…" at bounding box center [867, 396] width 1401 height 709
